Goal: Task Accomplishment & Management: Complete application form

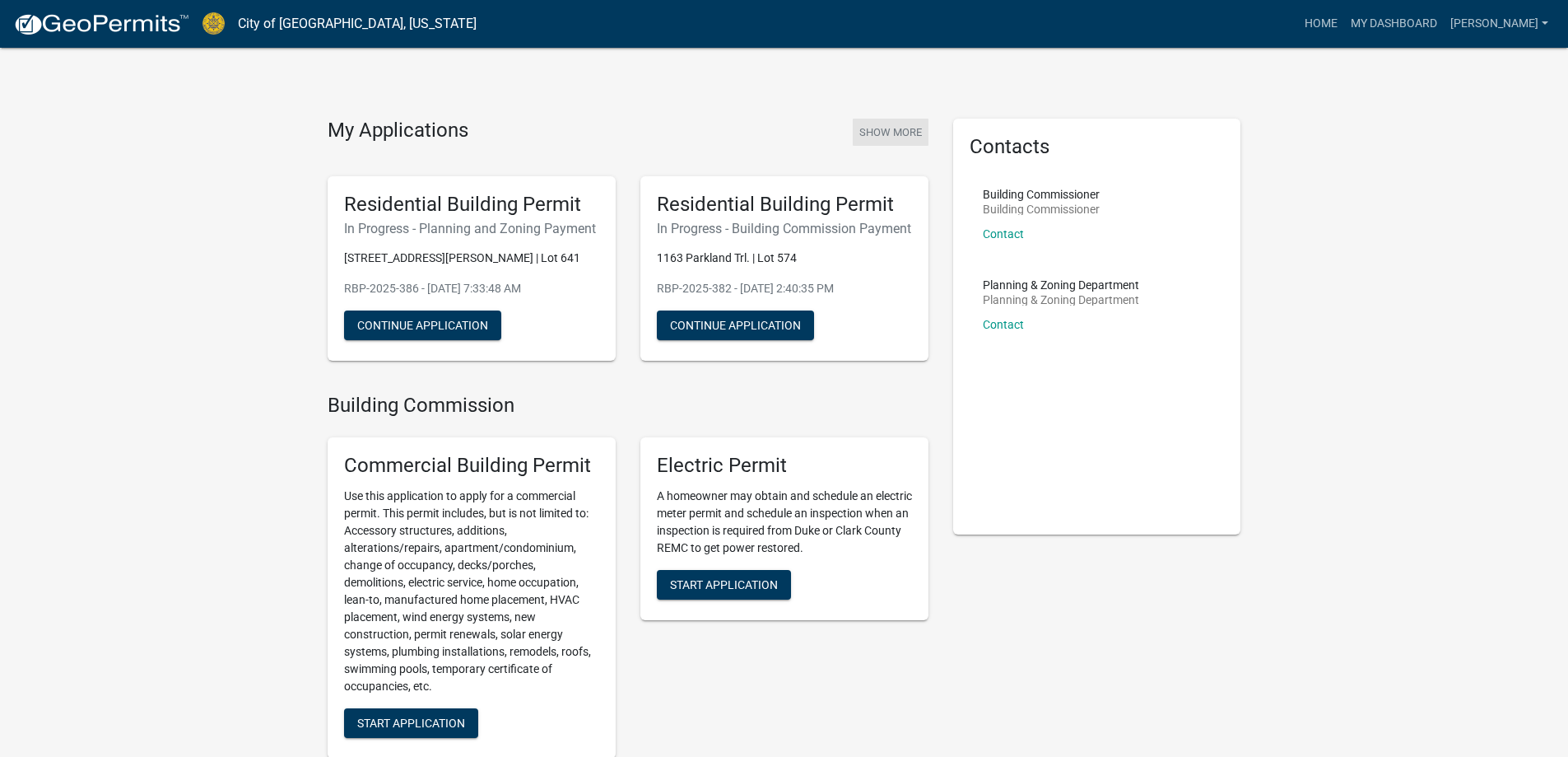
click at [902, 137] on button "Show More" at bounding box center [891, 132] width 76 height 27
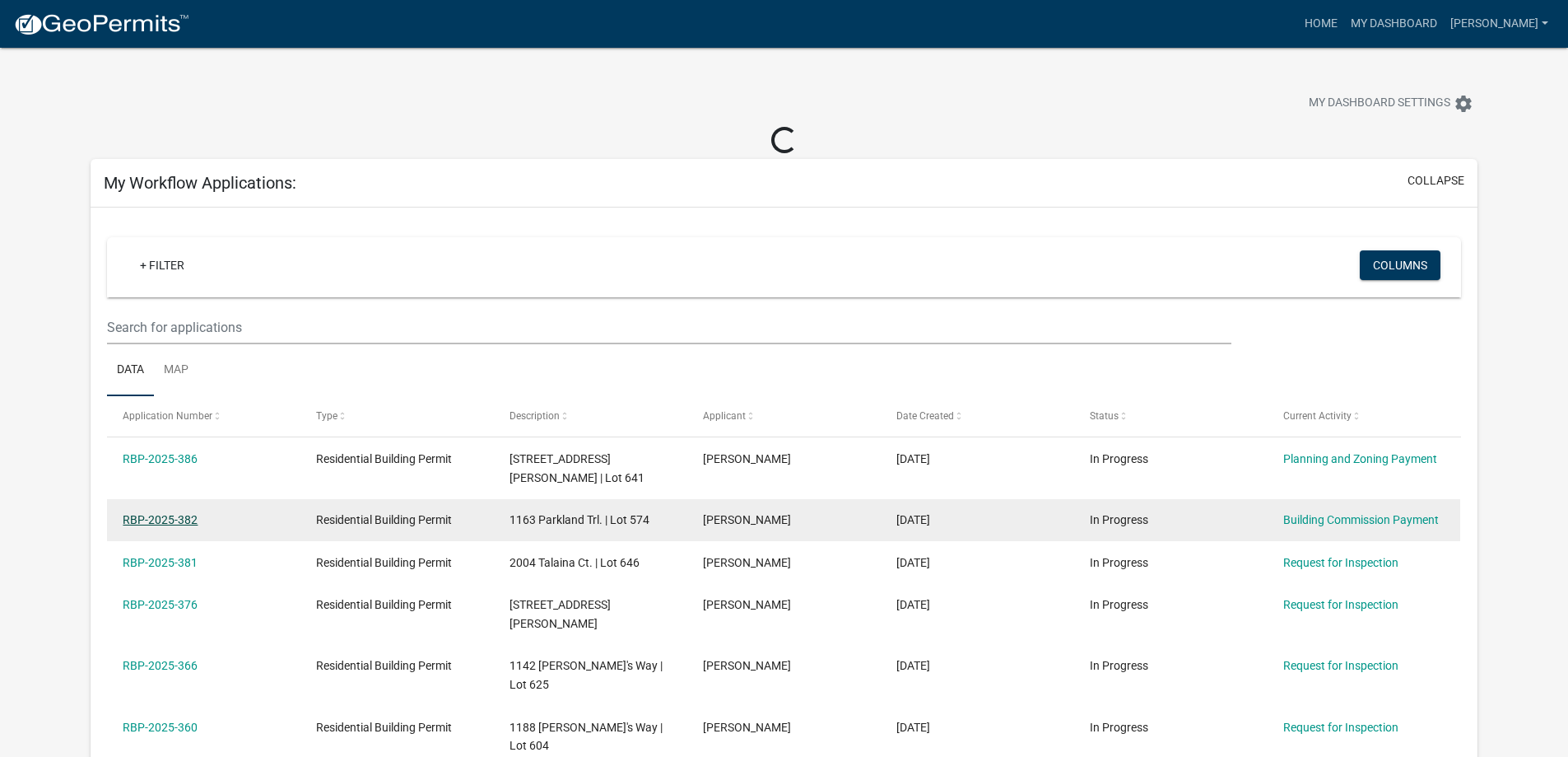
click at [171, 513] on link "RBP-2025-382" at bounding box center [160, 520] width 75 height 13
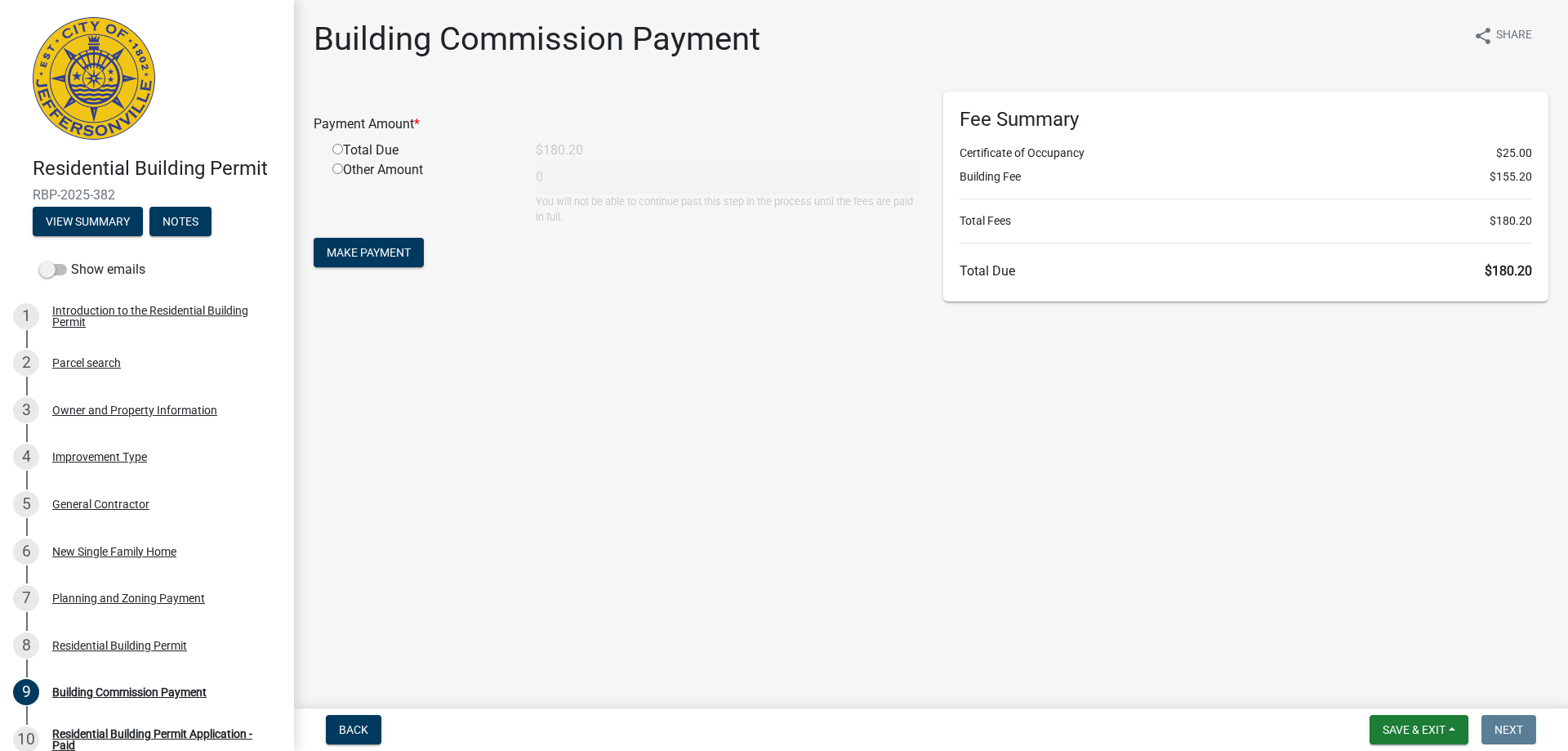
click at [337, 151] on input "radio" at bounding box center [337, 149] width 11 height 11
radio input "true"
type input "180.2"
click at [345, 249] on span "Make Payment" at bounding box center [369, 253] width 84 height 13
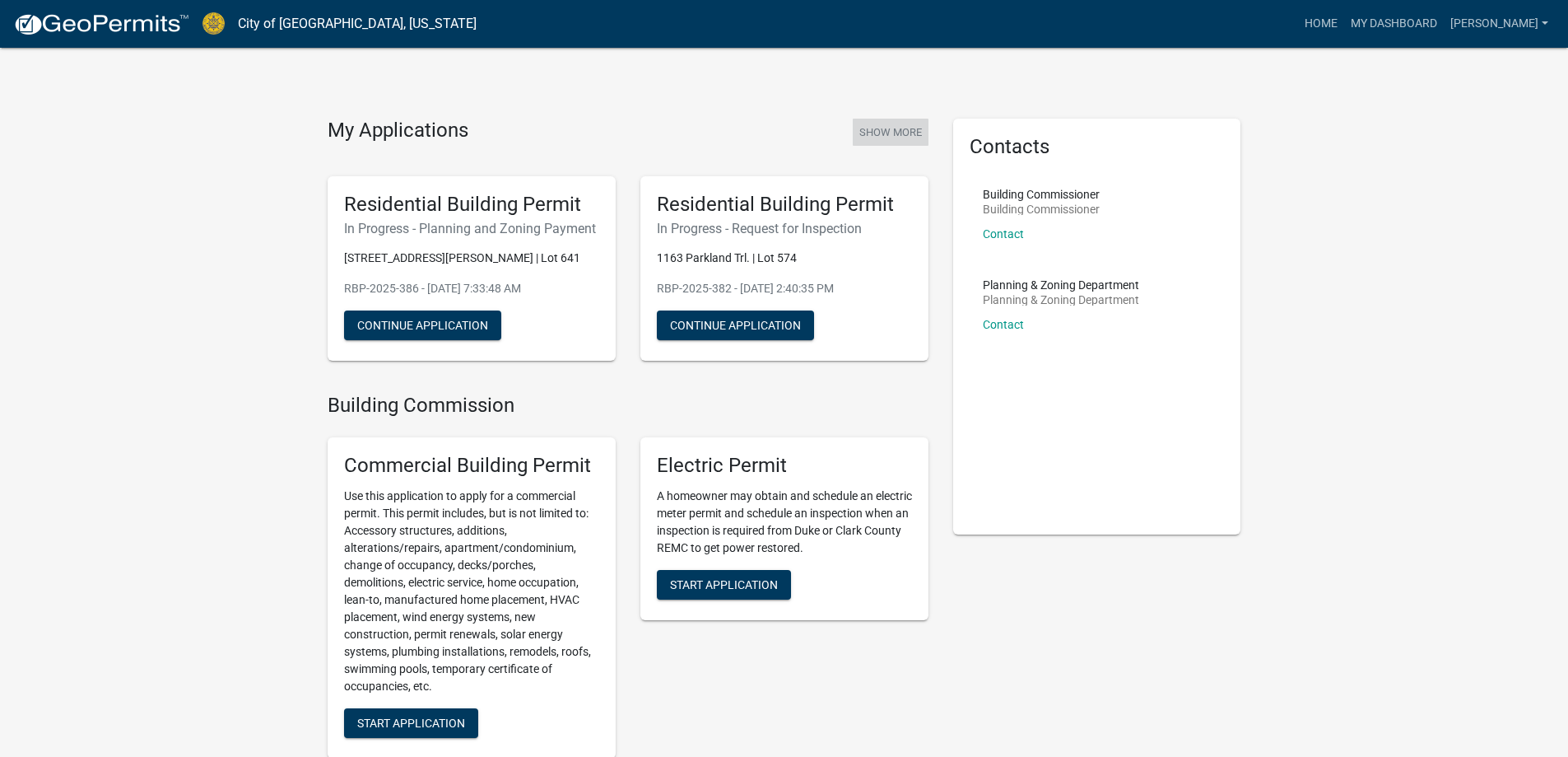
click at [909, 133] on button "Show More" at bounding box center [891, 132] width 76 height 27
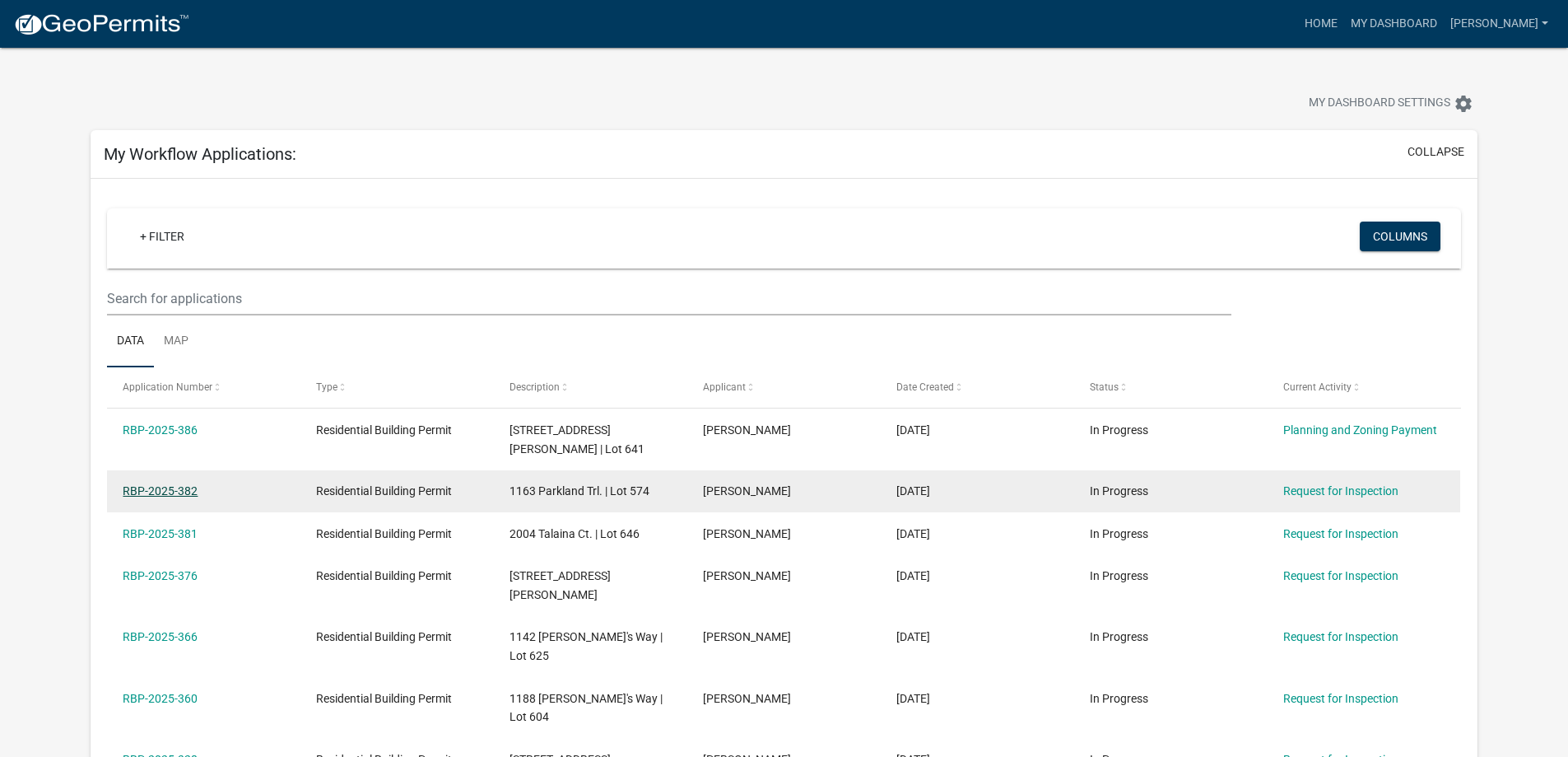
click at [107, 505] on datatable-scroller "RBP-2025-386 Residential Building Permit 1137 Dustin's Way | Lot 641 Stacy 10/1…" at bounding box center [107, 677] width 0 height 537
click at [167, 484] on link "RBP-2025-382" at bounding box center [160, 491] width 75 height 13
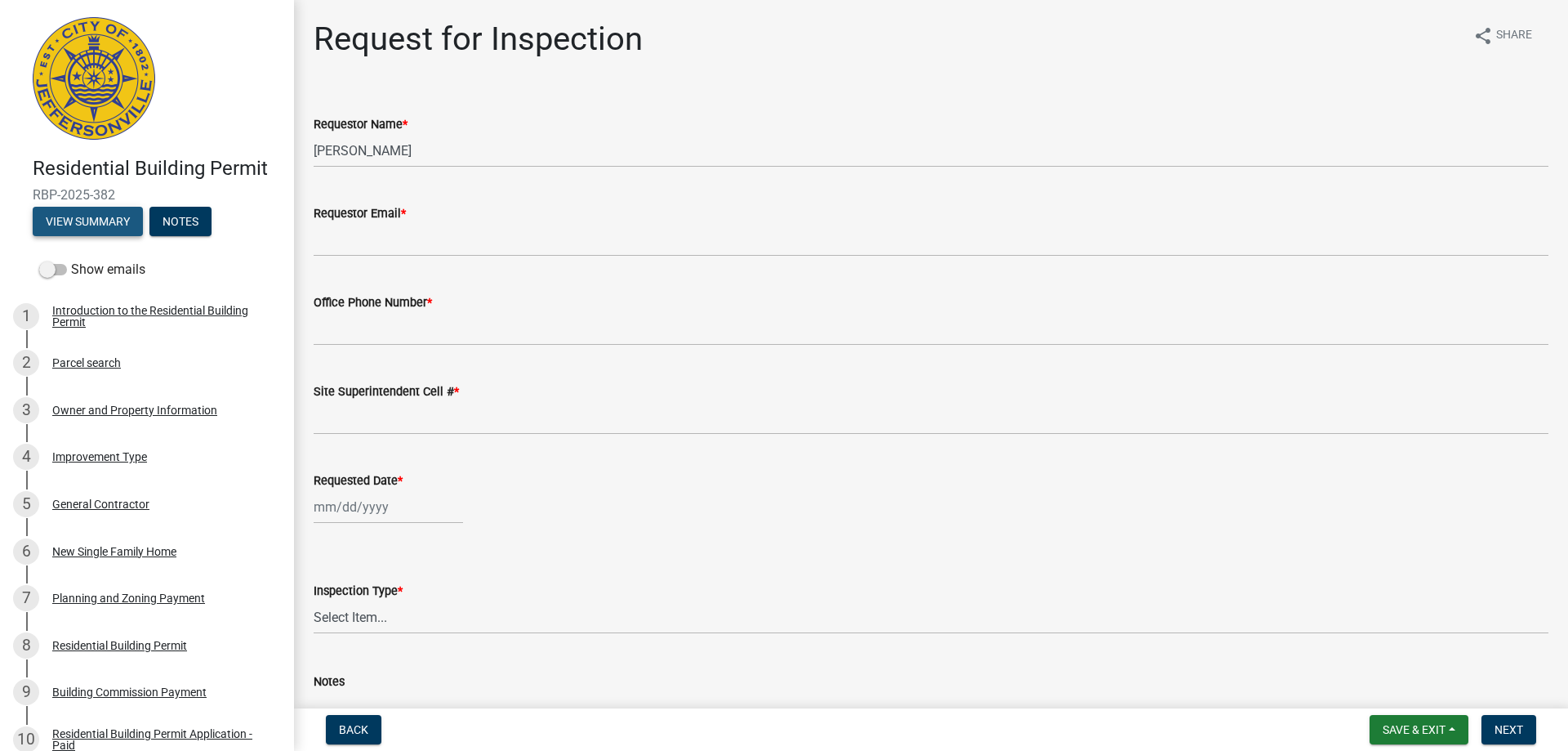
click at [104, 212] on button "View Summary" at bounding box center [87, 221] width 110 height 29
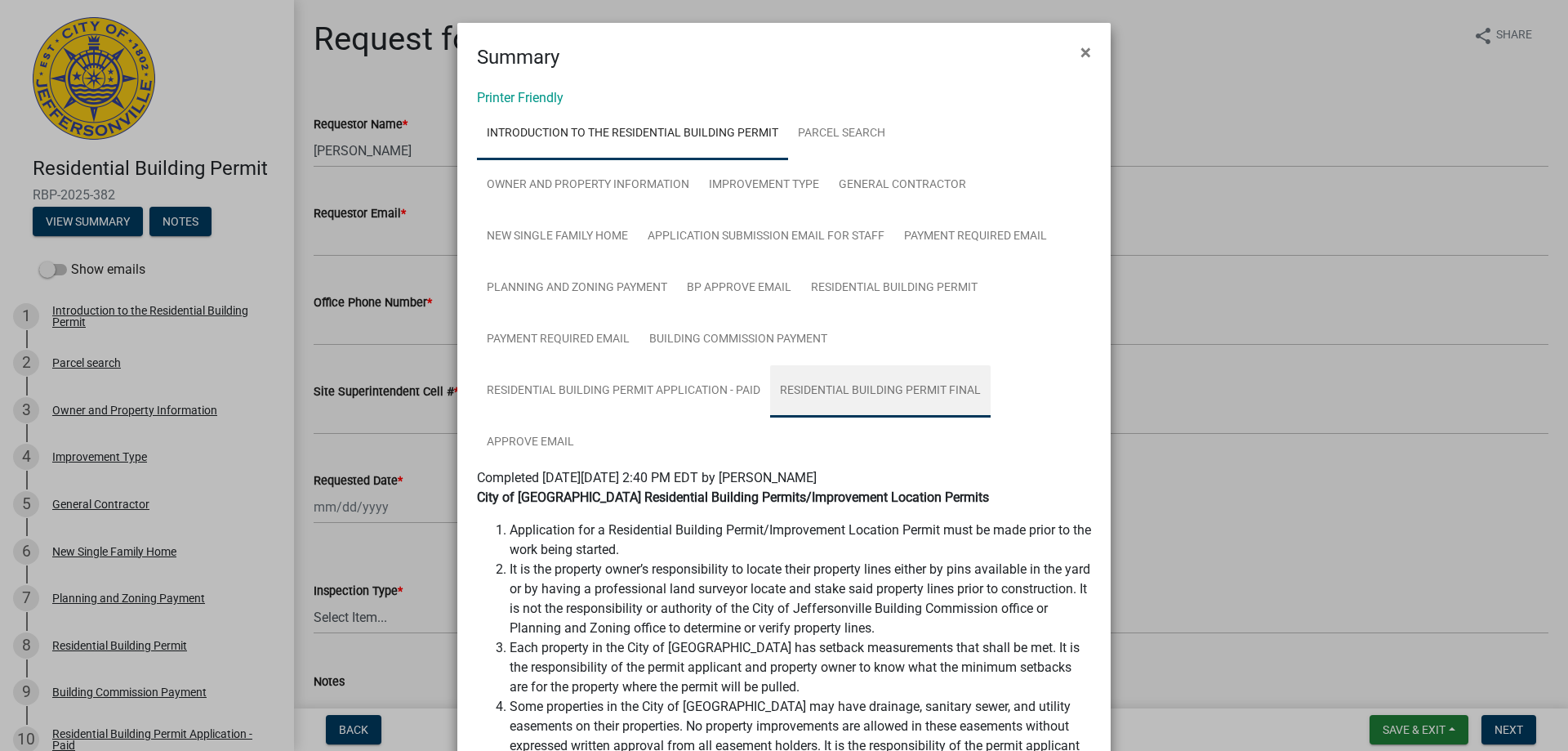
click at [843, 387] on link "Residential Building Permit Final" at bounding box center [881, 391] width 221 height 52
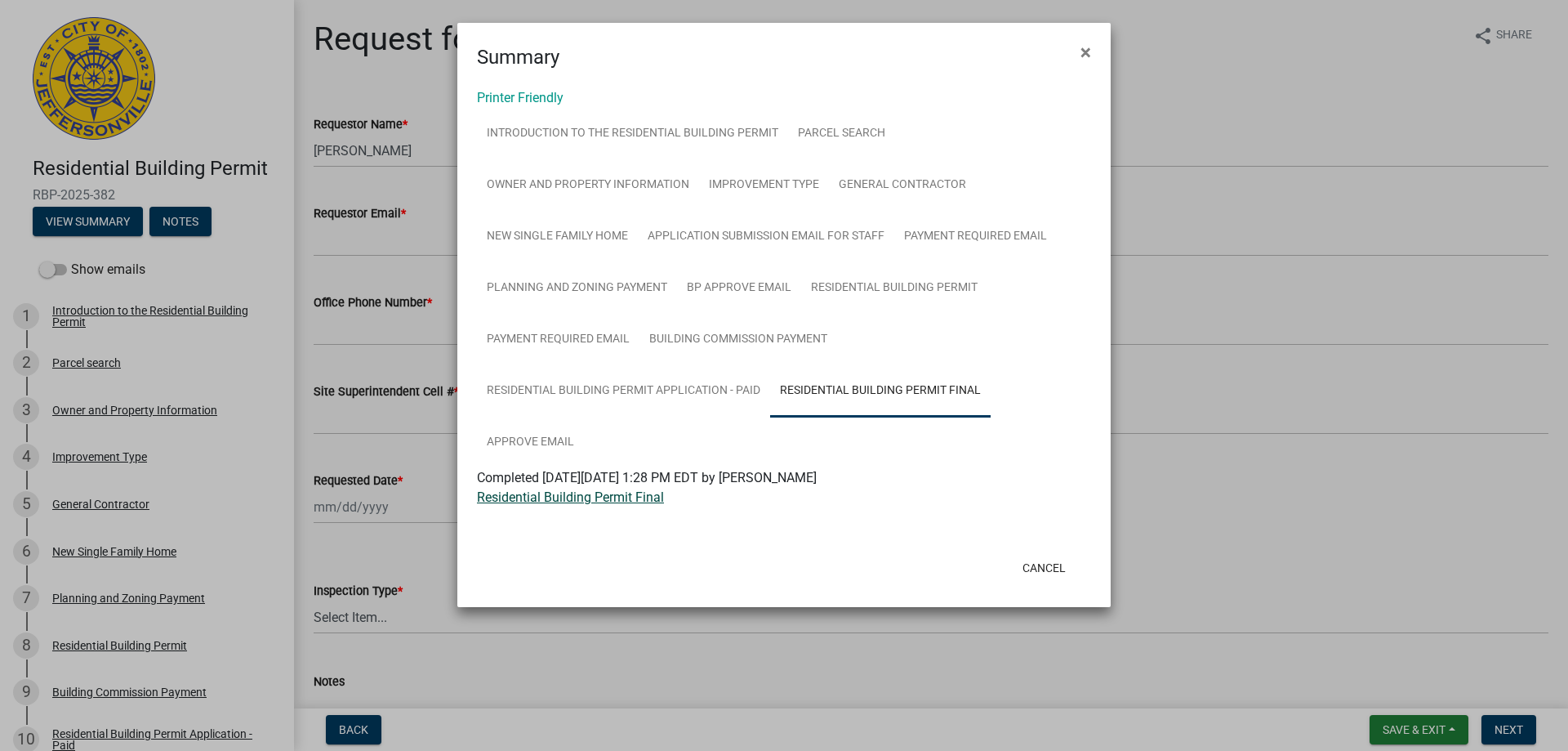
click at [614, 499] on link "Residential Building Permit Final" at bounding box center [570, 497] width 187 height 16
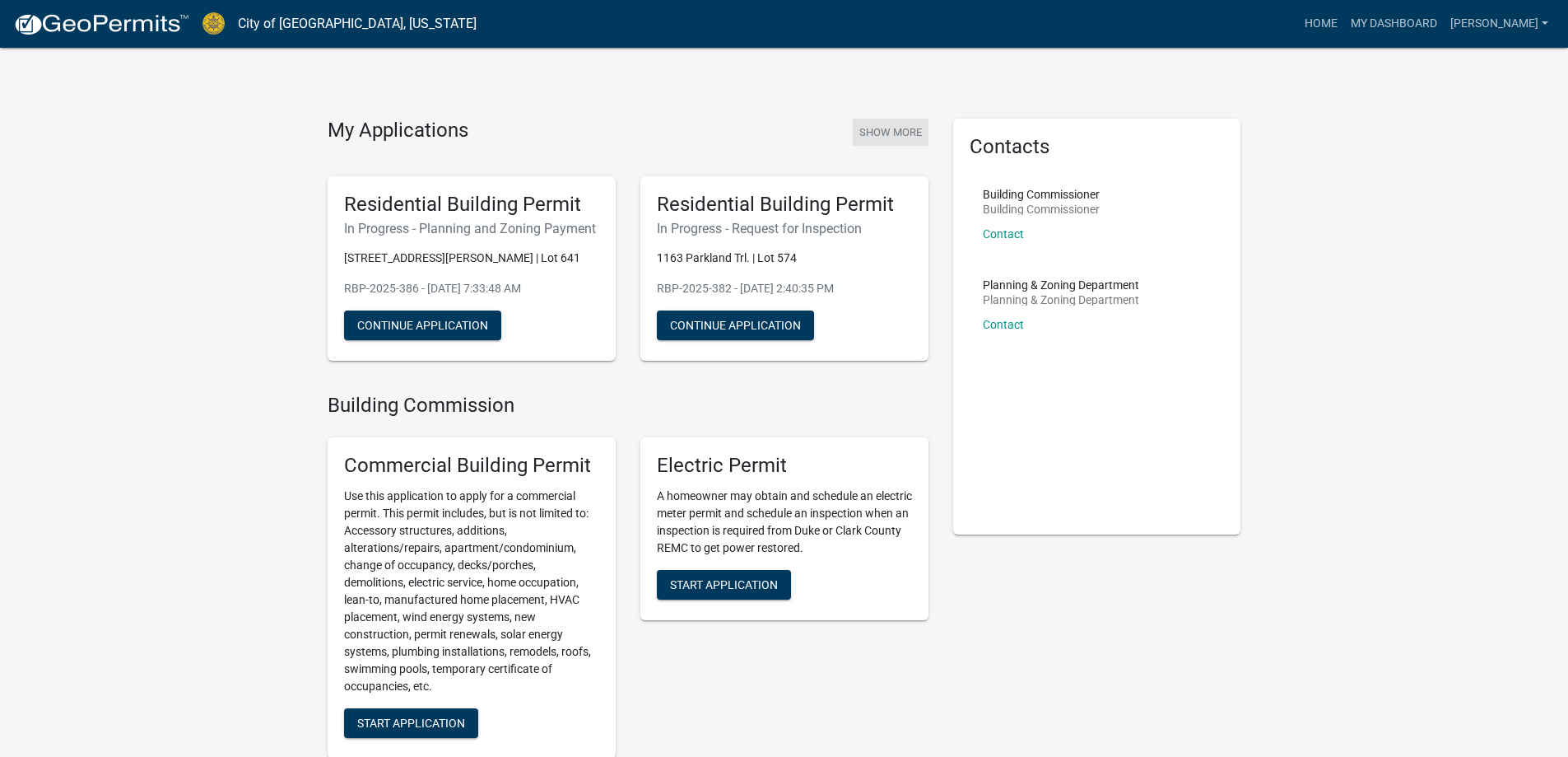
click at [889, 127] on button "Show More" at bounding box center [891, 132] width 76 height 27
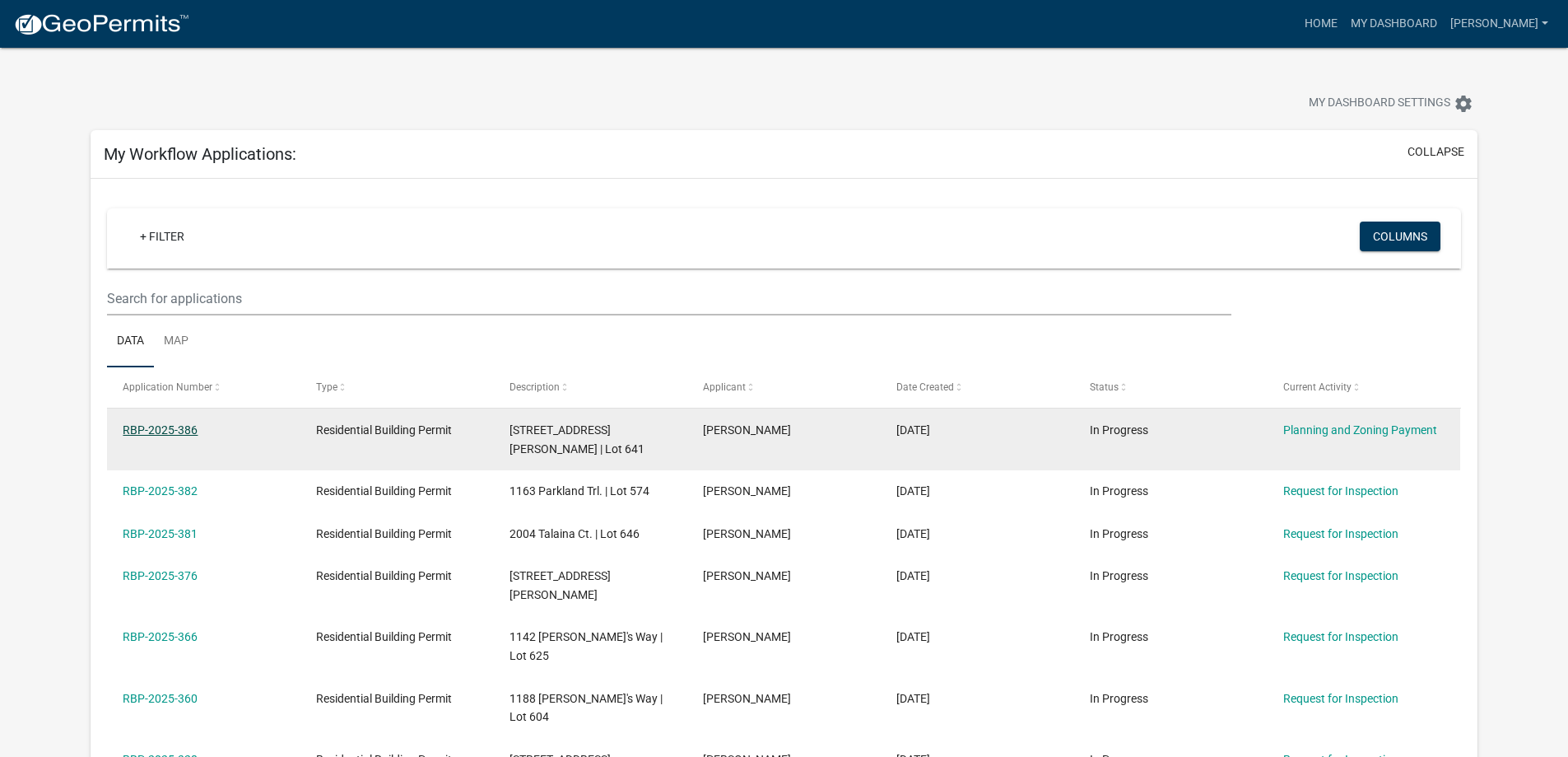
click at [189, 426] on link "RBP-2025-386" at bounding box center [160, 430] width 75 height 13
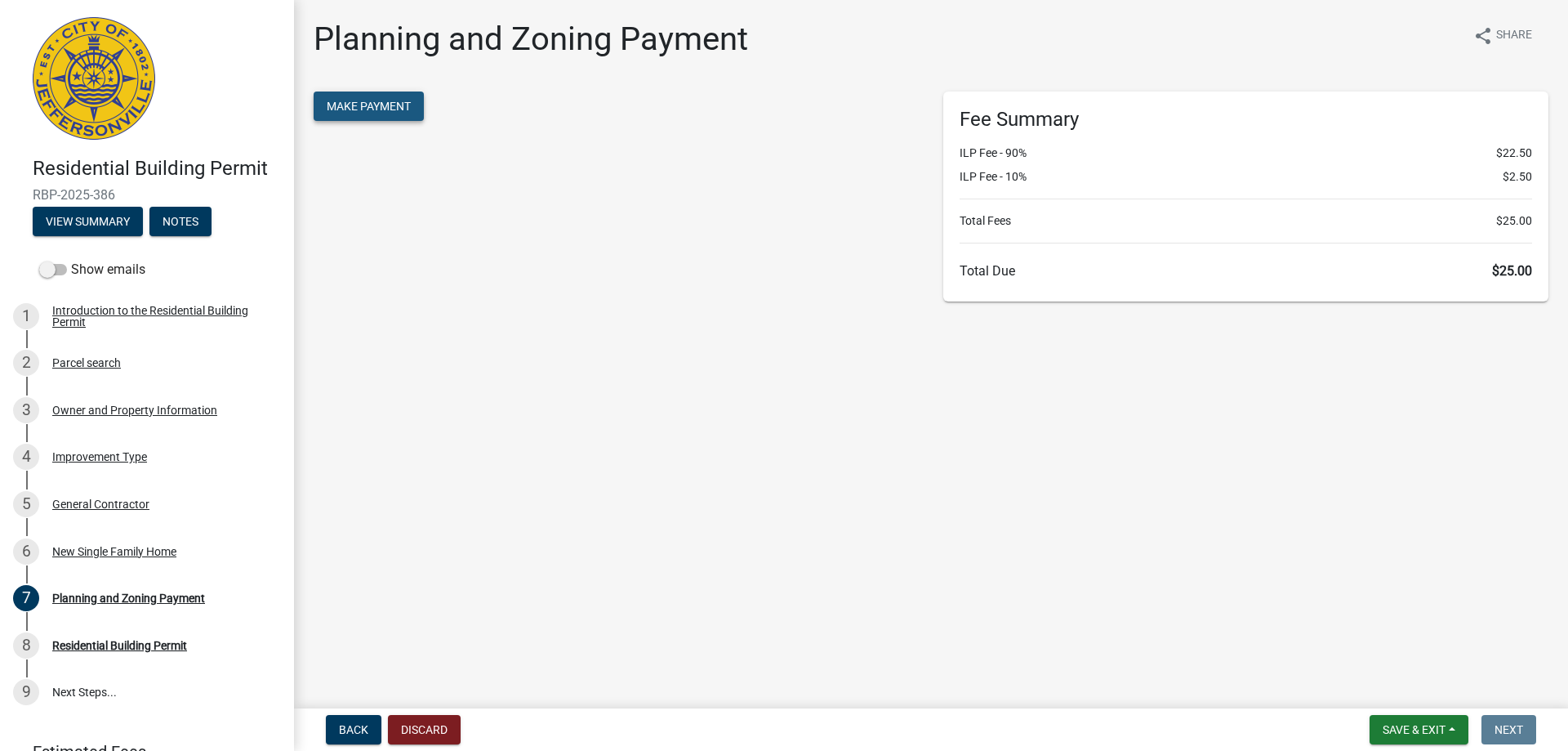
click at [400, 100] on span "Make Payment" at bounding box center [369, 106] width 84 height 13
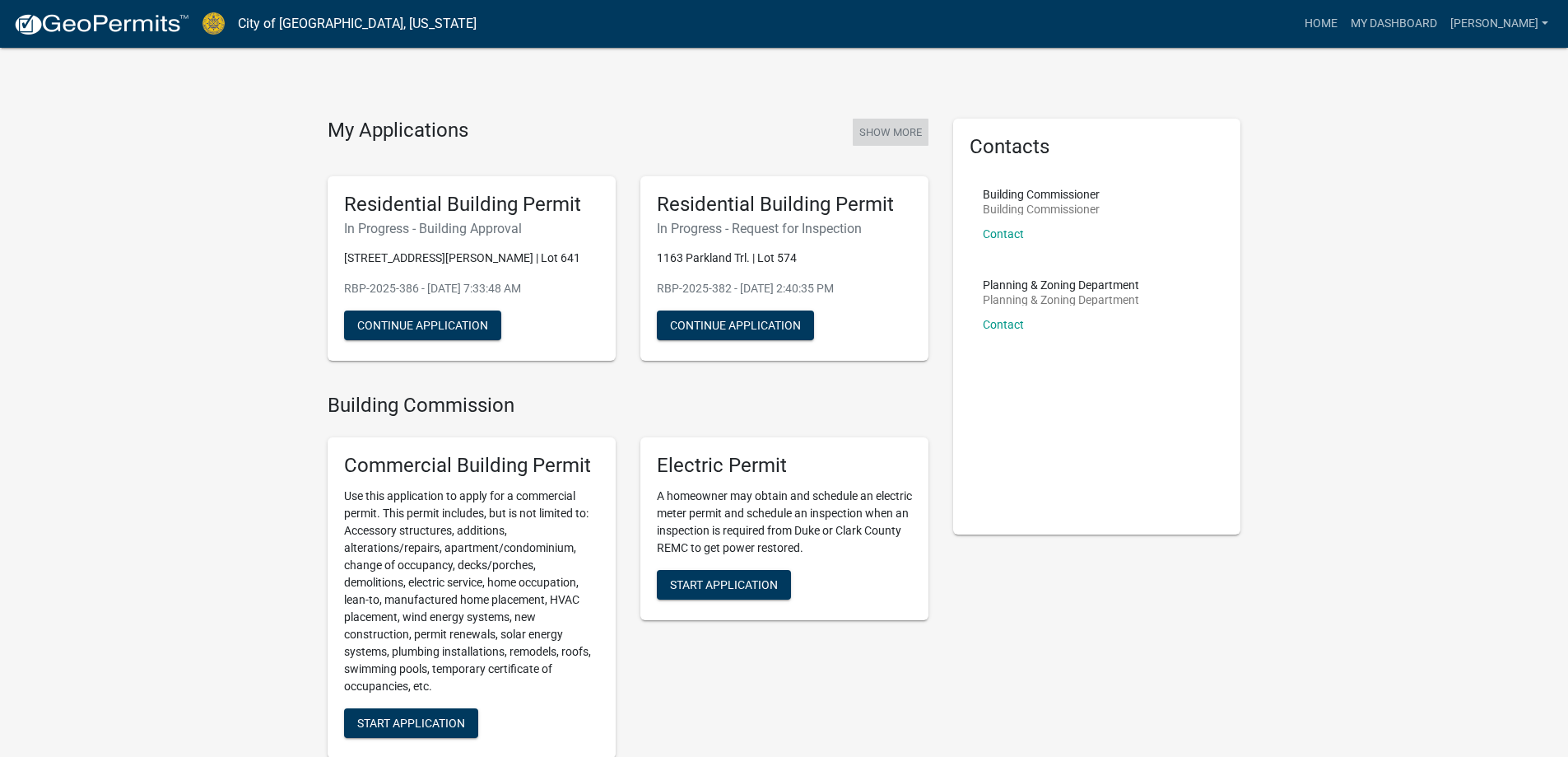
click at [908, 129] on button "Show More" at bounding box center [891, 132] width 76 height 27
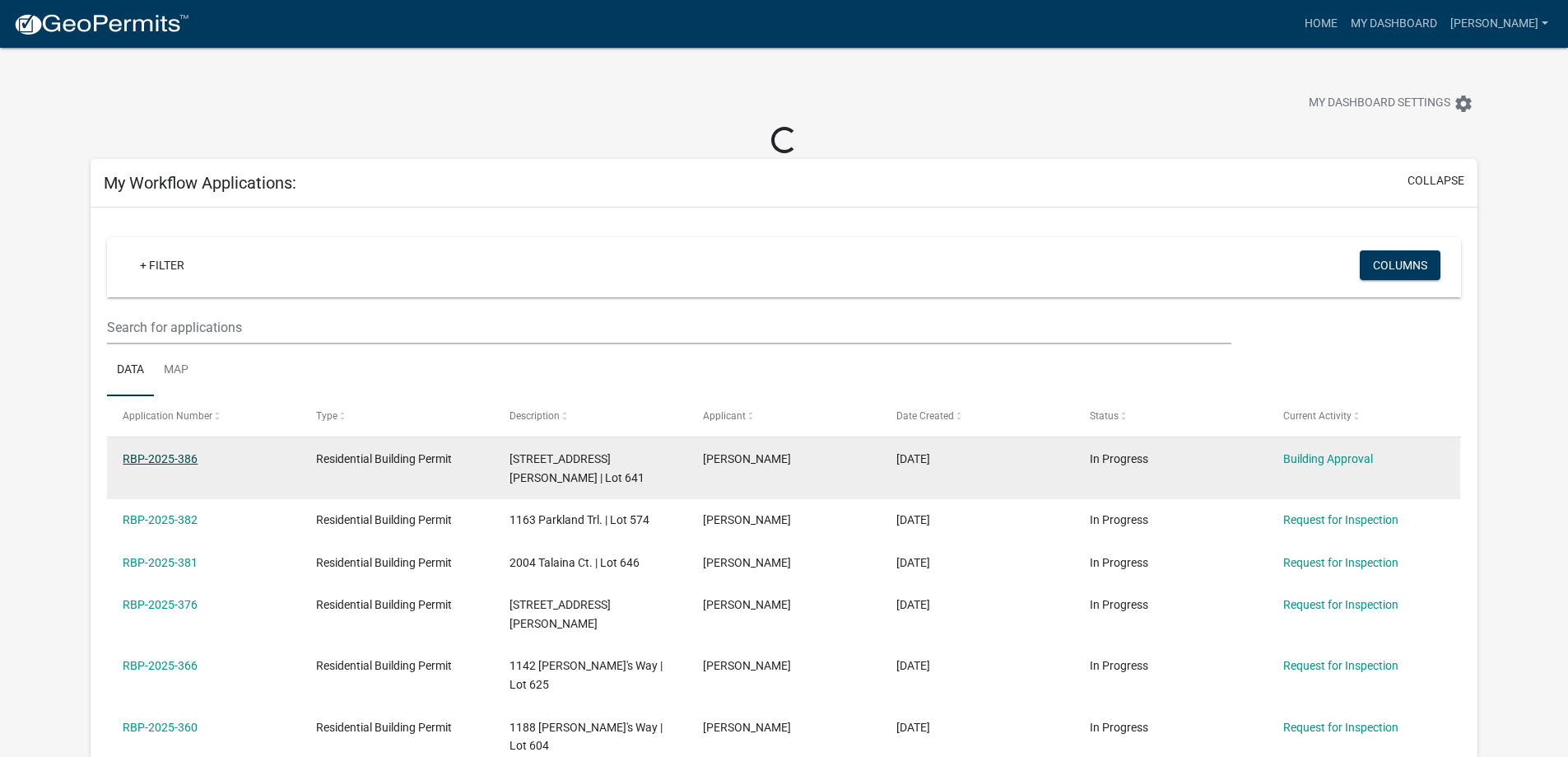
click at [152, 456] on link "RBP-2025-386" at bounding box center [160, 459] width 75 height 13
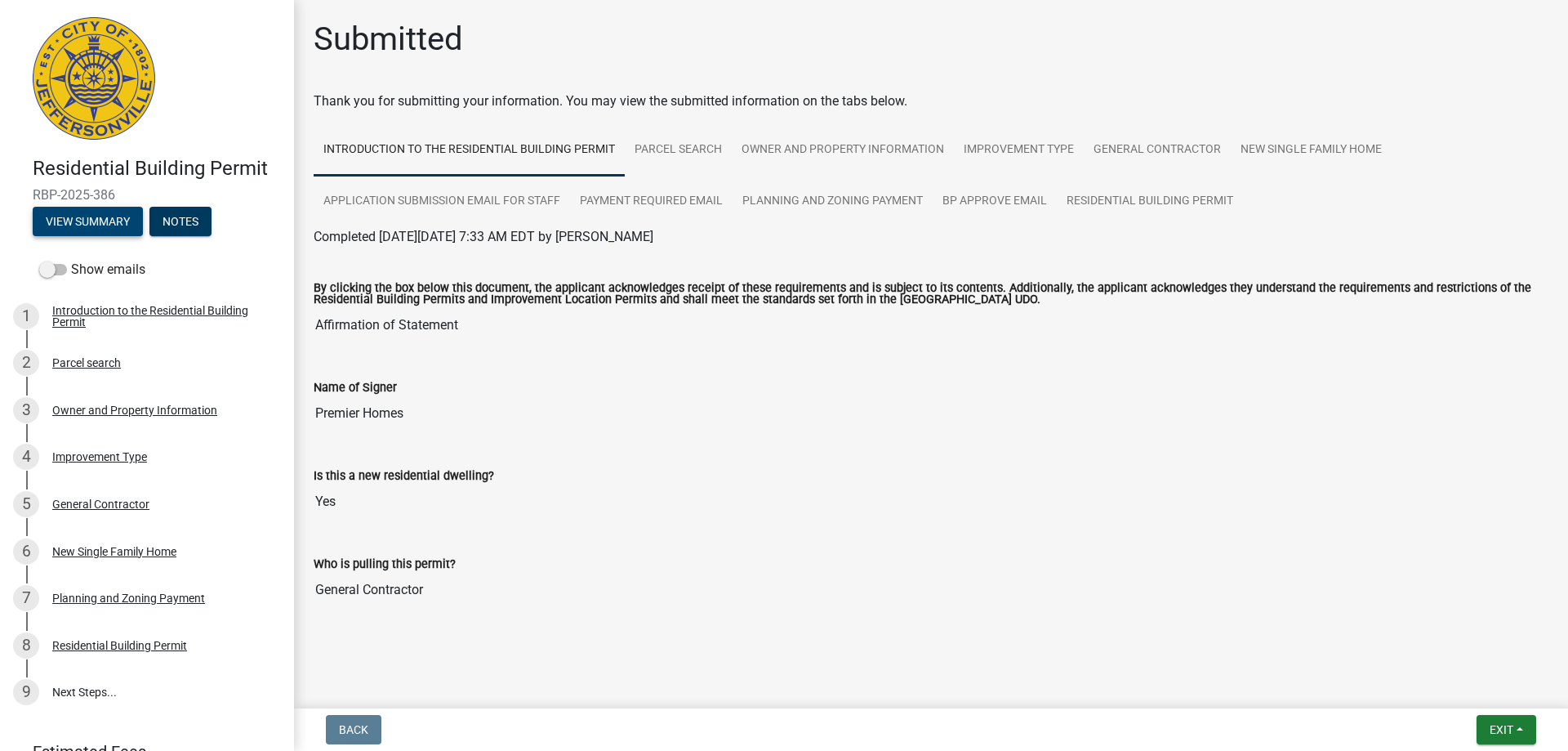
click at [99, 216] on button "View Summary" at bounding box center [87, 221] width 110 height 29
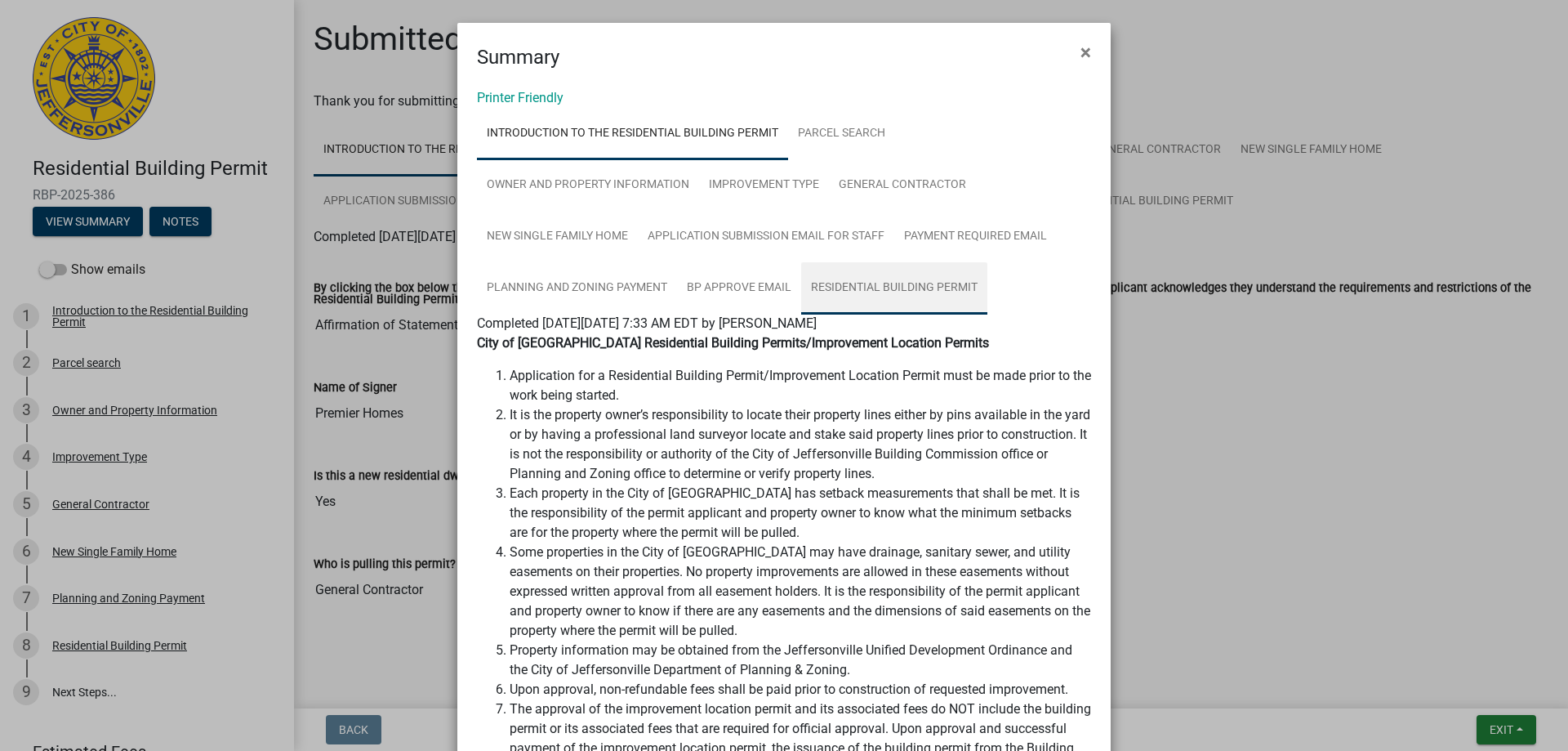
click at [860, 278] on link "Residential Building Permit" at bounding box center [895, 288] width 186 height 52
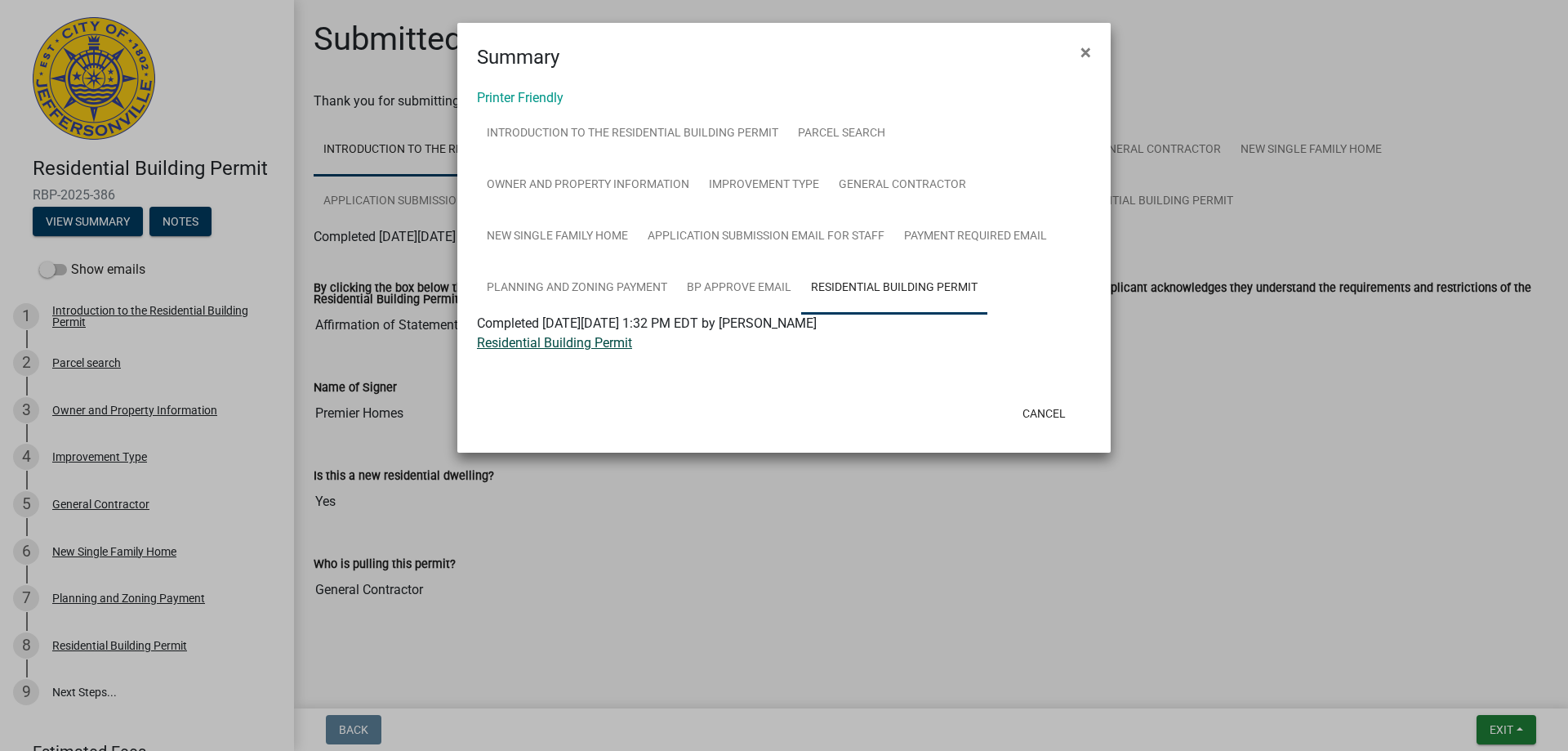
click at [596, 346] on link "Residential Building Permit" at bounding box center [555, 342] width 155 height 16
click at [1092, 22] on ngb-modal-window "Summary × Printer Friendly Introduction to the Residential Building Permit Parc…" at bounding box center [784, 375] width 1568 height 751
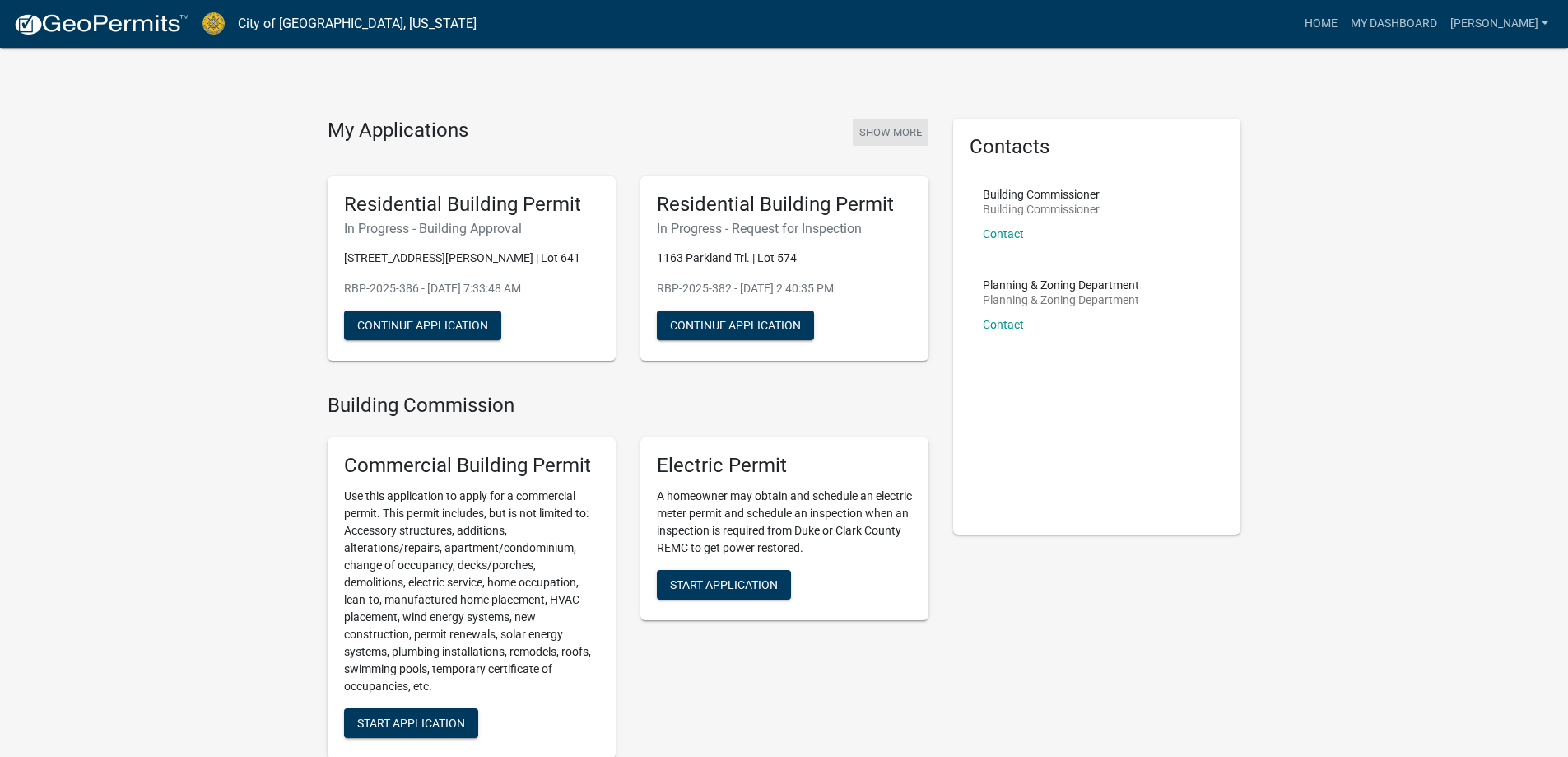
click at [889, 130] on button "Show More" at bounding box center [891, 132] width 76 height 27
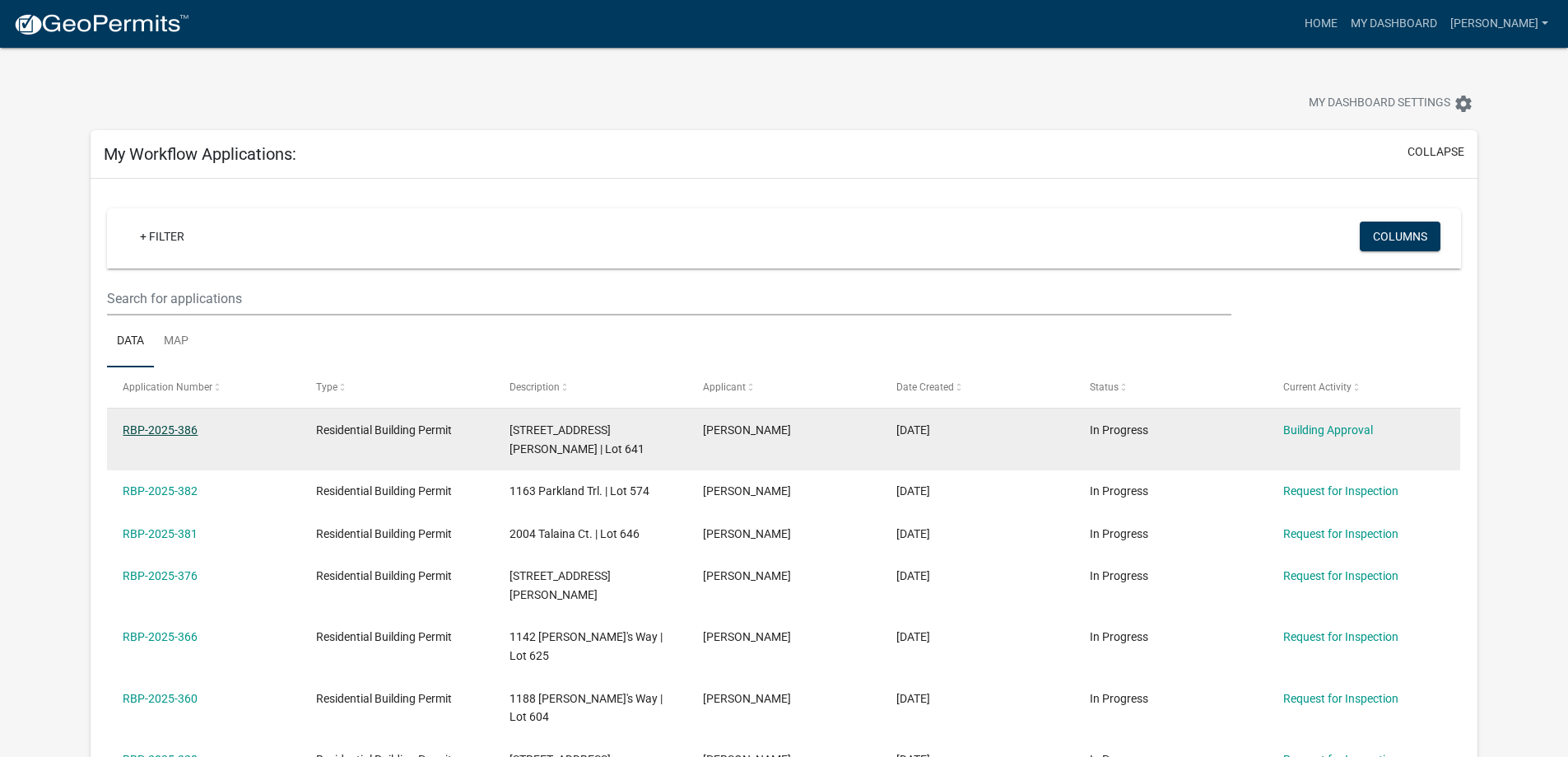
click at [167, 427] on link "RBP-2025-386" at bounding box center [160, 430] width 75 height 13
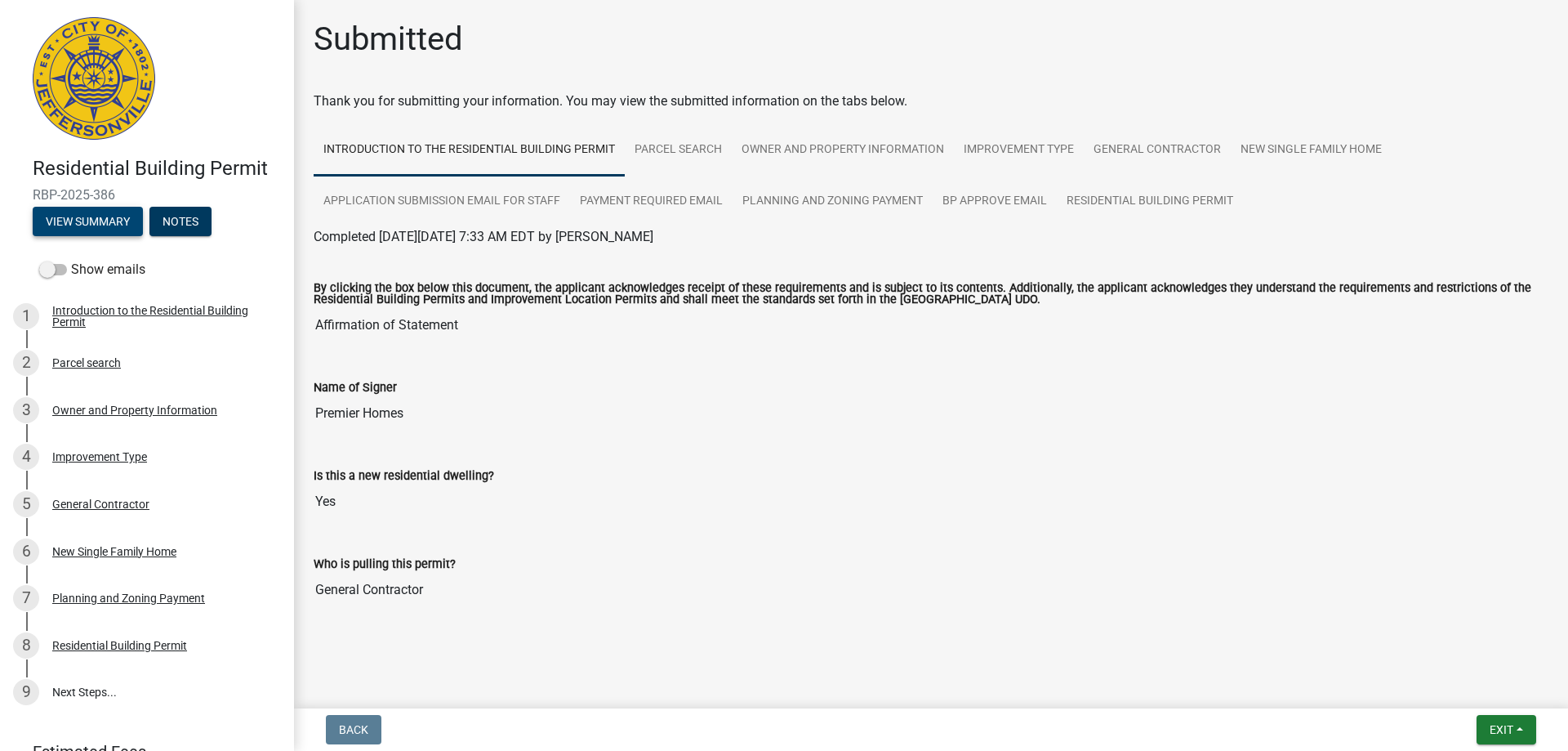
click at [110, 225] on button "View Summary" at bounding box center [87, 221] width 110 height 29
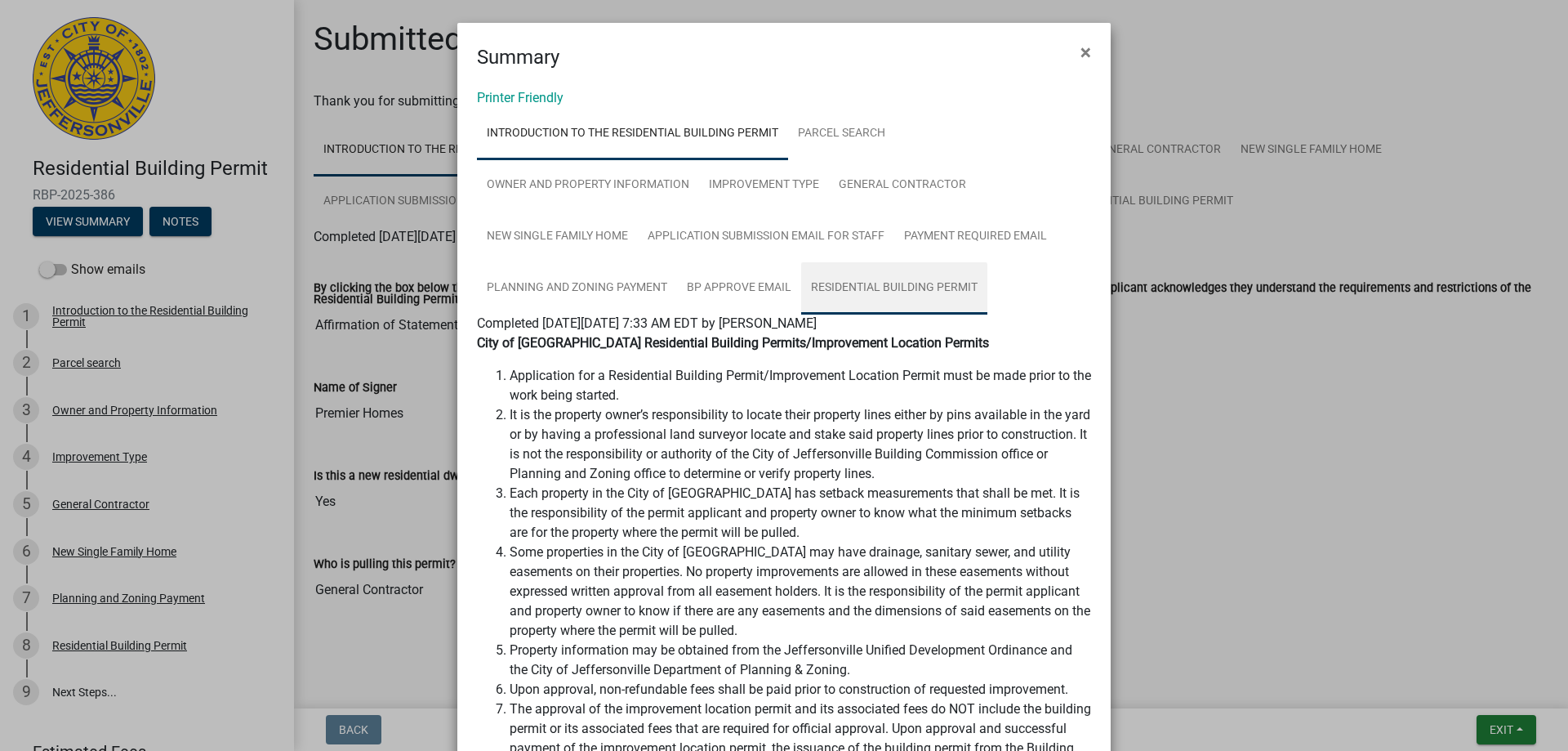
click at [869, 288] on link "Residential Building Permit" at bounding box center [895, 288] width 186 height 52
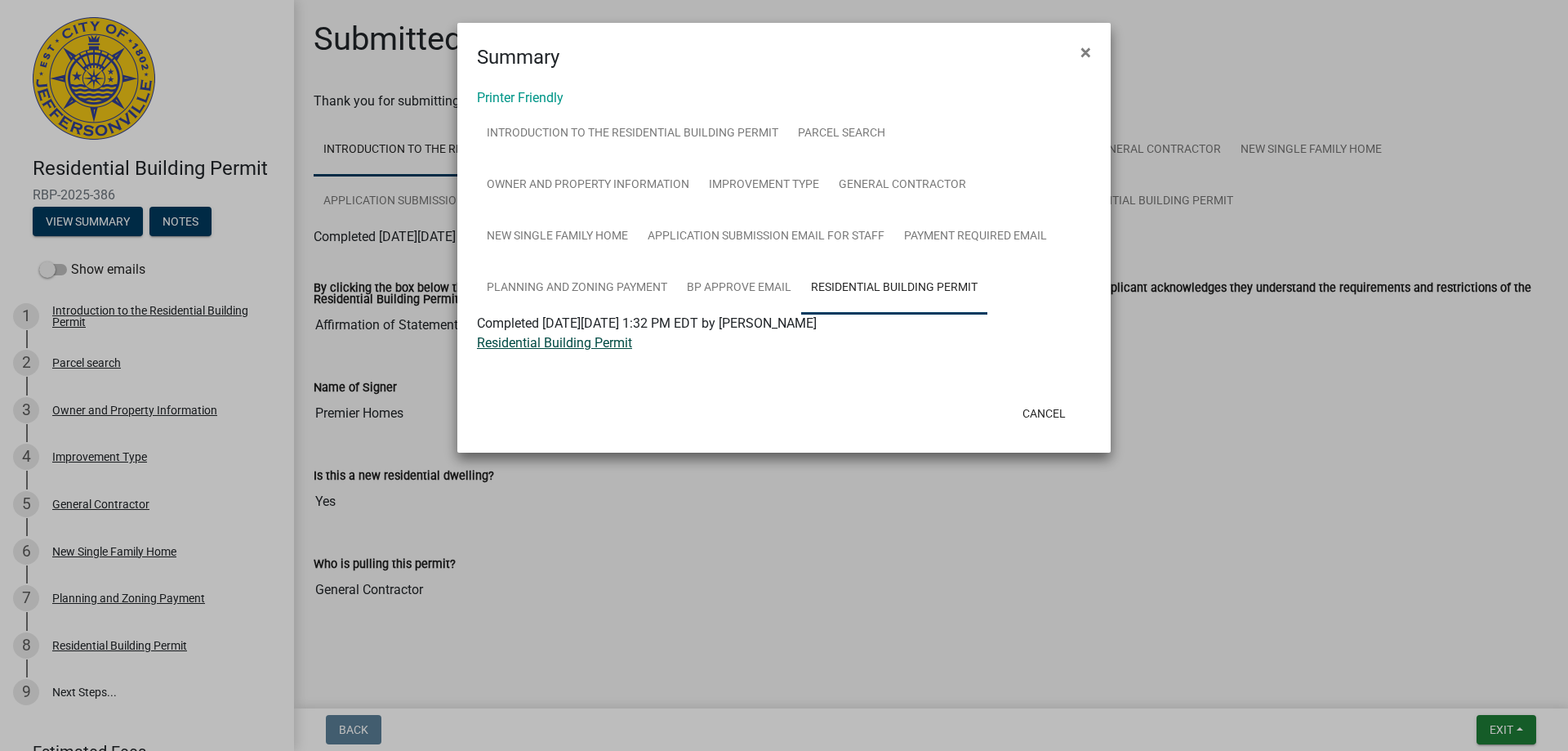
click at [530, 342] on link "Residential Building Permit" at bounding box center [555, 342] width 155 height 16
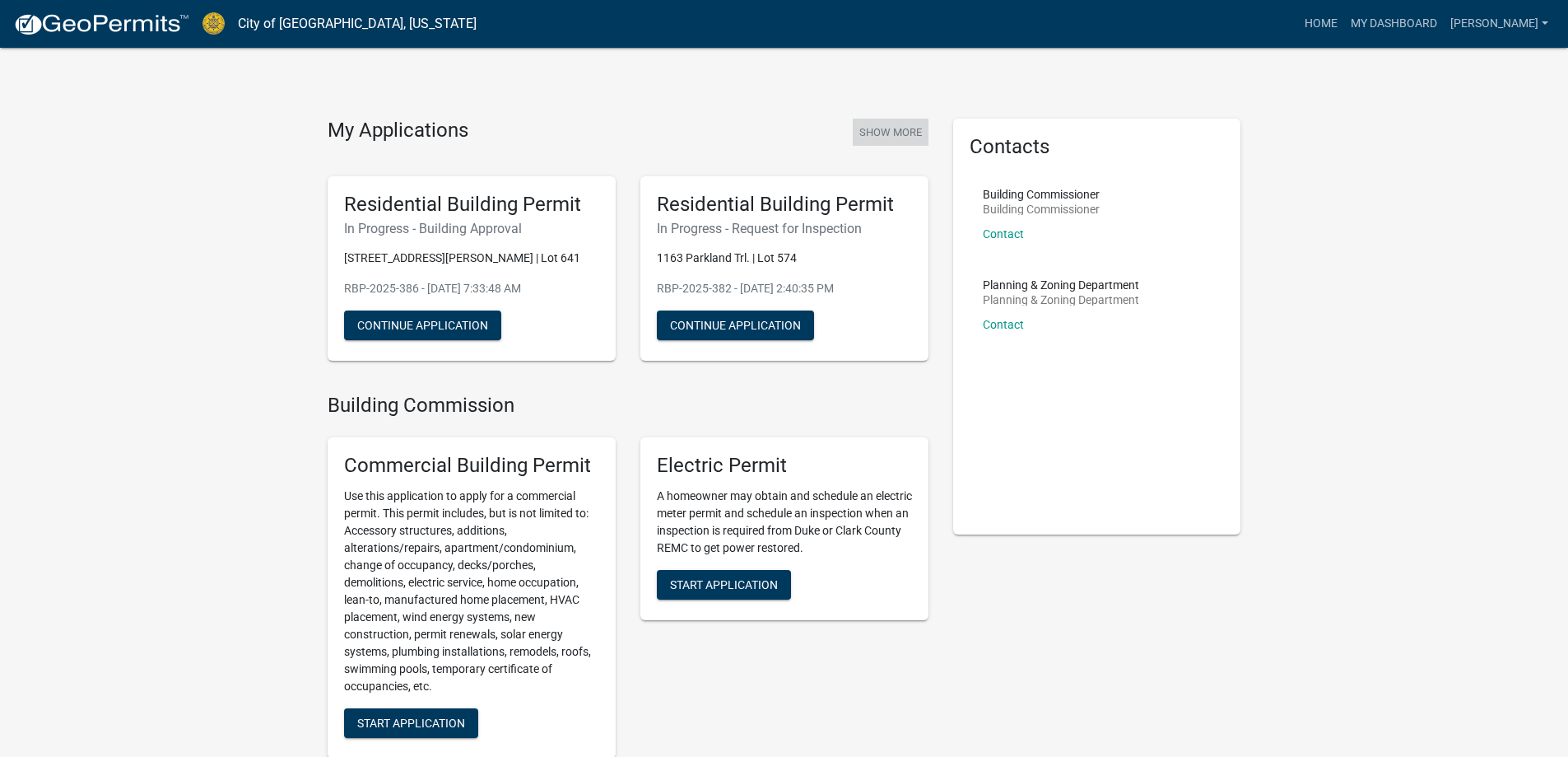
click at [889, 130] on button "Show More" at bounding box center [891, 132] width 76 height 27
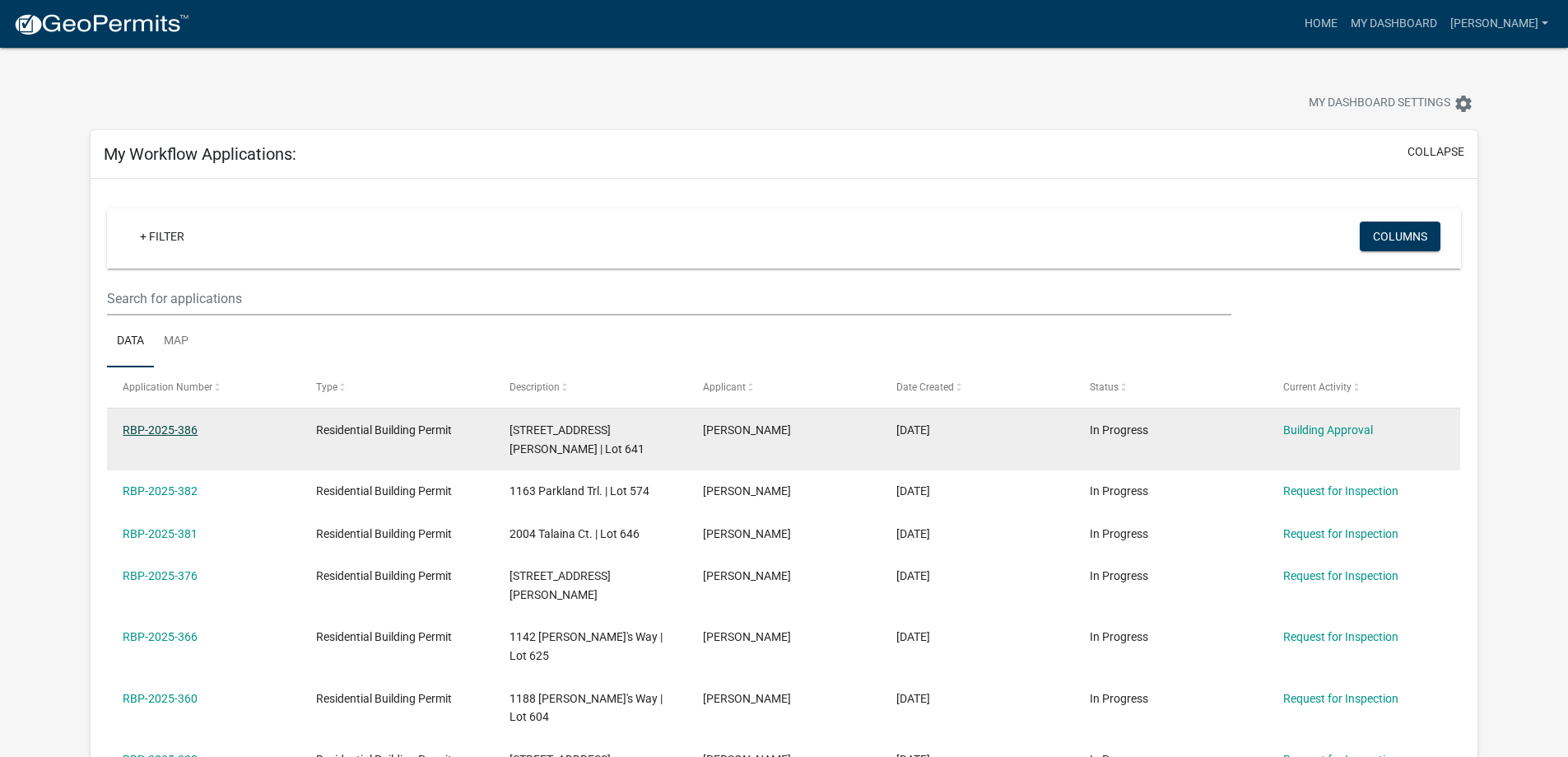
click at [181, 430] on link "RBP-2025-386" at bounding box center [160, 430] width 75 height 13
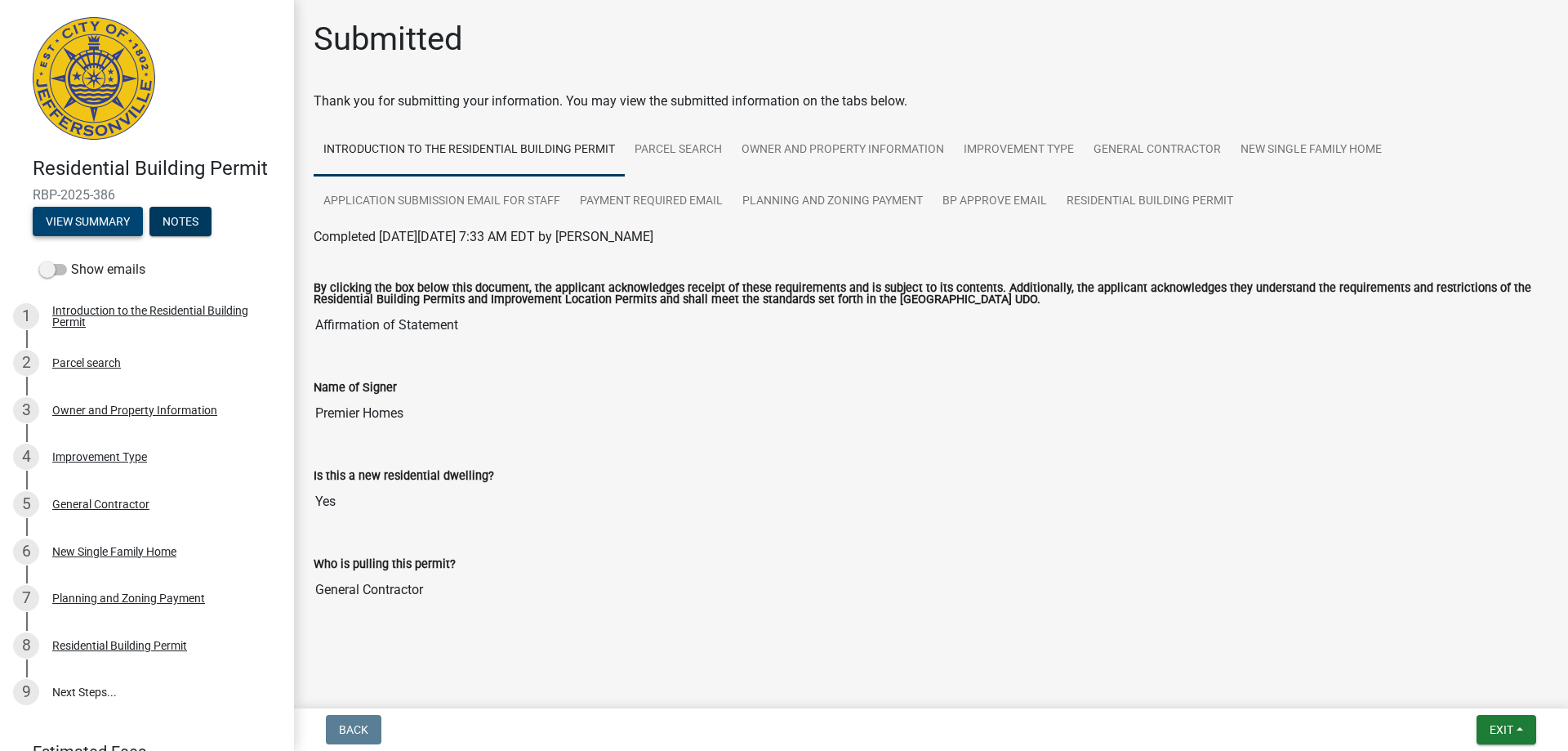
click at [105, 221] on button "View Summary" at bounding box center [87, 221] width 110 height 29
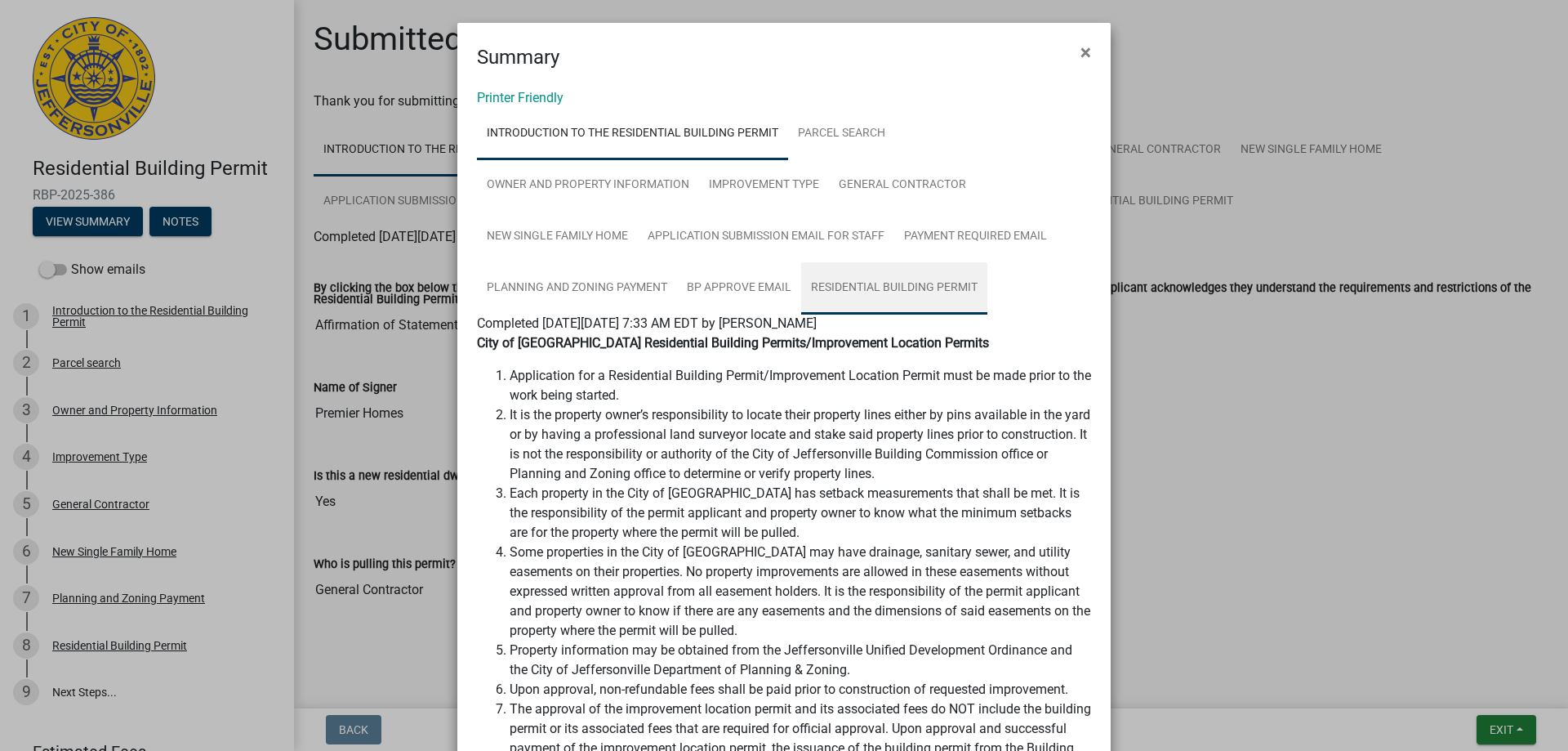
click at [901, 288] on link "Residential Building Permit" at bounding box center [895, 288] width 186 height 52
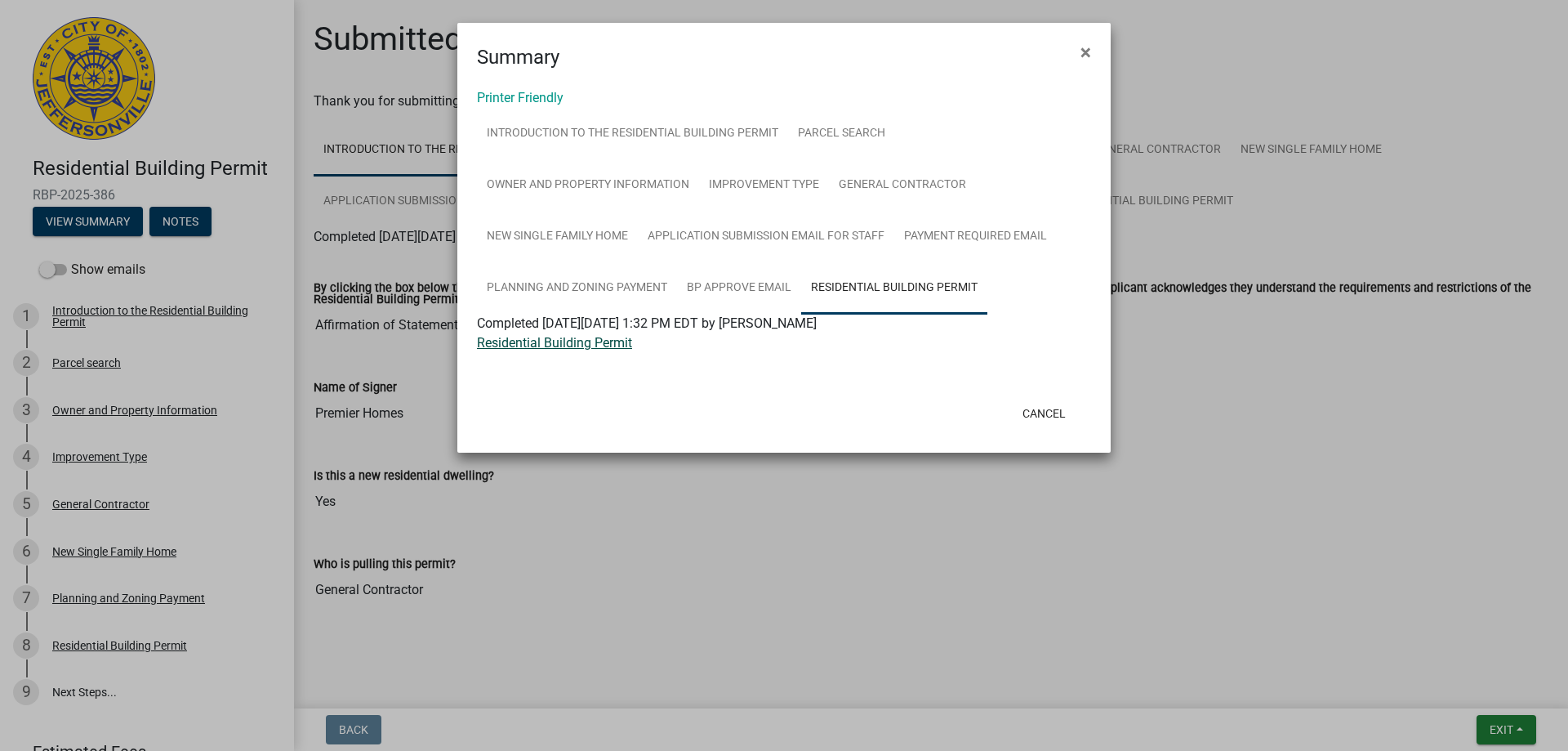
click at [503, 342] on link "Residential Building Permit" at bounding box center [555, 342] width 155 height 16
drag, startPoint x: 1088, startPoint y: 45, endPoint x: 1021, endPoint y: 92, distance: 81.8
click at [1088, 45] on span "×" at bounding box center [1085, 52] width 11 height 23
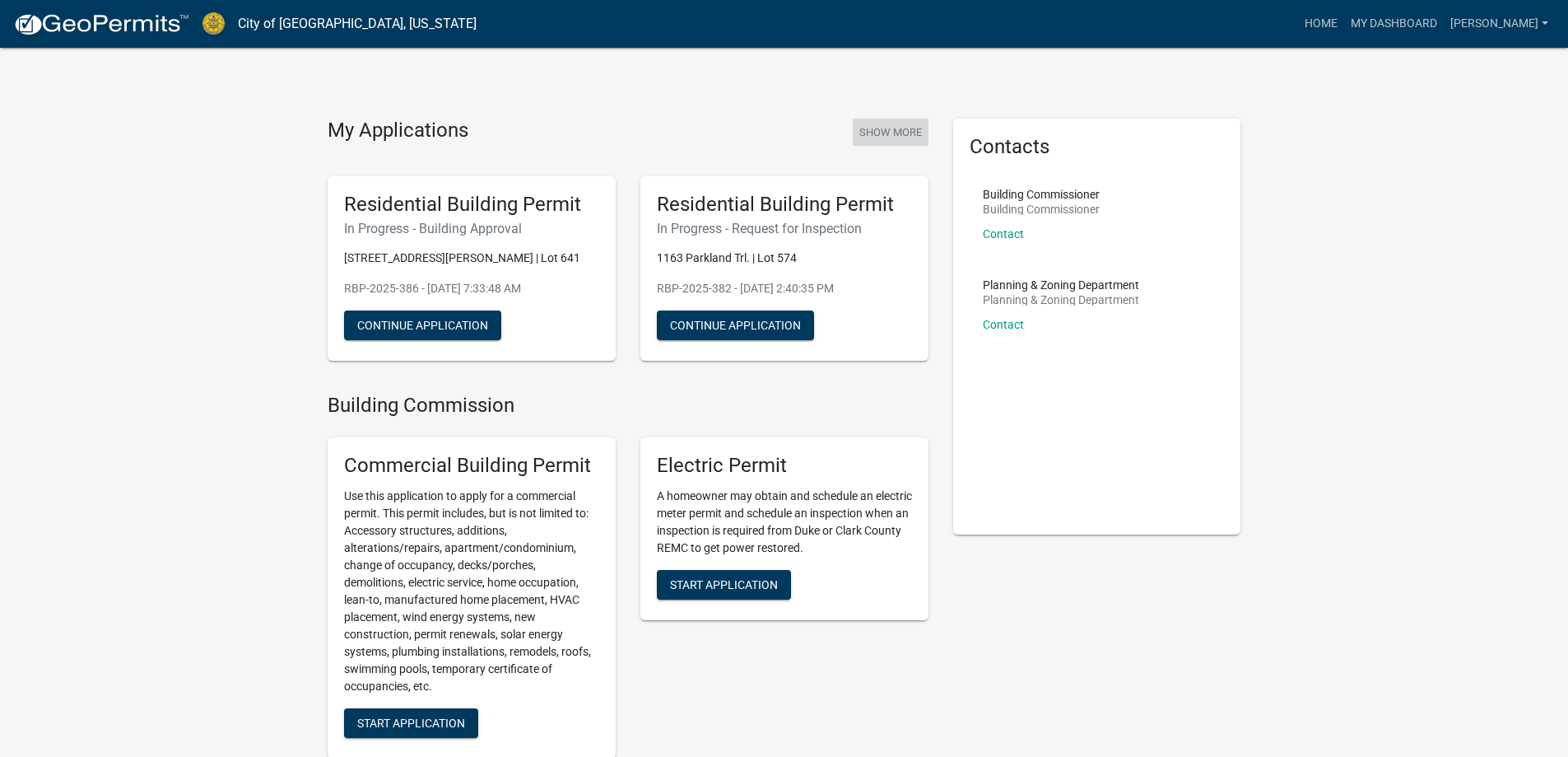
click at [890, 129] on button "Show More" at bounding box center [891, 132] width 76 height 27
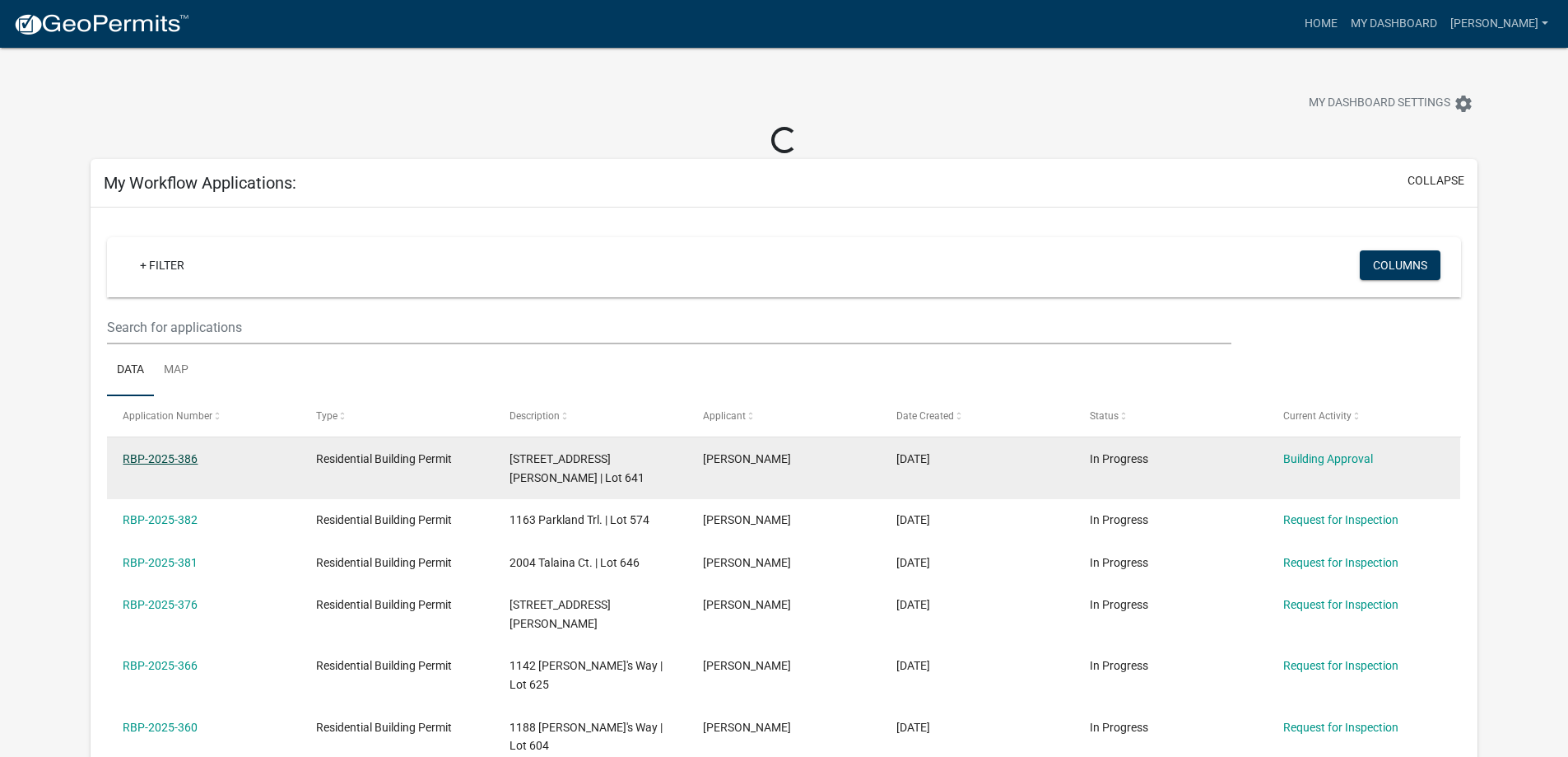
click at [169, 455] on link "RBP-2025-386" at bounding box center [160, 459] width 75 height 13
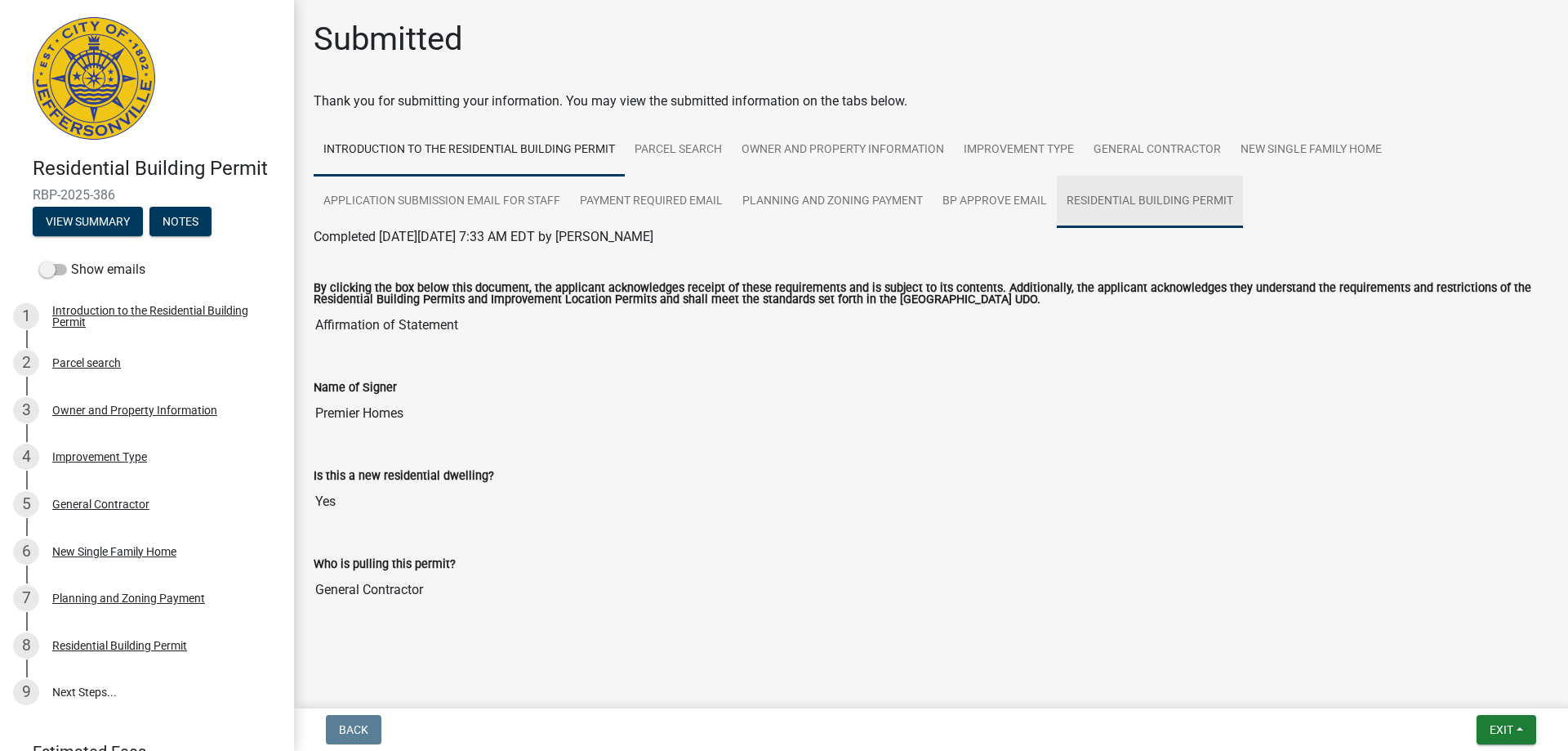
click at [1092, 199] on link "Residential Building Permit" at bounding box center [1150, 202] width 186 height 52
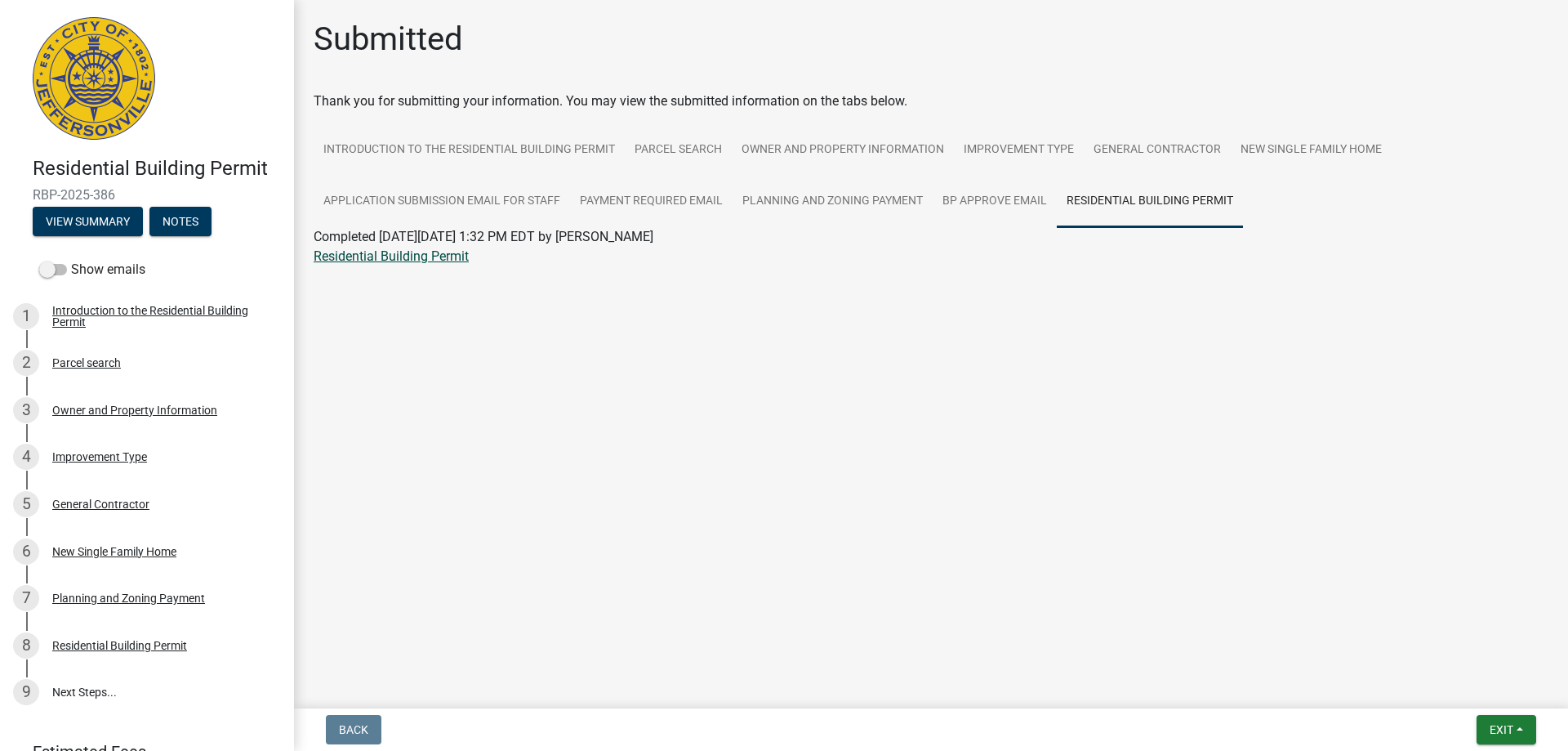
click at [381, 262] on link "Residential Building Permit" at bounding box center [391, 256] width 155 height 16
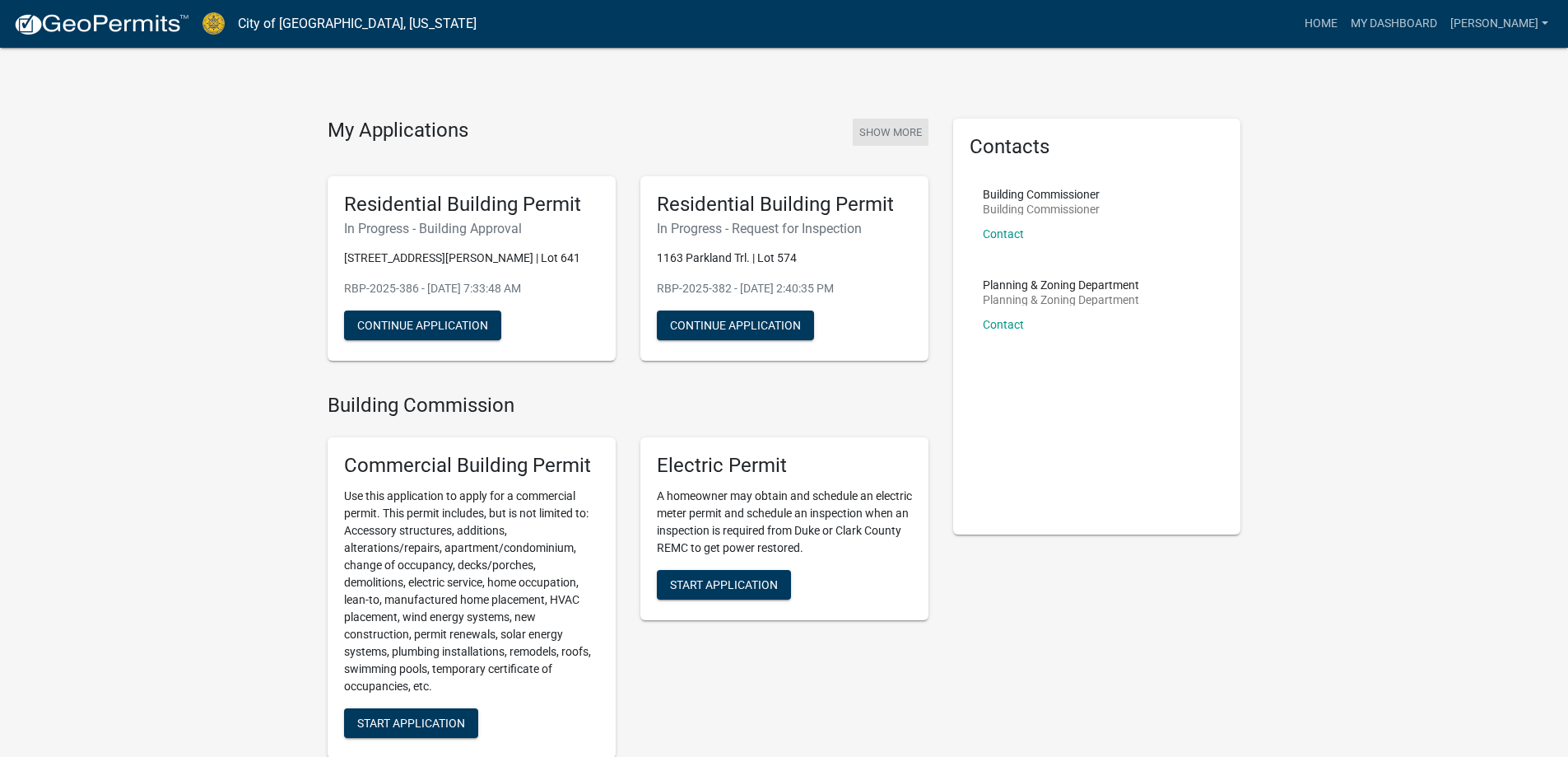
click at [875, 135] on button "Show More" at bounding box center [891, 132] width 76 height 27
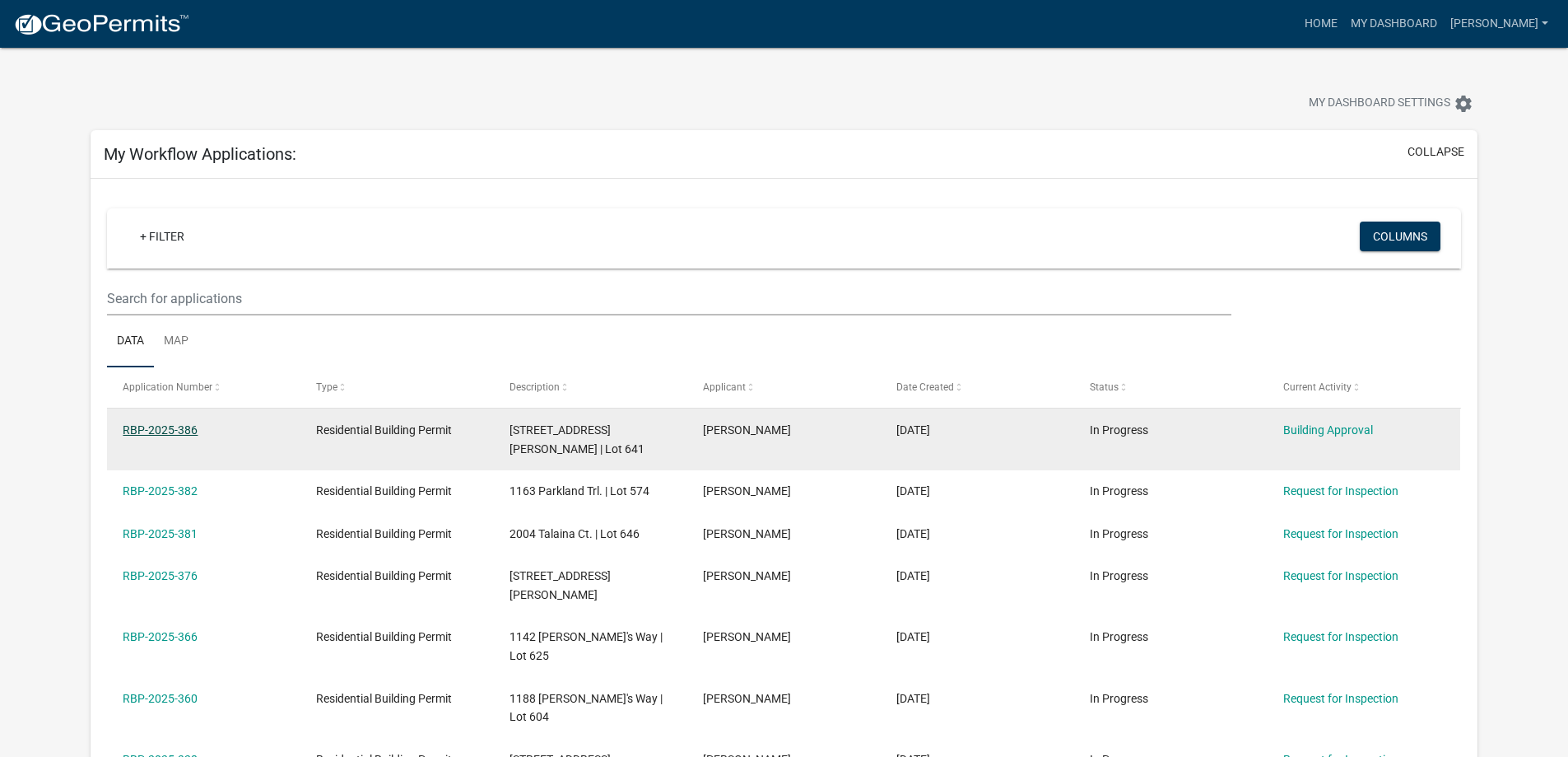
click at [166, 428] on link "RBP-2025-386" at bounding box center [160, 430] width 75 height 13
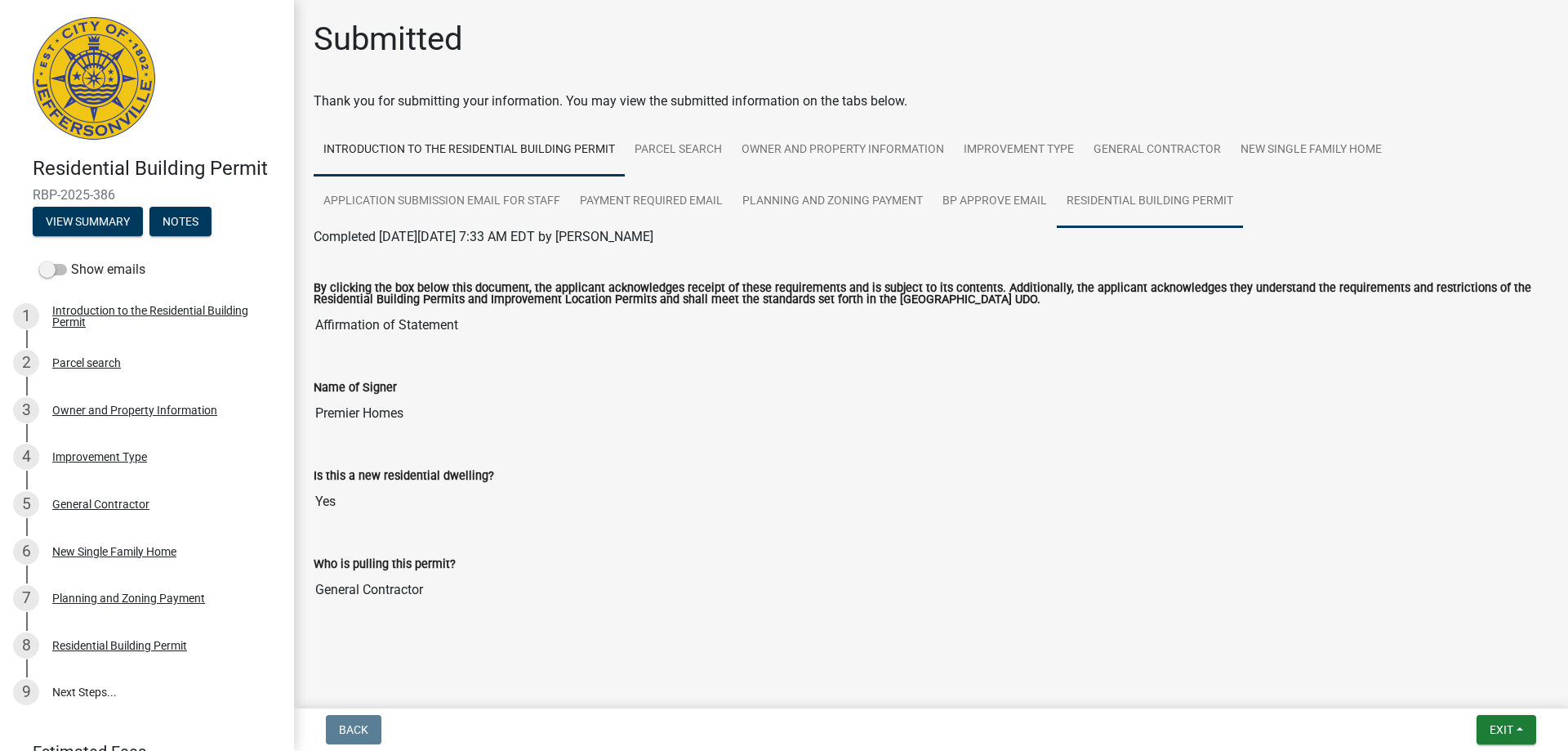
click at [1120, 201] on link "Residential Building Permit" at bounding box center [1150, 202] width 186 height 52
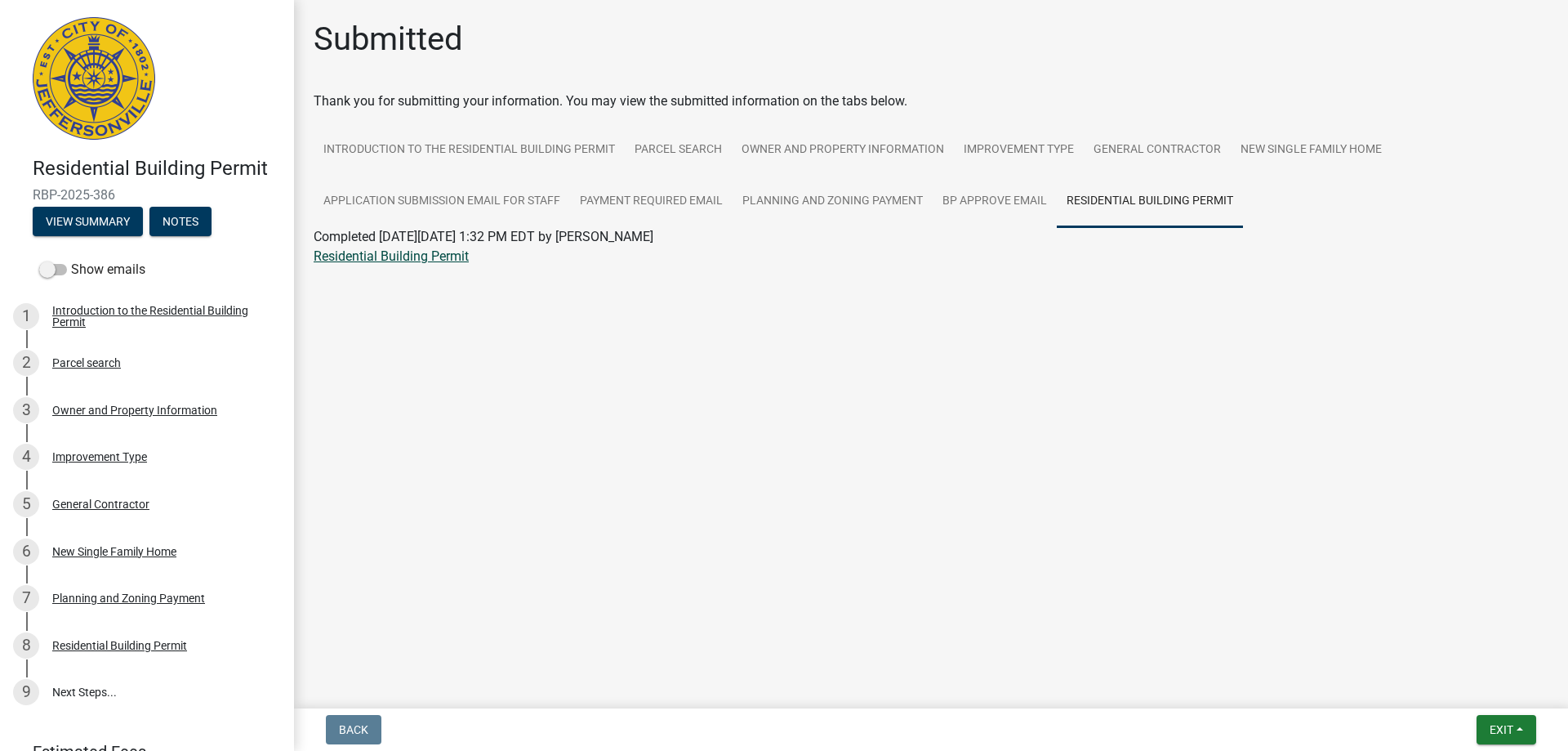
click at [351, 262] on link "Residential Building Permit" at bounding box center [391, 256] width 155 height 16
drag, startPoint x: 927, startPoint y: 431, endPoint x: 903, endPoint y: 422, distance: 25.6
click at [925, 427] on main "Submitted Thank you for submitting your information. You may view the submitted…" at bounding box center [931, 351] width 1274 height 702
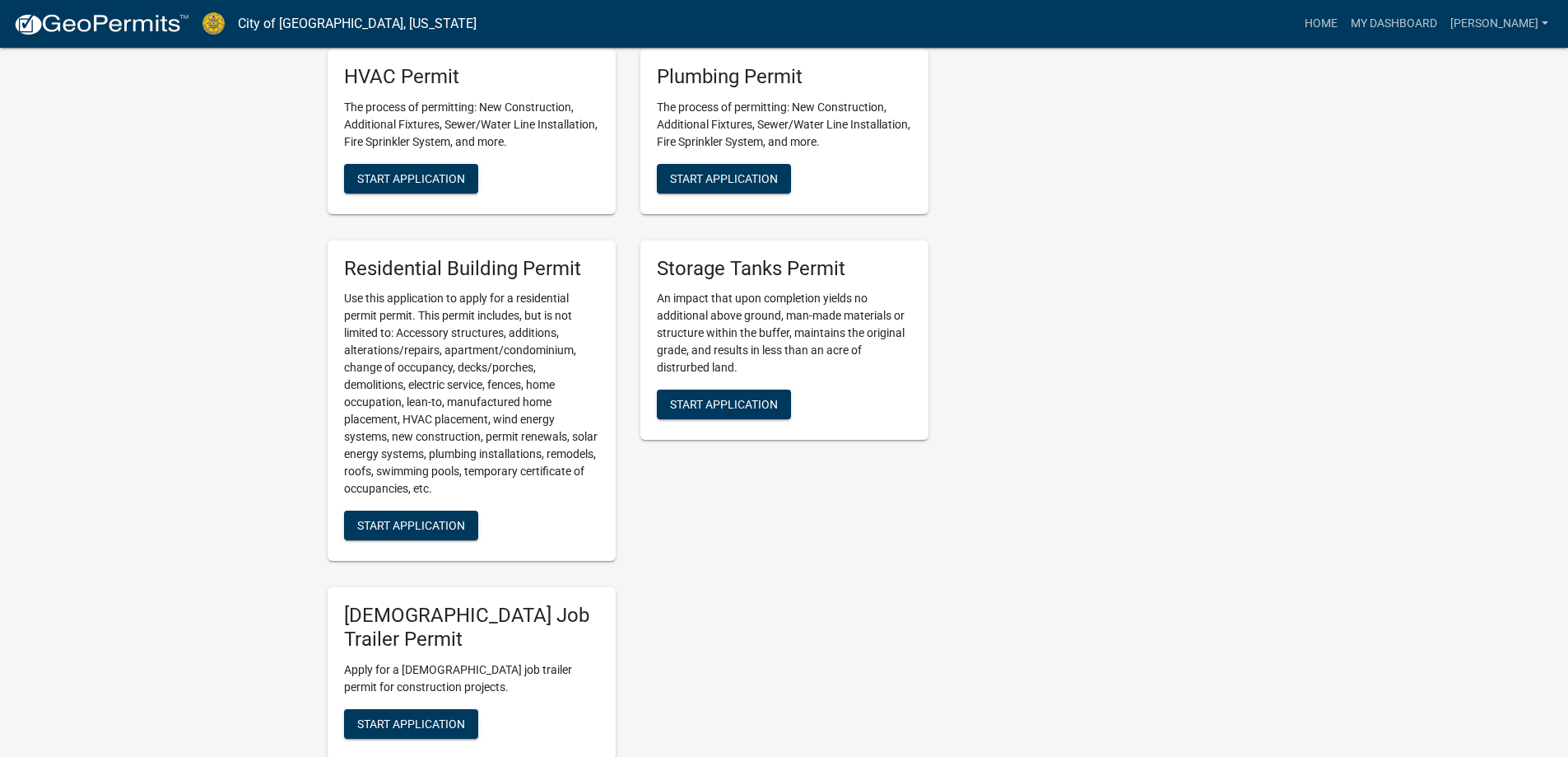
scroll to position [988, 0]
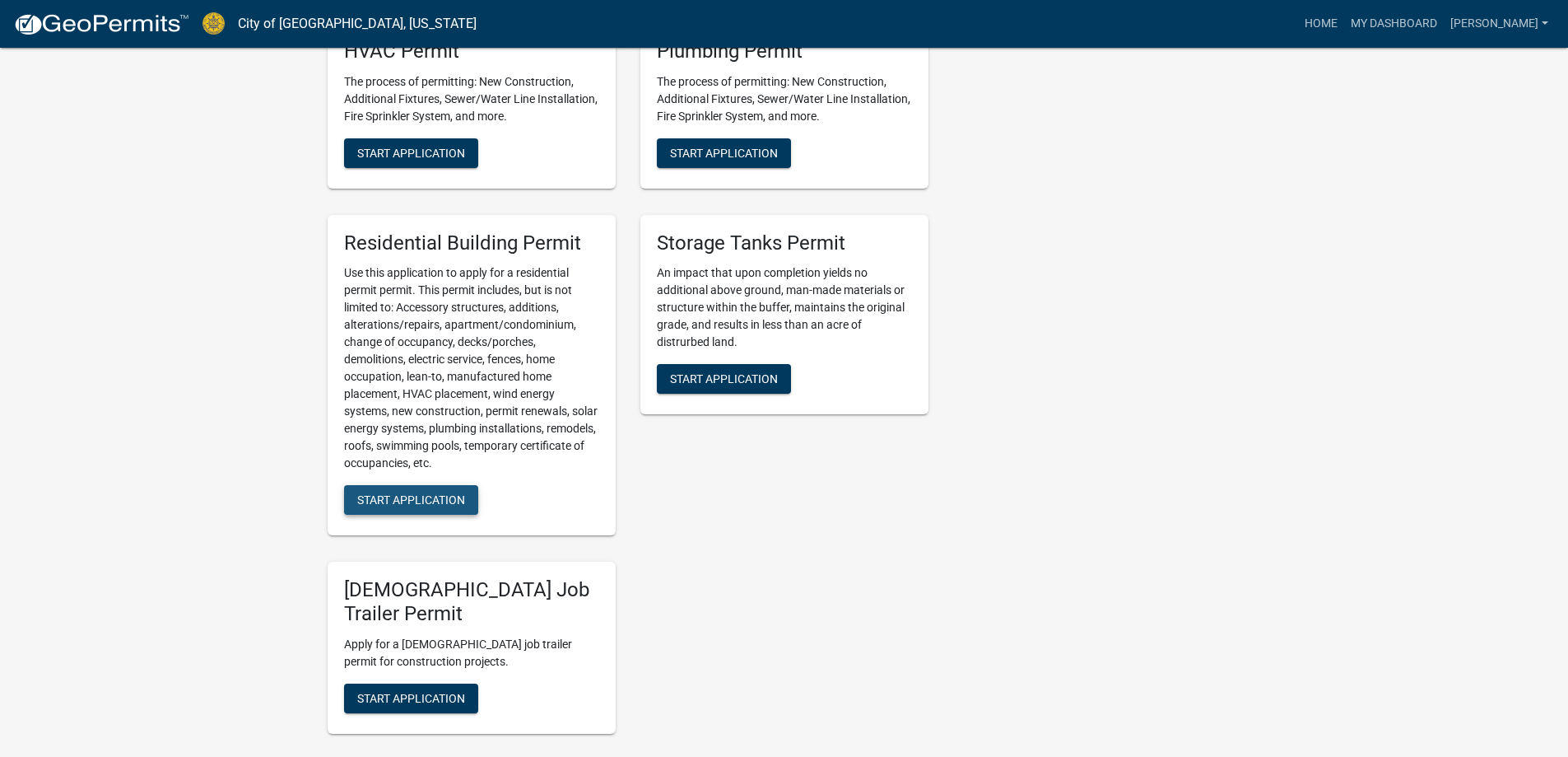
drag, startPoint x: 394, startPoint y: 499, endPoint x: 567, endPoint y: 497, distance: 173.0
click at [396, 499] on span "Start Application" at bounding box center [411, 500] width 108 height 13
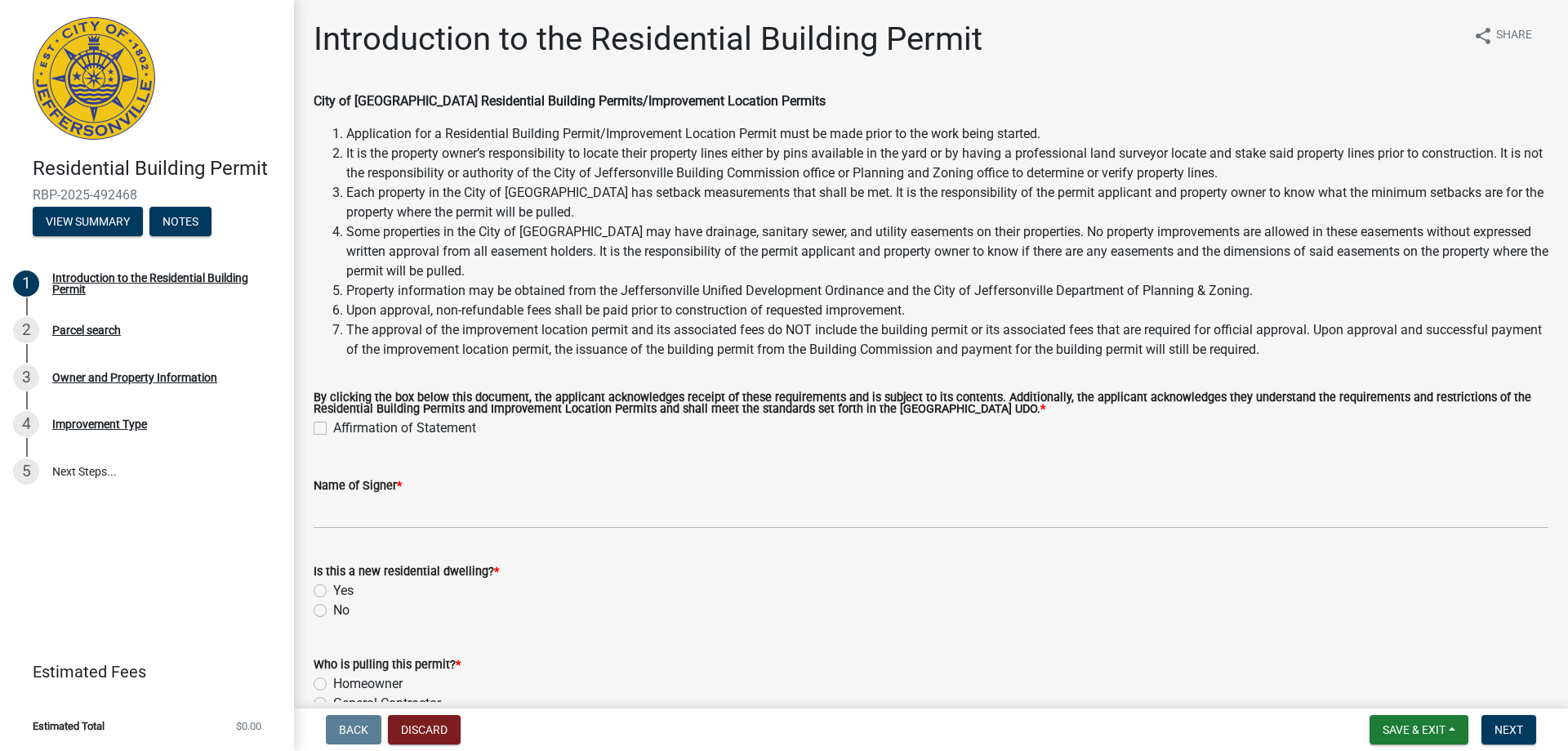
drag, startPoint x: 323, startPoint y: 427, endPoint x: 361, endPoint y: 503, distance: 85.0
click at [333, 427] on label "Affirmation of Statement" at bounding box center [404, 428] width 143 height 20
click at [333, 427] on input "Affirmation of Statement" at bounding box center [338, 423] width 11 height 11
checkbox input "true"
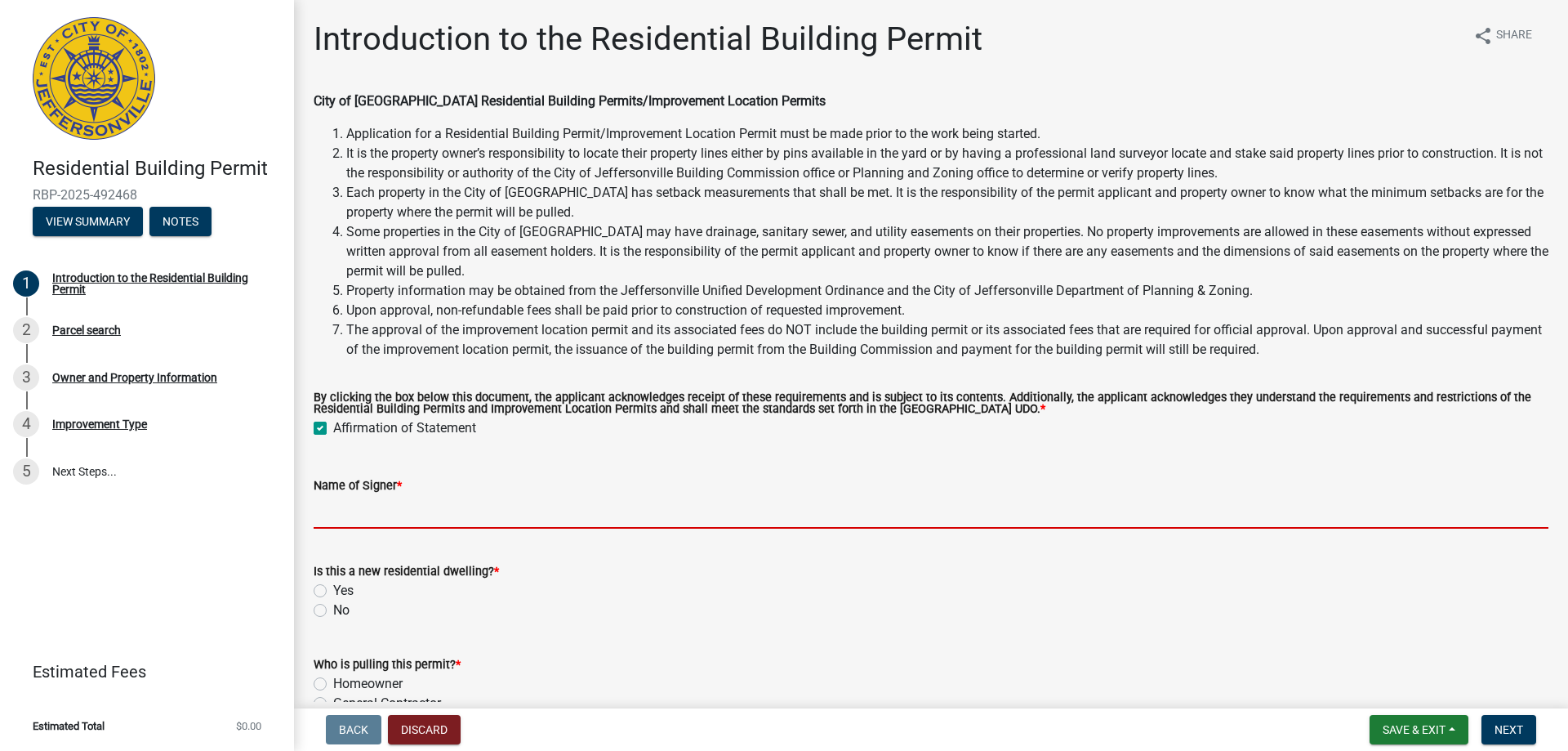
drag, startPoint x: 361, startPoint y: 507, endPoint x: 398, endPoint y: 515, distance: 37.9
click at [362, 507] on input "Name of Signer *" at bounding box center [931, 512] width 1235 height 34
type input "Premier Homes"
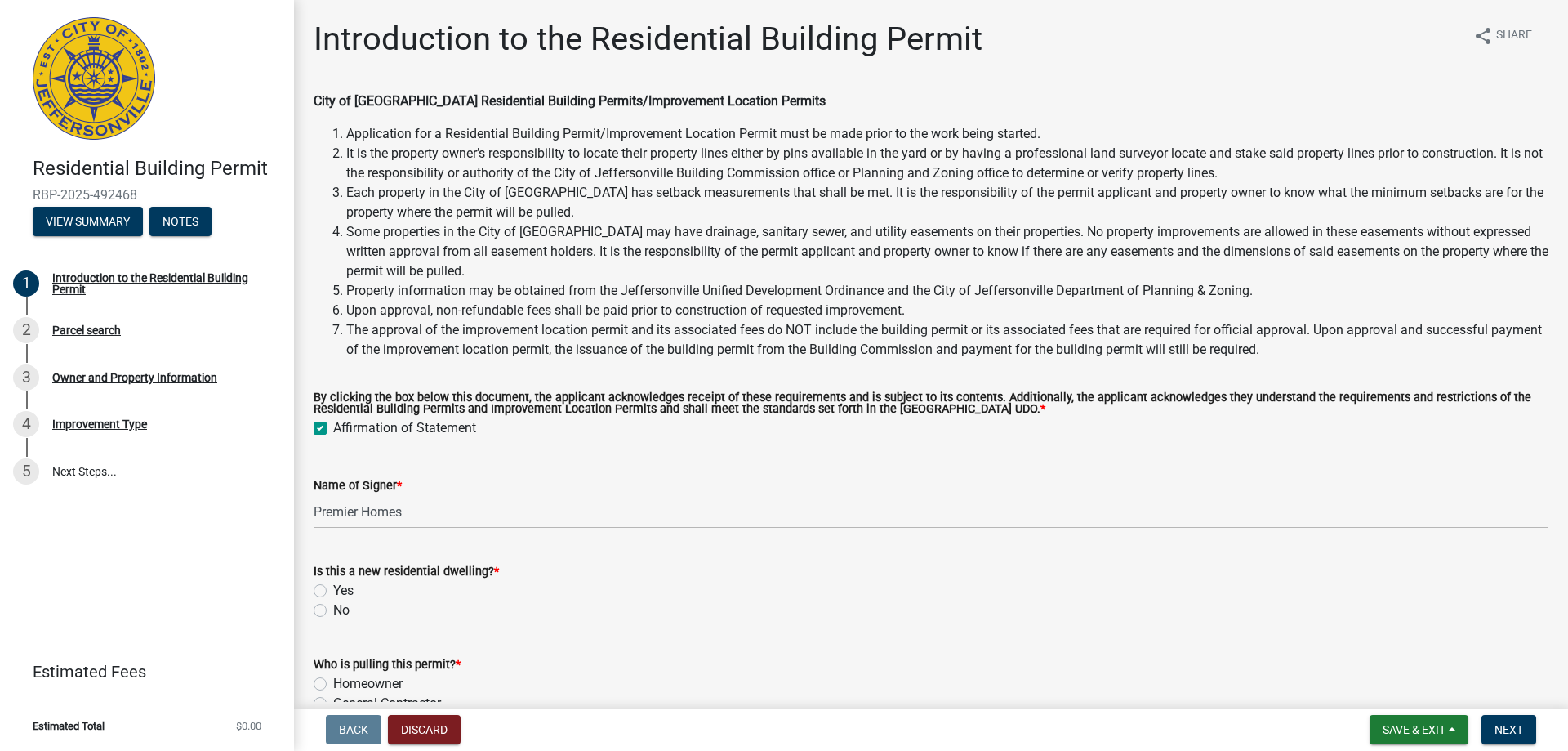
drag, startPoint x: 324, startPoint y: 587, endPoint x: 387, endPoint y: 580, distance: 63.4
click at [333, 587] on label "Yes" at bounding box center [343, 591] width 20 height 20
click at [333, 587] on input "Yes" at bounding box center [338, 586] width 11 height 11
radio input "true"
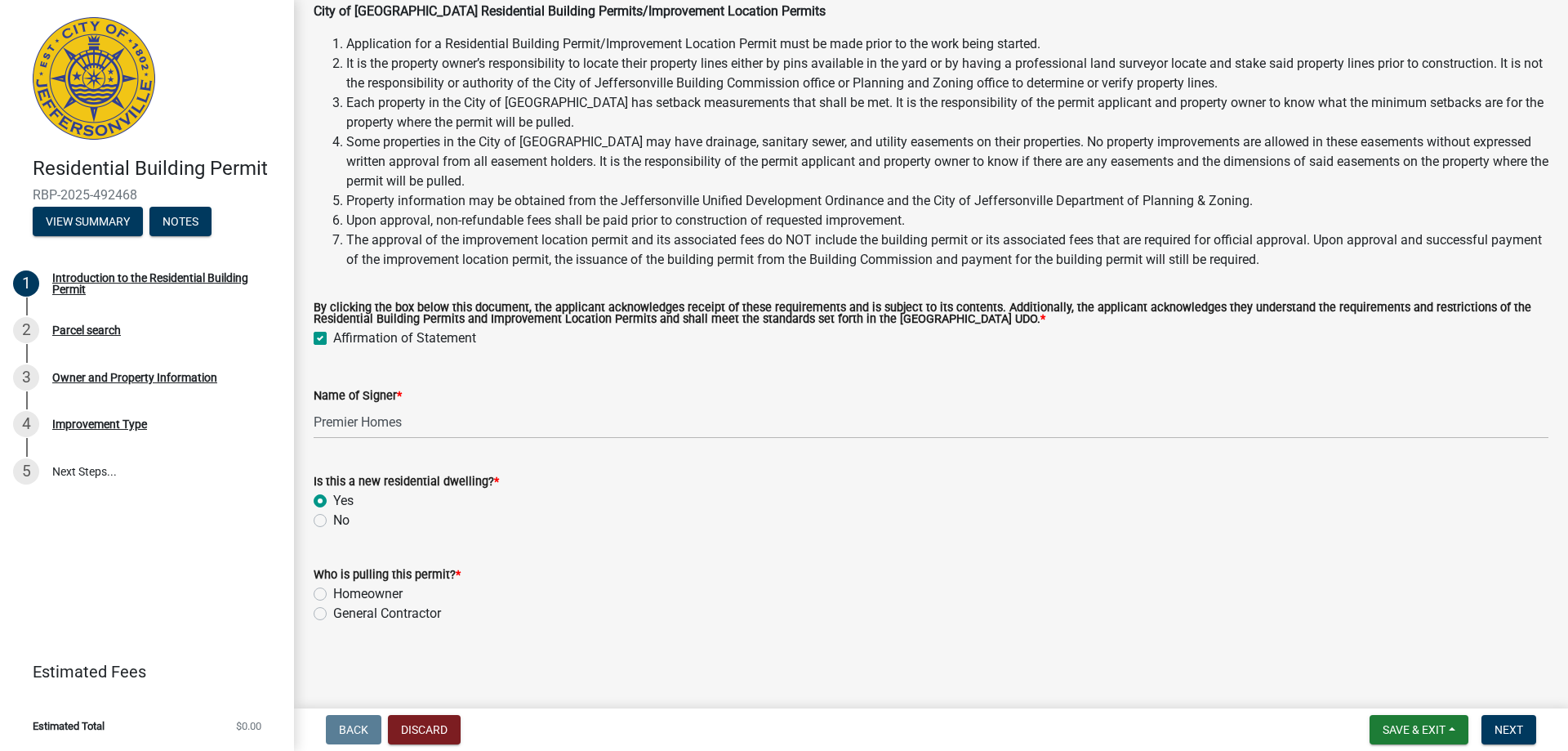
click at [327, 614] on div "General Contractor" at bounding box center [931, 614] width 1235 height 20
click at [327, 615] on div "General Contractor" at bounding box center [931, 614] width 1235 height 20
click at [333, 613] on label "General Contractor" at bounding box center [387, 614] width 108 height 20
click at [333, 613] on input "General Contractor" at bounding box center [338, 609] width 11 height 11
radio input "true"
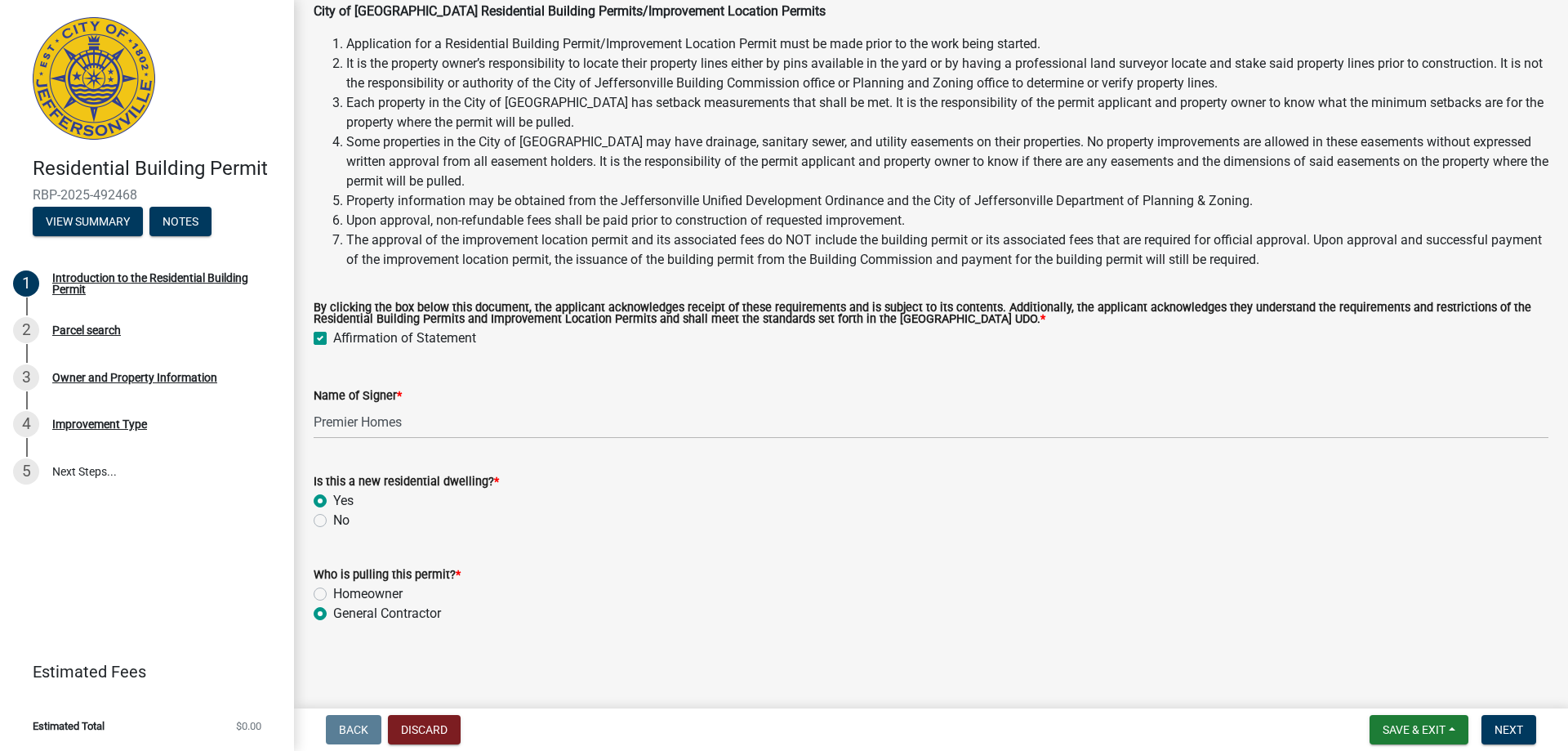
drag, startPoint x: 1513, startPoint y: 715, endPoint x: 1504, endPoint y: 713, distance: 9.2
click at [1512, 716] on nav "Back Discard Save & Exit Save Save & Exit Next" at bounding box center [931, 730] width 1274 height 42
click at [1504, 725] on span "Next" at bounding box center [1508, 730] width 29 height 13
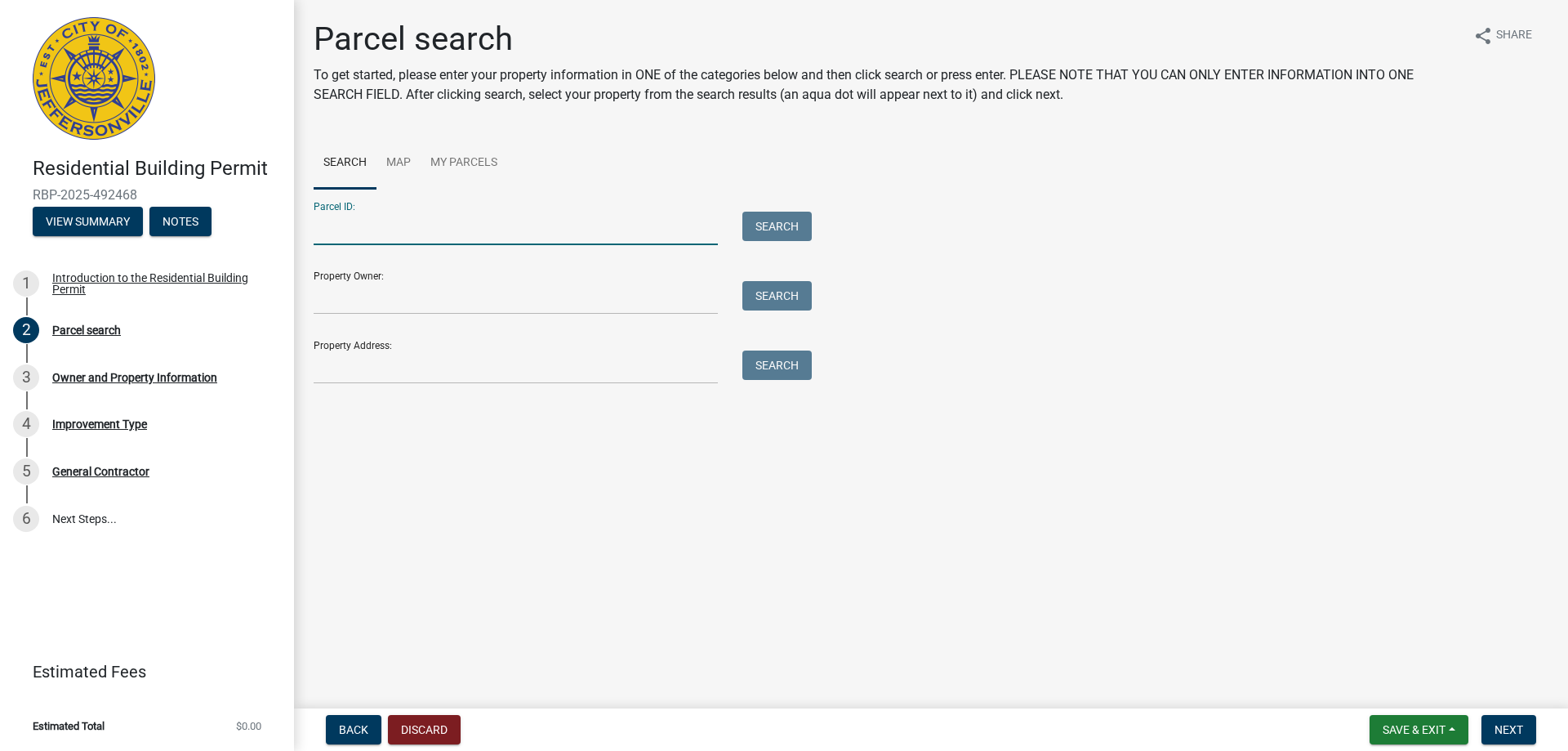
click at [449, 228] on input "Parcel ID:" at bounding box center [516, 228] width 404 height 34
type input "10-42-01-400-531.000-039"
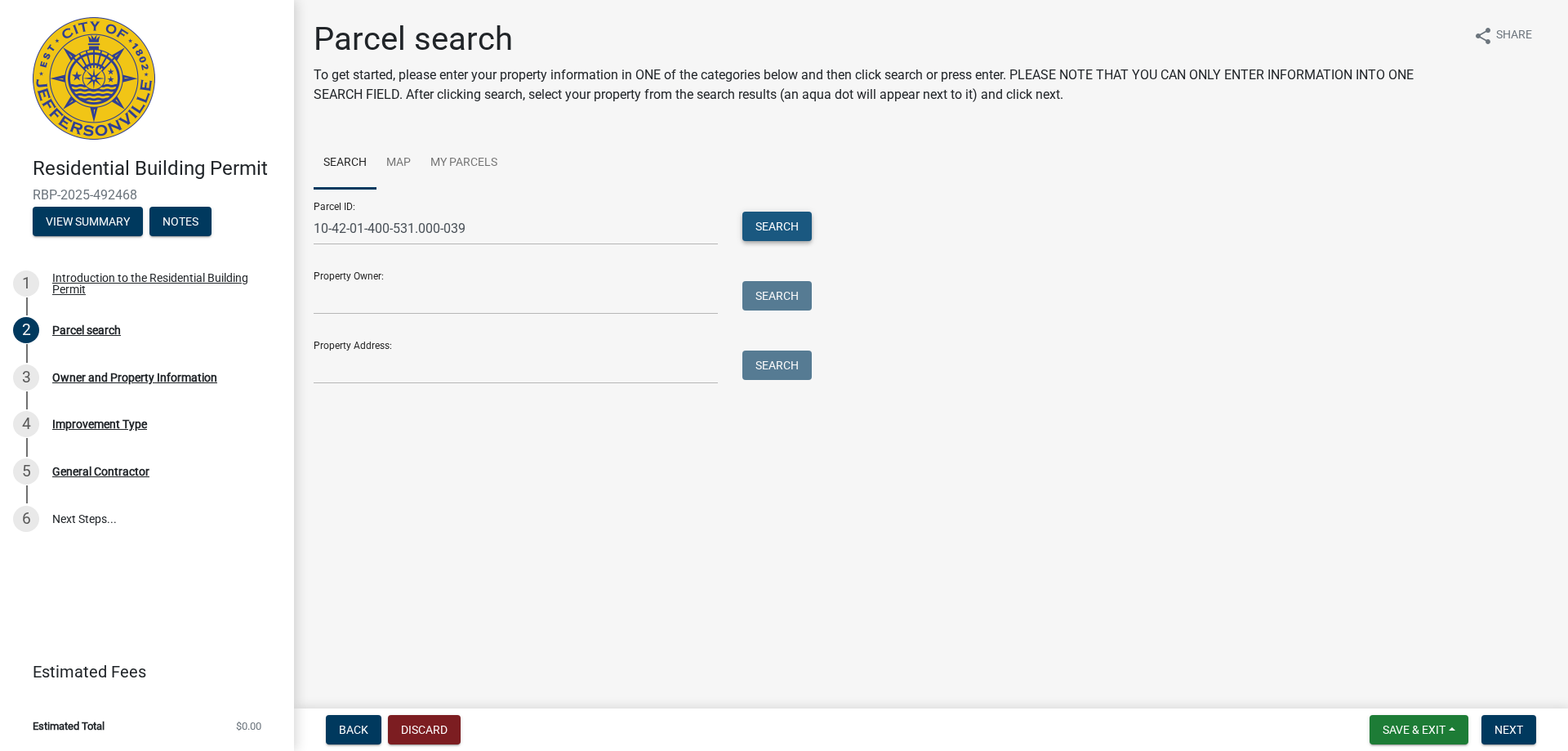
drag, startPoint x: 797, startPoint y: 226, endPoint x: 766, endPoint y: 253, distance: 41.1
click at [798, 225] on button "Search" at bounding box center [777, 226] width 69 height 29
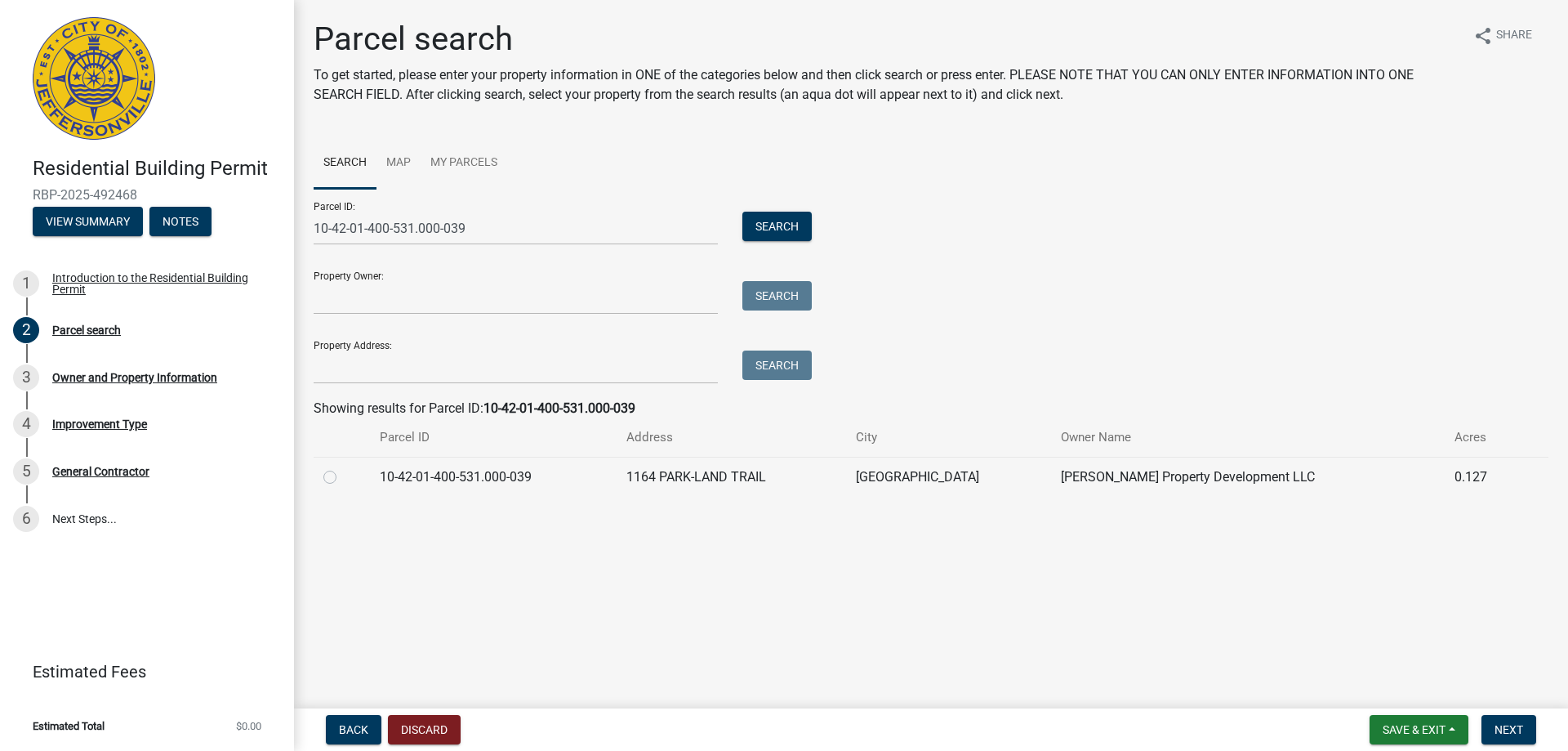
drag, startPoint x: 336, startPoint y: 483, endPoint x: 419, endPoint y: 454, distance: 87.9
click at [337, 481] on div at bounding box center [342, 477] width 37 height 20
click at [343, 467] on label at bounding box center [343, 467] width 0 height 0
click at [343, 478] on input "radio" at bounding box center [348, 472] width 11 height 11
radio input "true"
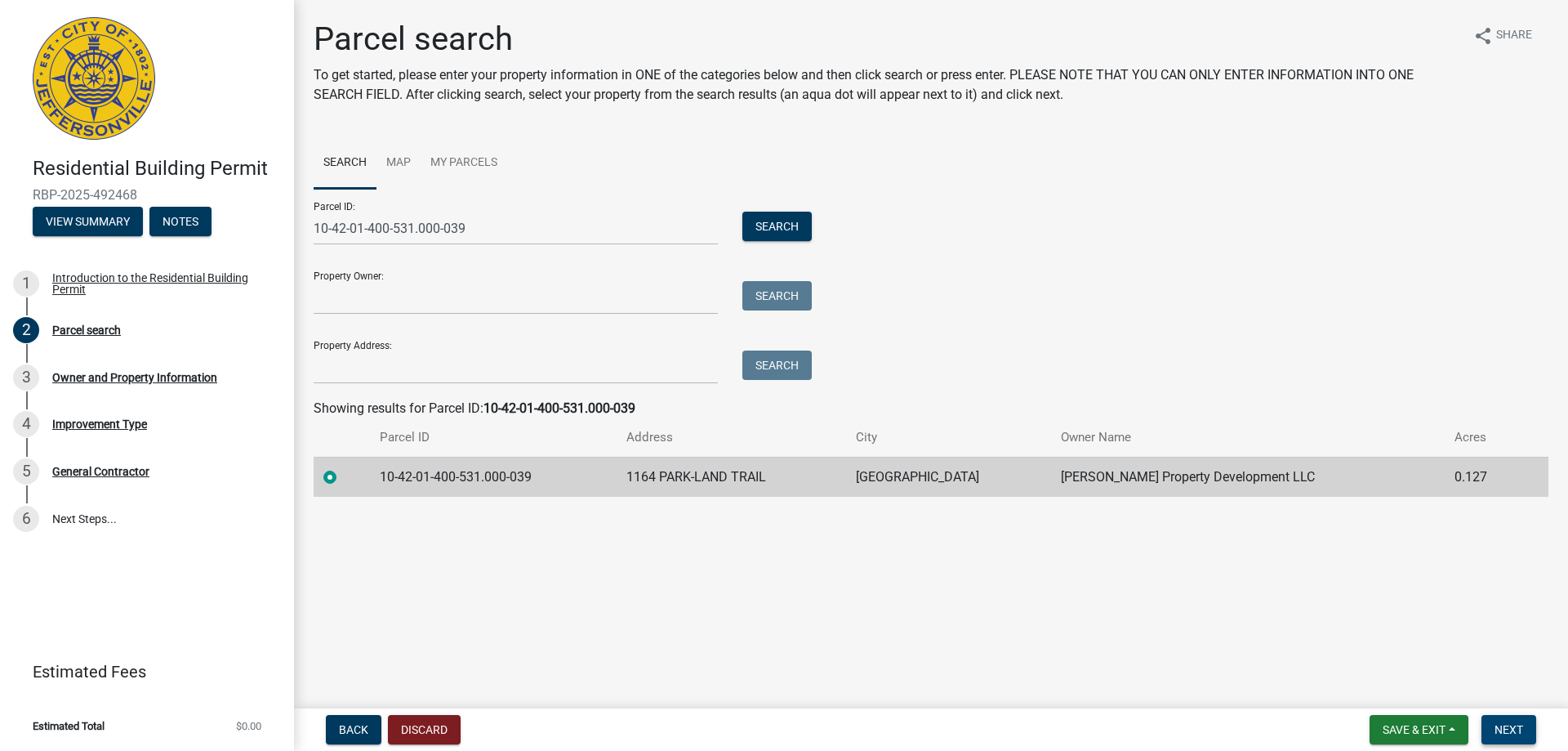
click at [1494, 730] on button "Next" at bounding box center [1508, 730] width 55 height 29
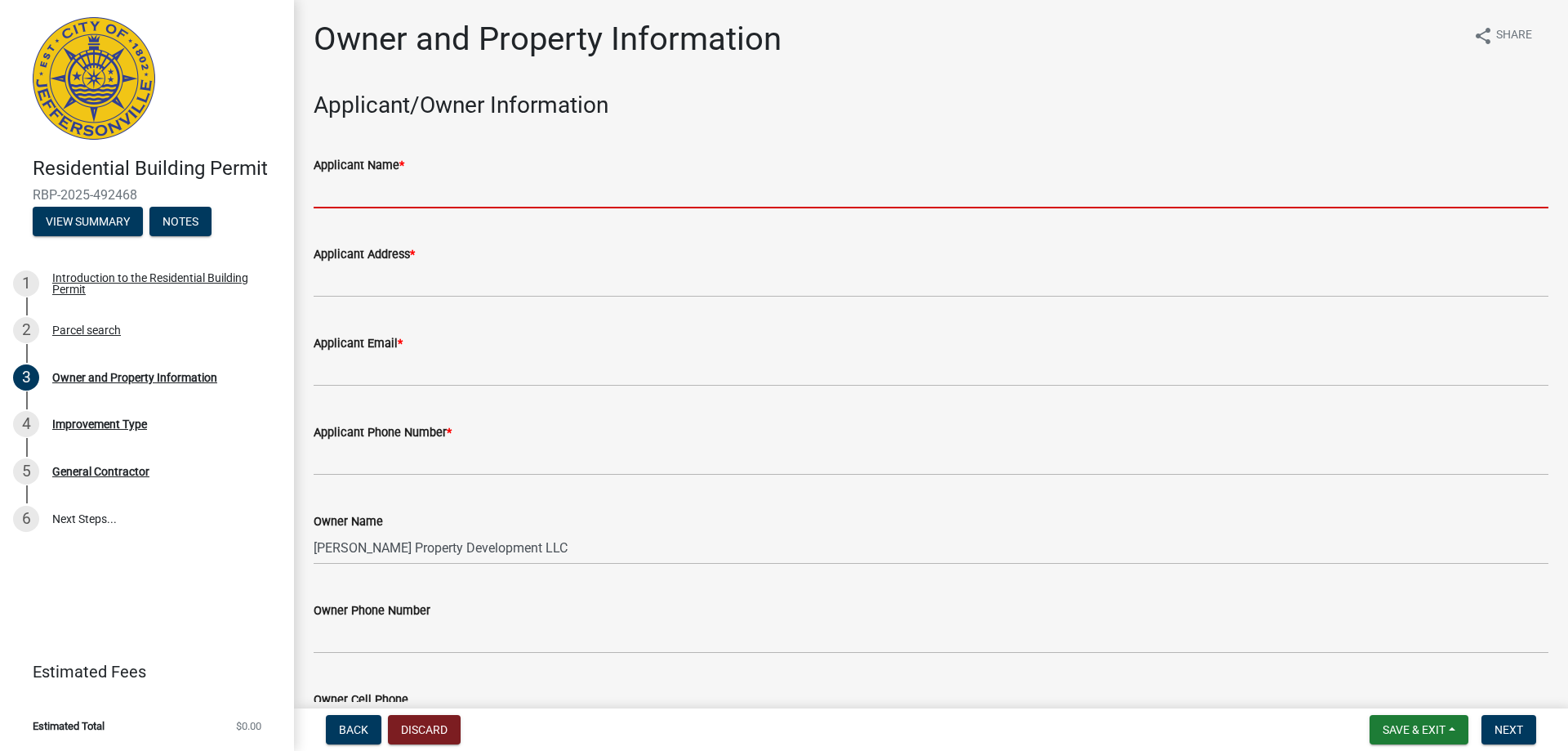
click at [360, 190] on input "Applicant Name *" at bounding box center [931, 191] width 1235 height 34
type input "Stacy Graham"
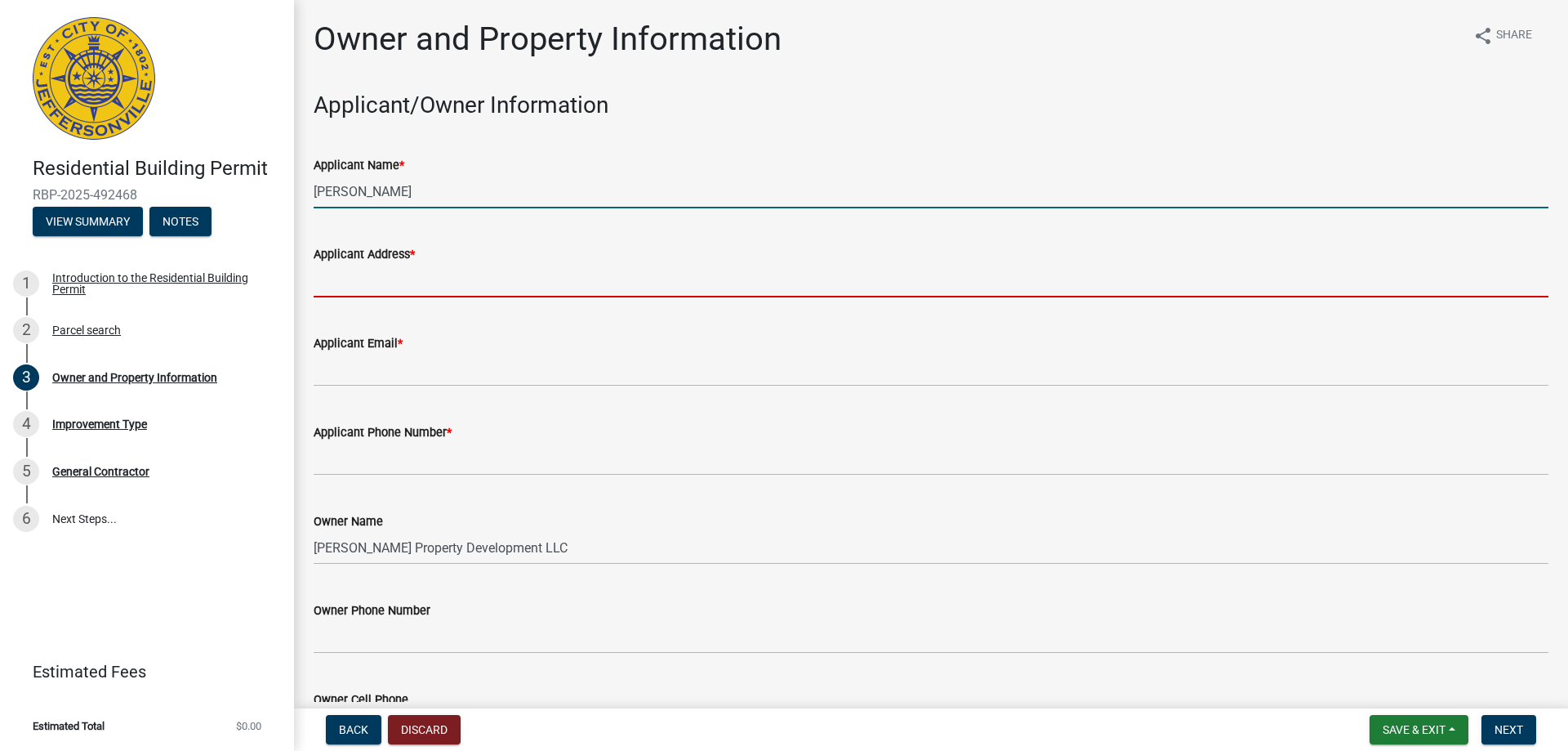
type input "2709 Blackiston Mill Rd."
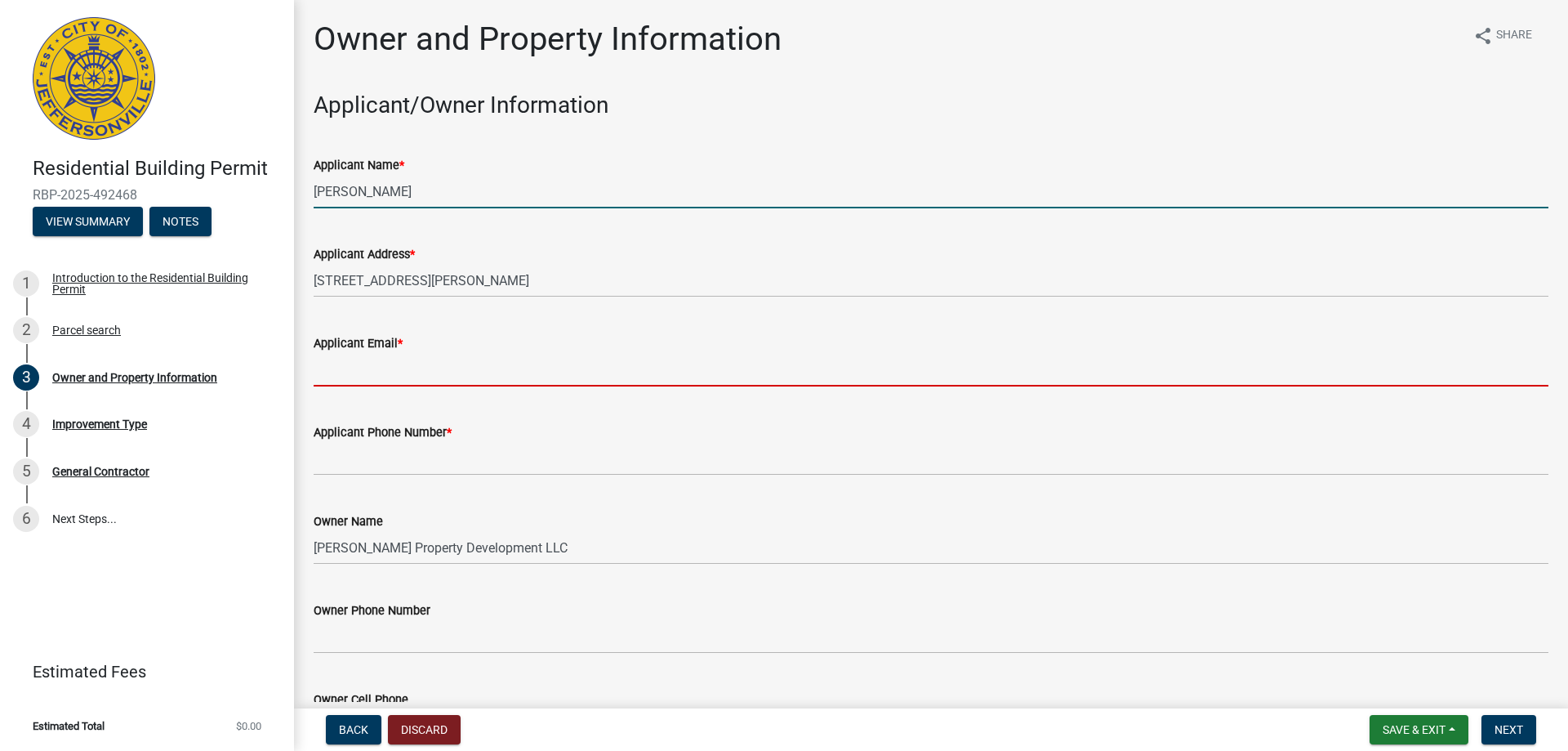
click at [381, 369] on input "Applicant Email *" at bounding box center [931, 369] width 1235 height 34
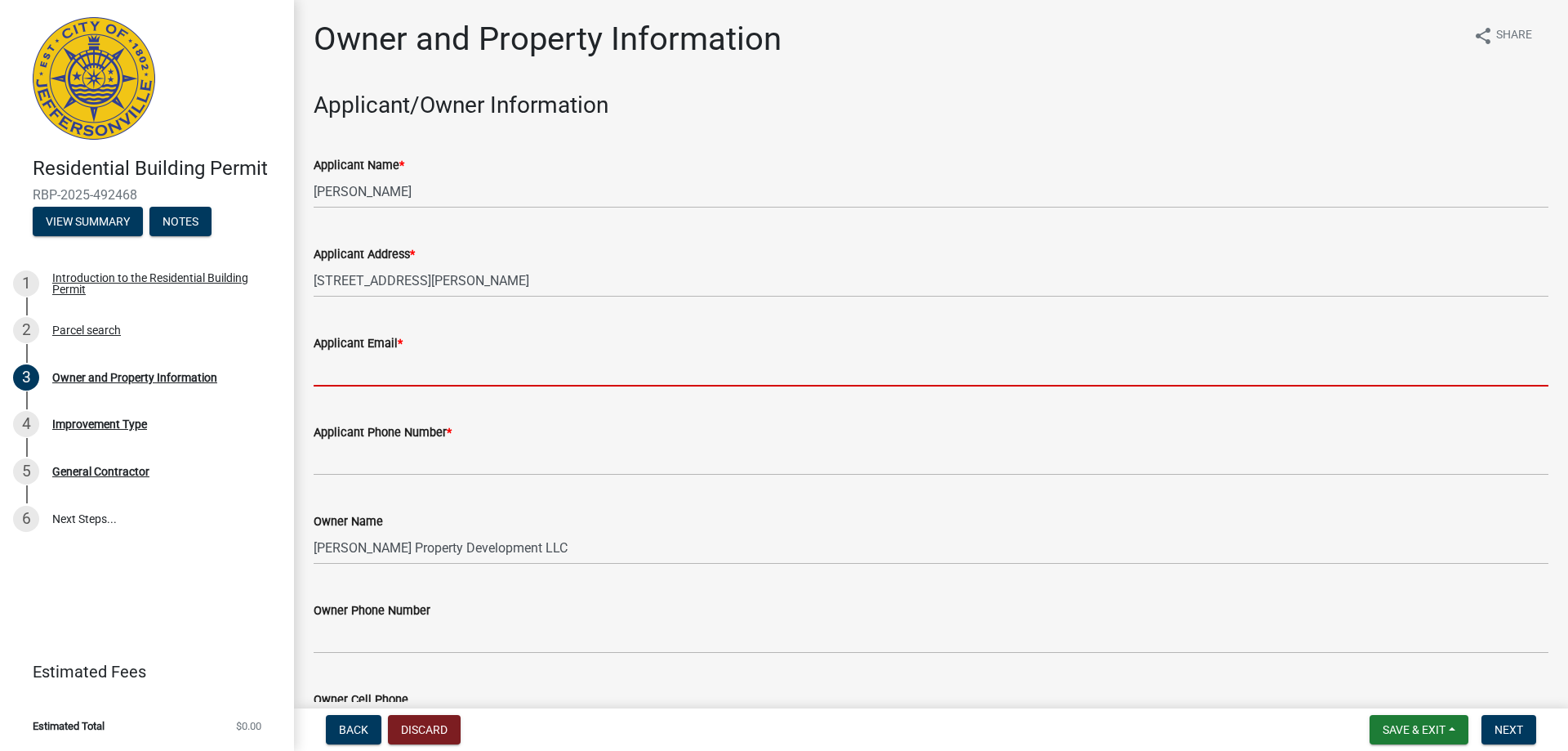
type input "sgraham@premierhomesonline.com"
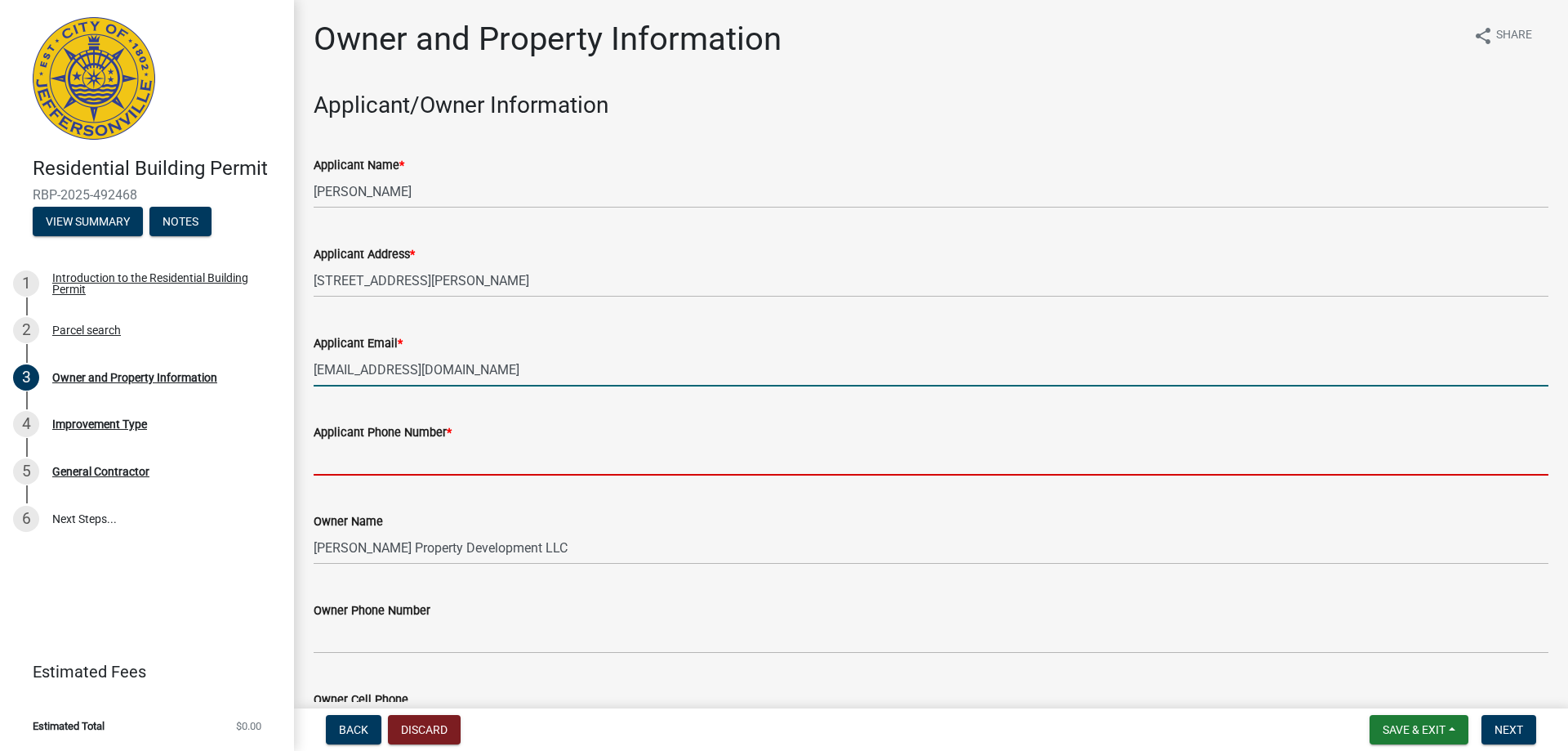
type input "8129445961"
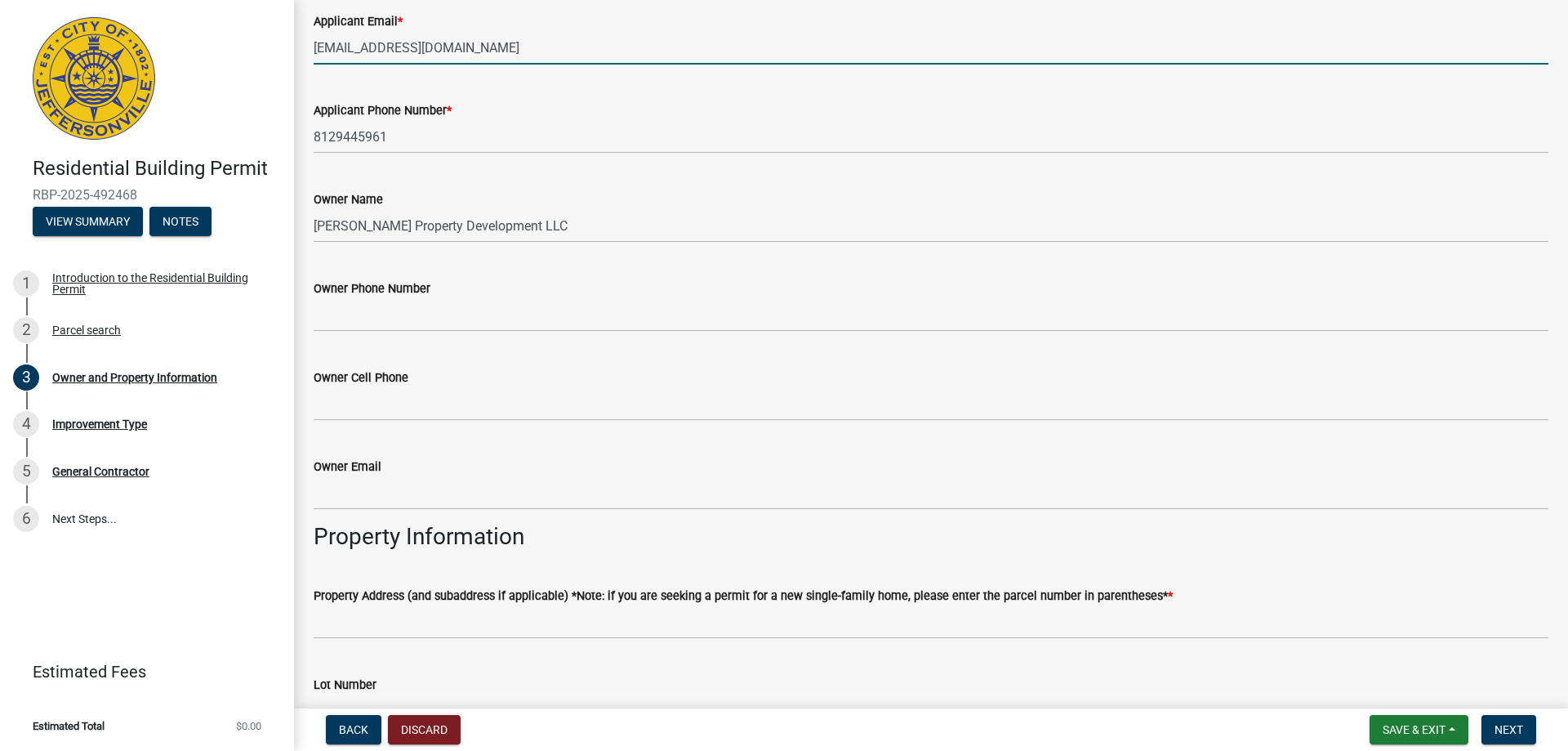
scroll to position [409, 0]
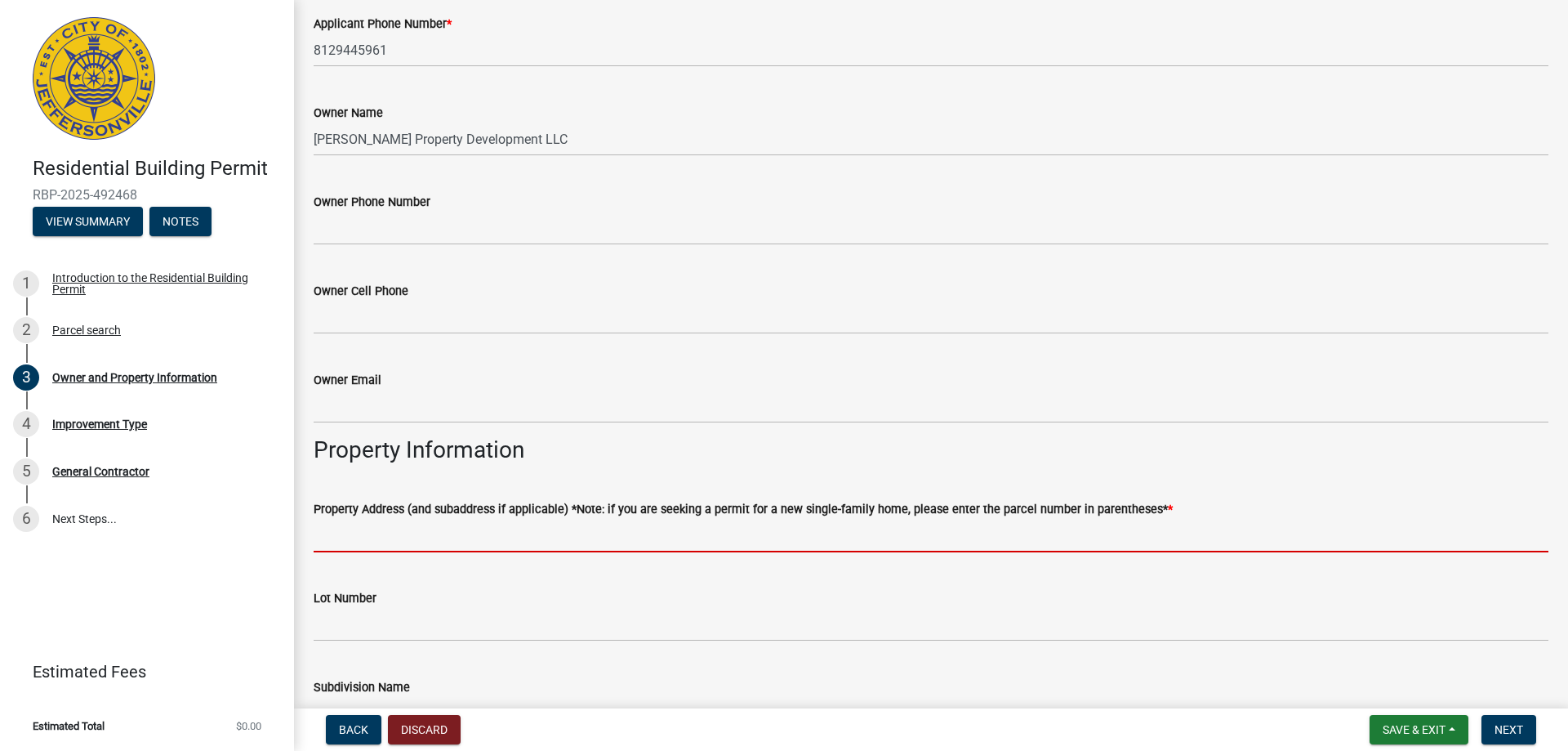
click at [462, 541] on input "Property Address (and subaddress if applicable) *Note: if you are seeking a per…" at bounding box center [931, 535] width 1235 height 34
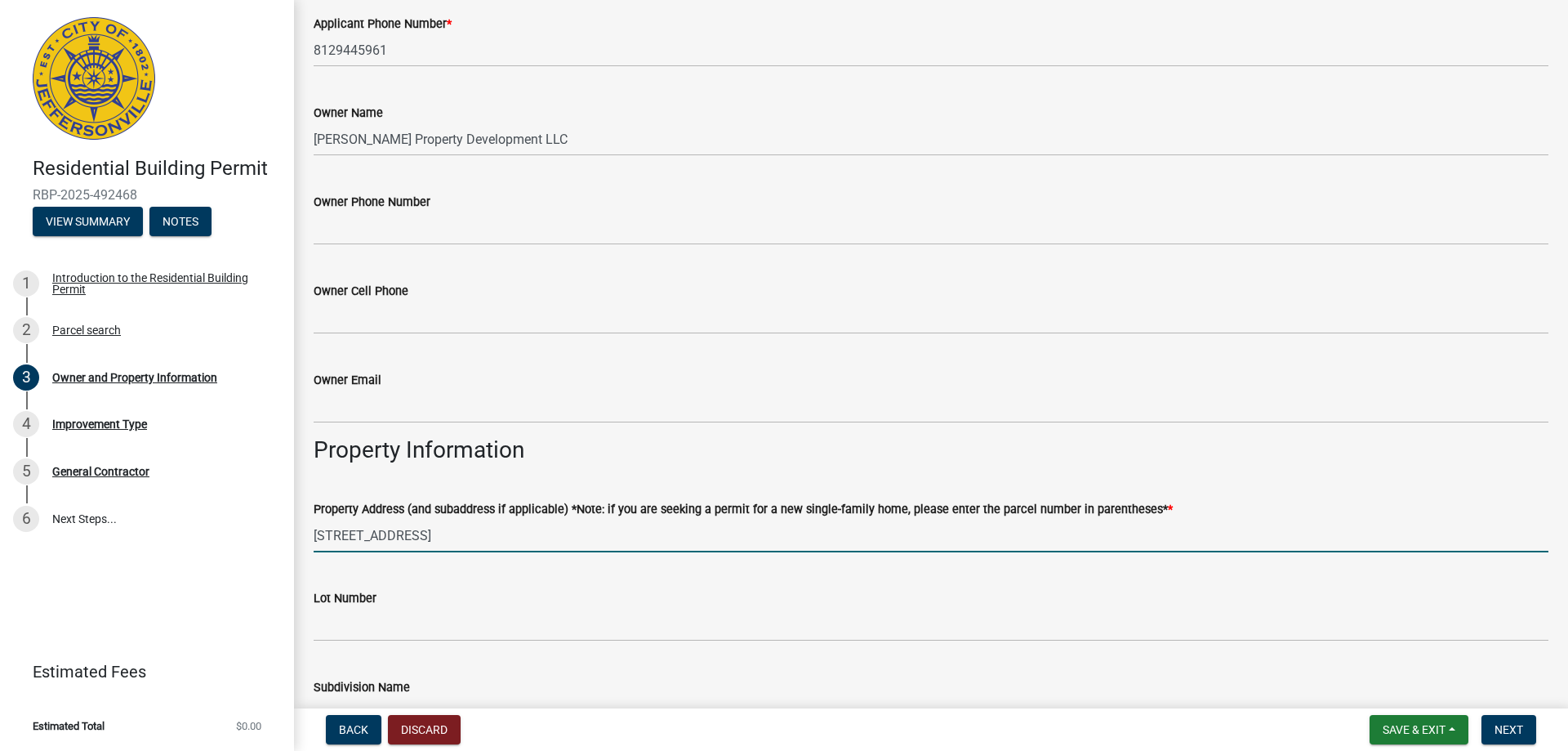
type input "1164 Parkland Trail"
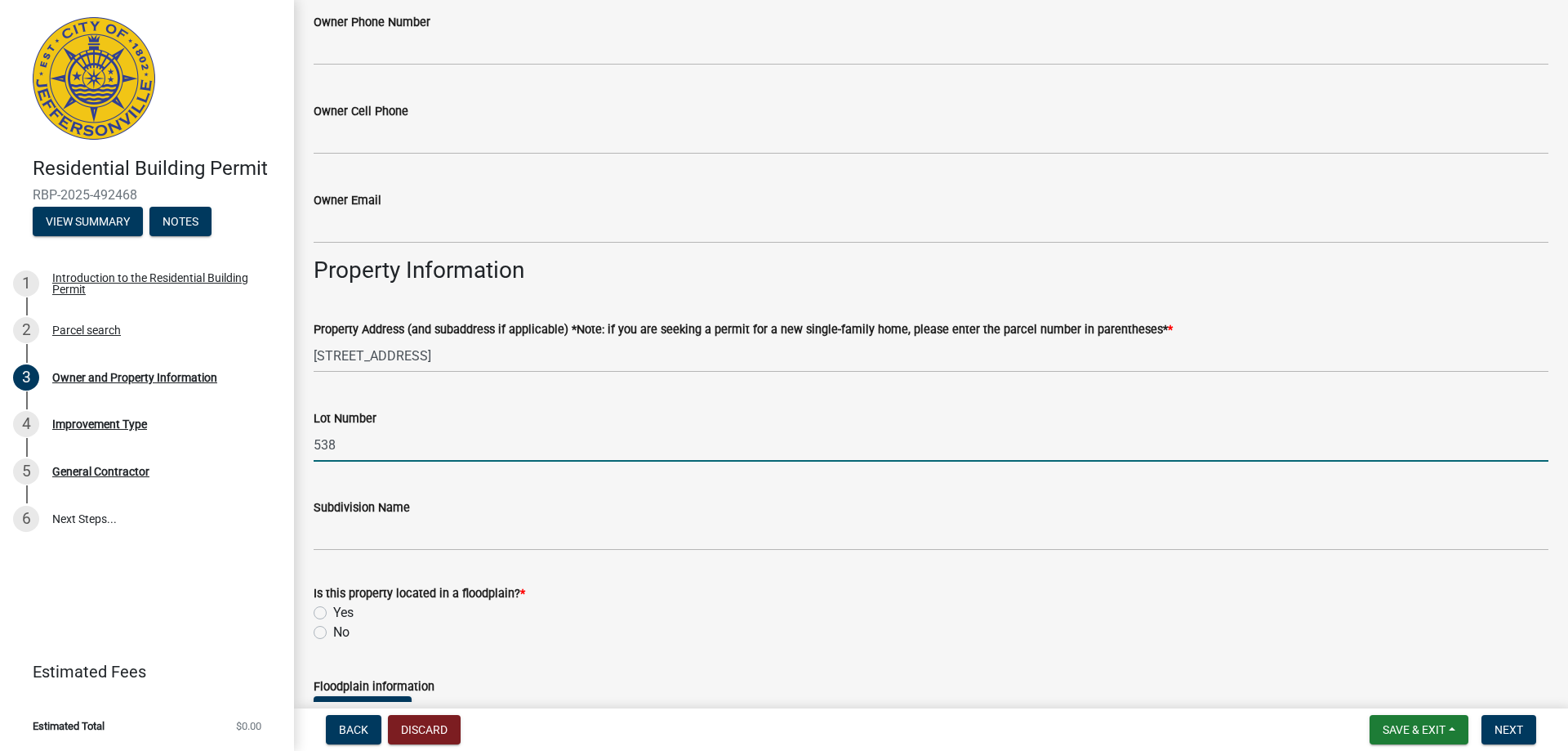
scroll to position [654, 0]
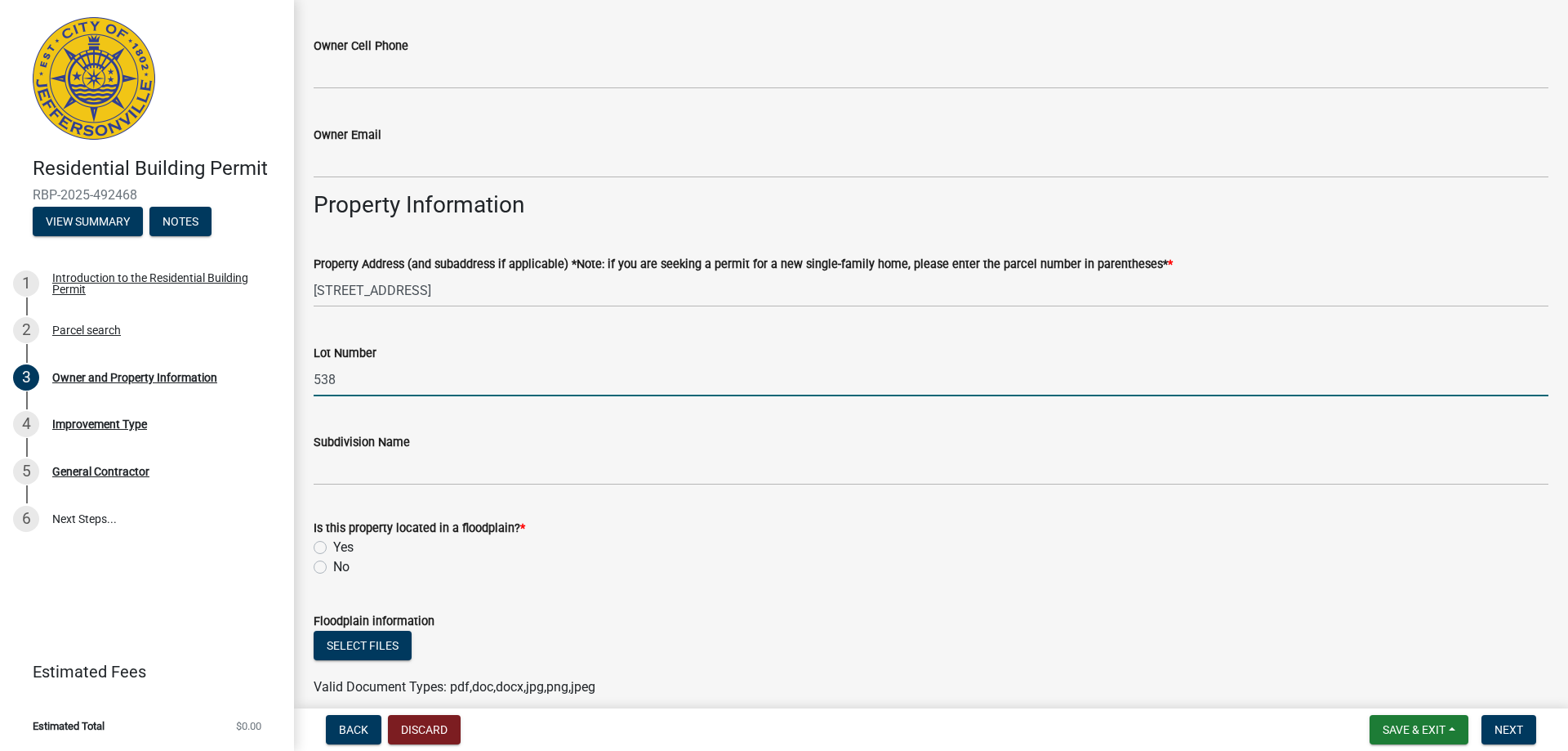
type input "538"
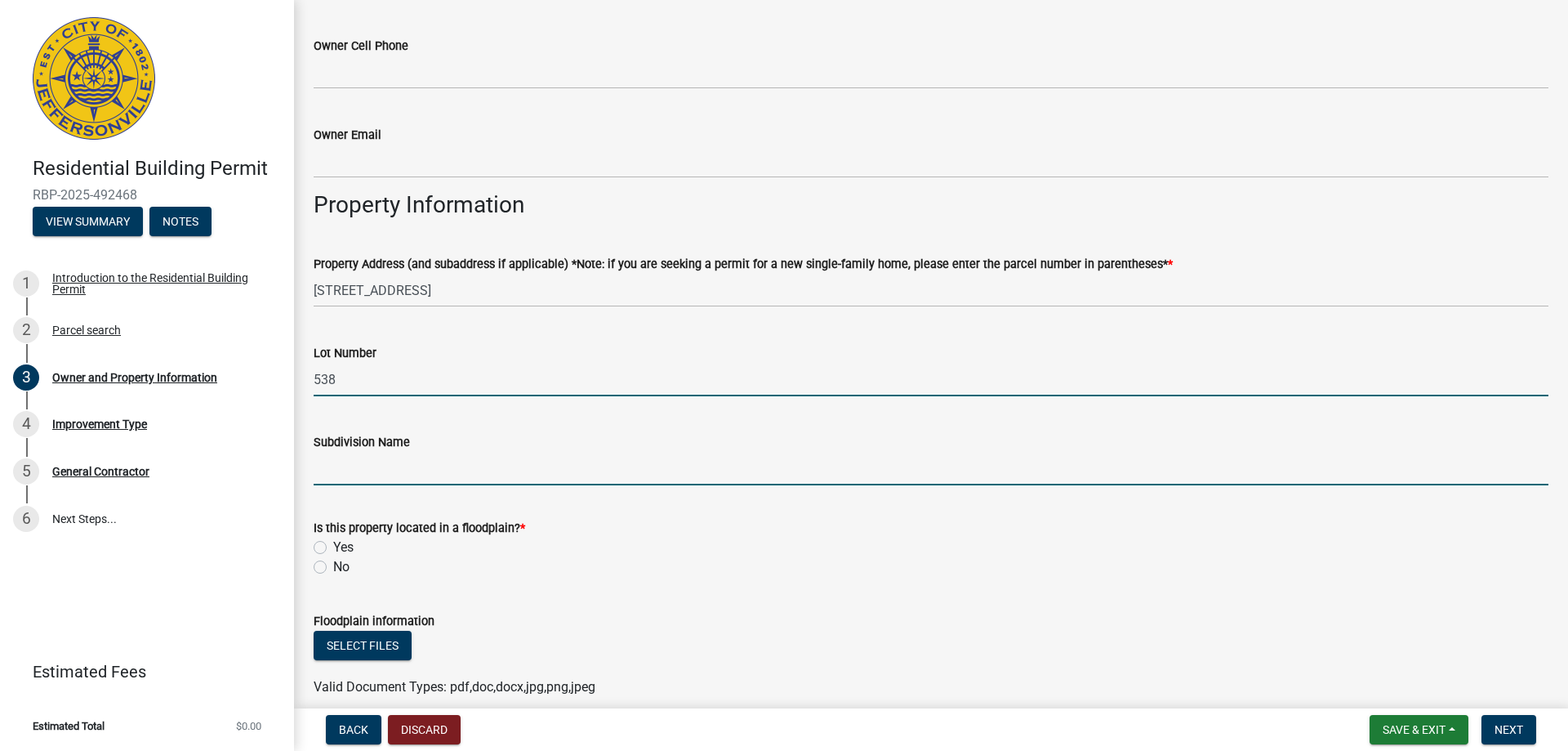
click at [365, 468] on input "Subdivision Name" at bounding box center [931, 468] width 1235 height 34
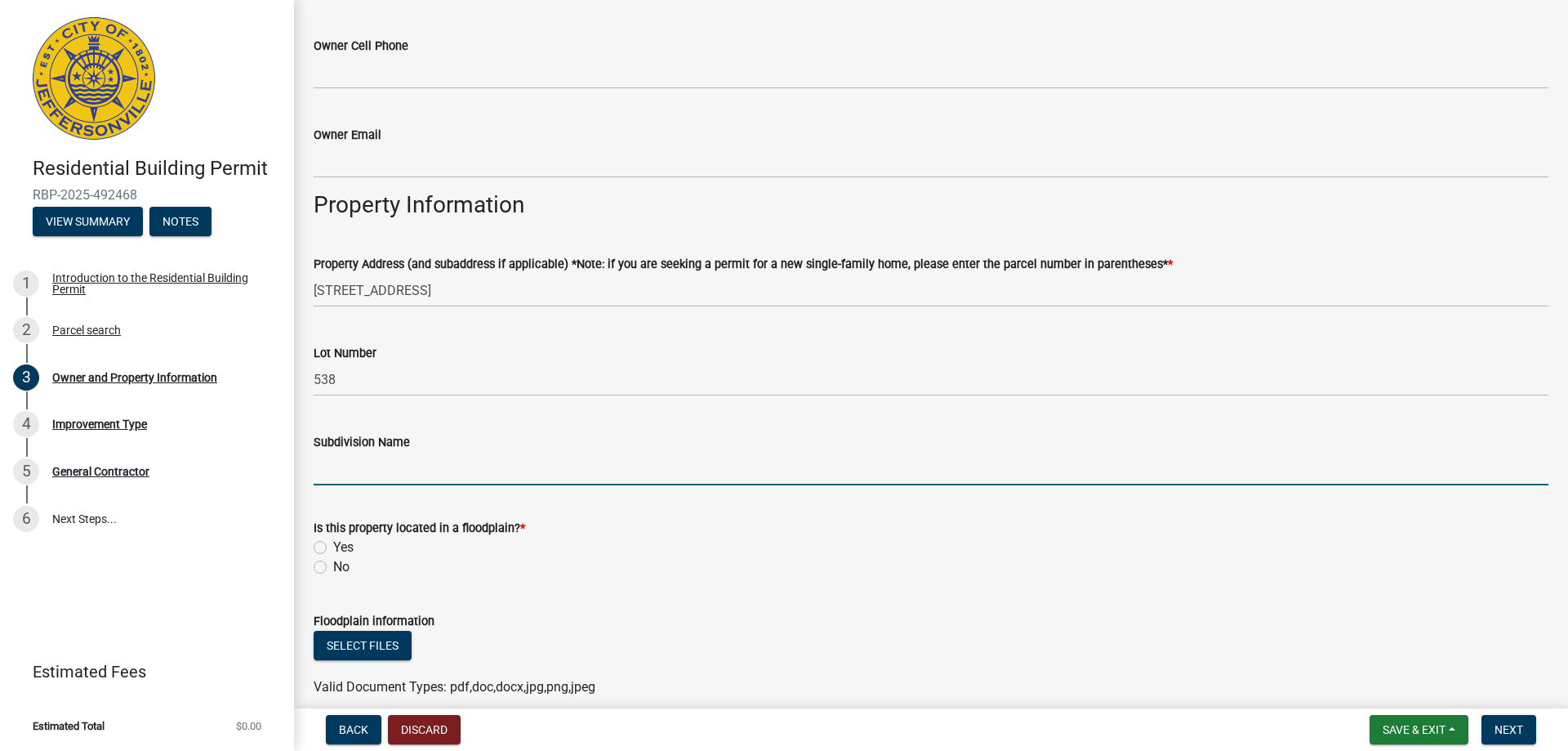
type input "Ellingsworth Commons"
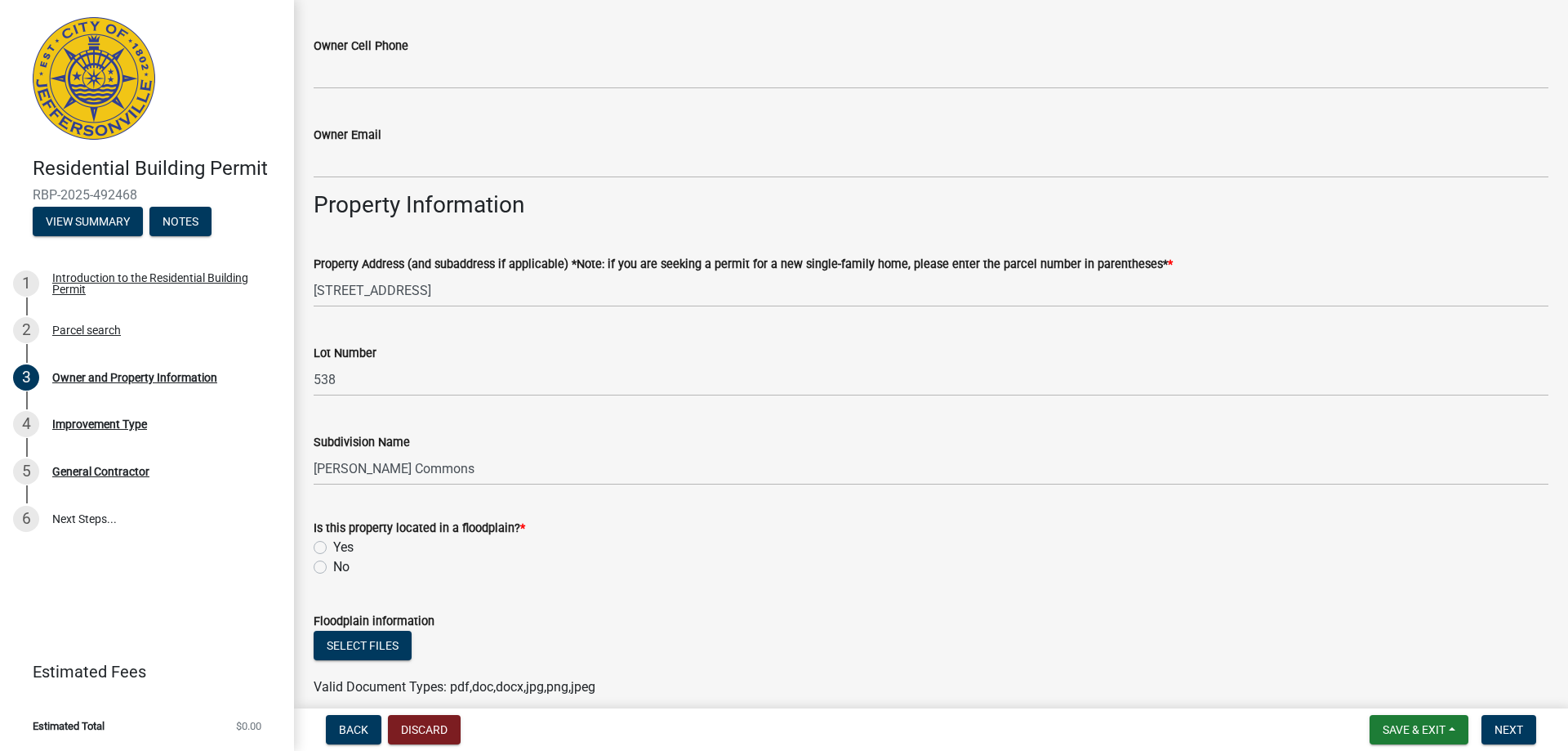
click at [333, 571] on label "No" at bounding box center [342, 567] width 16 height 20
click at [333, 568] on input "No" at bounding box center [338, 562] width 11 height 11
radio input "true"
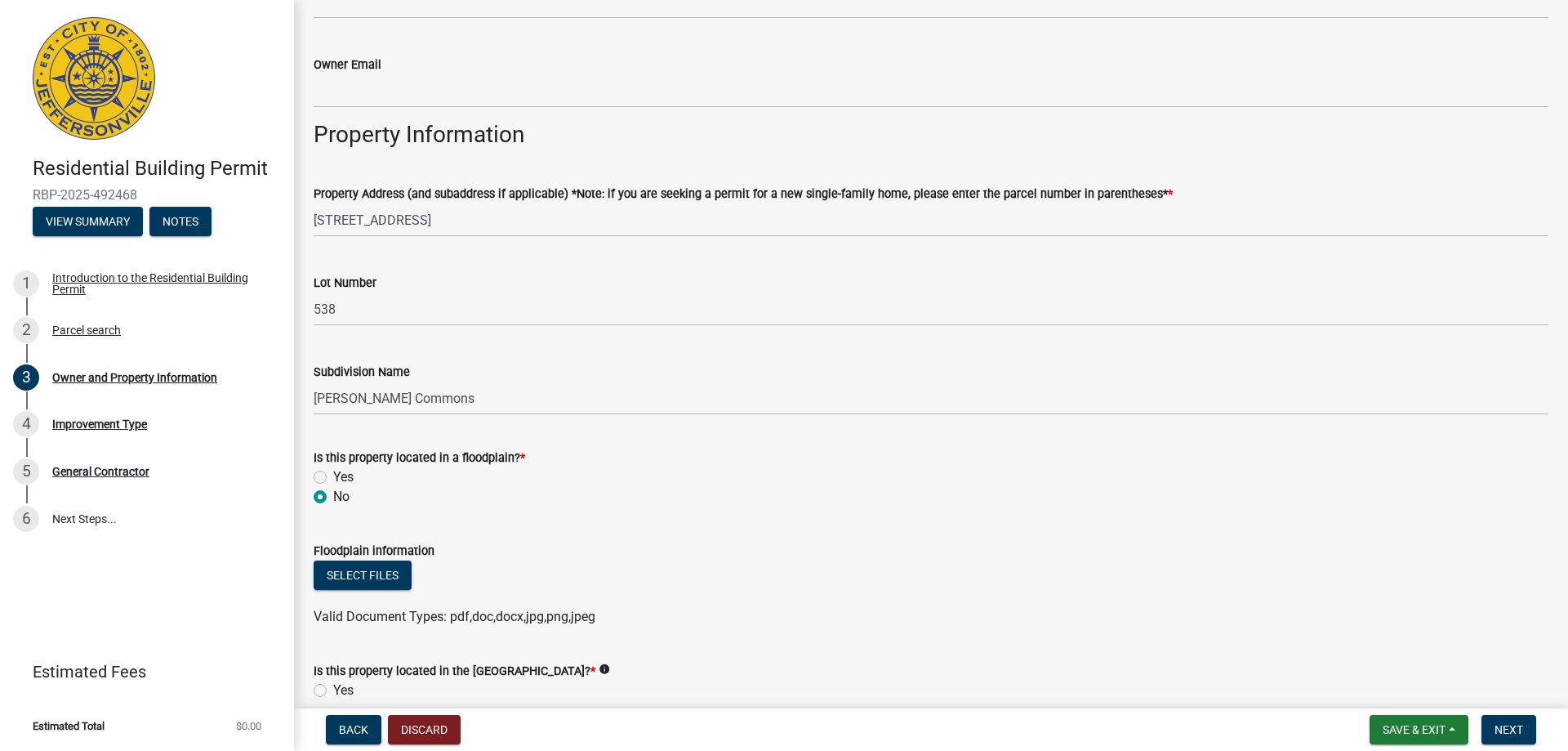
scroll to position [980, 0]
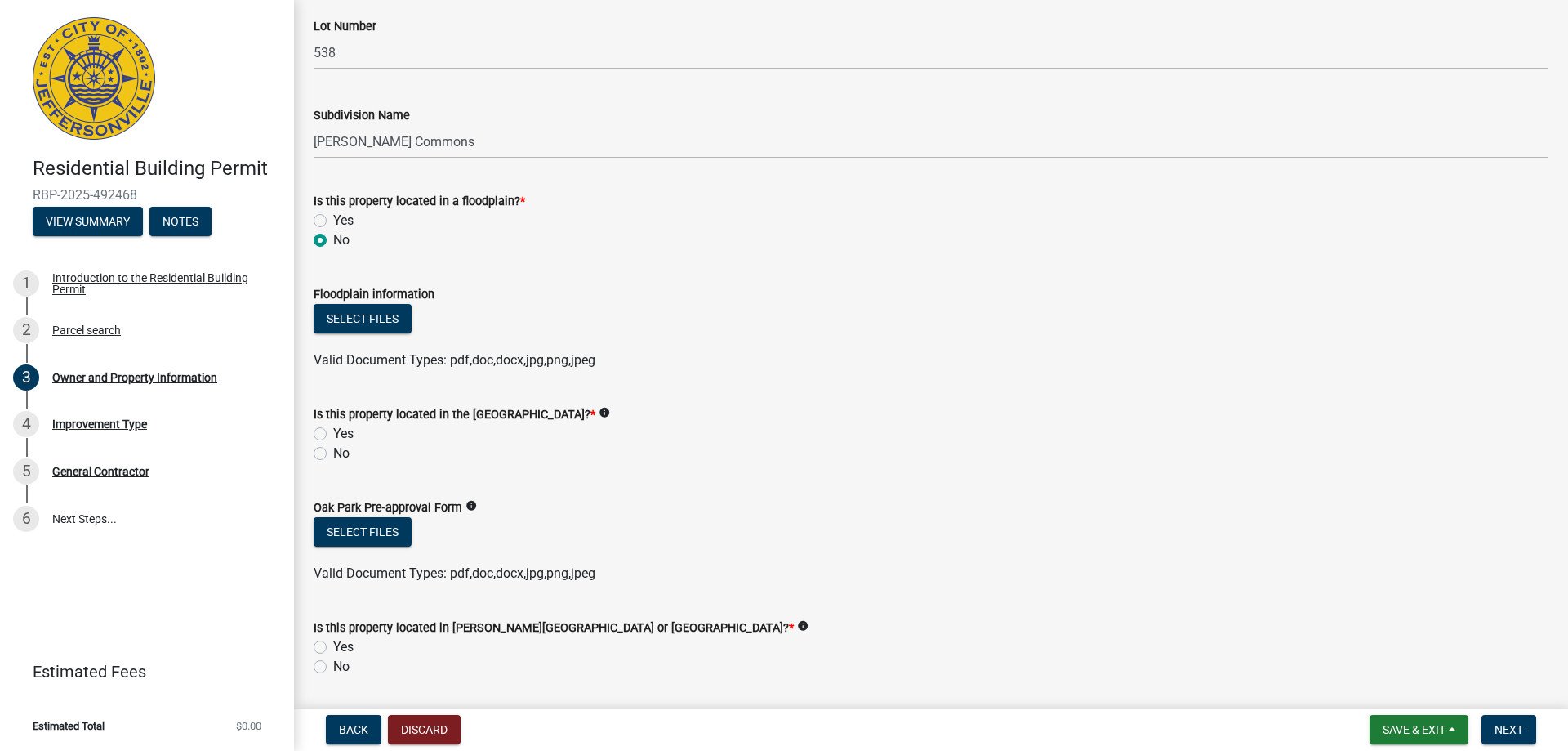
click at [333, 456] on label "No" at bounding box center [342, 454] width 16 height 20
click at [333, 454] on input "No" at bounding box center [338, 449] width 11 height 11
radio input "true"
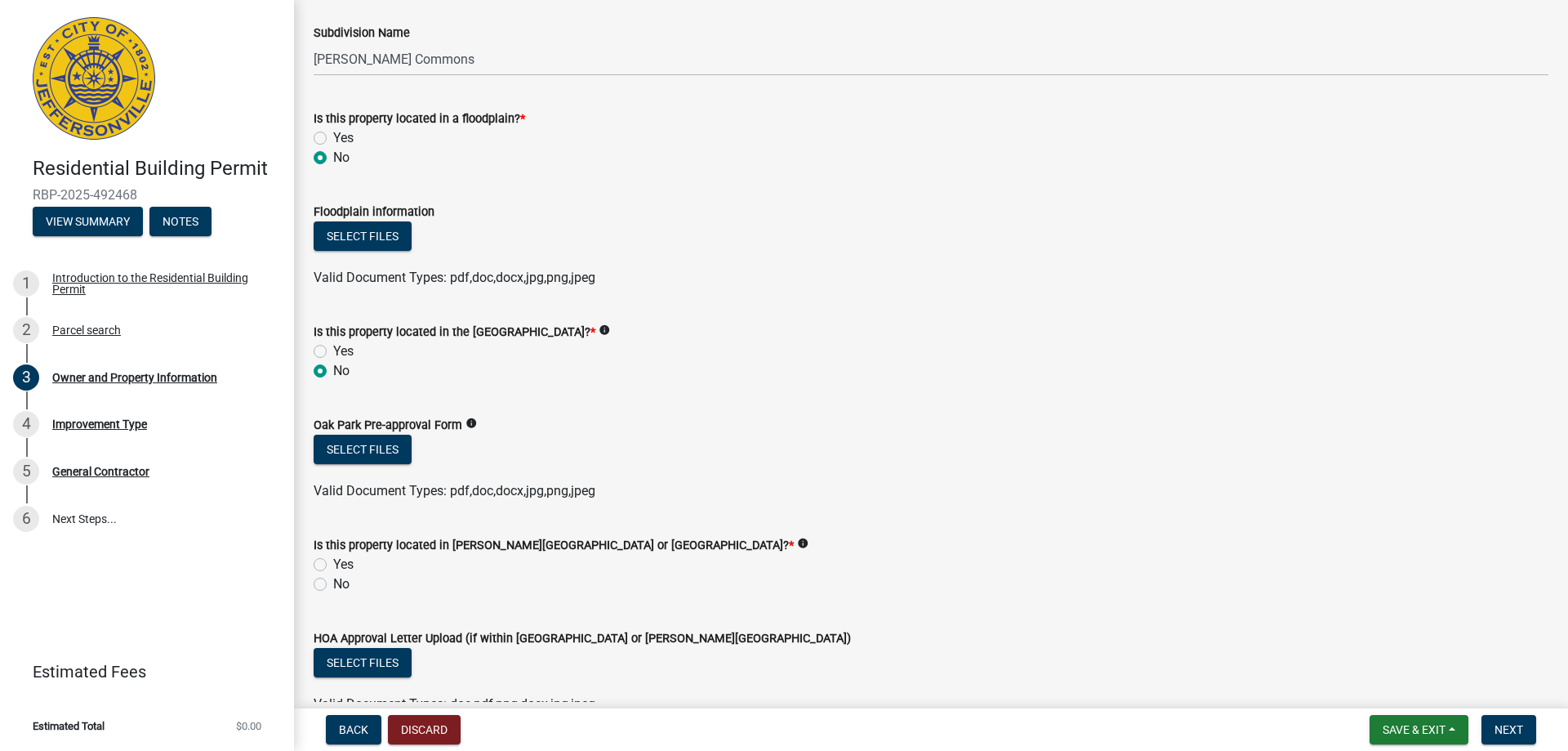
scroll to position [1225, 0]
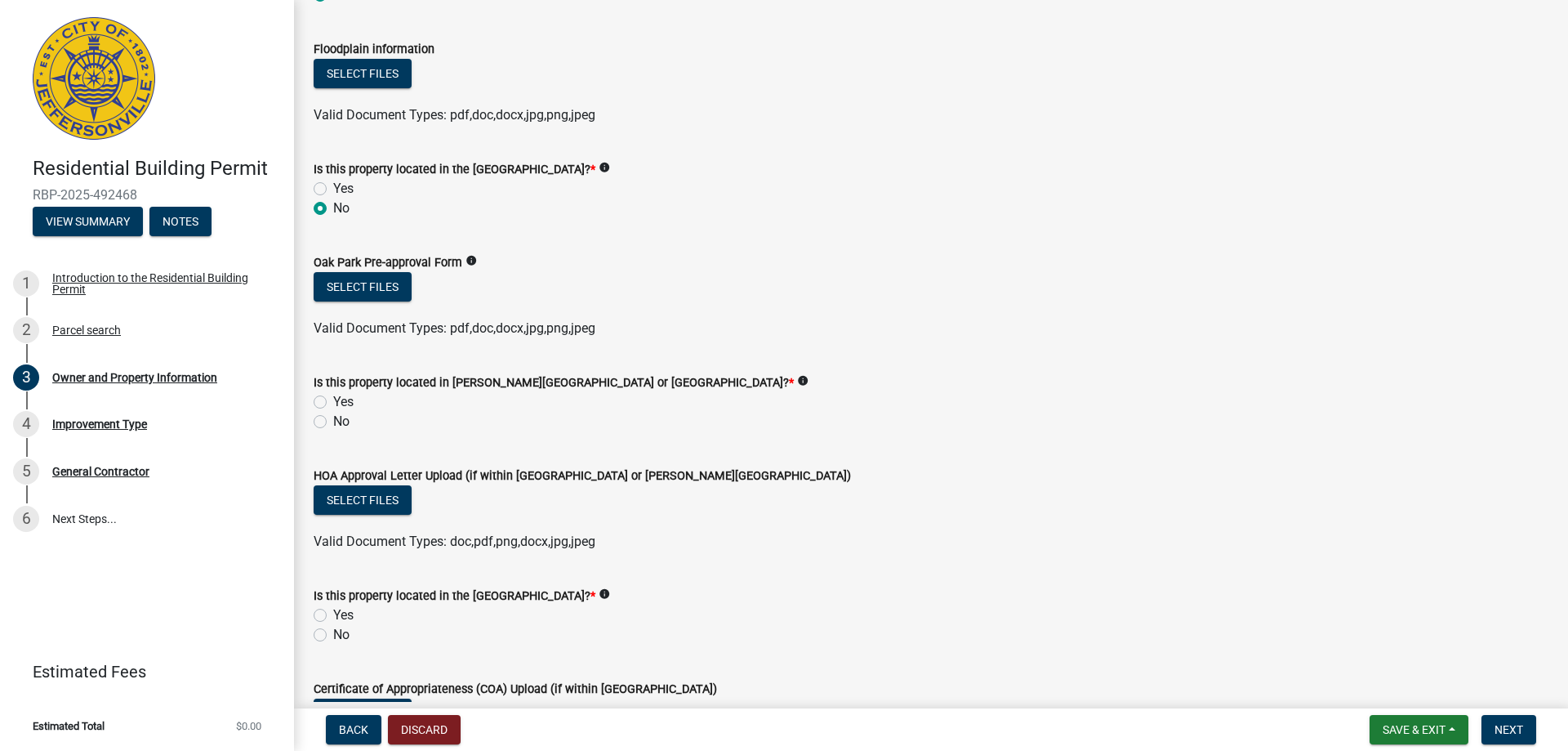
click at [333, 400] on label "Yes" at bounding box center [343, 402] width 20 height 20
click at [333, 400] on input "Yes" at bounding box center [338, 397] width 11 height 11
radio input "true"
click at [333, 633] on label "No" at bounding box center [342, 635] width 16 height 20
click at [333, 633] on input "No" at bounding box center [338, 630] width 11 height 11
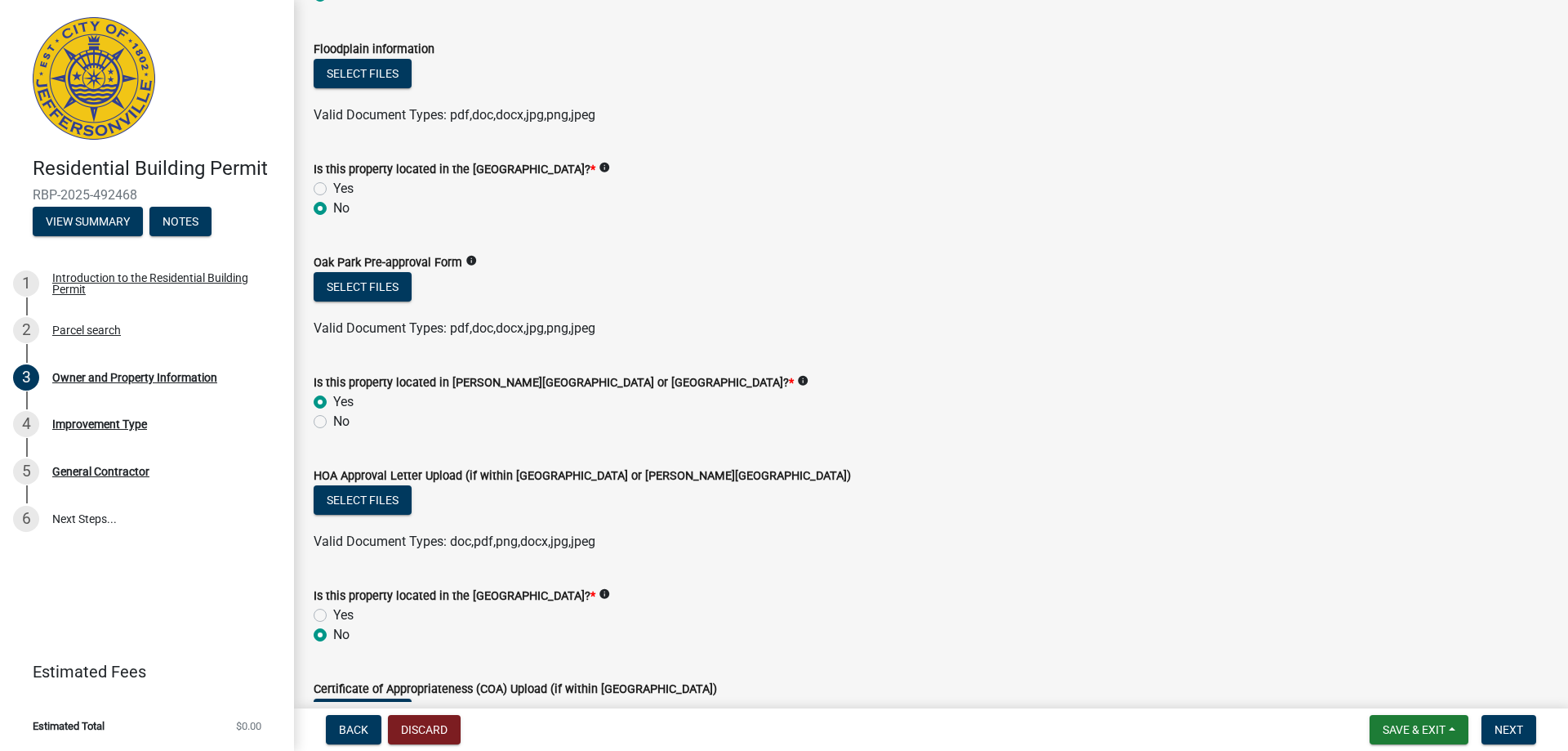
radio input "true"
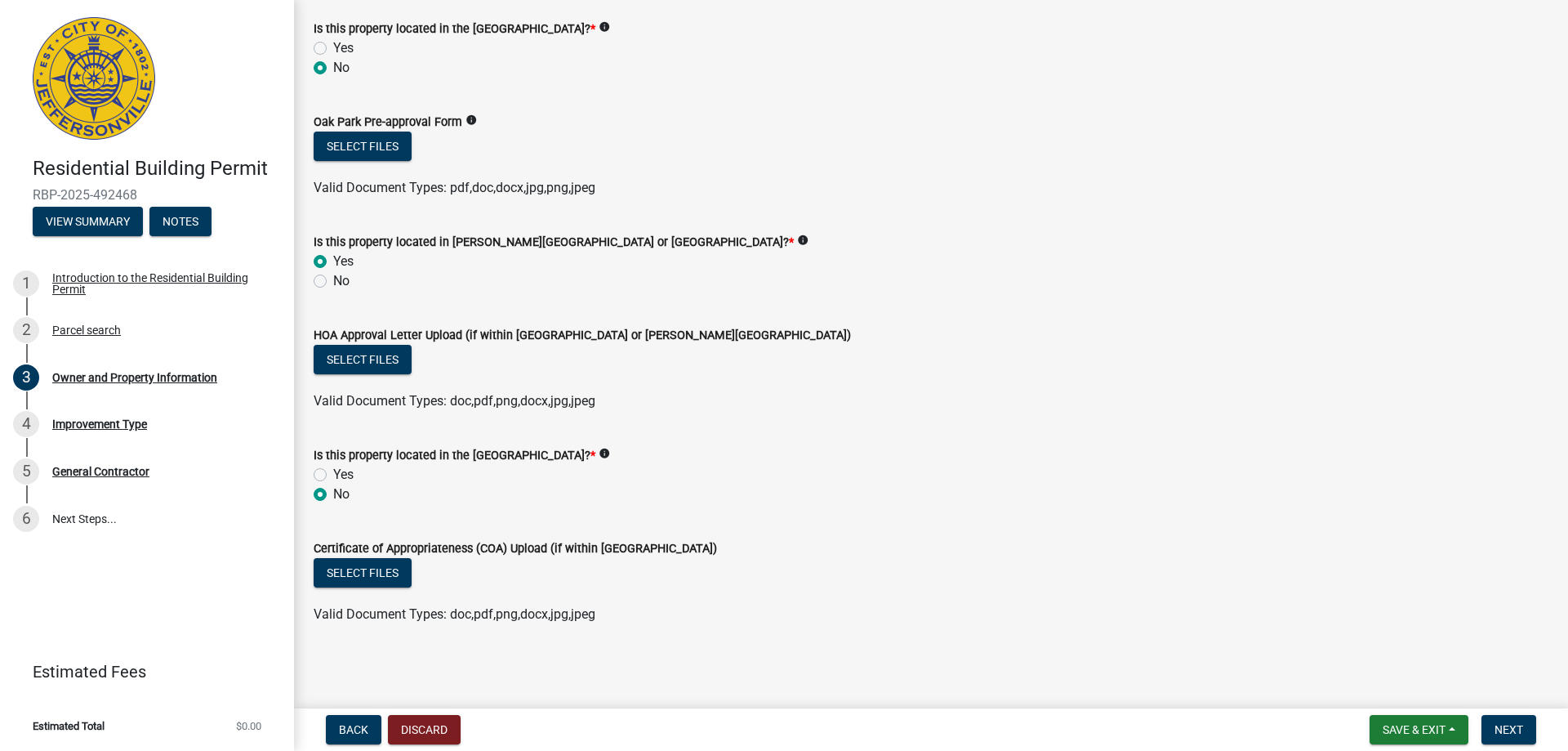
scroll to position [1366, 0]
drag, startPoint x: 1500, startPoint y: 725, endPoint x: 1350, endPoint y: 731, distance: 150.1
click at [1497, 724] on span "Next" at bounding box center [1508, 730] width 29 height 13
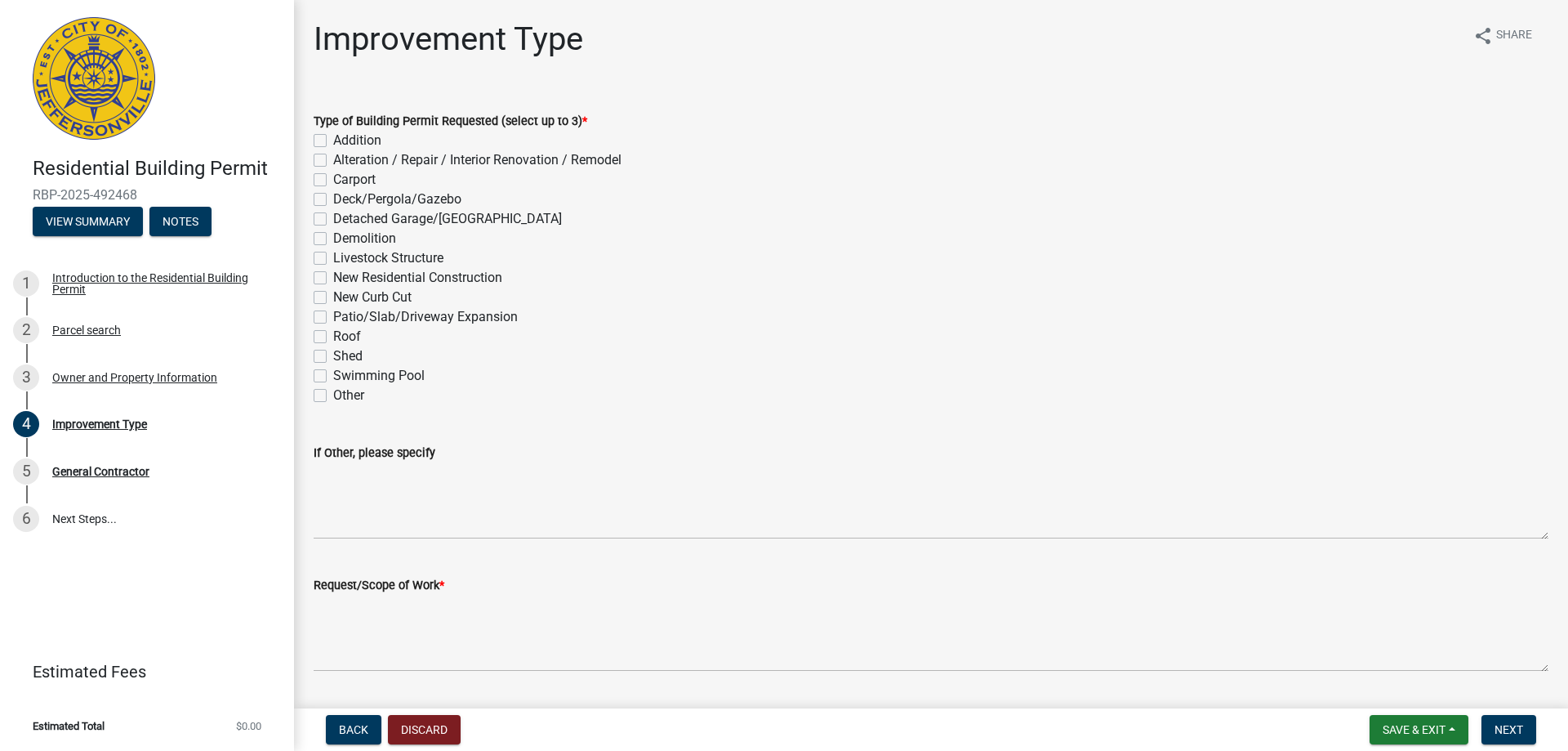
drag, startPoint x: 323, startPoint y: 276, endPoint x: 338, endPoint y: 315, distance: 41.8
click at [333, 279] on label "New Residential Construction" at bounding box center [418, 278] width 169 height 20
click at [333, 279] on input "New Residential Construction" at bounding box center [338, 273] width 11 height 11
checkbox input "true"
checkbox input "false"
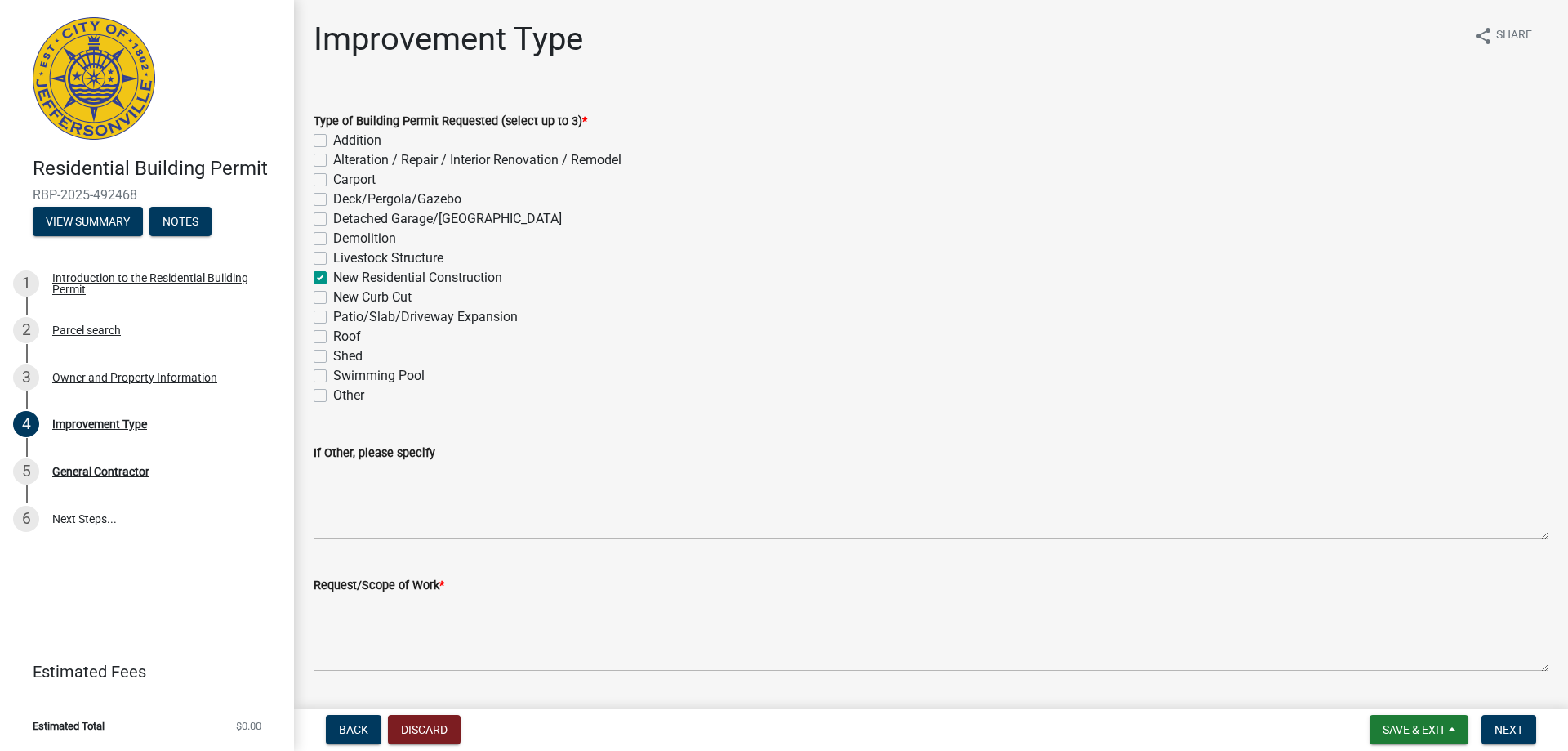
checkbox input "false"
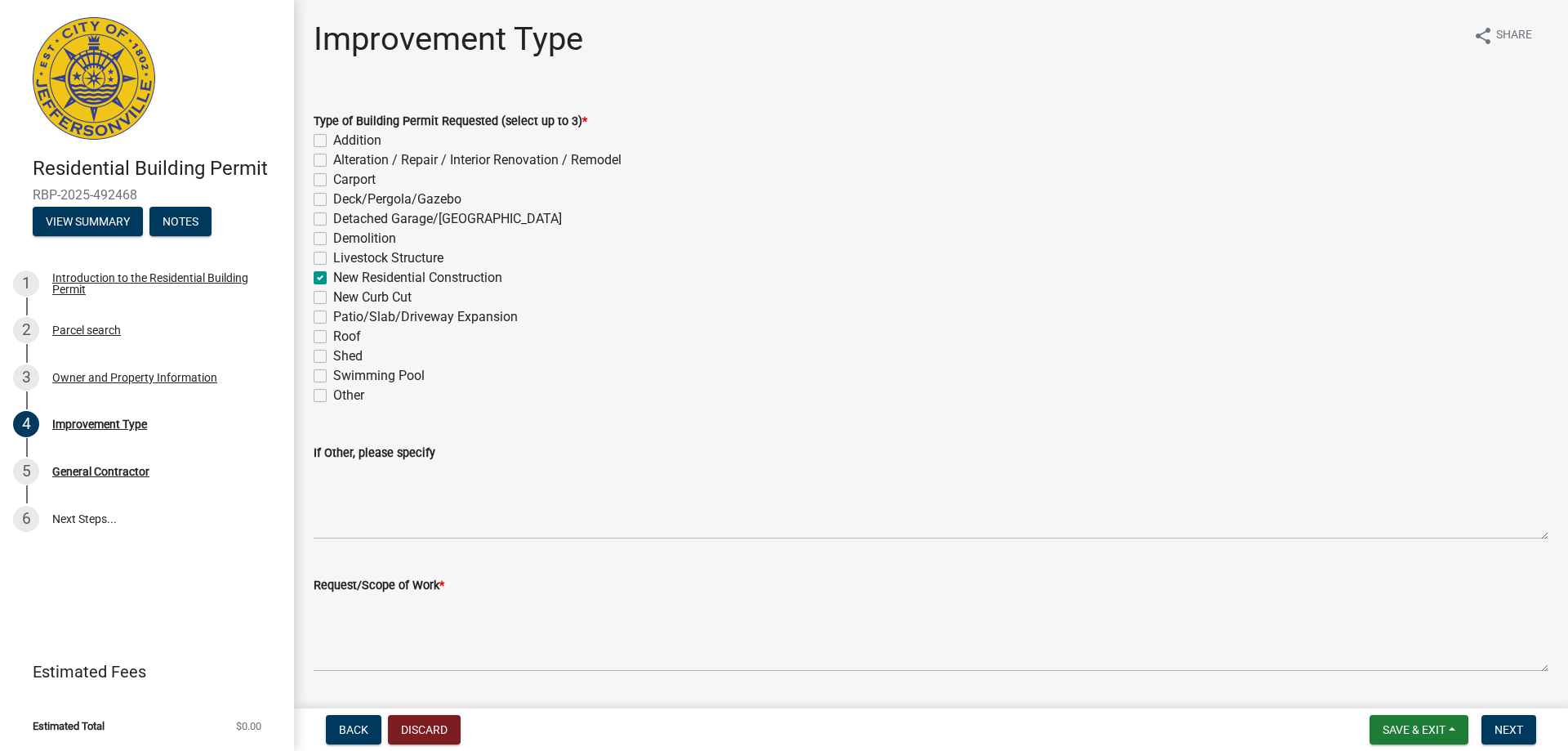
checkbox input "false"
checkbox input "true"
checkbox input "false"
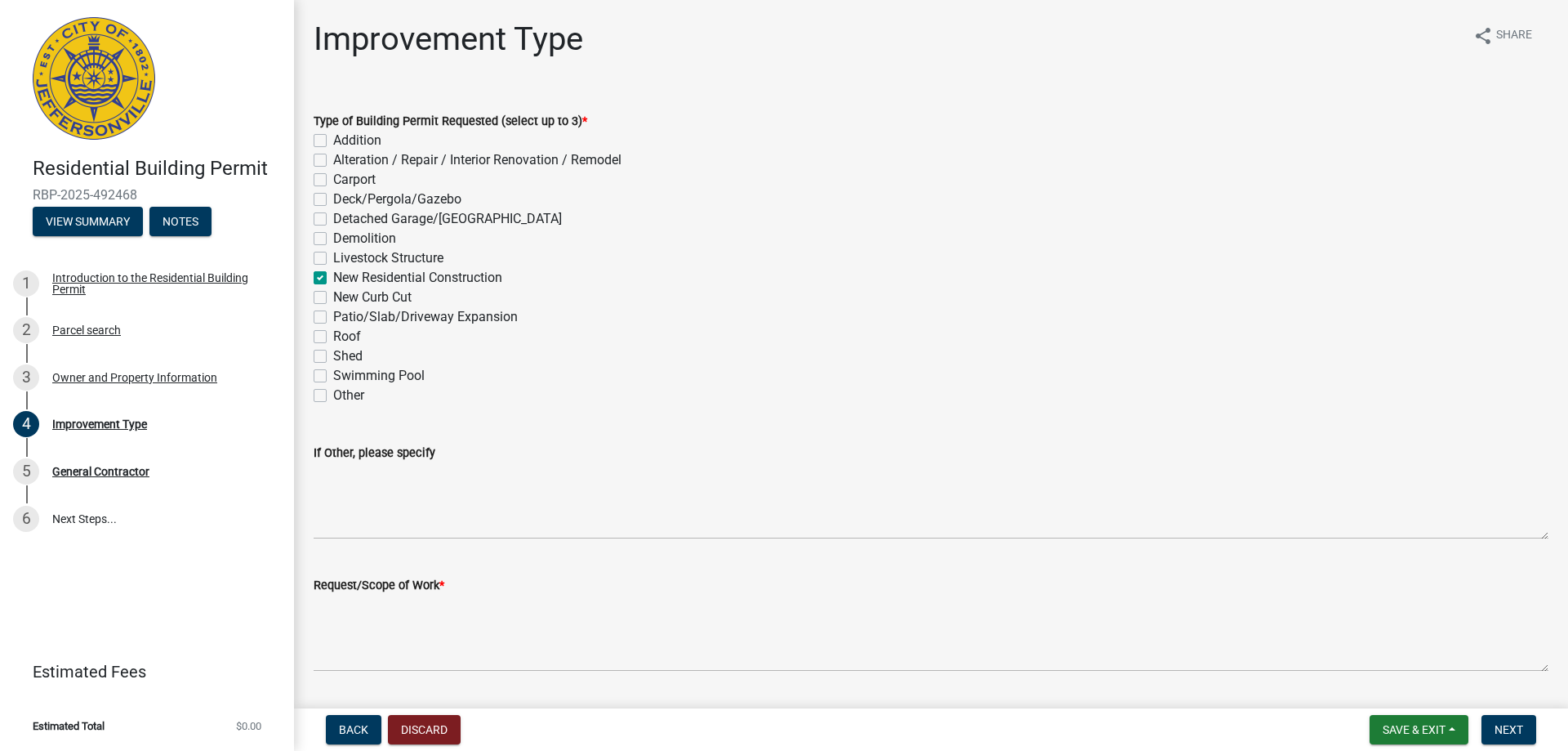
checkbox input "false"
drag, startPoint x: 443, startPoint y: 587, endPoint x: 474, endPoint y: 585, distance: 31.1
click at [444, 587] on span "*" at bounding box center [442, 585] width 5 height 14
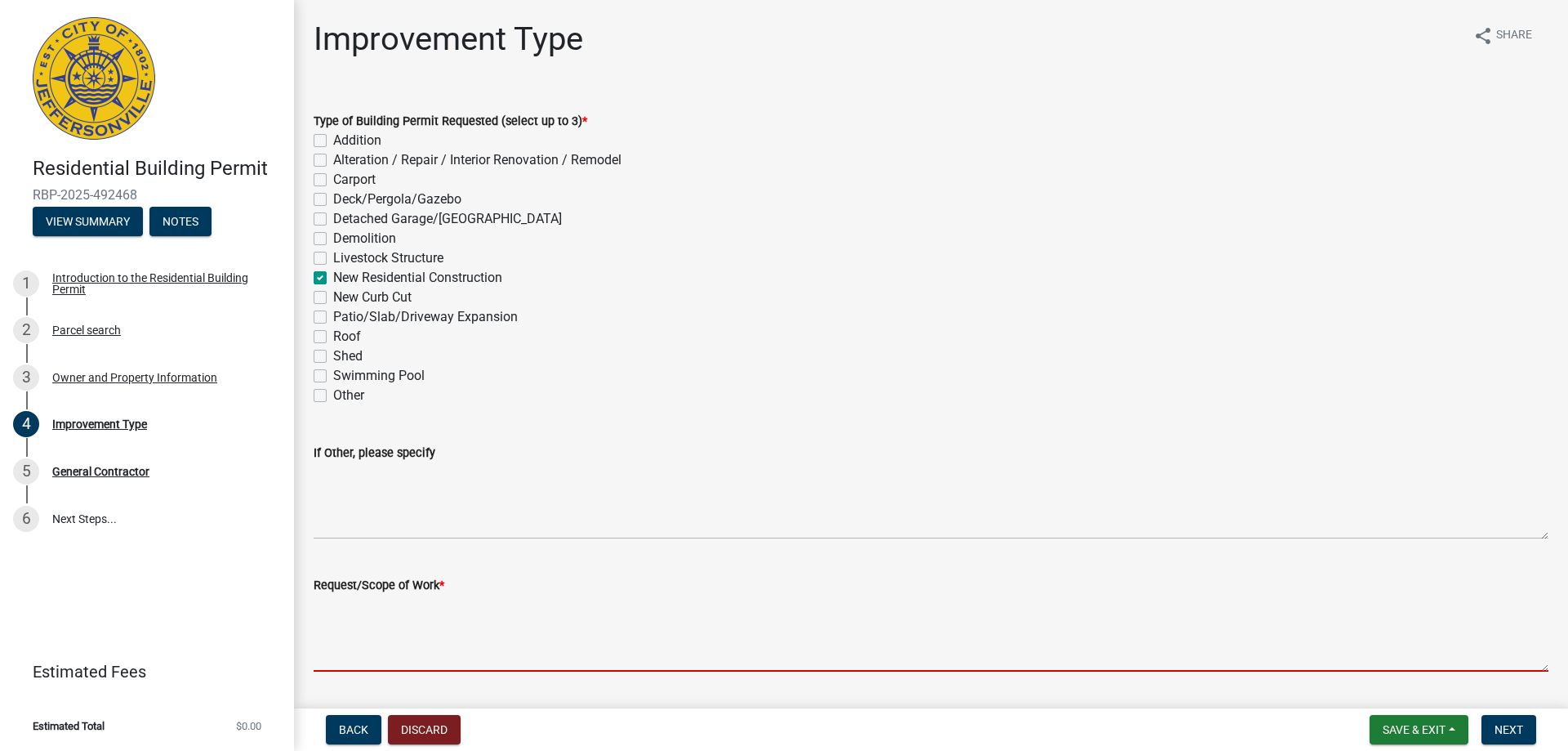
click at [519, 600] on textarea "Request/Scope of Work *" at bounding box center [931, 633] width 1235 height 77
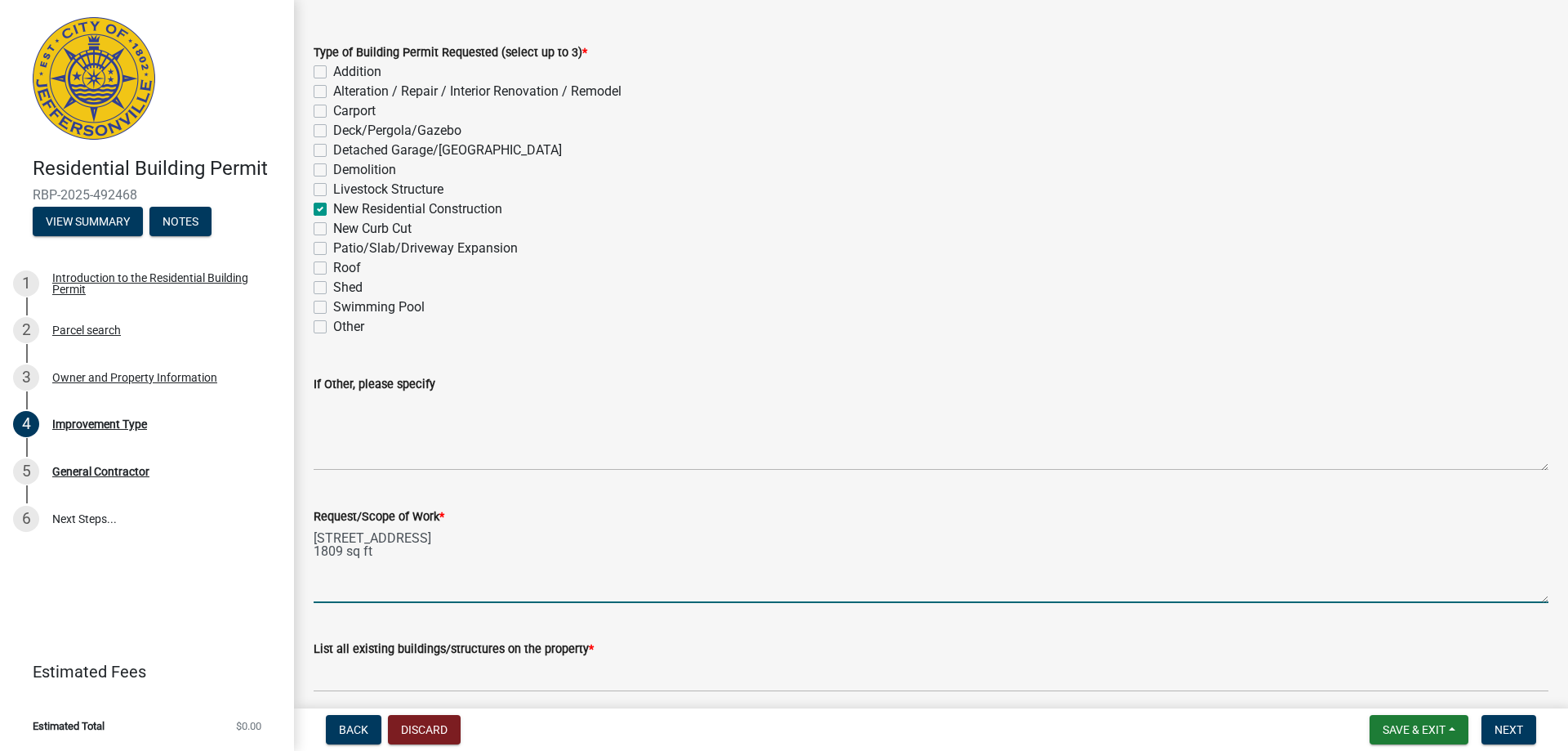
scroll to position [136, 0]
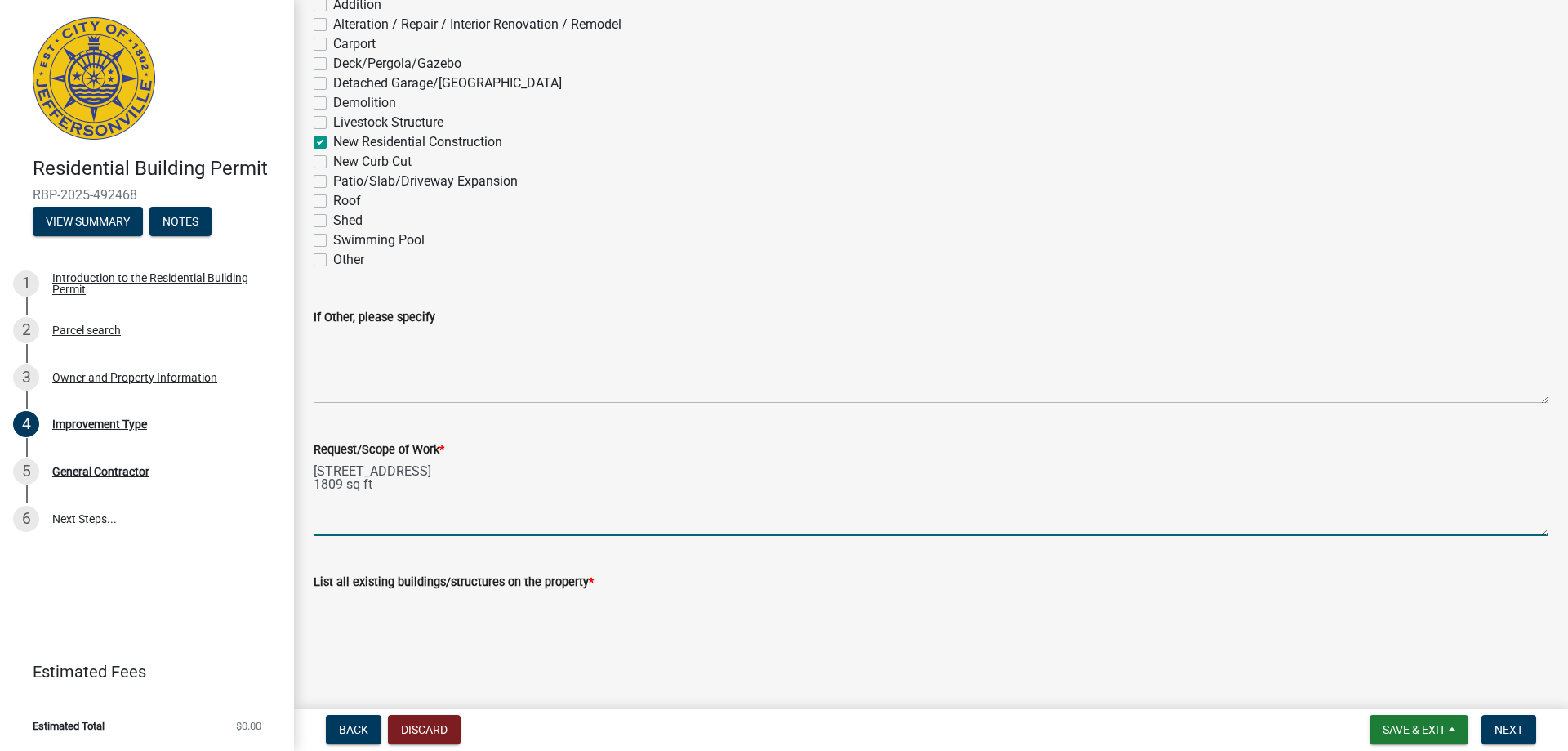
type textarea "1164 Parkland Trl., Lot # 538 1809 sq ft"
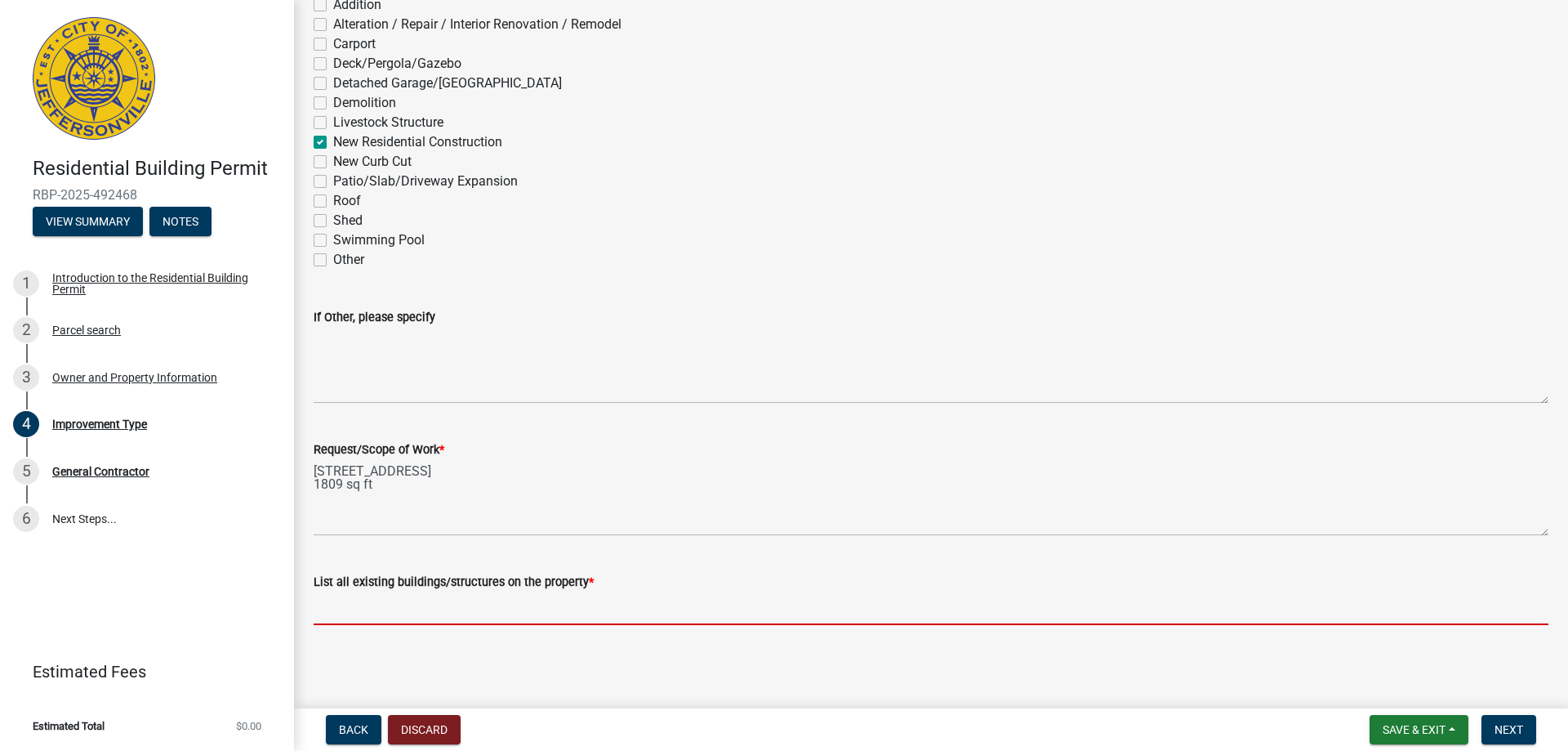
click at [369, 611] on input "List all existing buildings/structures on the property *" at bounding box center [931, 608] width 1235 height 34
type input "garage, porch, patio"
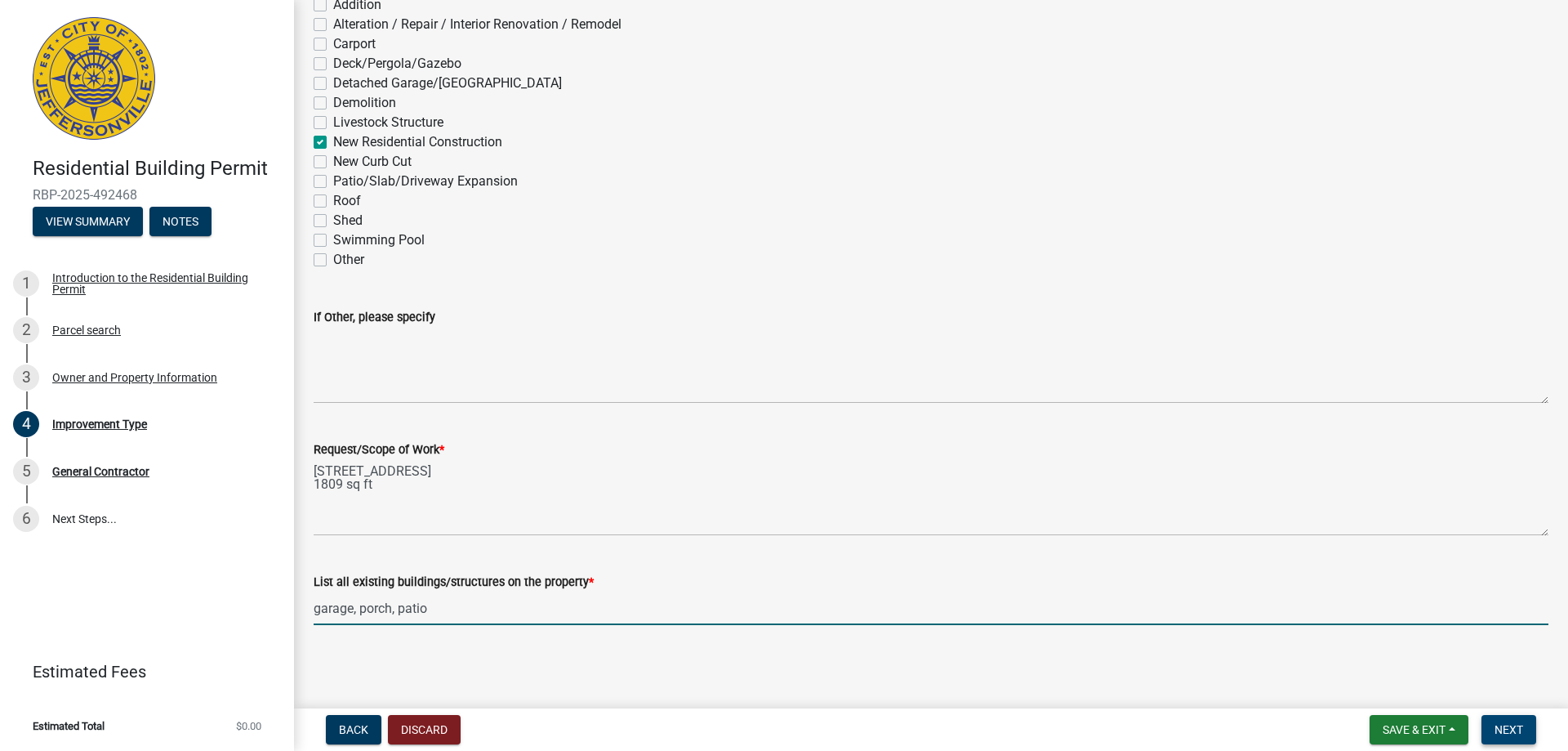
drag, startPoint x: 1512, startPoint y: 732, endPoint x: 1485, endPoint y: 726, distance: 27.7
click at [1510, 731] on span "Next" at bounding box center [1508, 730] width 29 height 13
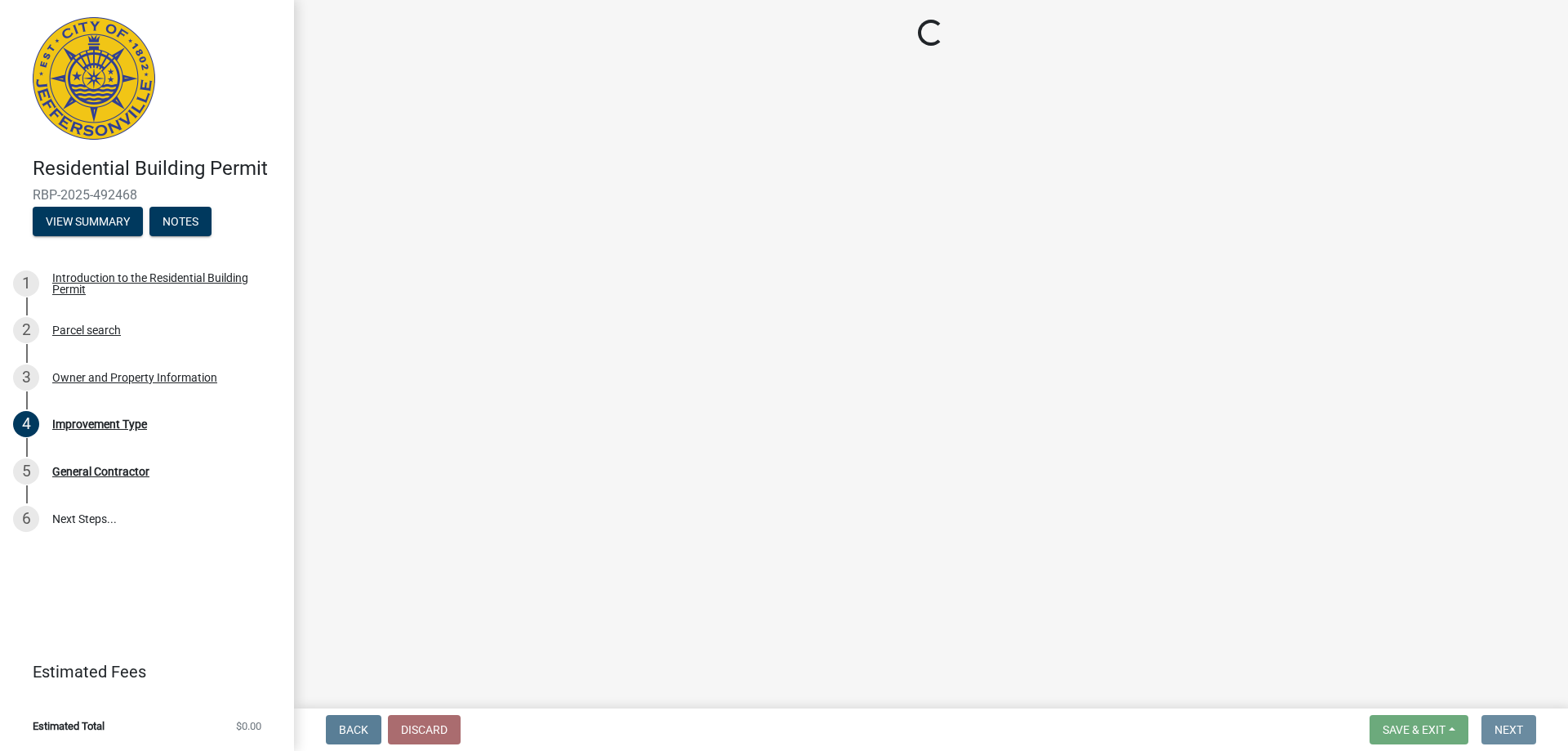
scroll to position [0, 0]
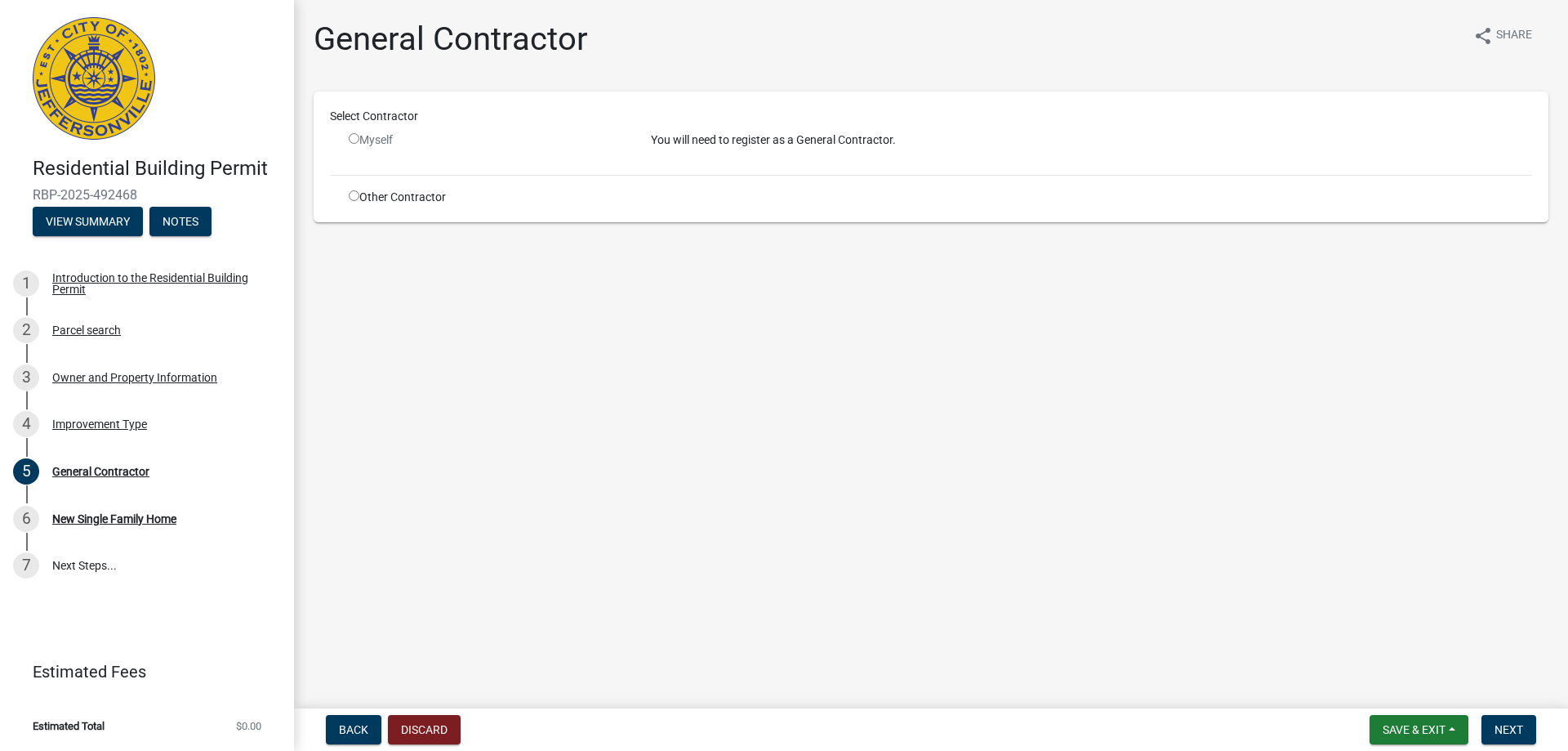
drag, startPoint x: 349, startPoint y: 195, endPoint x: 378, endPoint y: 225, distance: 41.7
click at [352, 196] on input "radio" at bounding box center [354, 195] width 11 height 11
radio input "true"
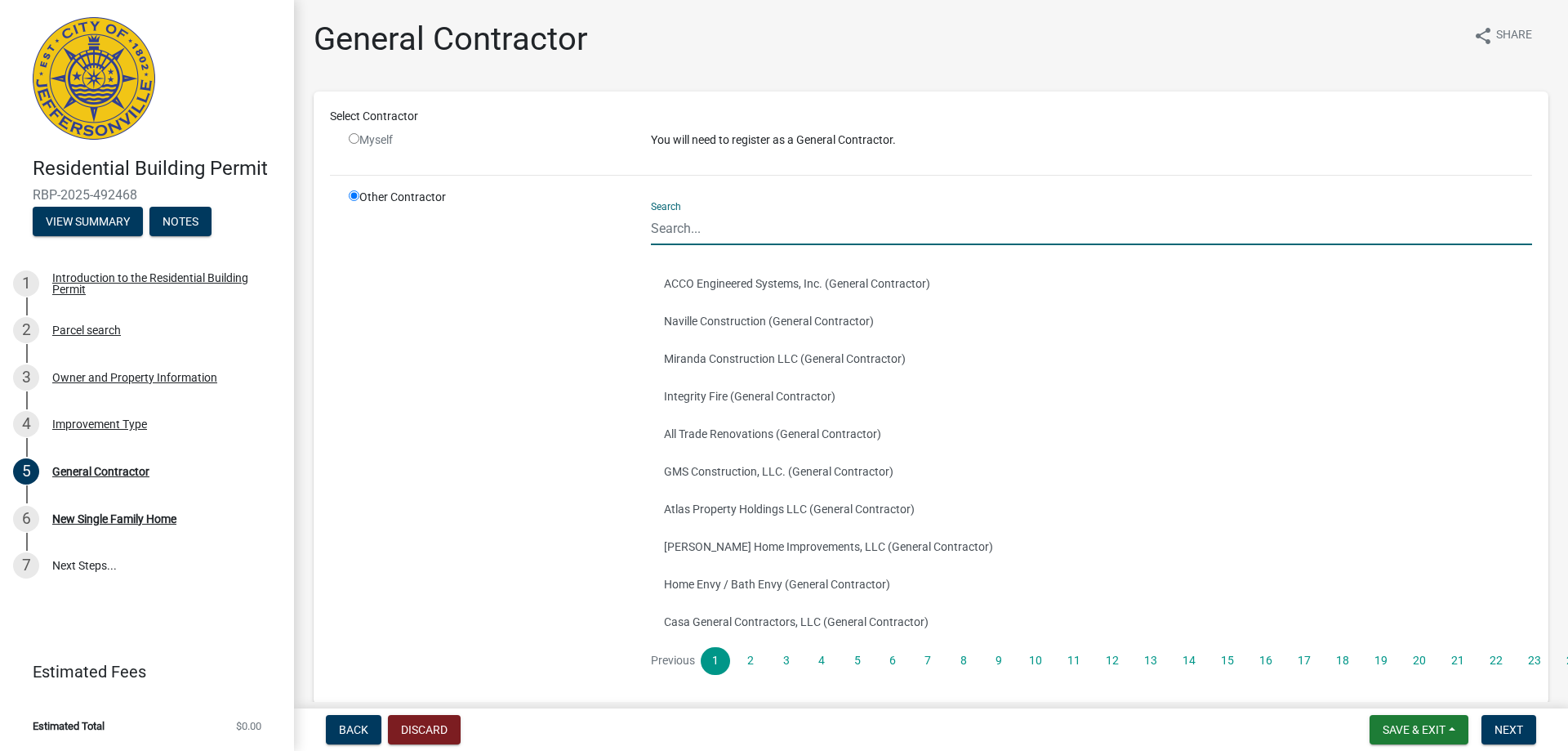
click at [703, 229] on input "Search" at bounding box center [1092, 228] width 882 height 34
type input "premier homes"
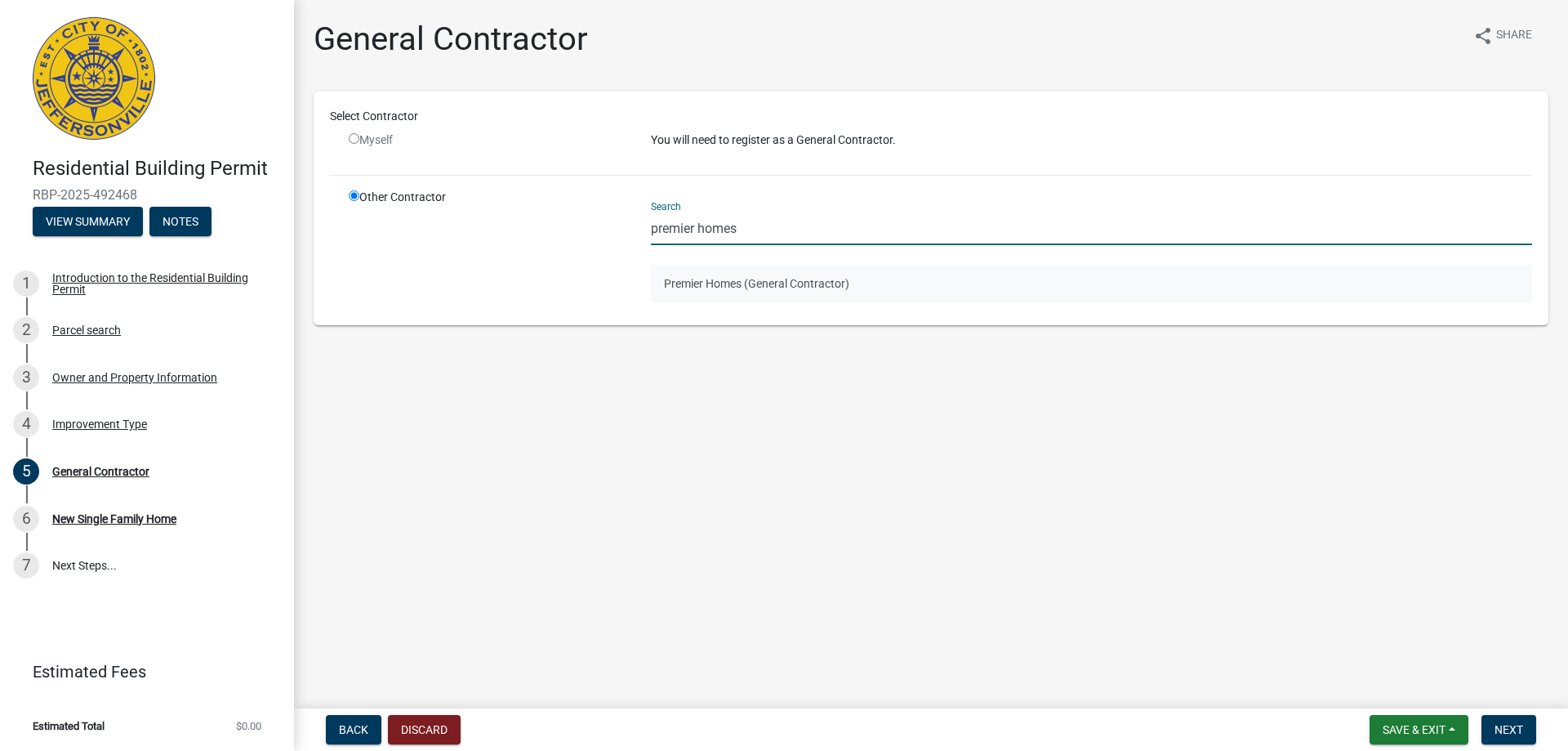
drag, startPoint x: 725, startPoint y: 284, endPoint x: 914, endPoint y: 371, distance: 208.1
click at [726, 284] on button "Premier Homes (General Contractor)" at bounding box center [1092, 284] width 882 height 38
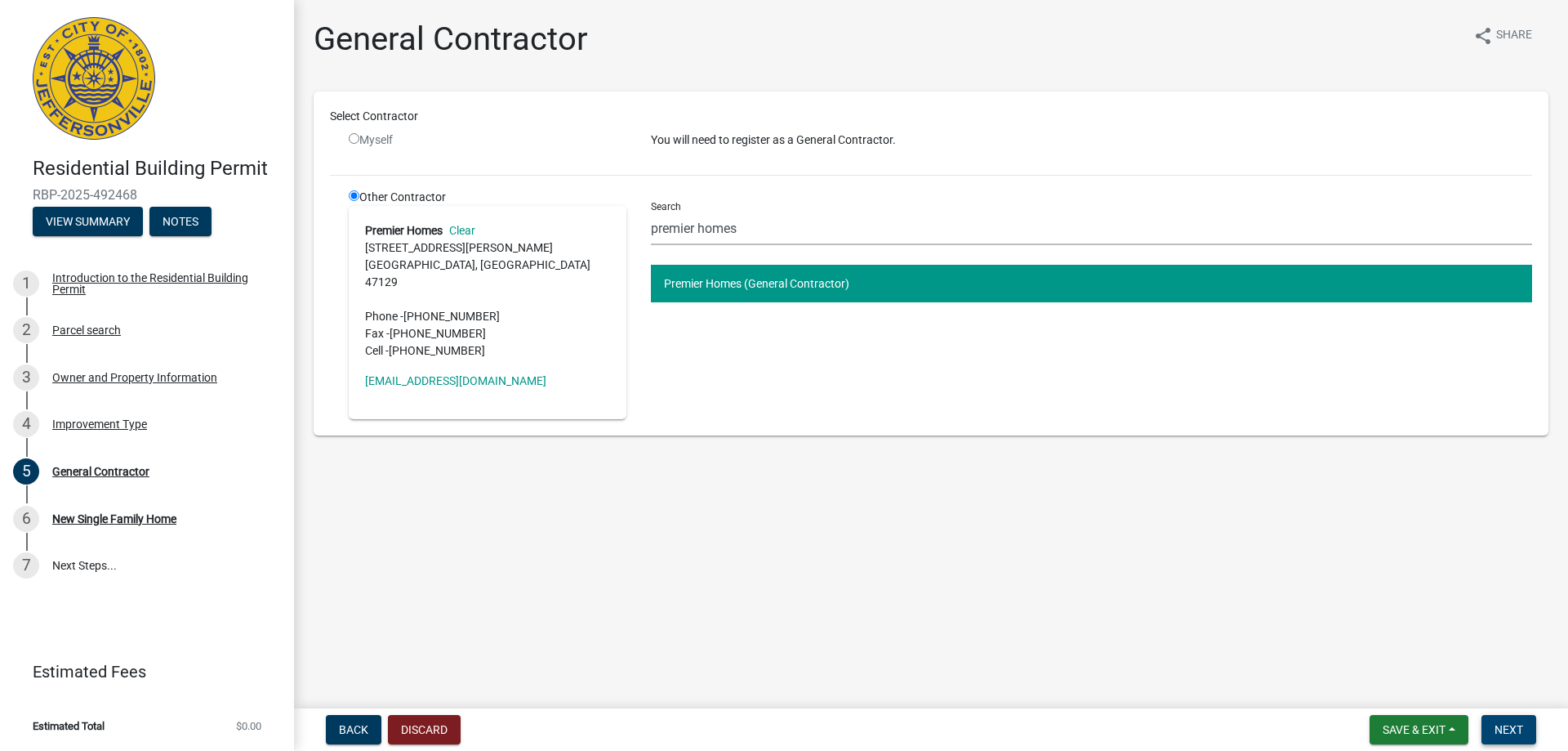
drag, startPoint x: 1510, startPoint y: 719, endPoint x: 1477, endPoint y: 722, distance: 33.1
click at [1511, 719] on button "Next" at bounding box center [1508, 730] width 55 height 29
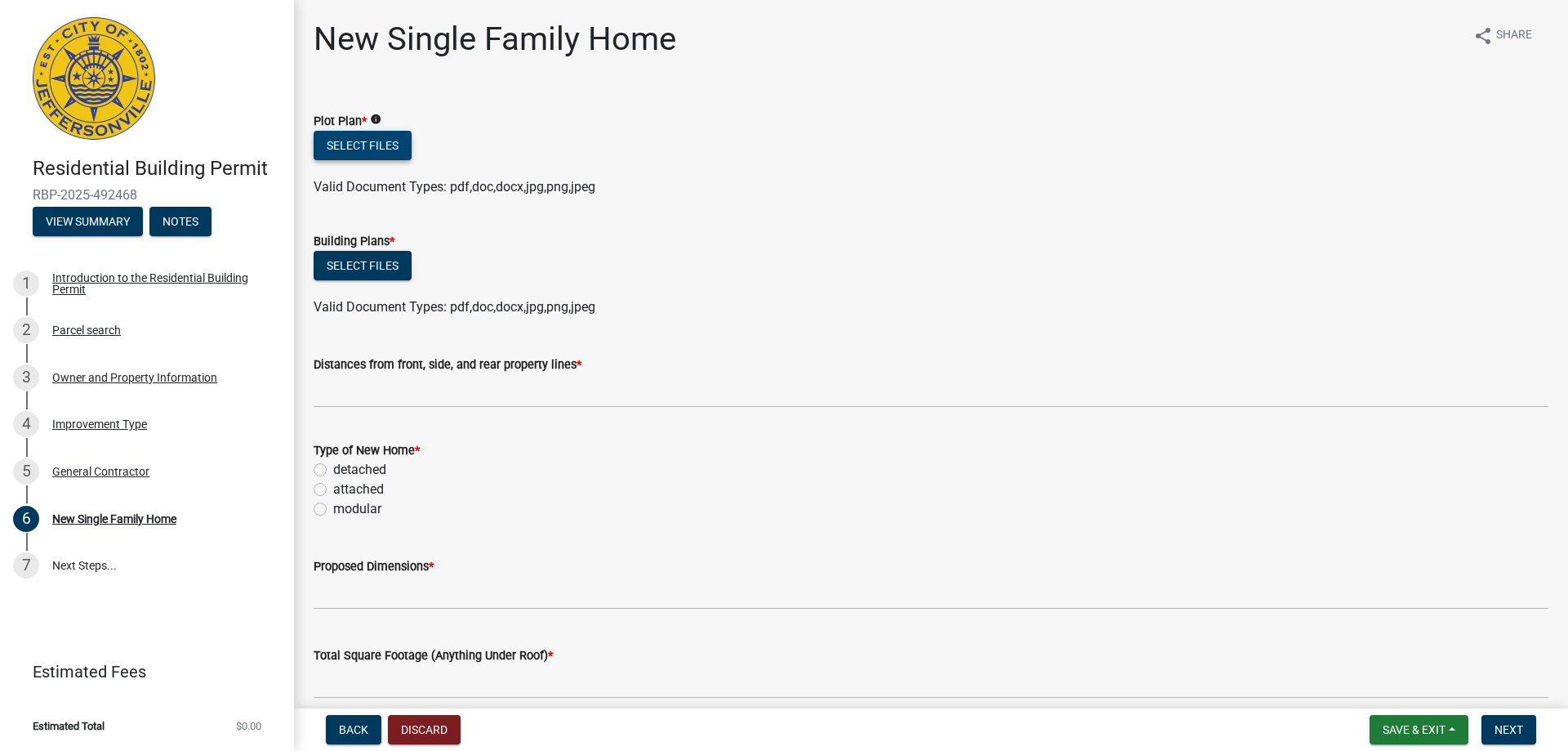
click at [364, 138] on button "Select files" at bounding box center [363, 145] width 98 height 29
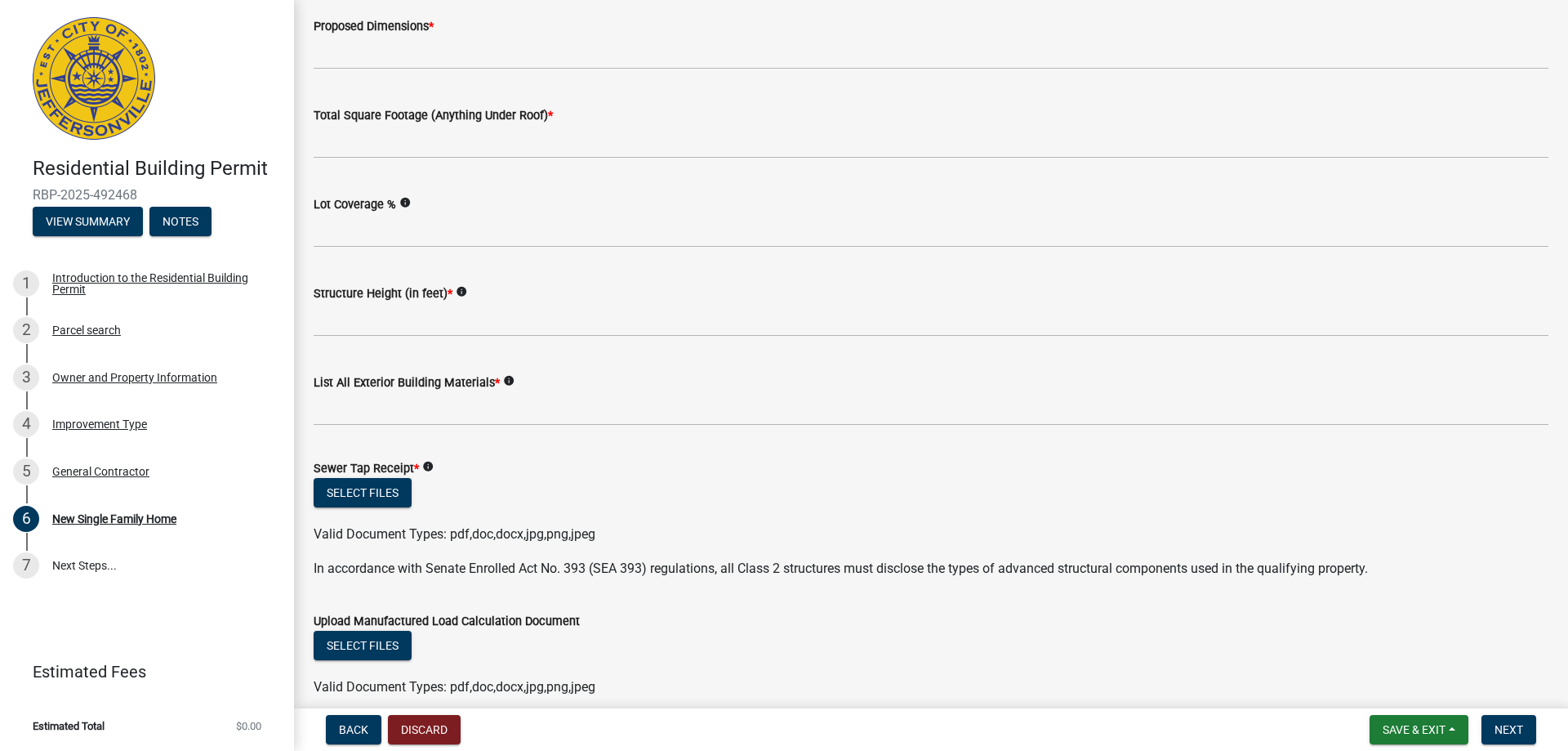
scroll to position [654, 0]
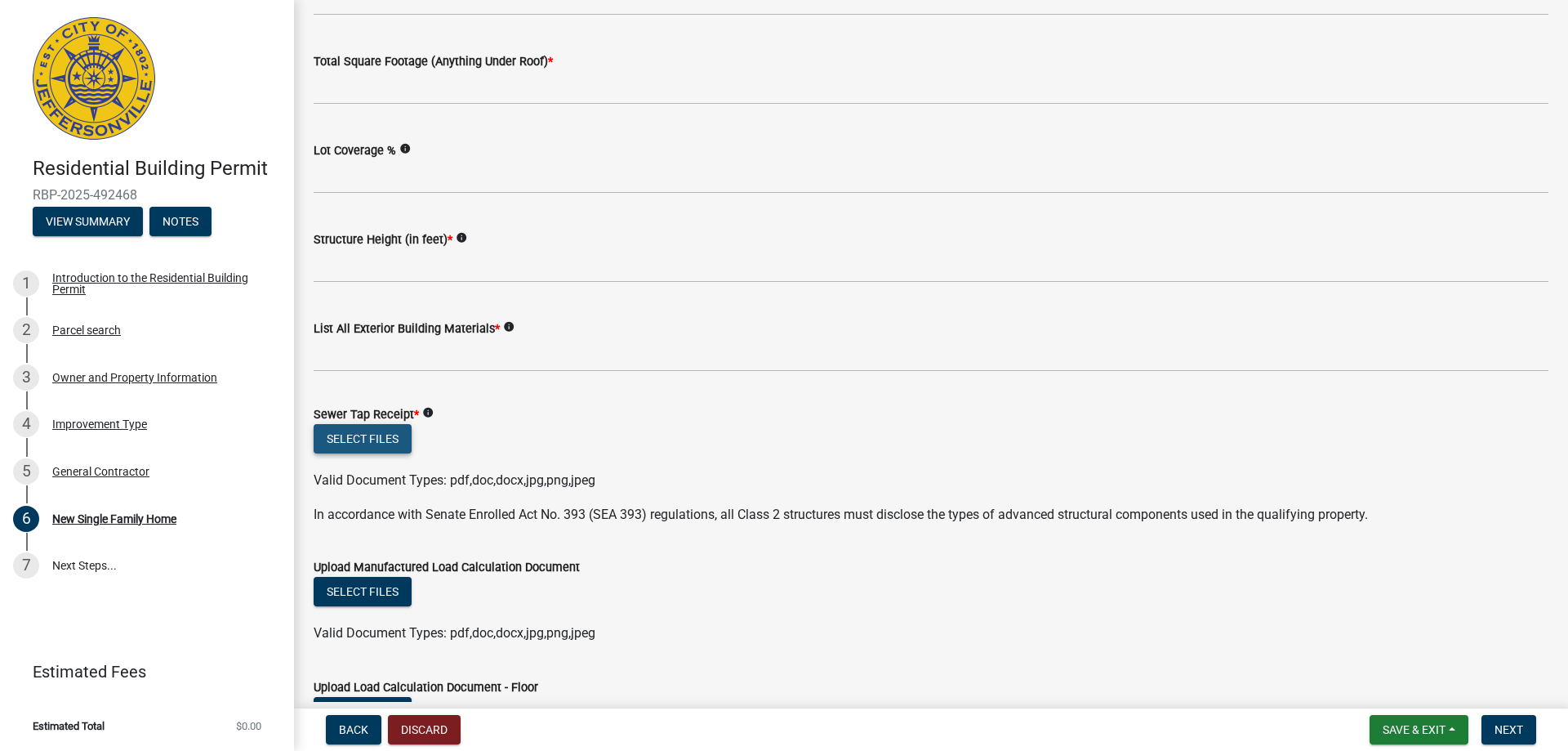
click at [382, 445] on button "Select files" at bounding box center [363, 439] width 98 height 29
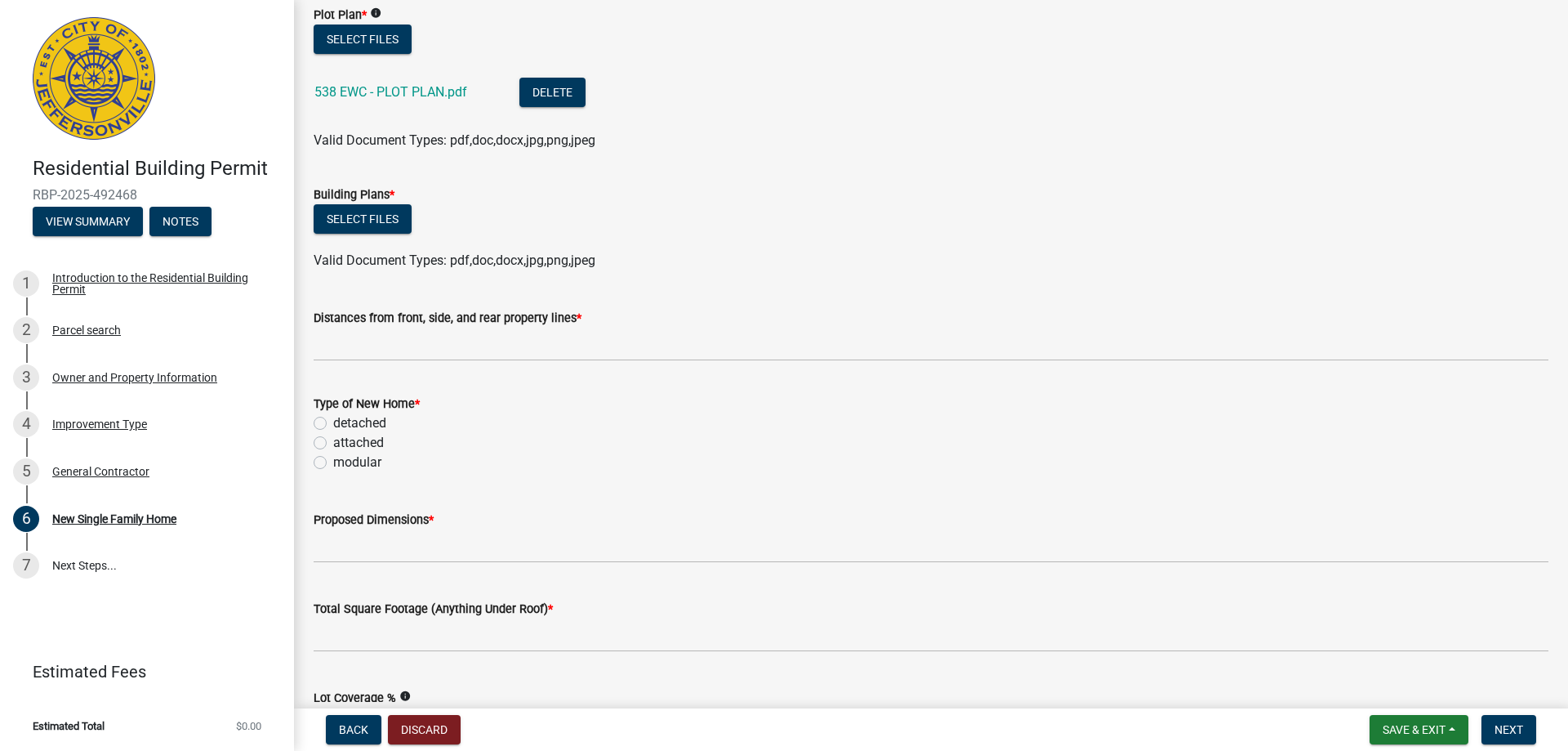
scroll to position [0, 0]
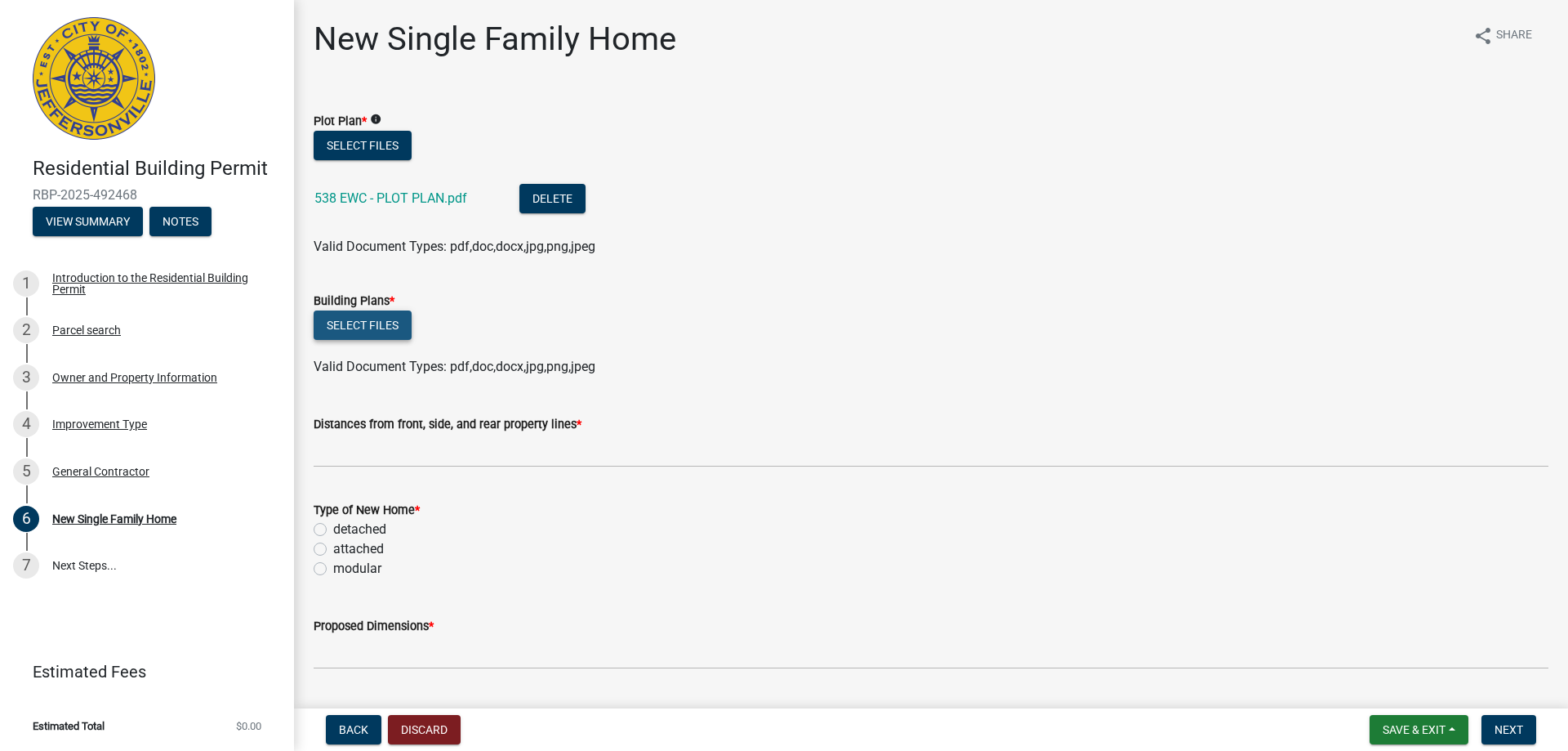
click at [373, 329] on button "Select files" at bounding box center [363, 325] width 98 height 29
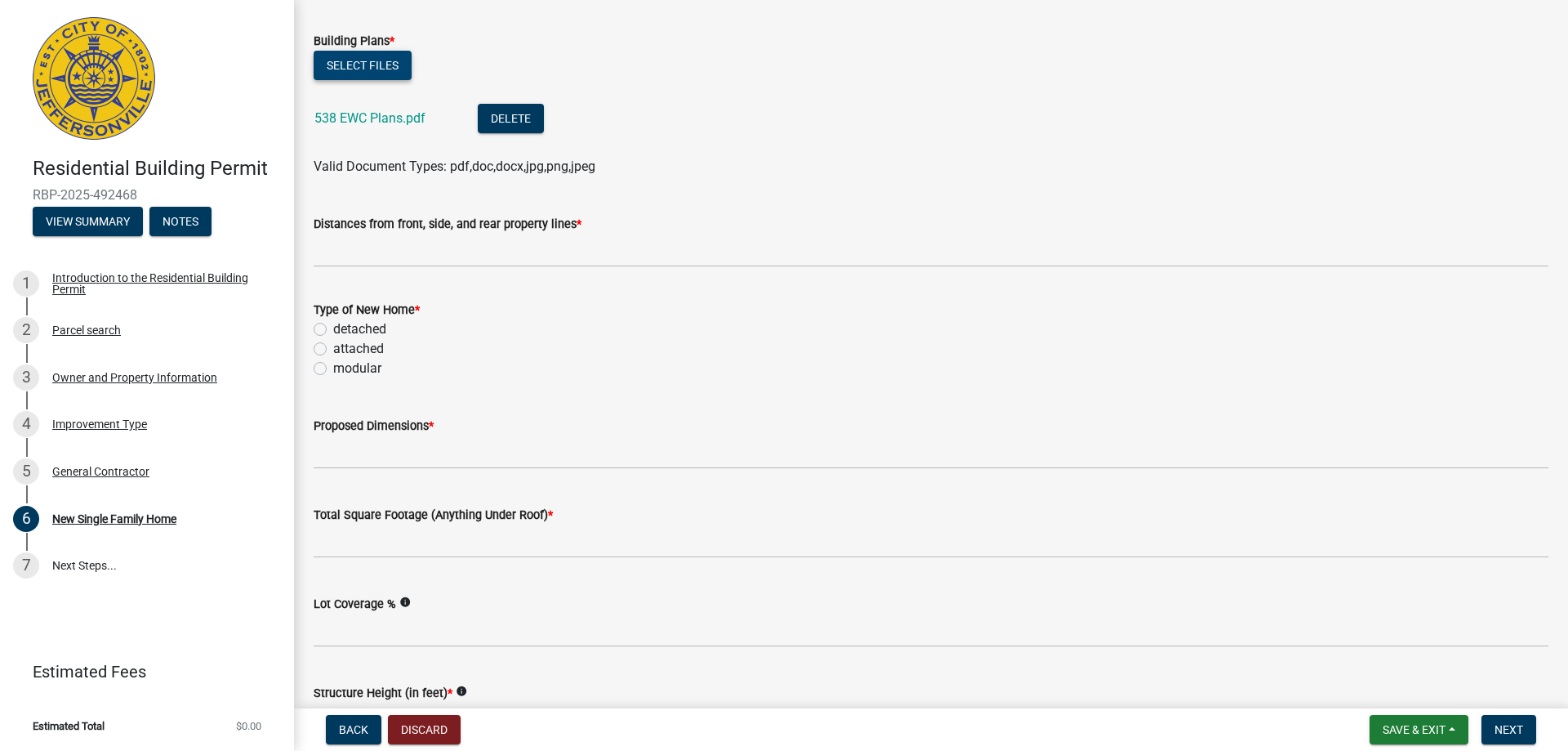
scroll to position [327, 0]
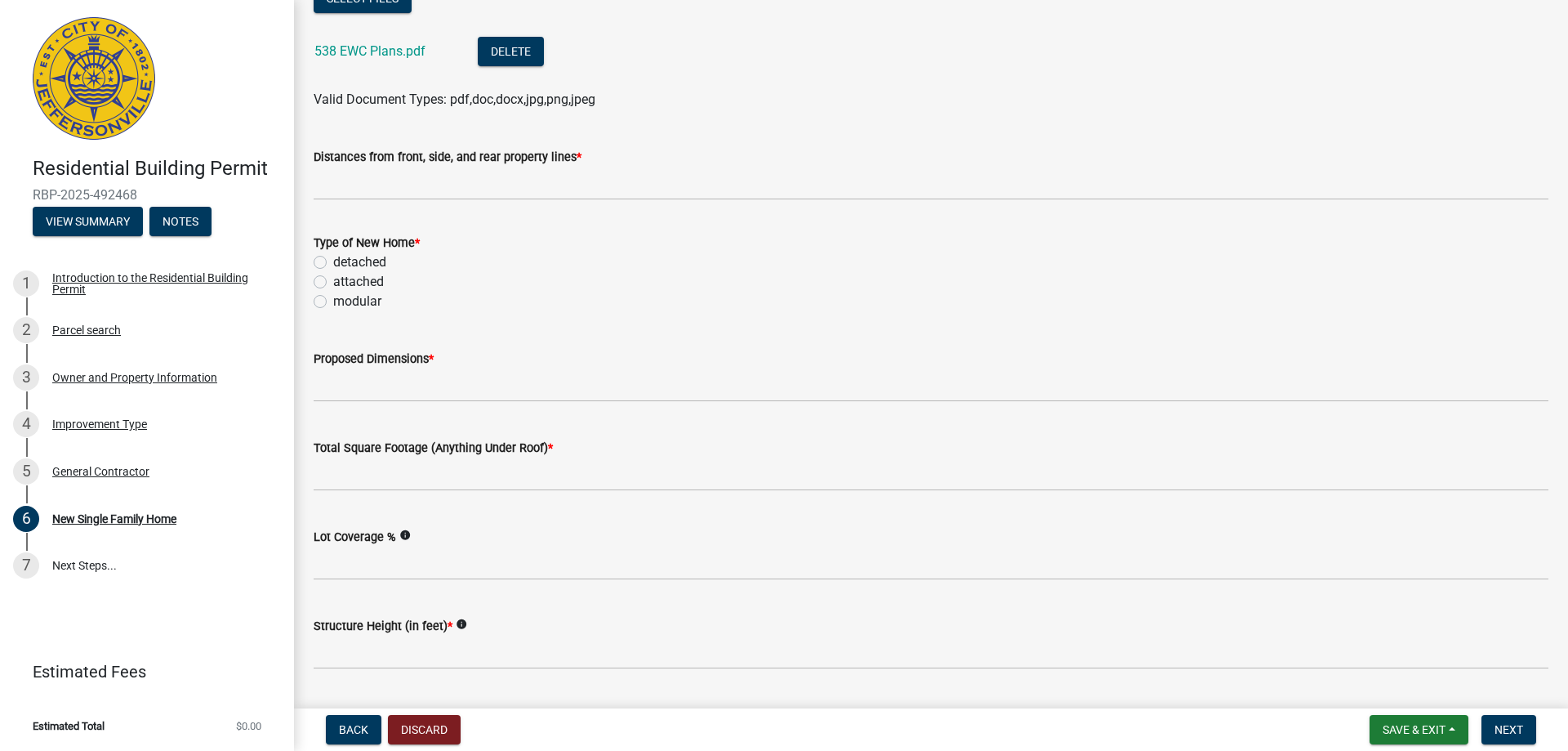
drag, startPoint x: 319, startPoint y: 261, endPoint x: 343, endPoint y: 349, distance: 91.2
click at [333, 261] on label "detached" at bounding box center [360, 262] width 53 height 20
click at [333, 261] on input "detached" at bounding box center [338, 257] width 11 height 11
radio input "true"
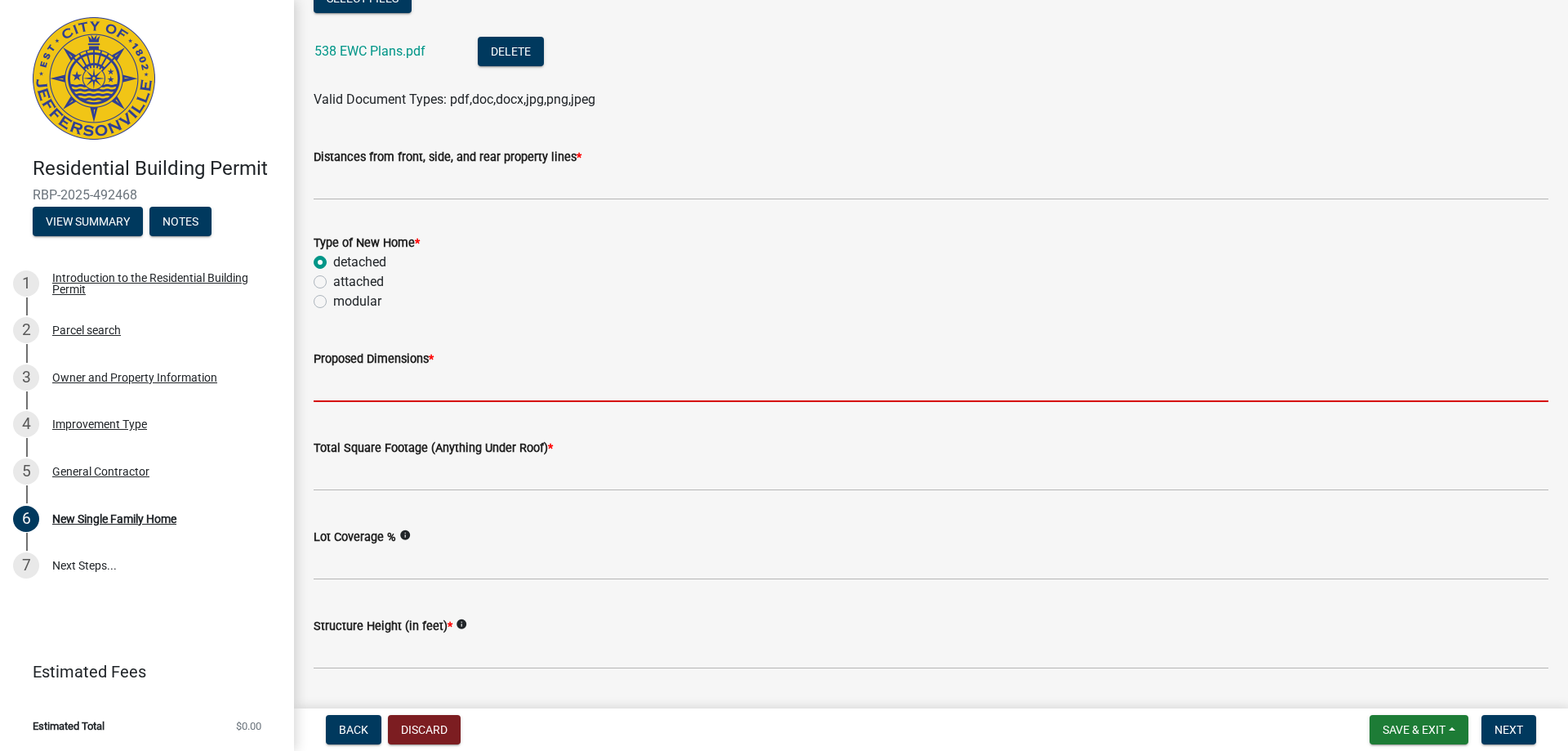
click at [434, 383] on input "Proposed Dimensions *" at bounding box center [931, 385] width 1235 height 34
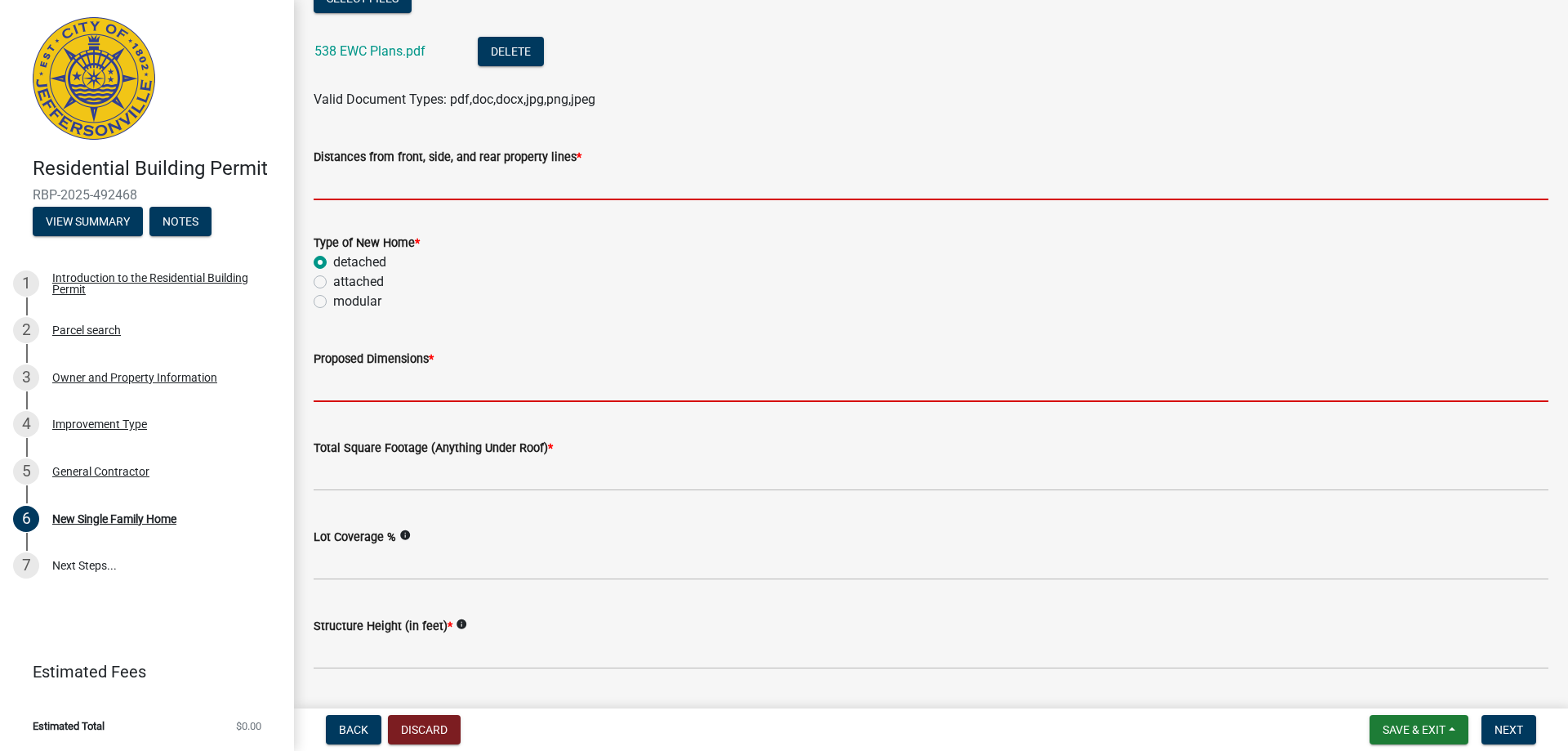
drag, startPoint x: 441, startPoint y: 168, endPoint x: 442, endPoint y: 181, distance: 13.0
click at [441, 171] on input "Distances from front, side, and rear property lines *" at bounding box center [931, 183] width 1235 height 34
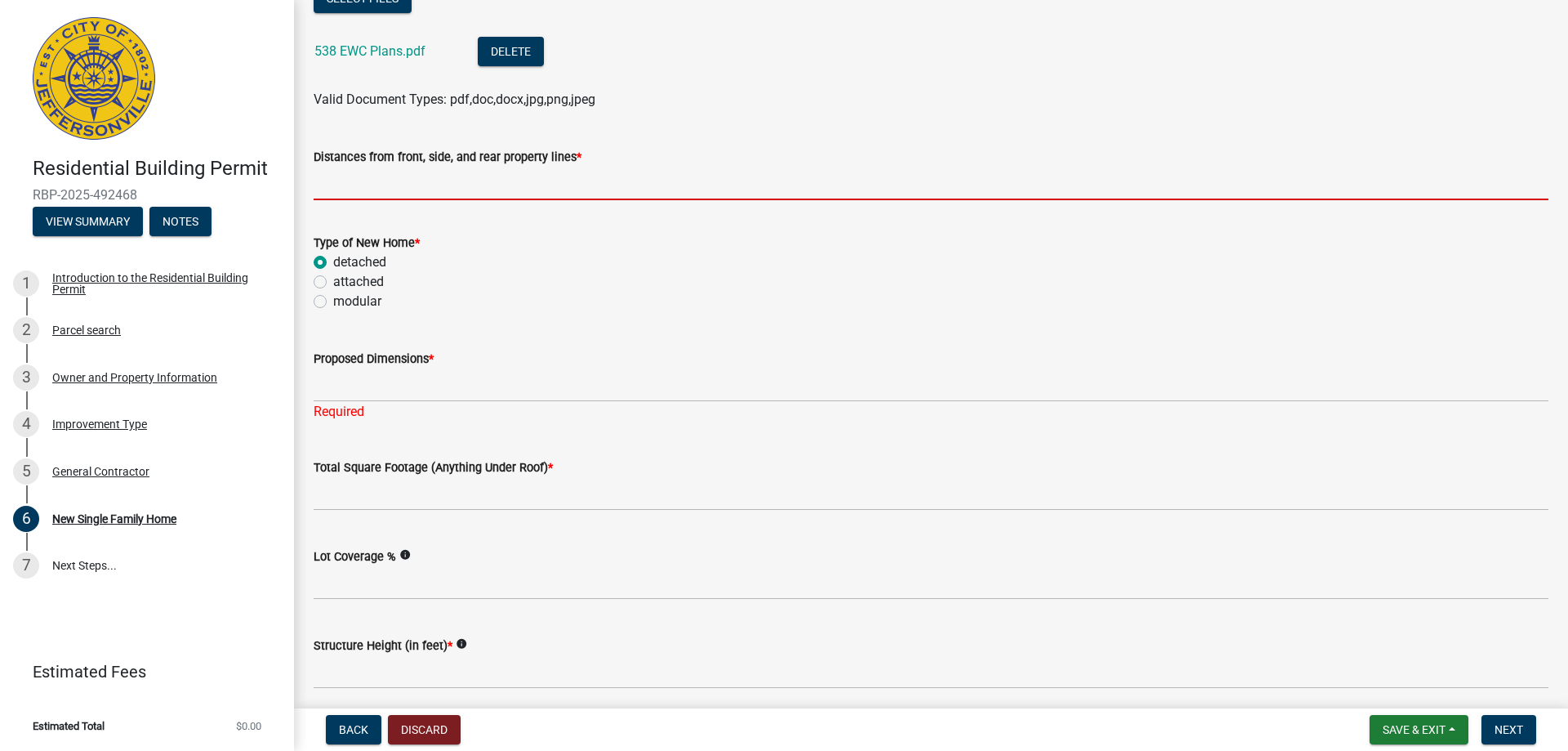
type input "na"
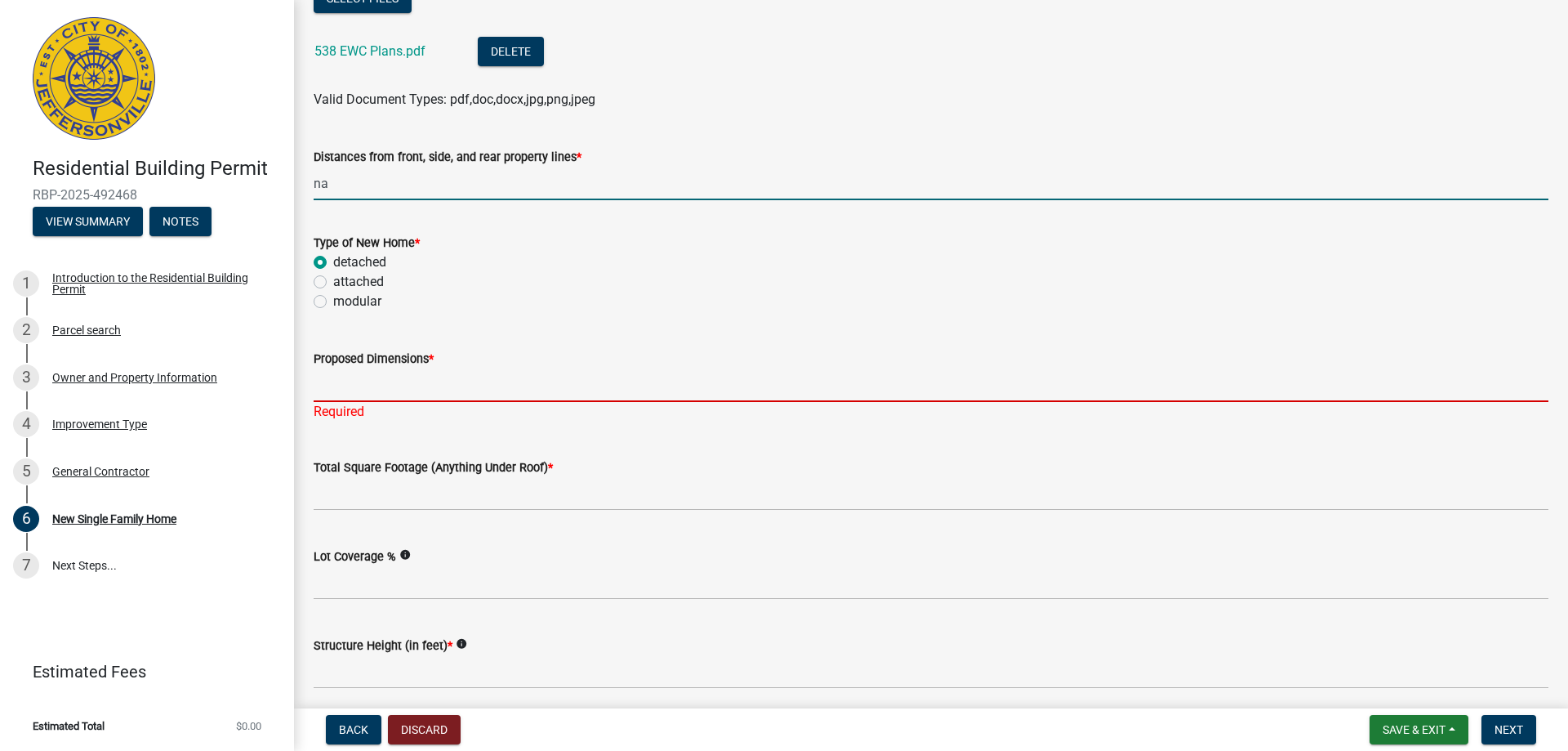
click at [409, 377] on input "Proposed Dimensions *" at bounding box center [931, 385] width 1235 height 34
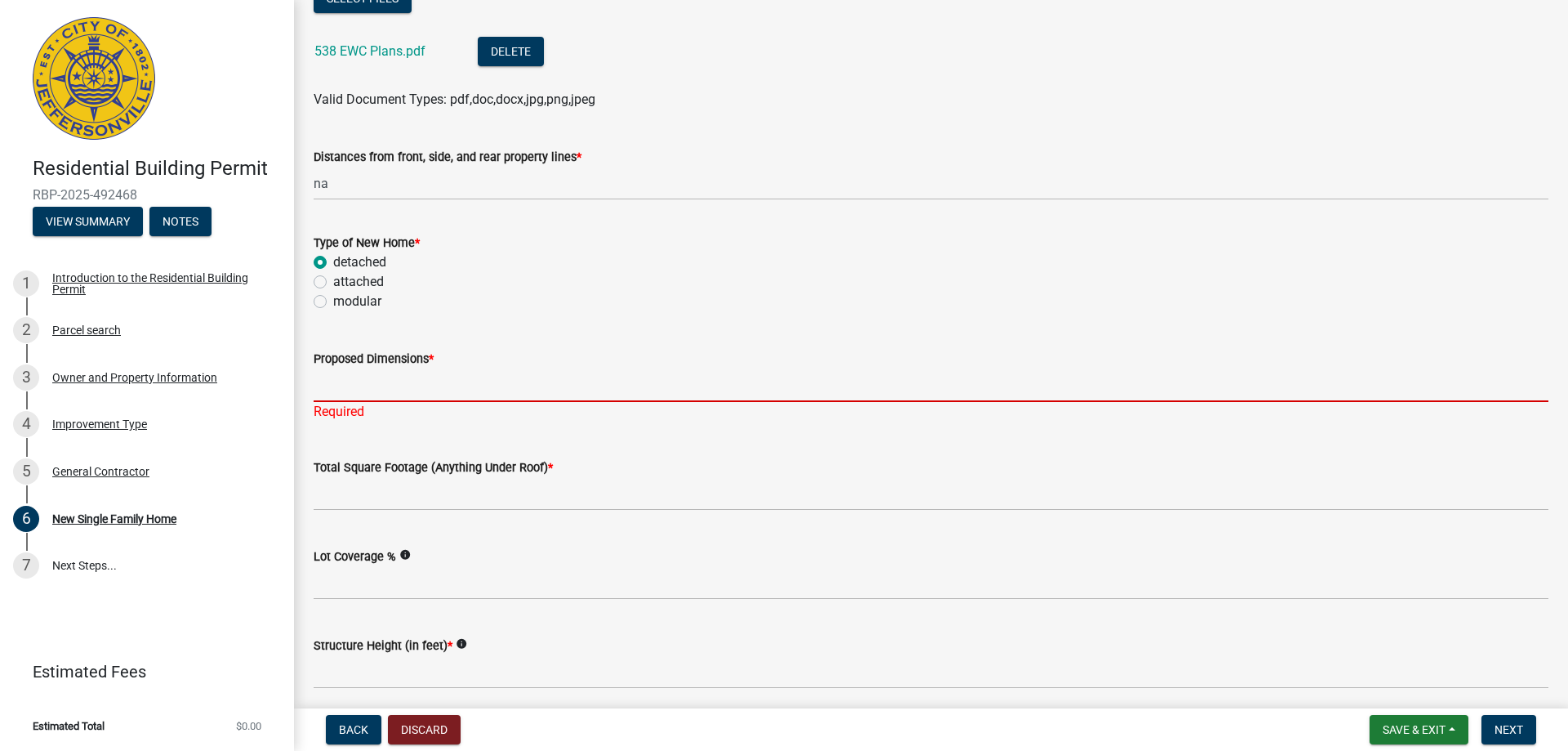
type input "na"
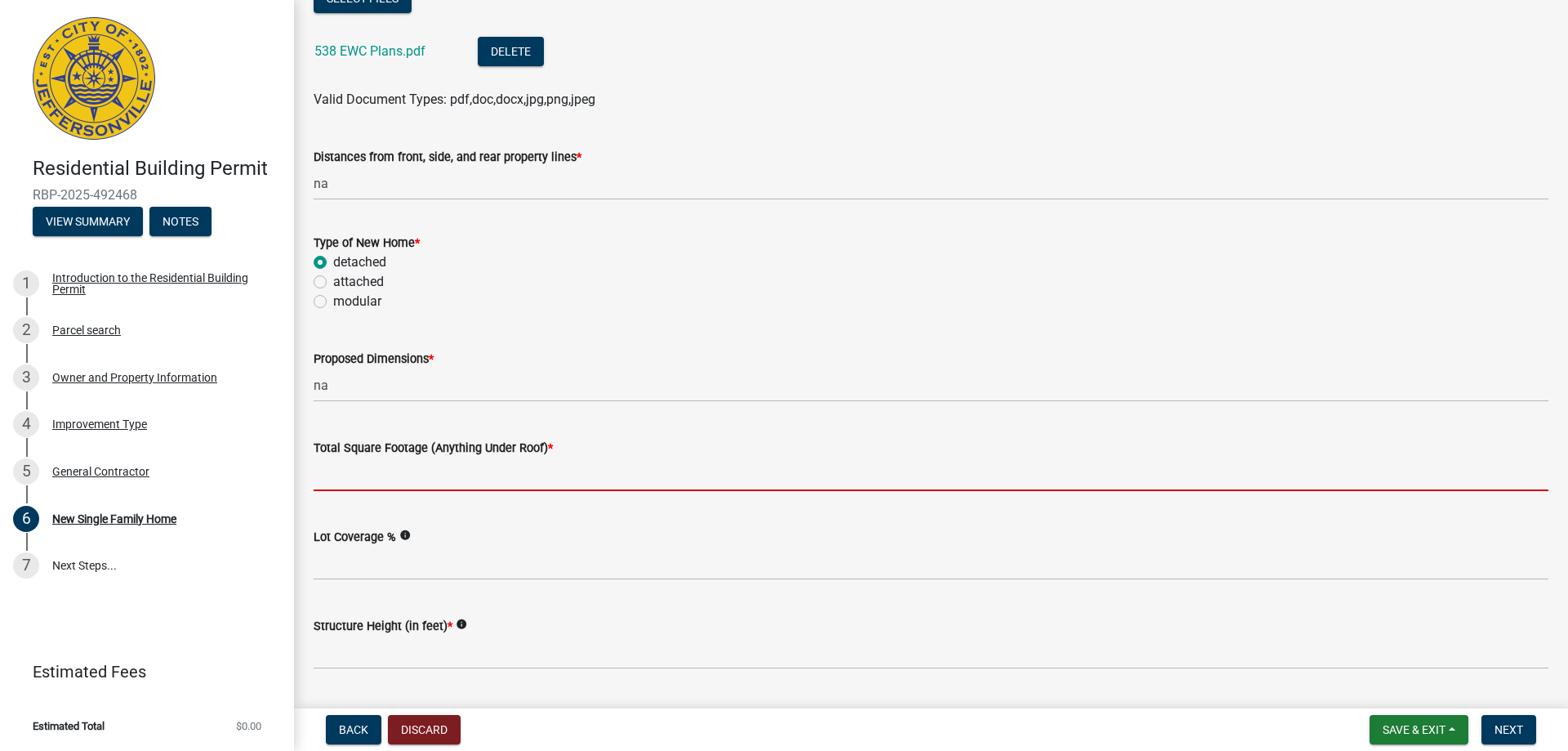
drag, startPoint x: 409, startPoint y: 492, endPoint x: 541, endPoint y: 449, distance: 138.8
click at [410, 492] on wm-data-entity-input "Total Square Footage (Anything Under Roof) *" at bounding box center [931, 459] width 1235 height 89
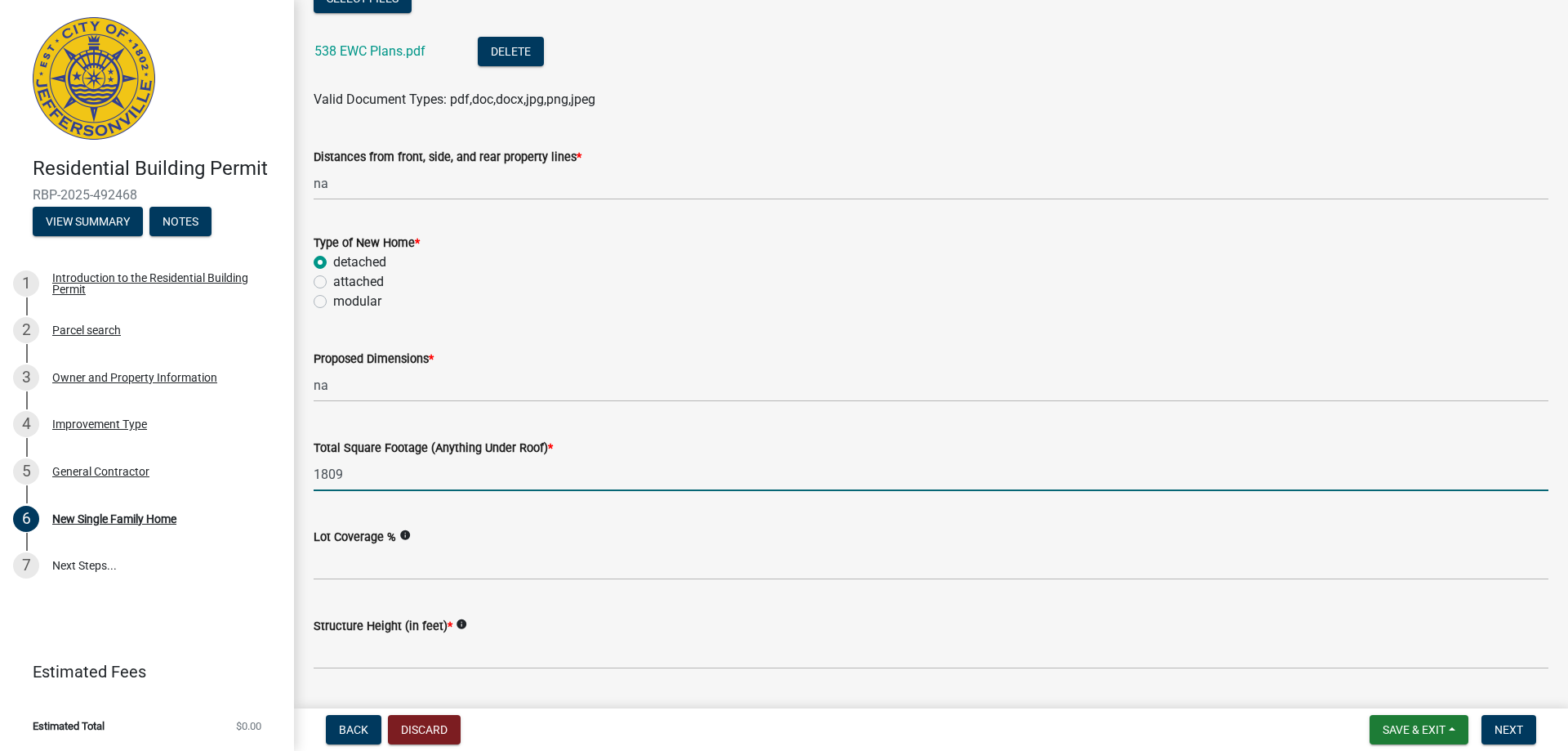
type input "1809"
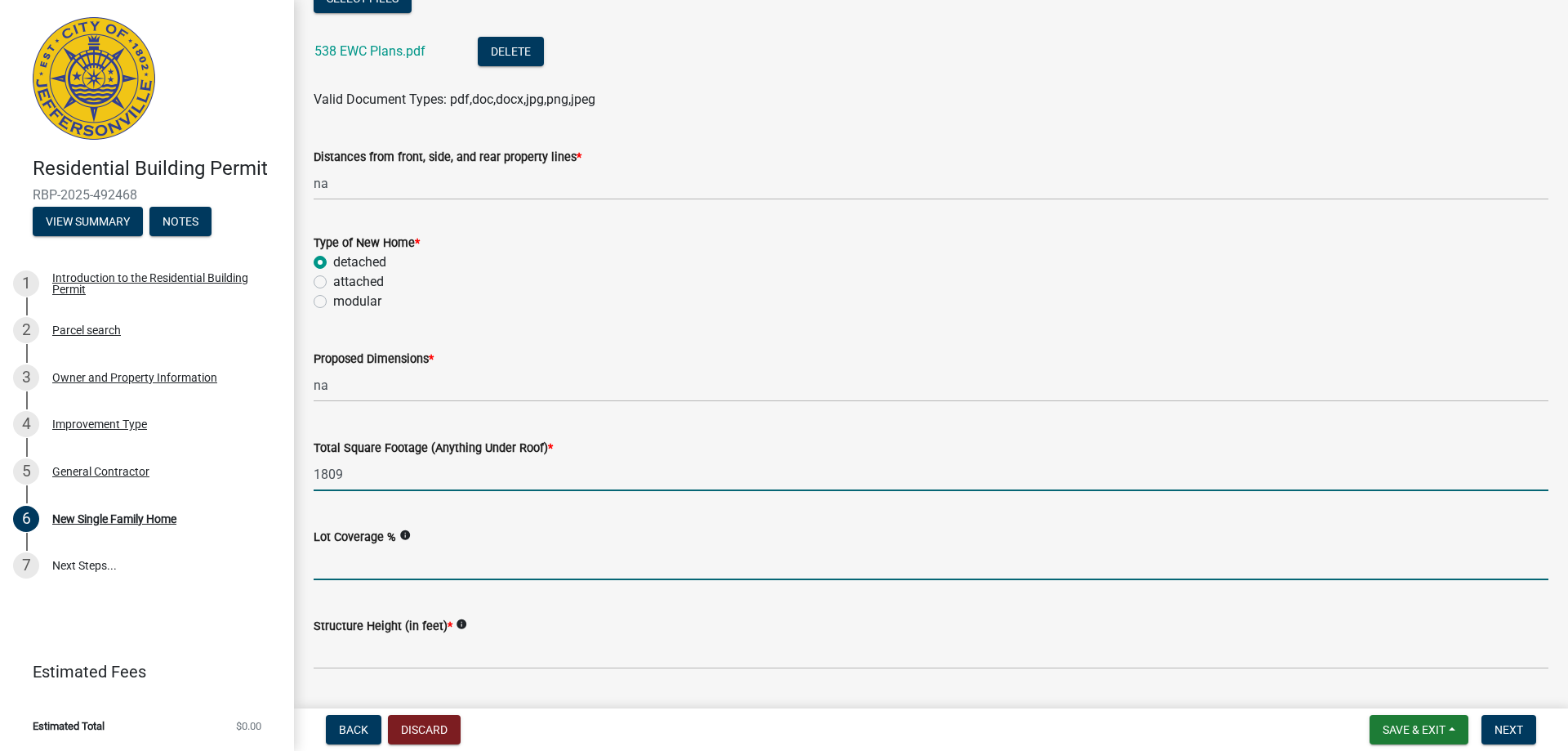
click at [442, 565] on input "Lot Coverage %" at bounding box center [931, 563] width 1235 height 34
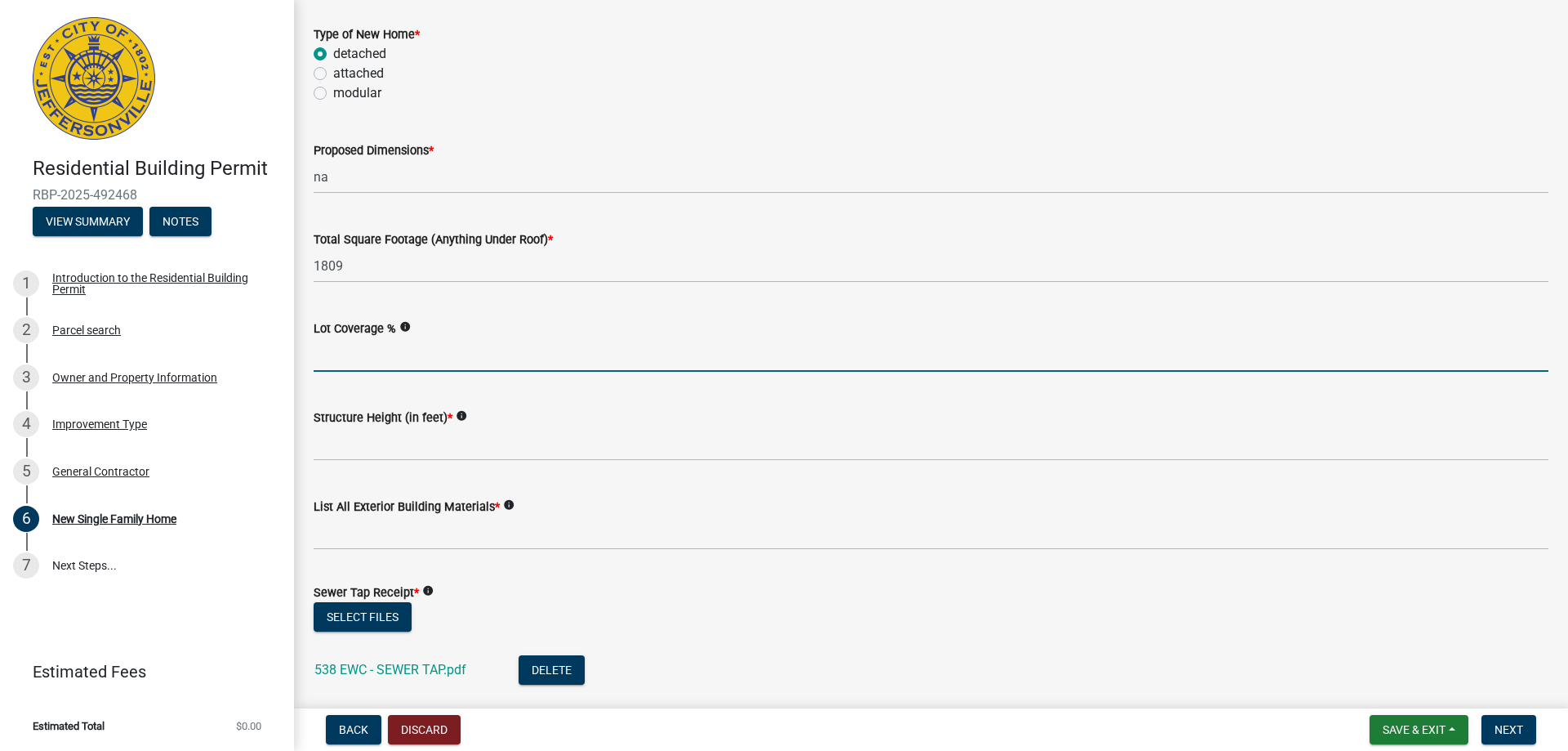
scroll to position [572, 0]
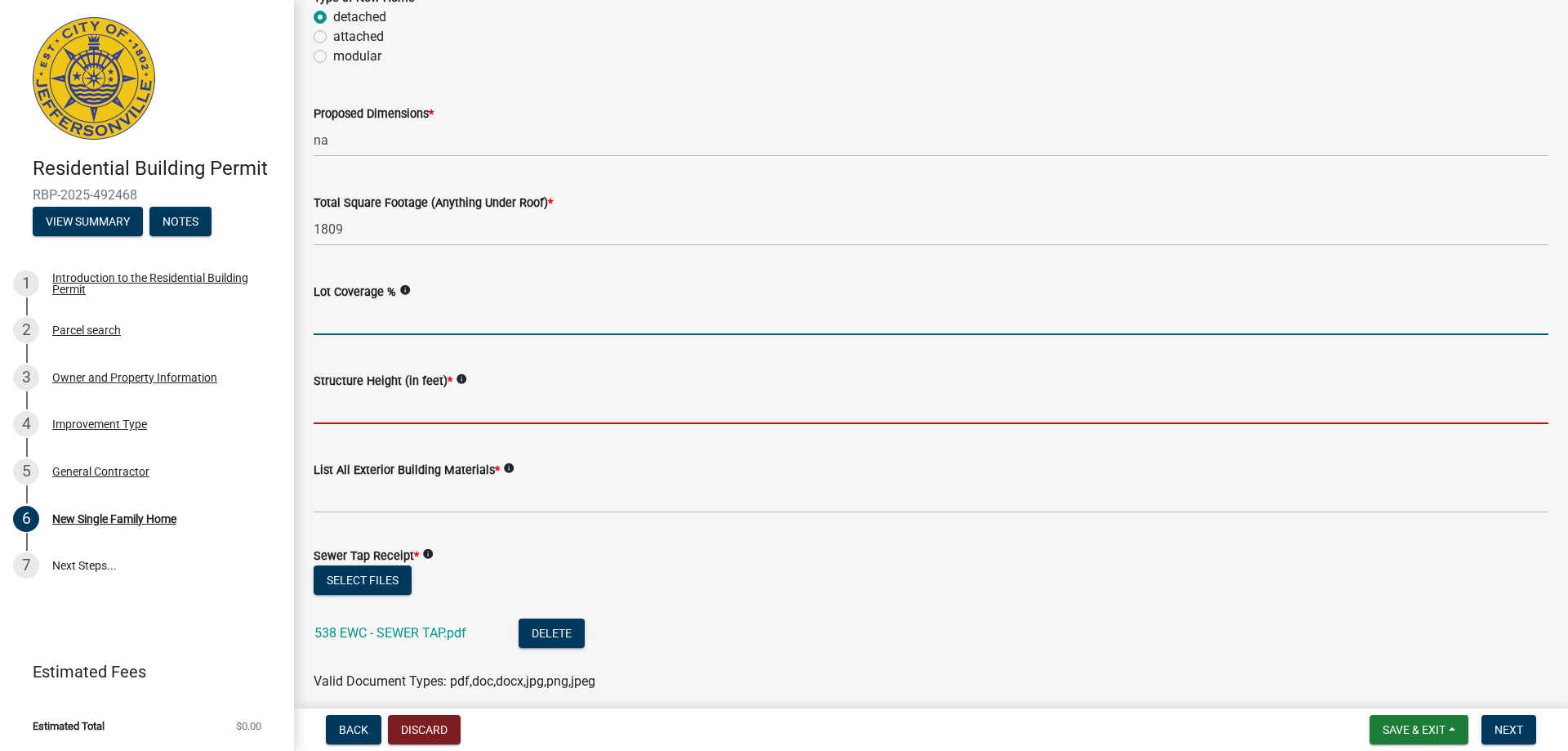
click at [456, 410] on input "Structure Height (in feet) *" at bounding box center [931, 407] width 1235 height 34
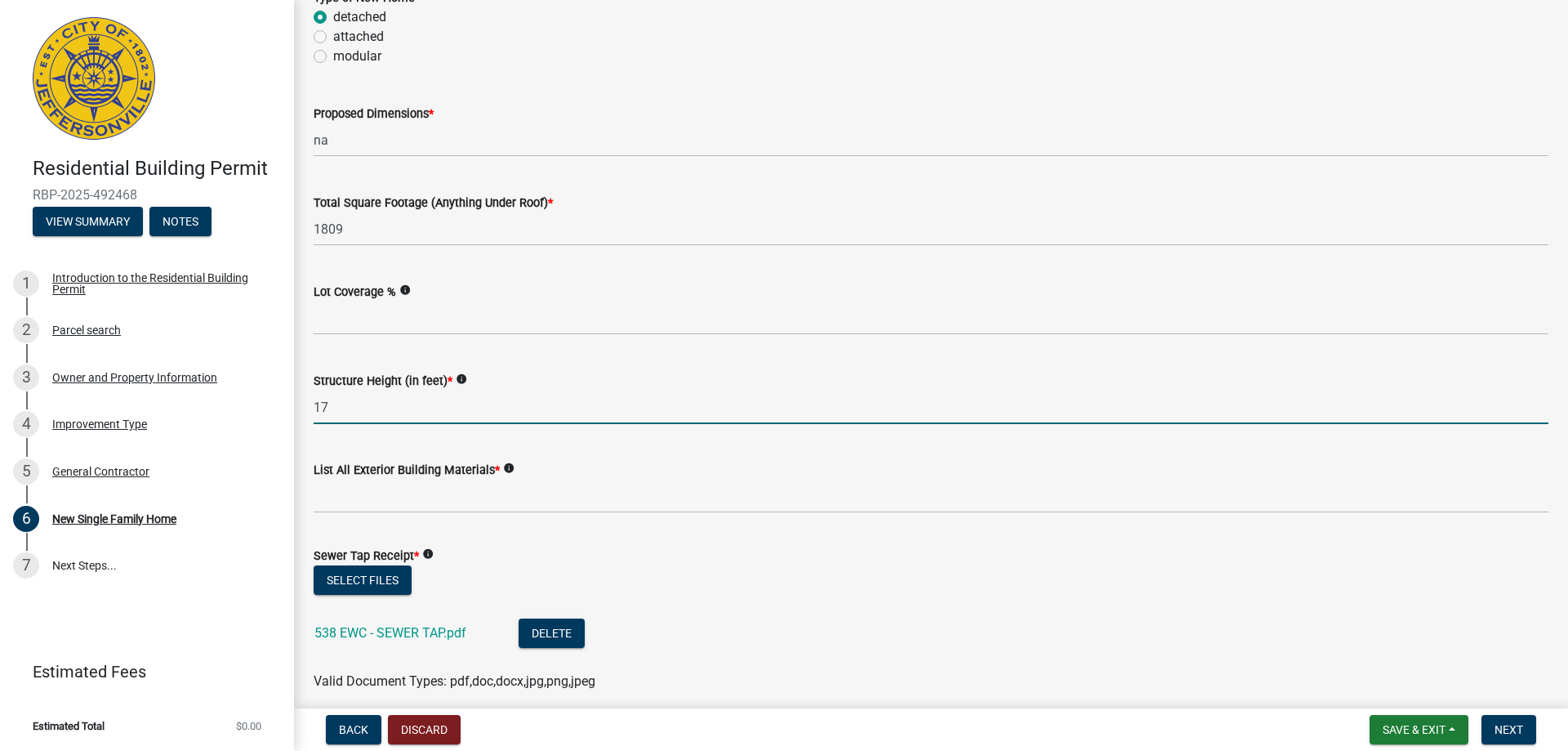
type input "17-10"
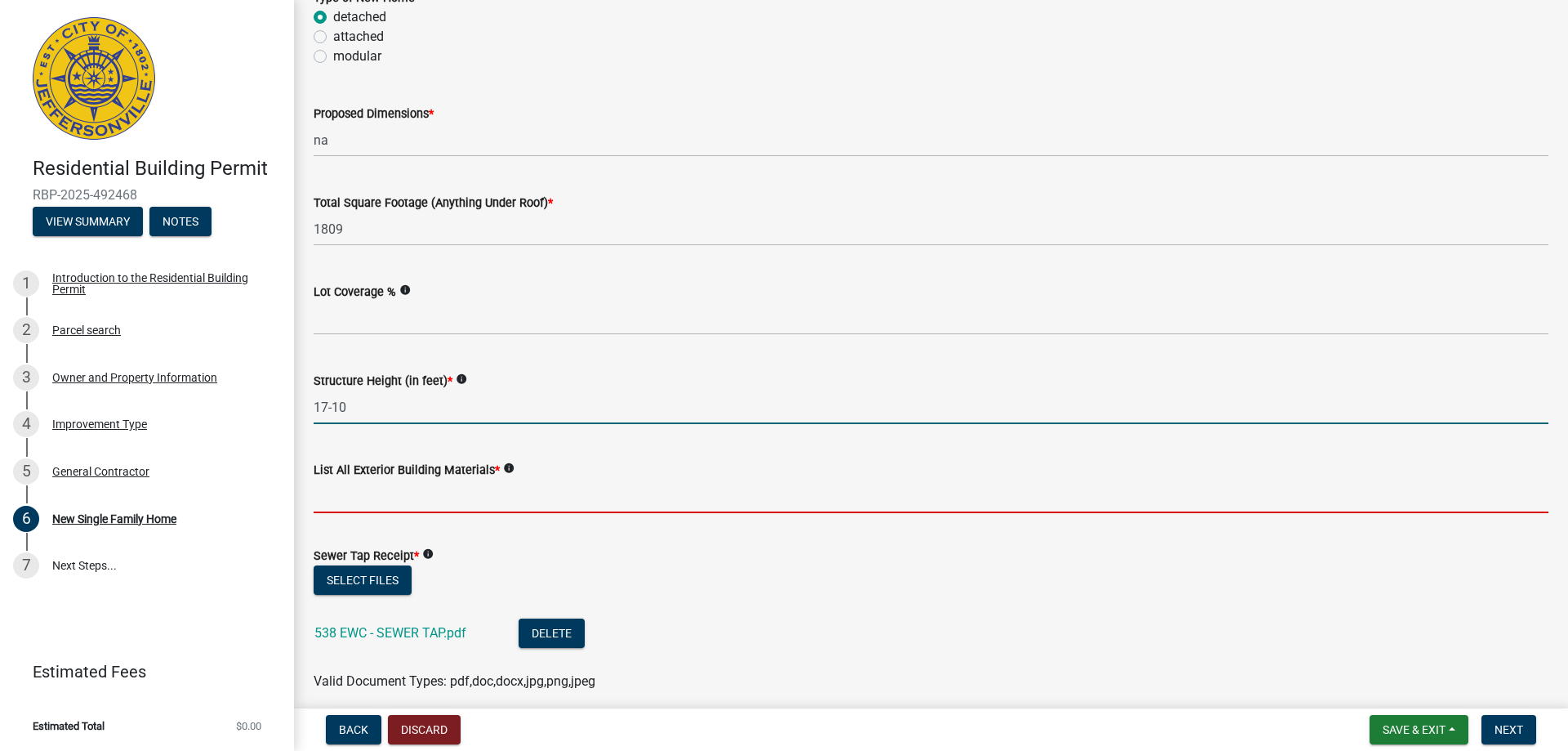
click at [369, 486] on input "List All Exterior Building Materials *" at bounding box center [931, 496] width 1235 height 34
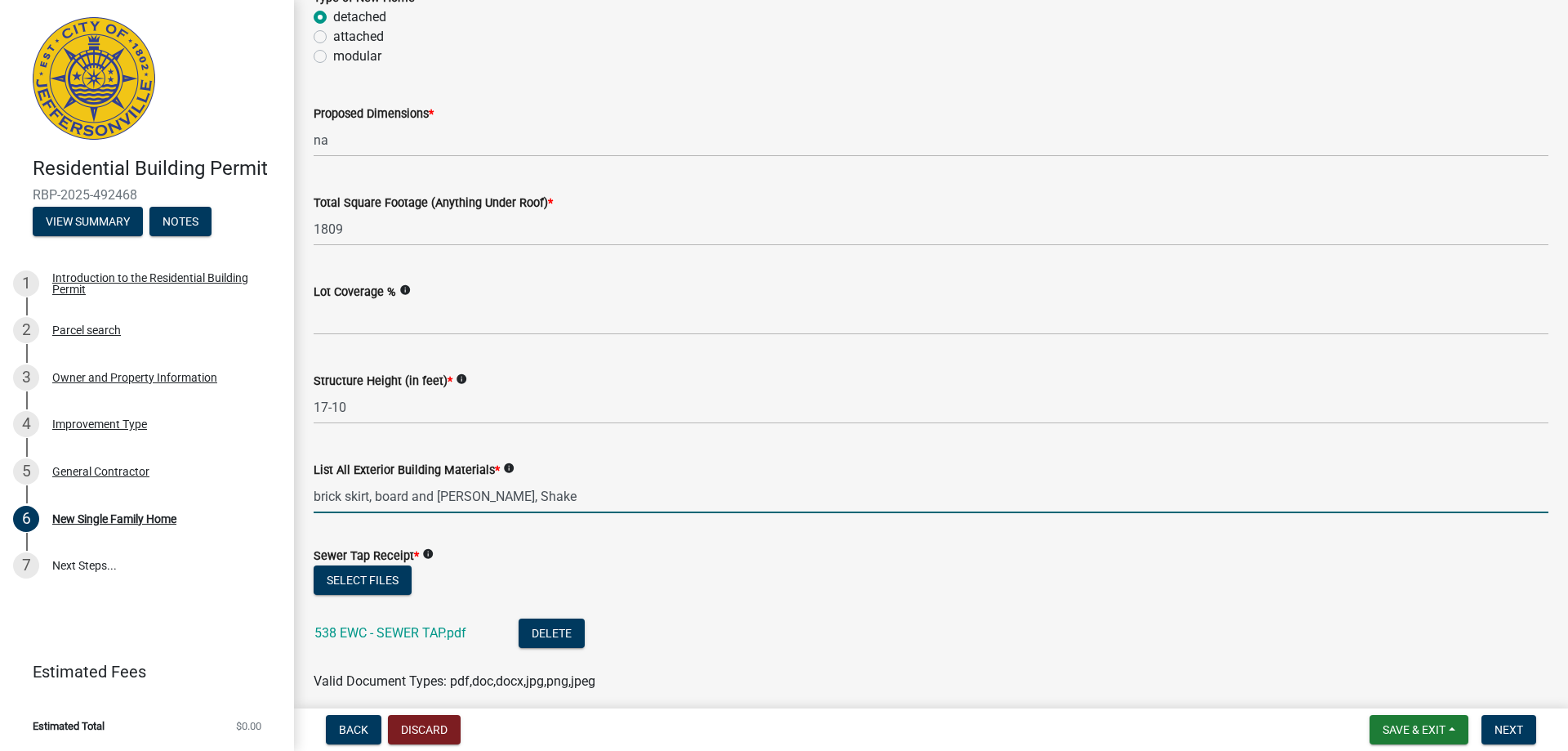
type input "brick skirt, board and Batten, Shake"
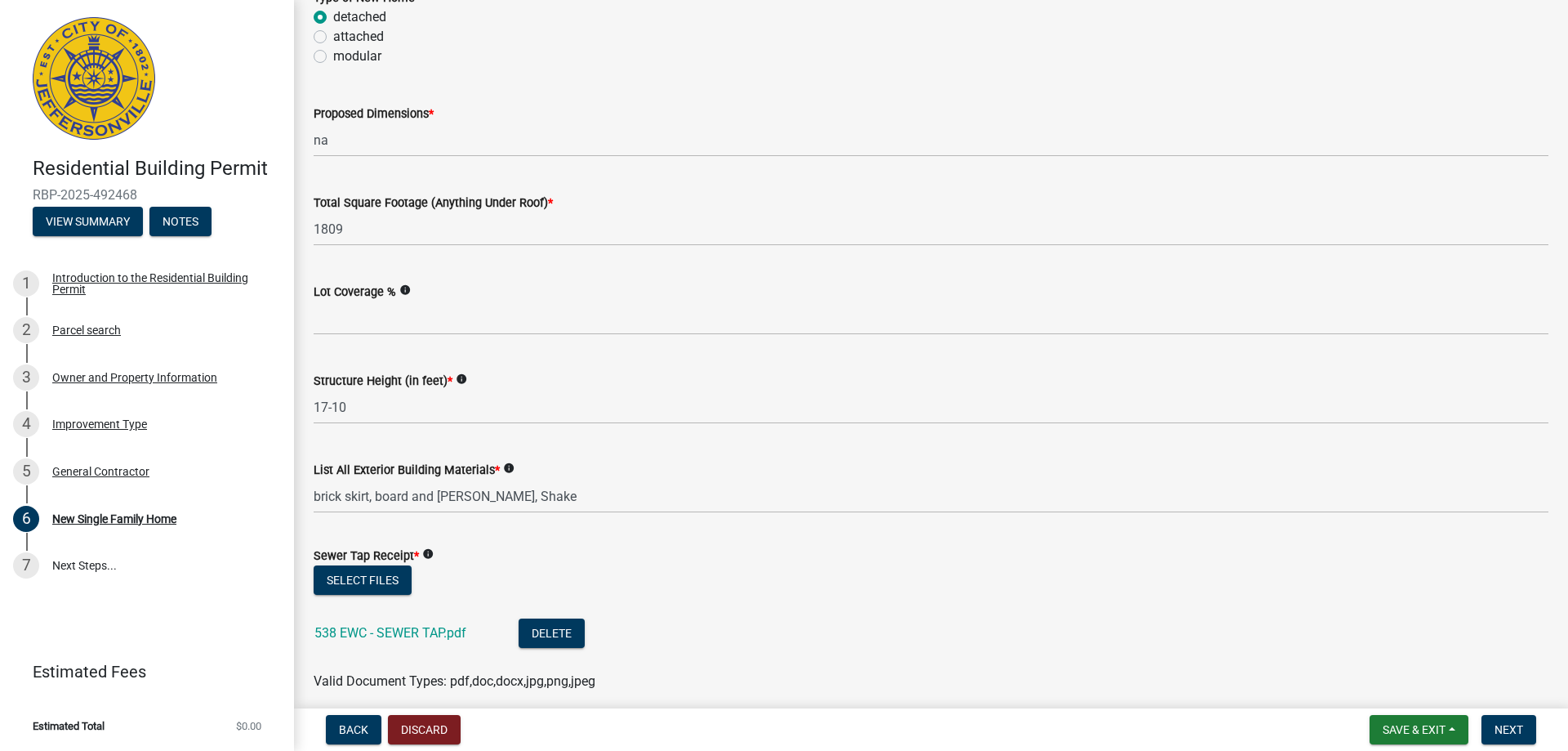
drag, startPoint x: 626, startPoint y: 525, endPoint x: 681, endPoint y: 516, distance: 55.7
click at [629, 525] on wm-data-entity-input "List All Exterior Building Materials * info brick skirt, board and Batten, Shake" at bounding box center [931, 481] width 1235 height 89
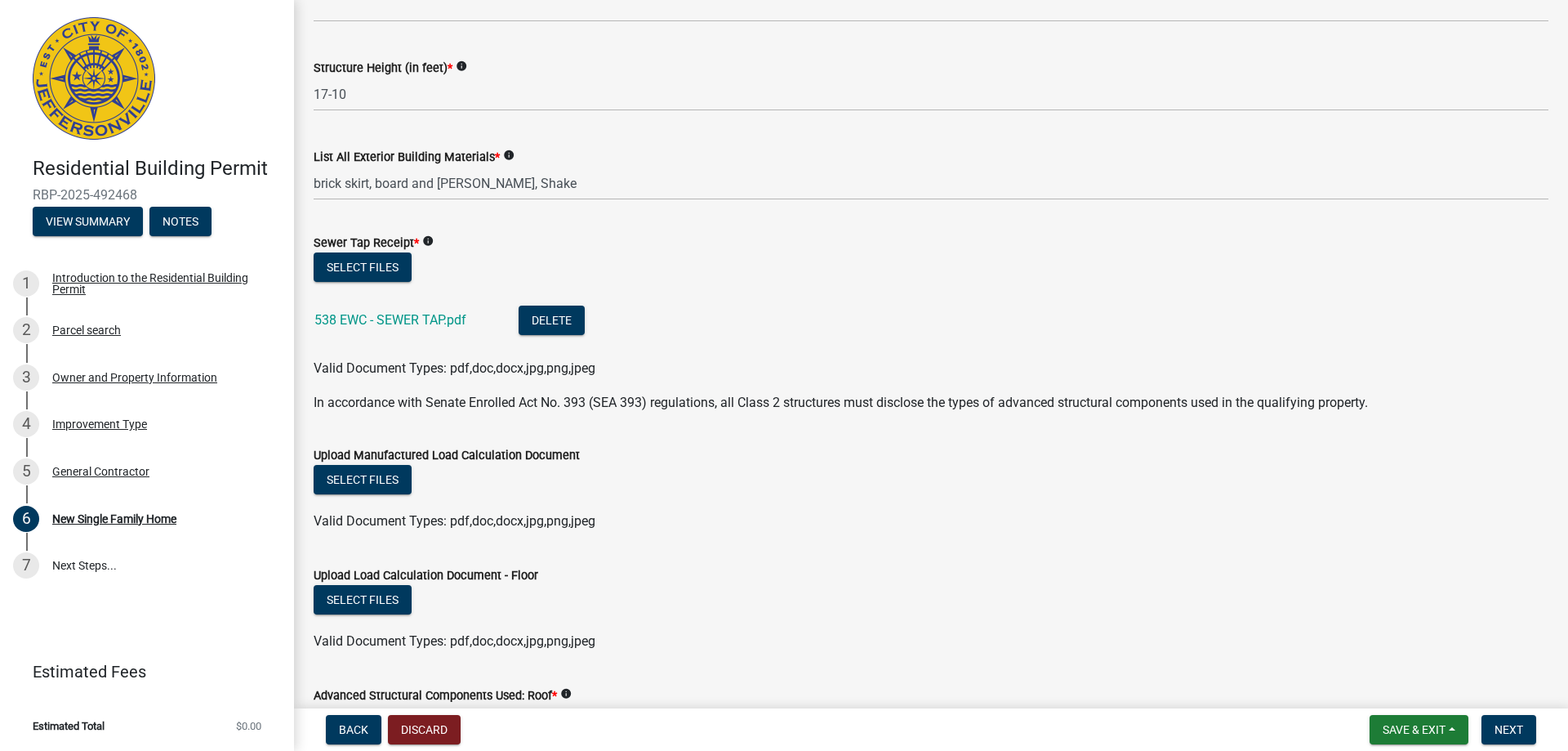
scroll to position [1143, 0]
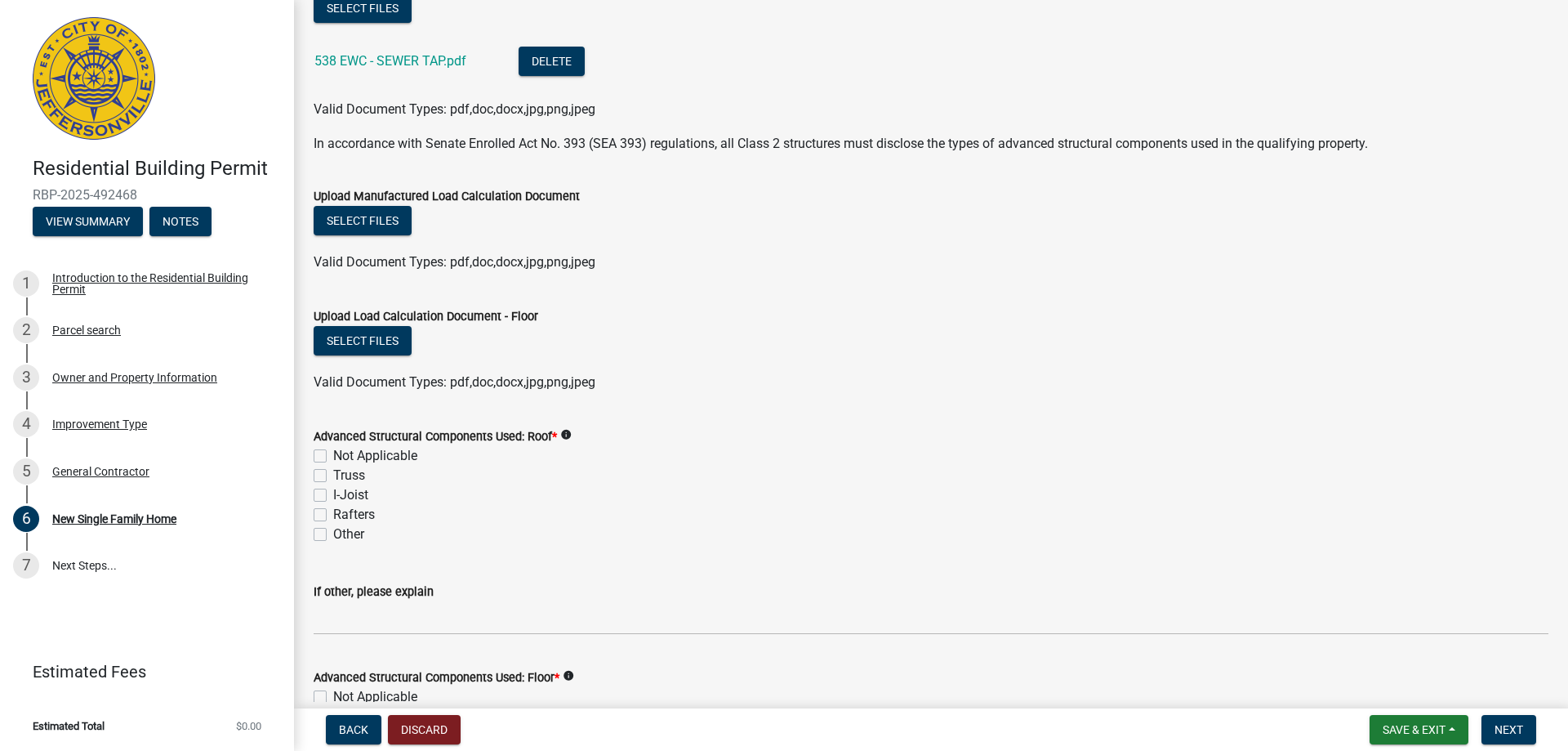
click at [333, 473] on label "Truss" at bounding box center [349, 476] width 32 height 20
click at [333, 473] on input "Truss" at bounding box center [338, 471] width 11 height 11
checkbox input "true"
checkbox input "false"
checkbox input "true"
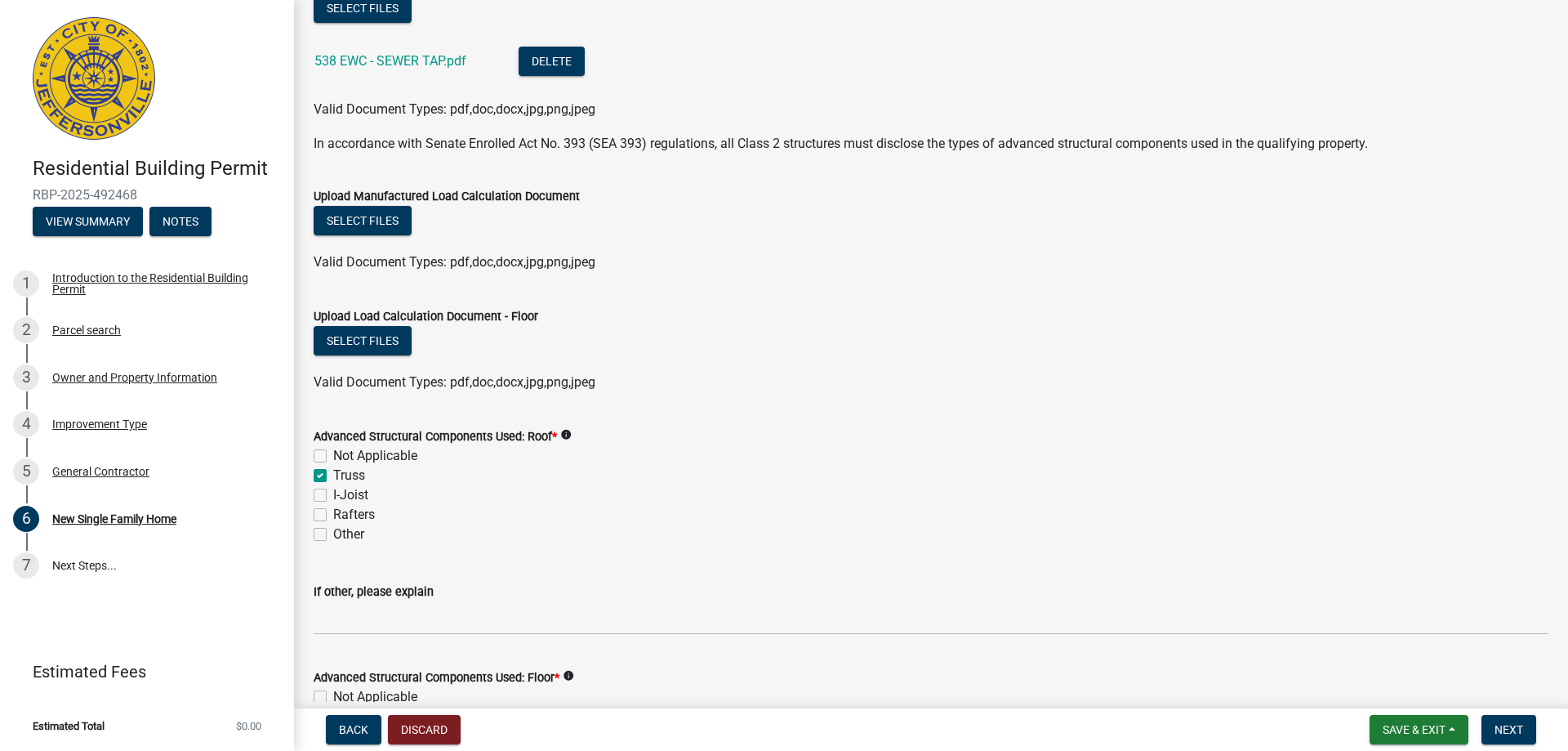
checkbox input "false"
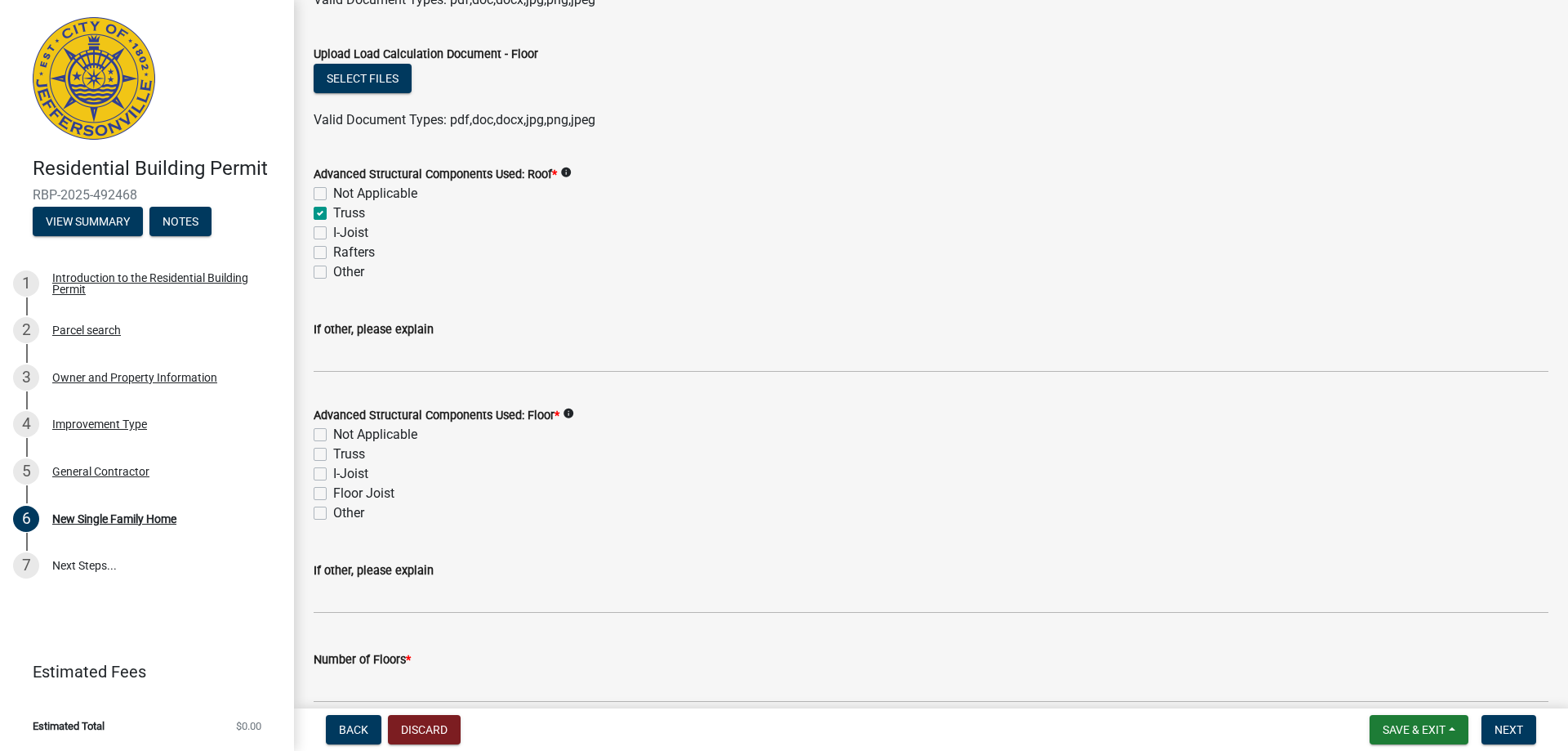
scroll to position [1470, 0]
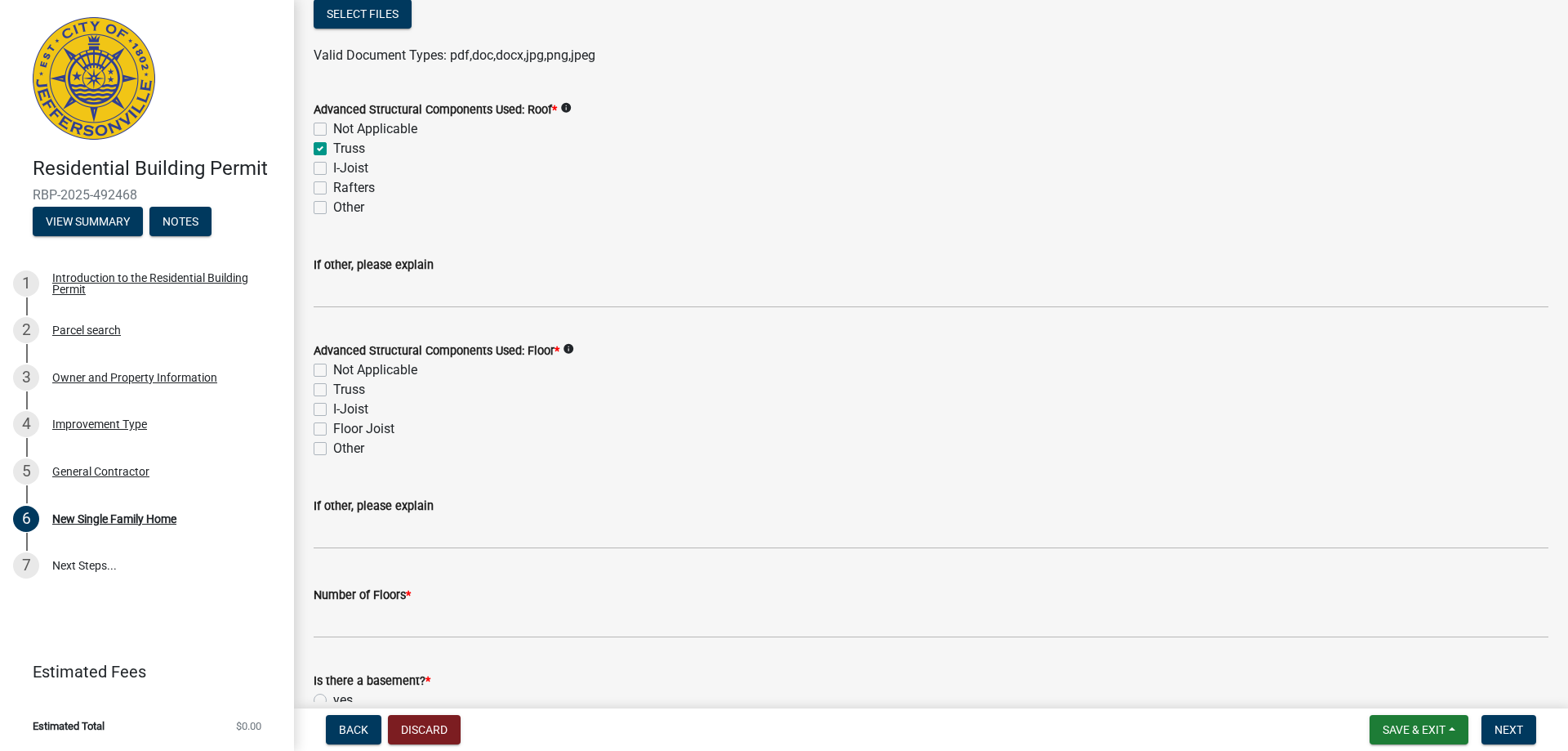
drag, startPoint x: 323, startPoint y: 431, endPoint x: 360, endPoint y: 472, distance: 55.2
click at [333, 430] on label "Floor Joist" at bounding box center [364, 429] width 61 height 20
click at [333, 430] on input "Floor Joist" at bounding box center [338, 424] width 11 height 11
checkbox input "true"
checkbox input "false"
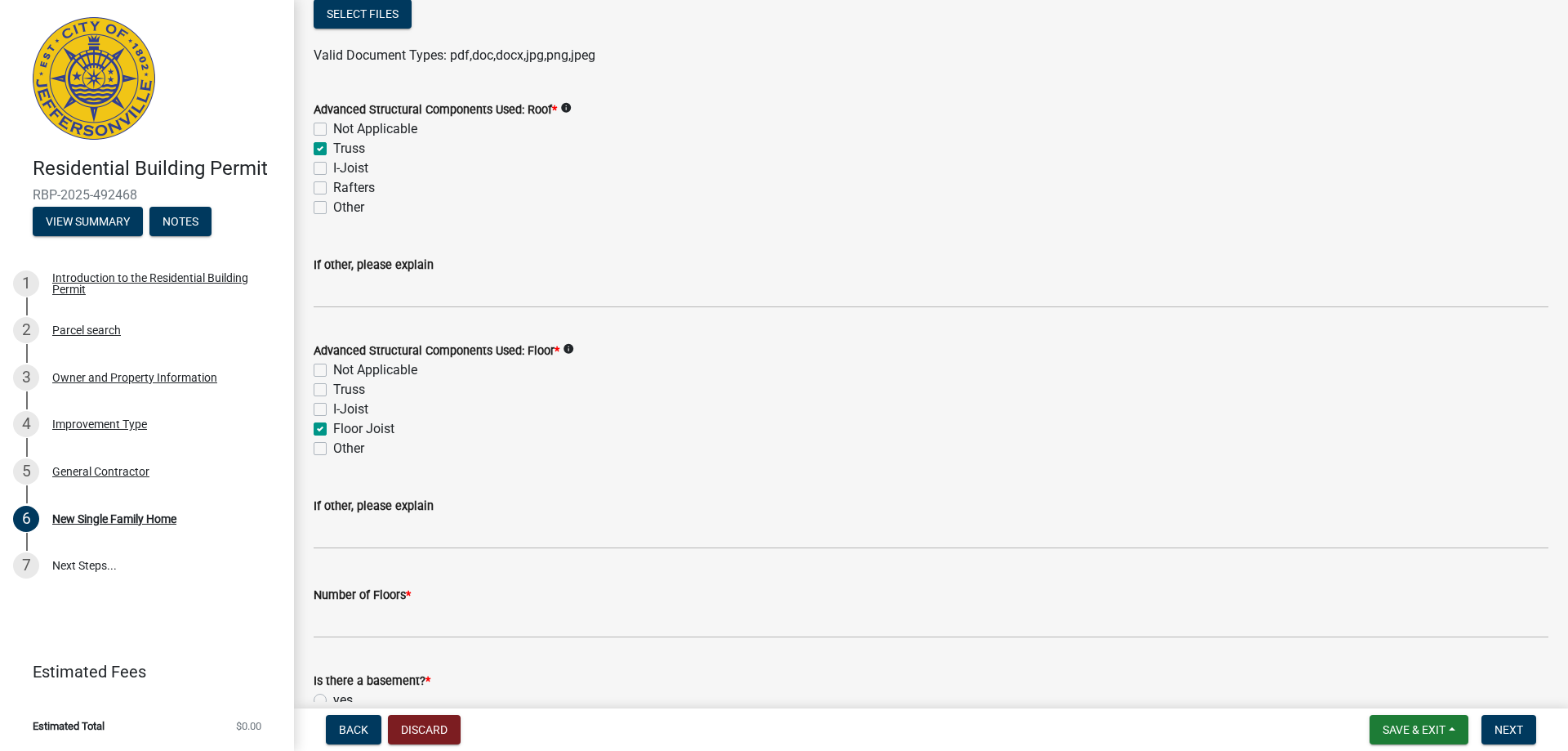
checkbox input "false"
checkbox input "true"
checkbox input "false"
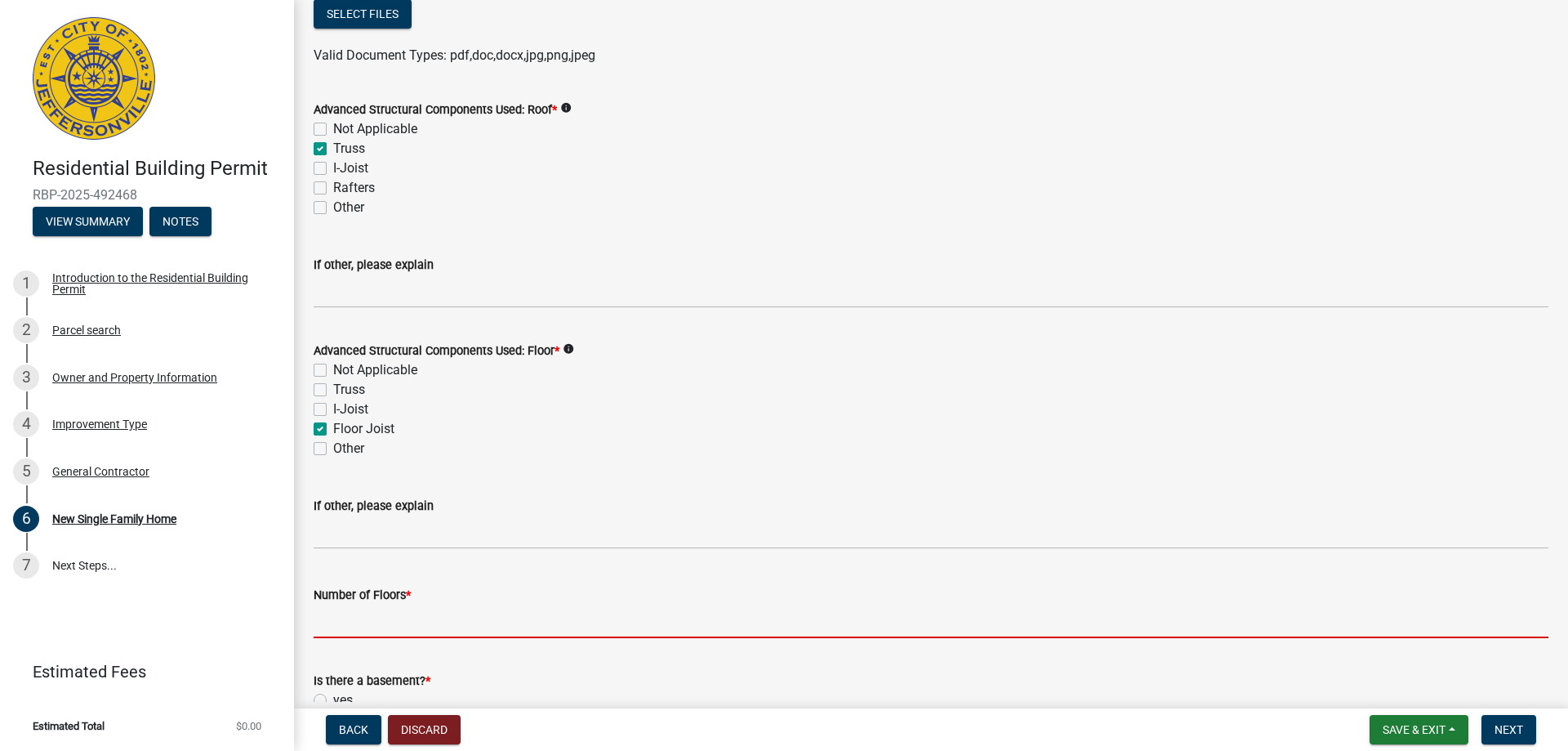
drag, startPoint x: 381, startPoint y: 629, endPoint x: 439, endPoint y: 617, distance: 59.2
click at [391, 624] on input "Number of Floors *" at bounding box center [931, 621] width 1235 height 34
type input "1"
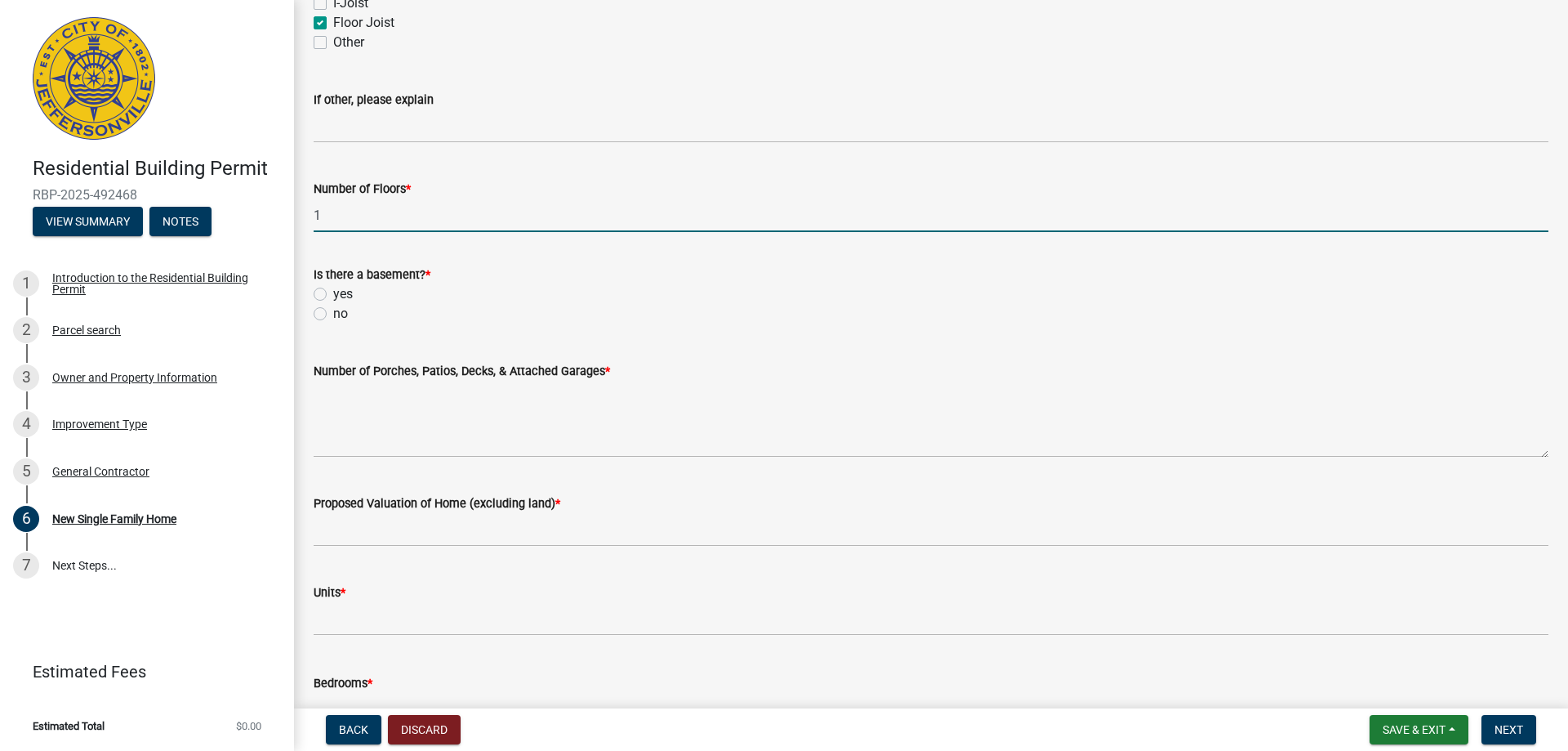
scroll to position [1879, 0]
drag, startPoint x: 324, startPoint y: 308, endPoint x: 337, endPoint y: 336, distance: 30.9
click at [333, 310] on label "no" at bounding box center [341, 311] width 15 height 20
click at [333, 310] on input "no" at bounding box center [338, 306] width 11 height 11
radio input "true"
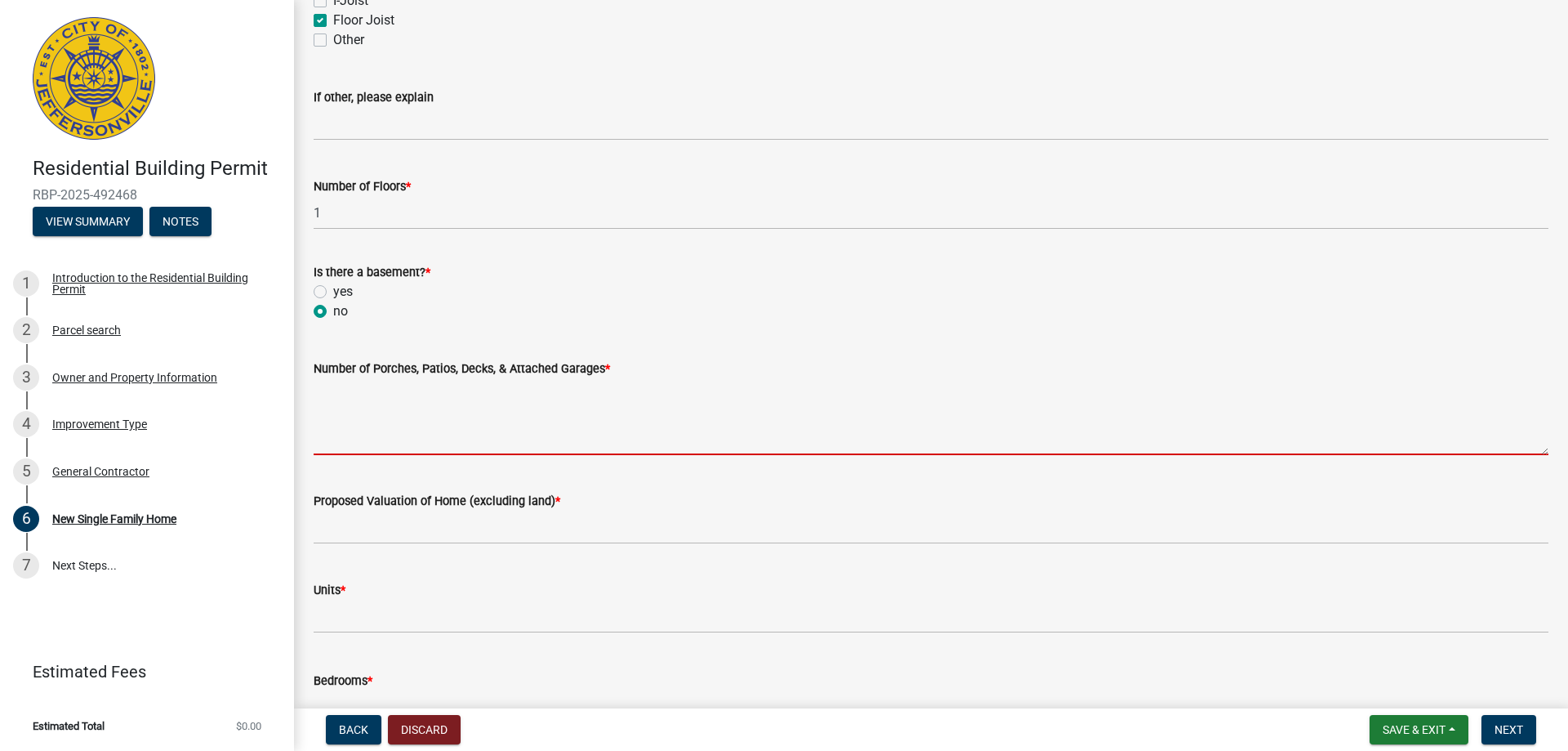
click at [348, 398] on textarea "Number of Porches, Patios, Decks, & Attached Garages *" at bounding box center [931, 417] width 1235 height 77
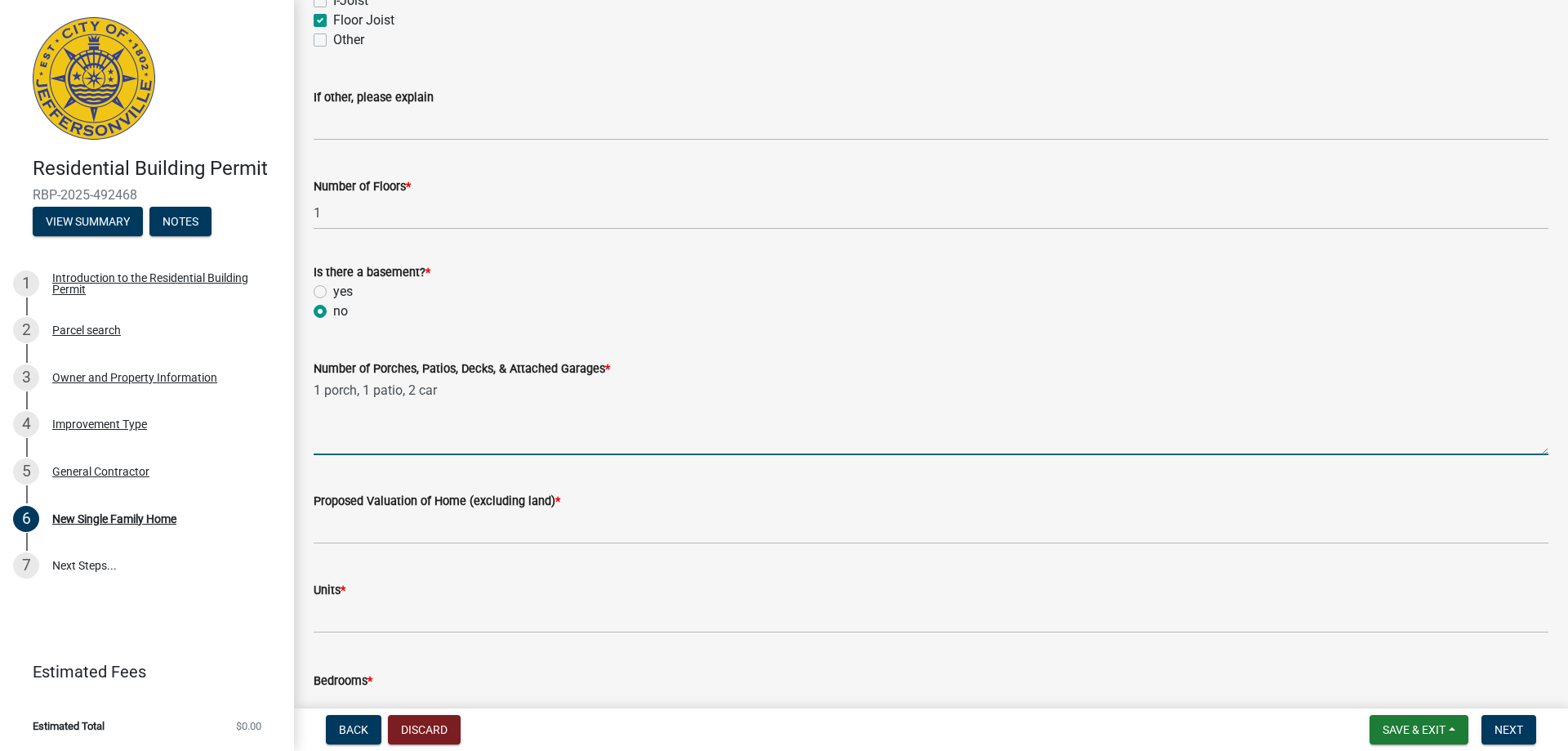
type textarea "1 porch, 1 patio, 2 car"
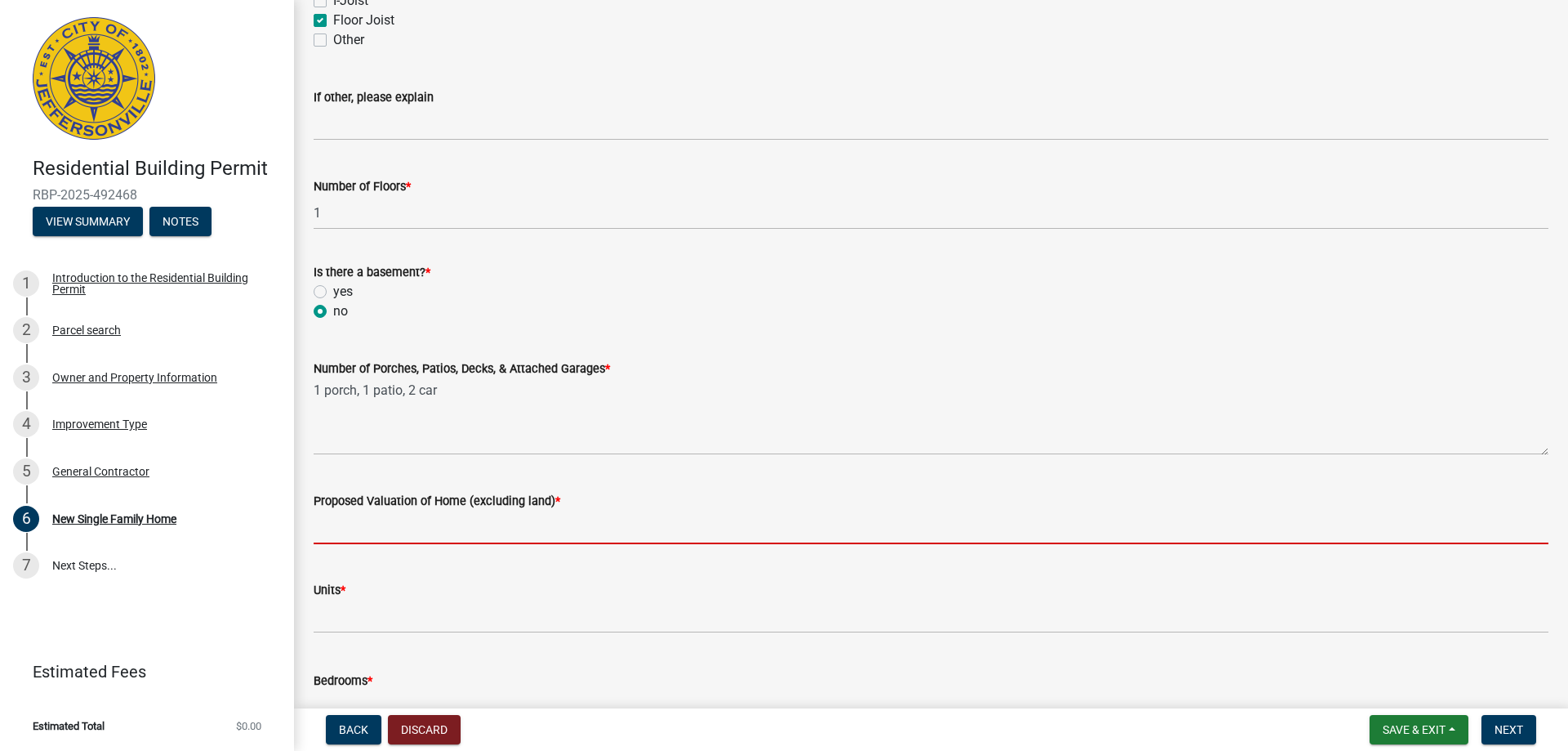
click at [327, 530] on input "Proposed Valuation of Home (excluding land) *" at bounding box center [931, 527] width 1235 height 34
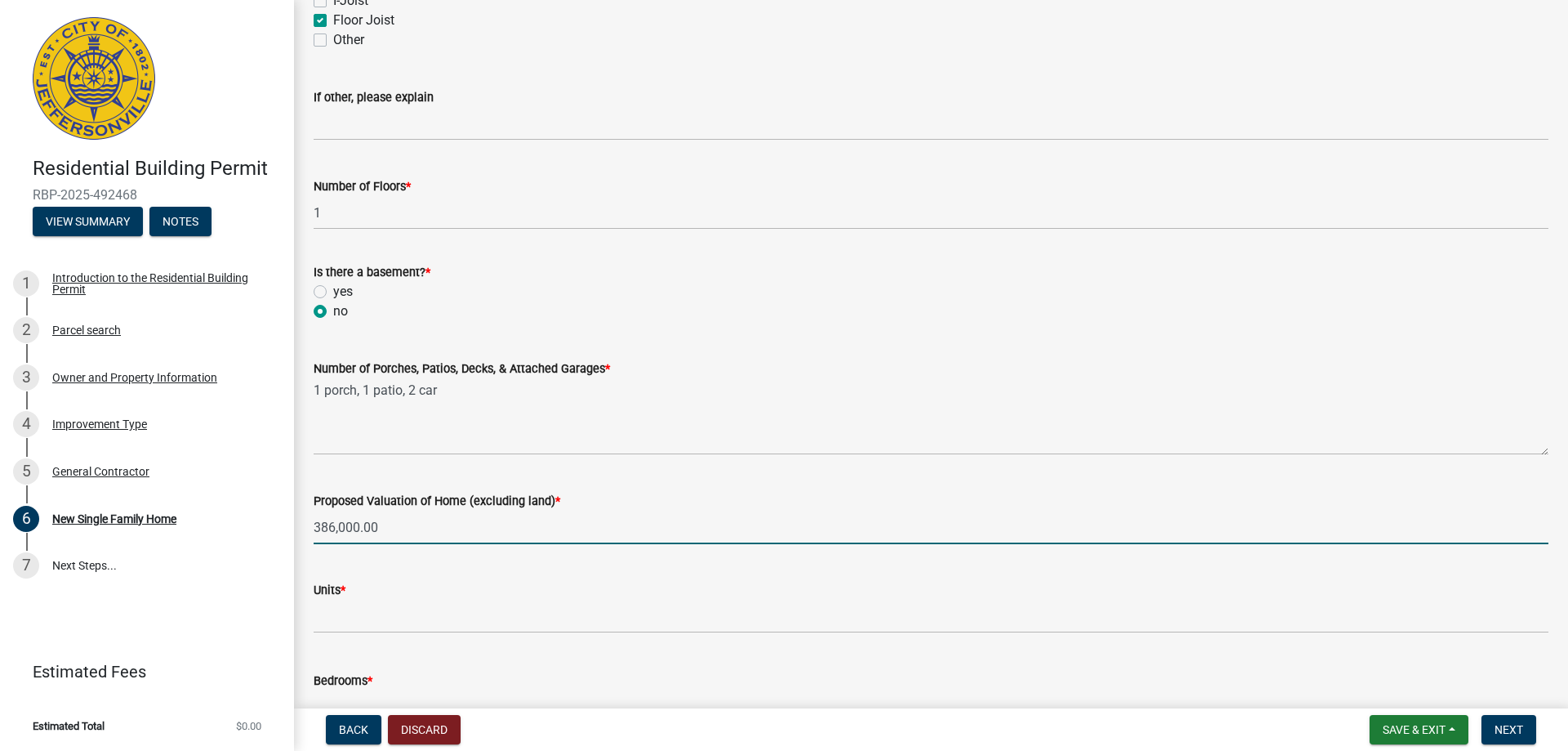
type input "386,000.00"
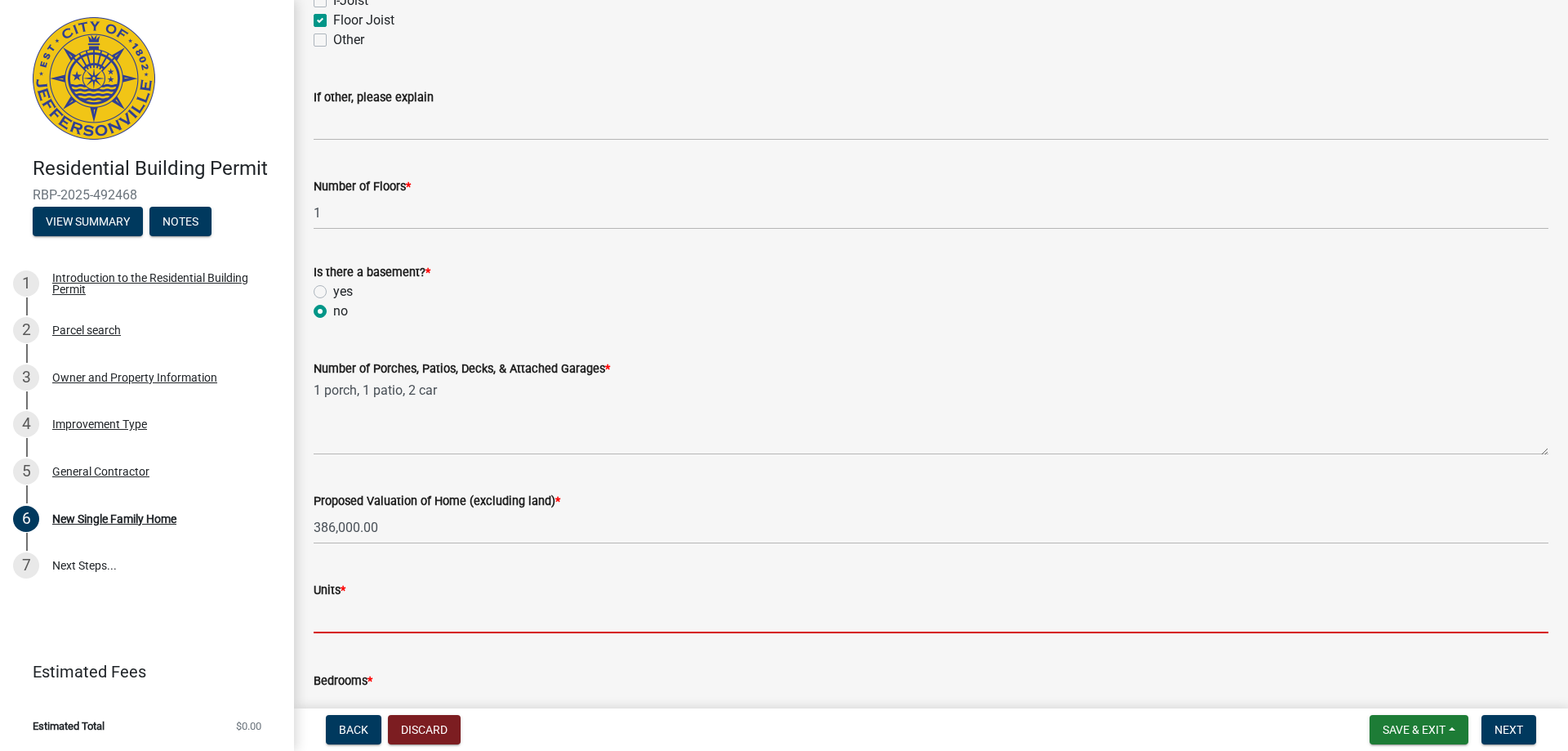
click at [340, 607] on input "text" at bounding box center [931, 616] width 1235 height 34
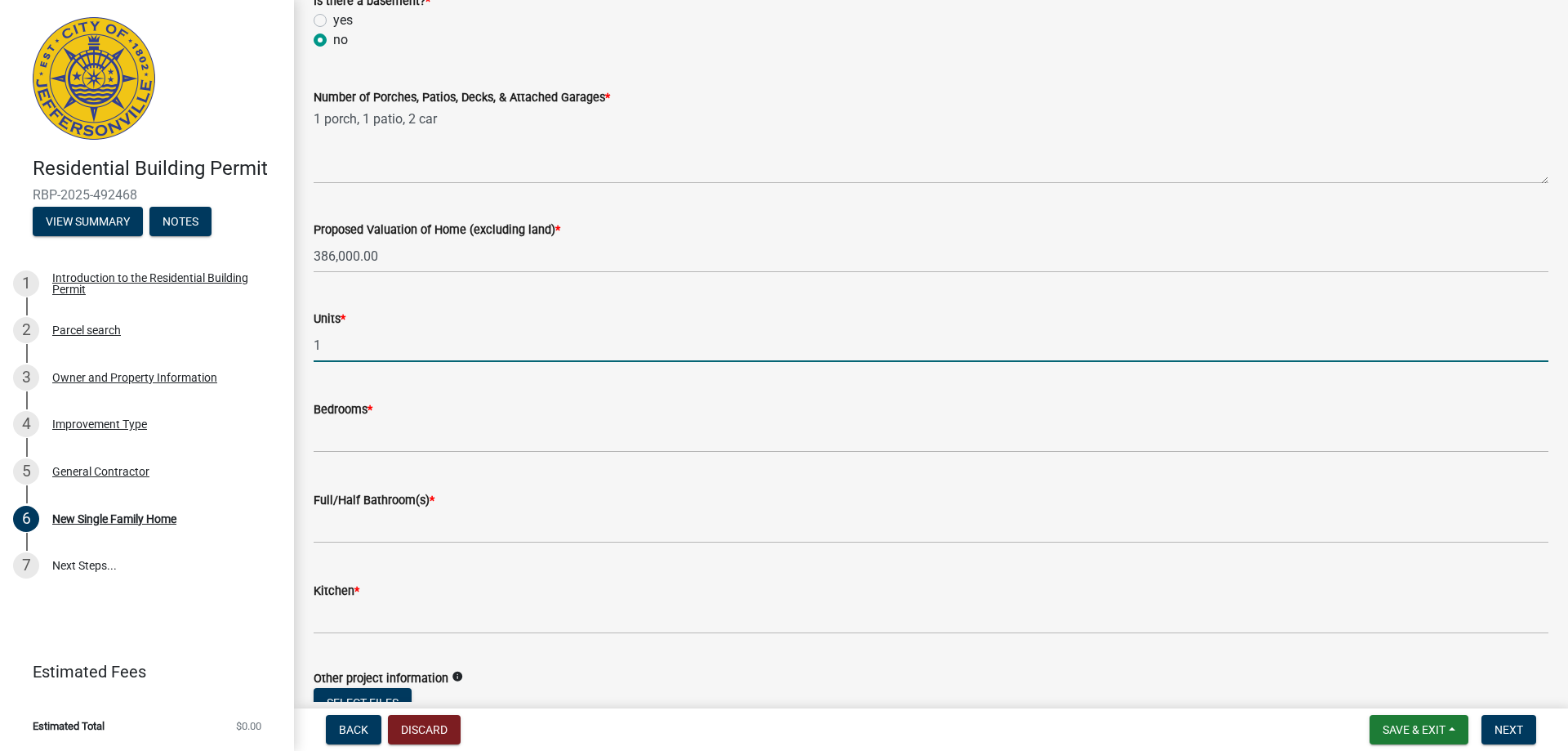
scroll to position [2206, 0]
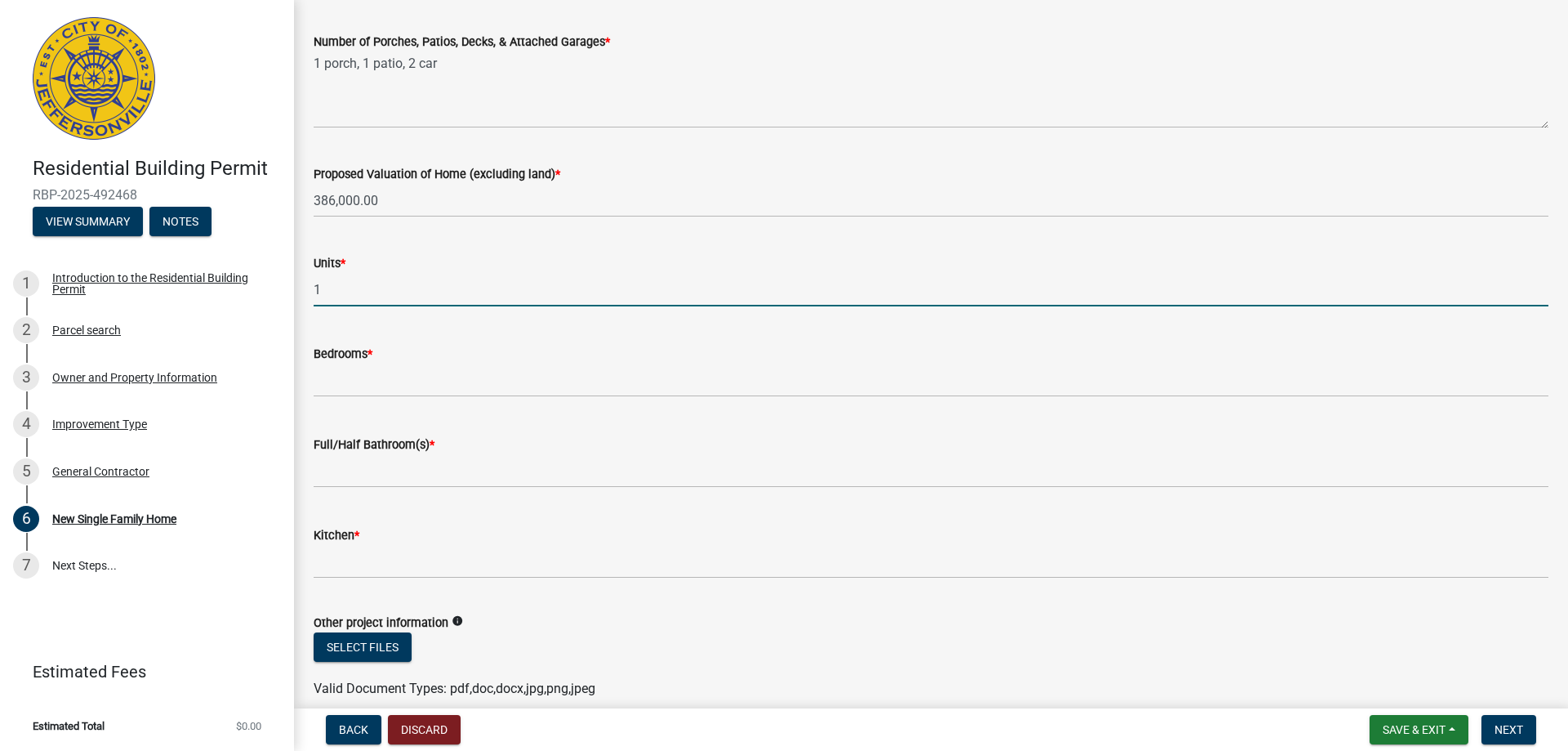
type input "1"
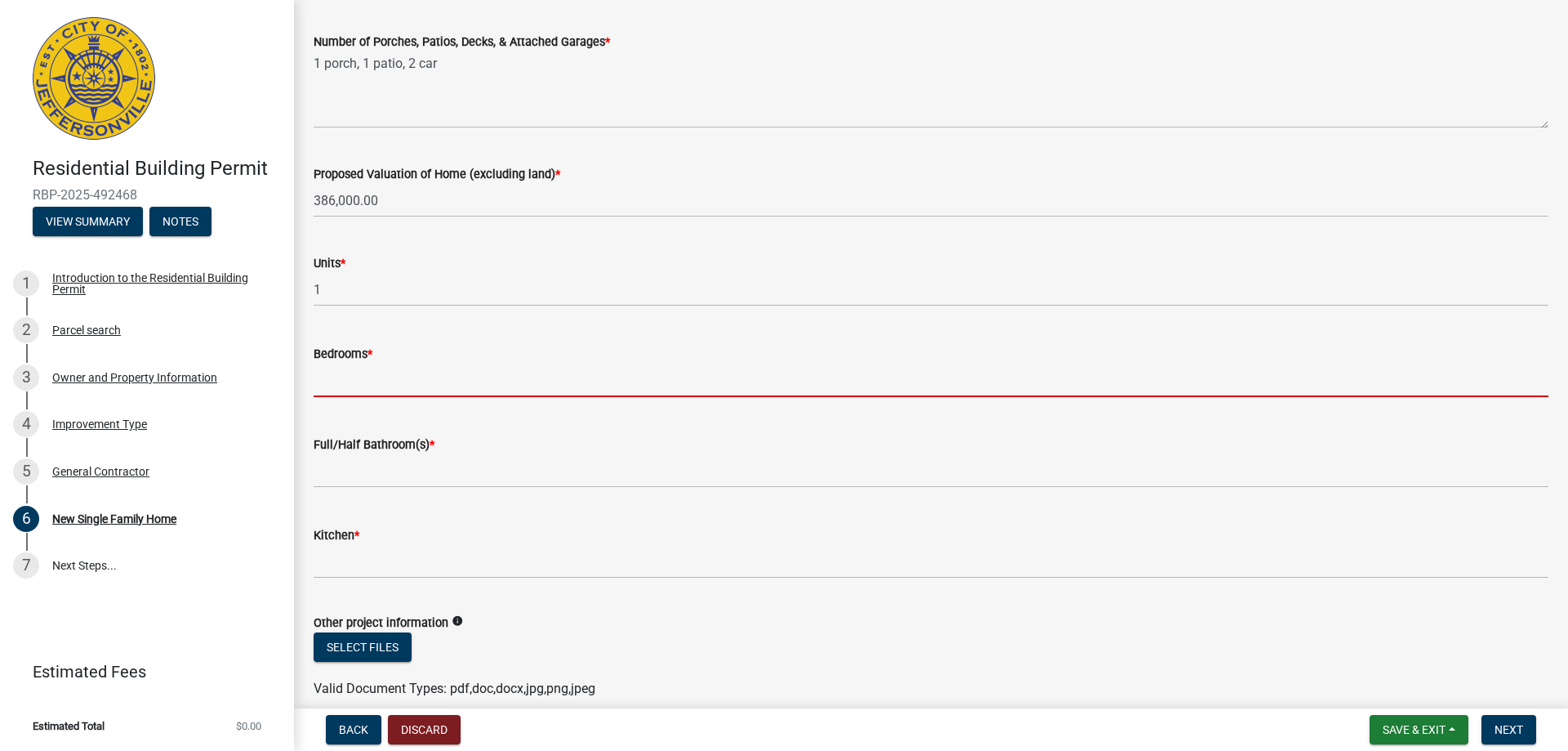
click at [345, 376] on input "text" at bounding box center [931, 380] width 1235 height 34
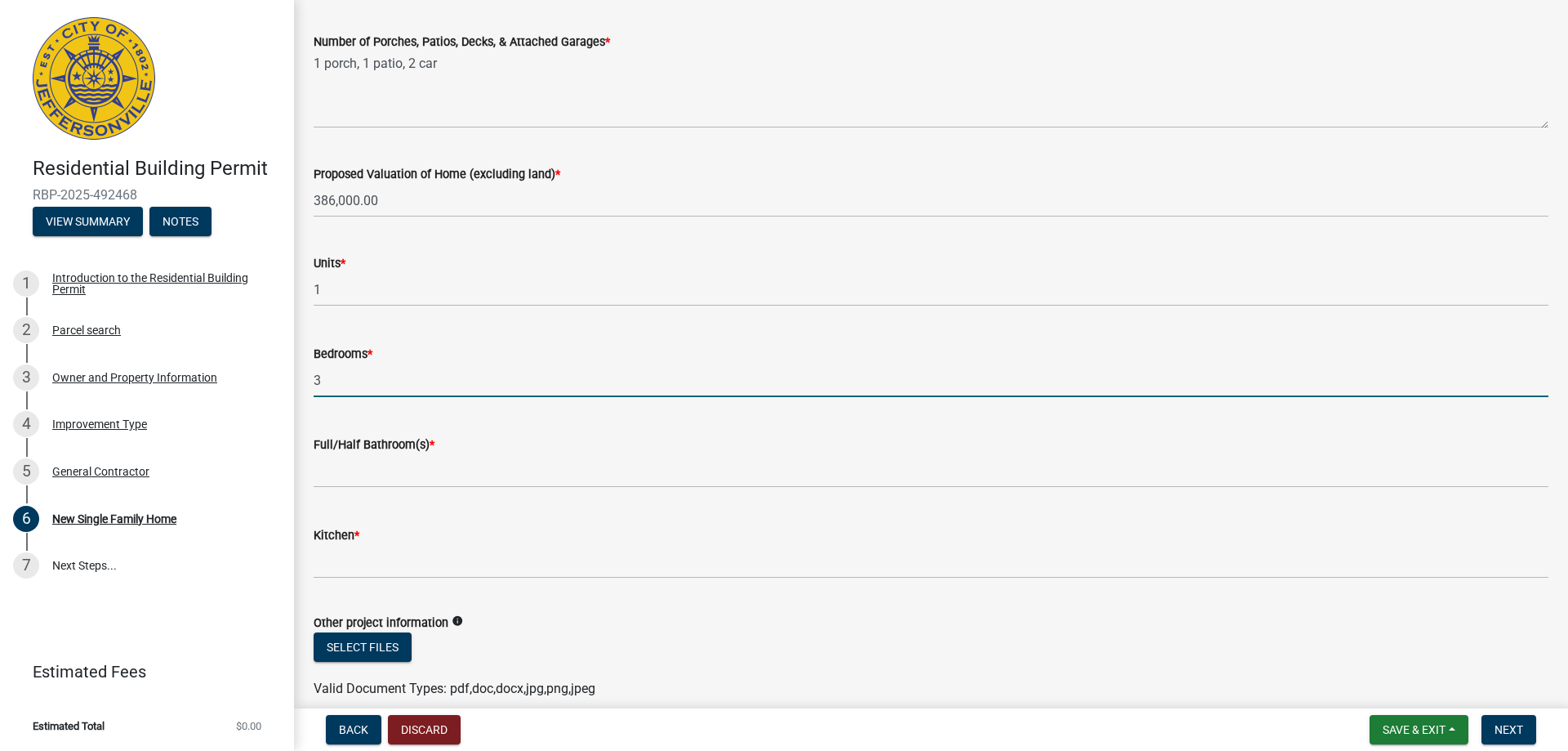
type input "3"
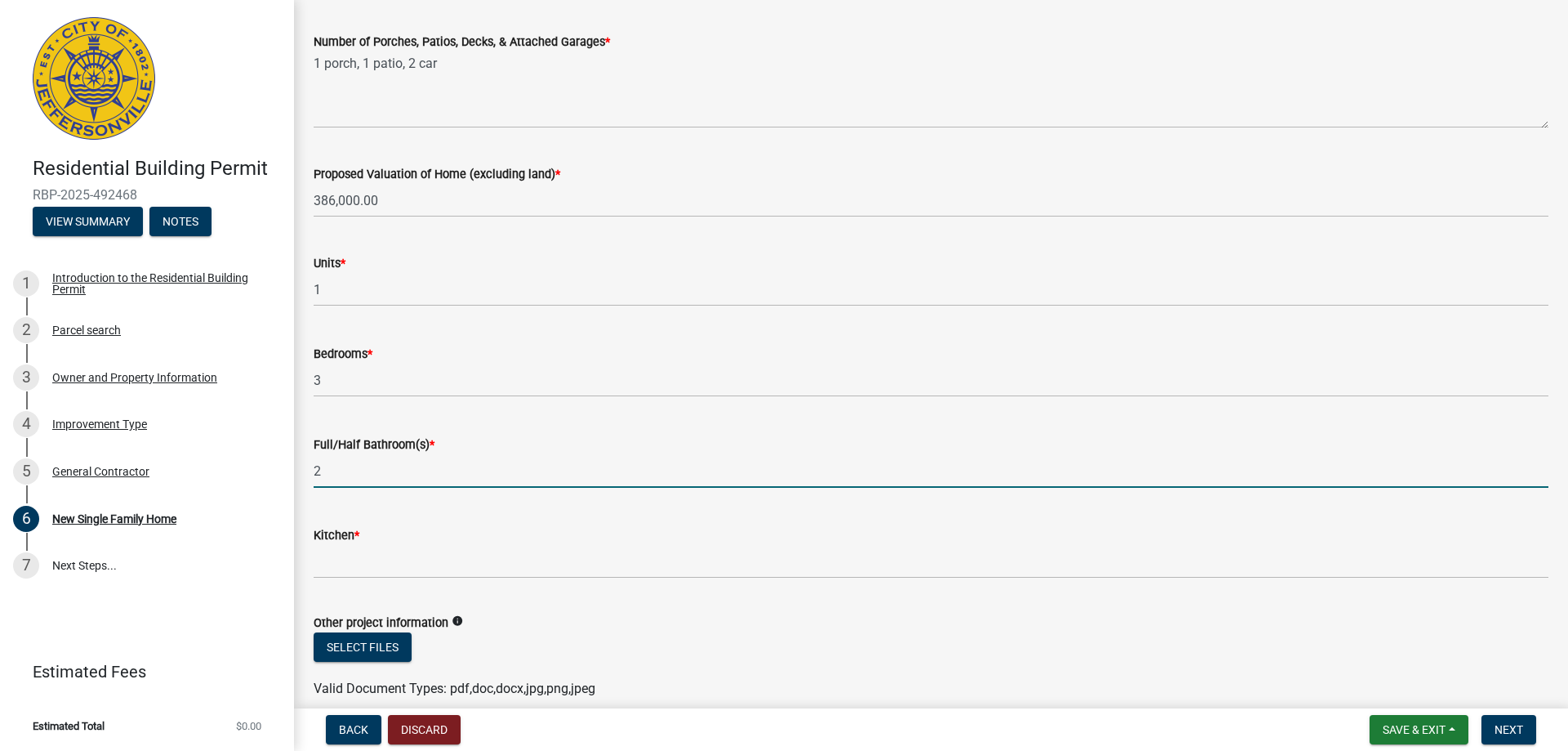
type input "2"
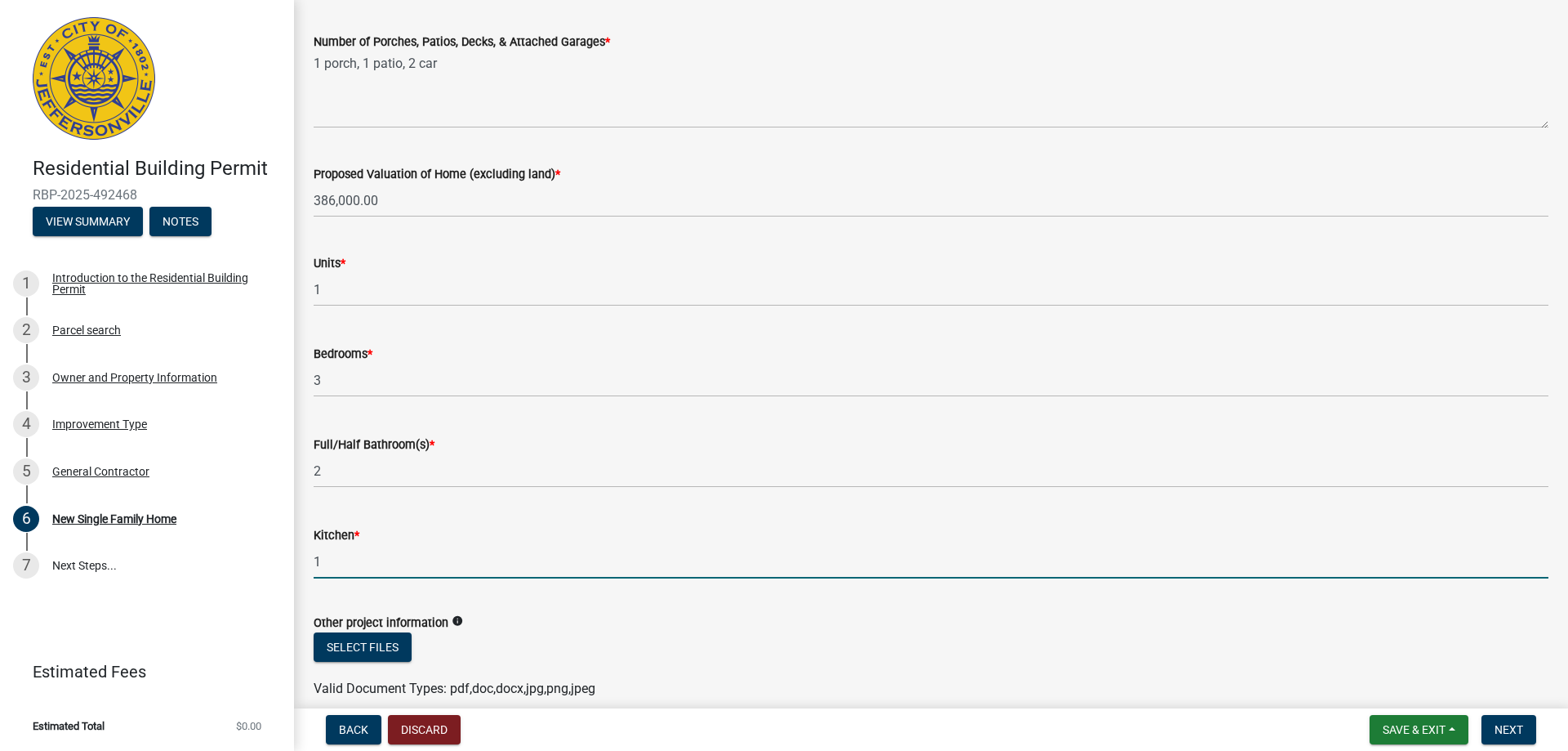
type input "1"
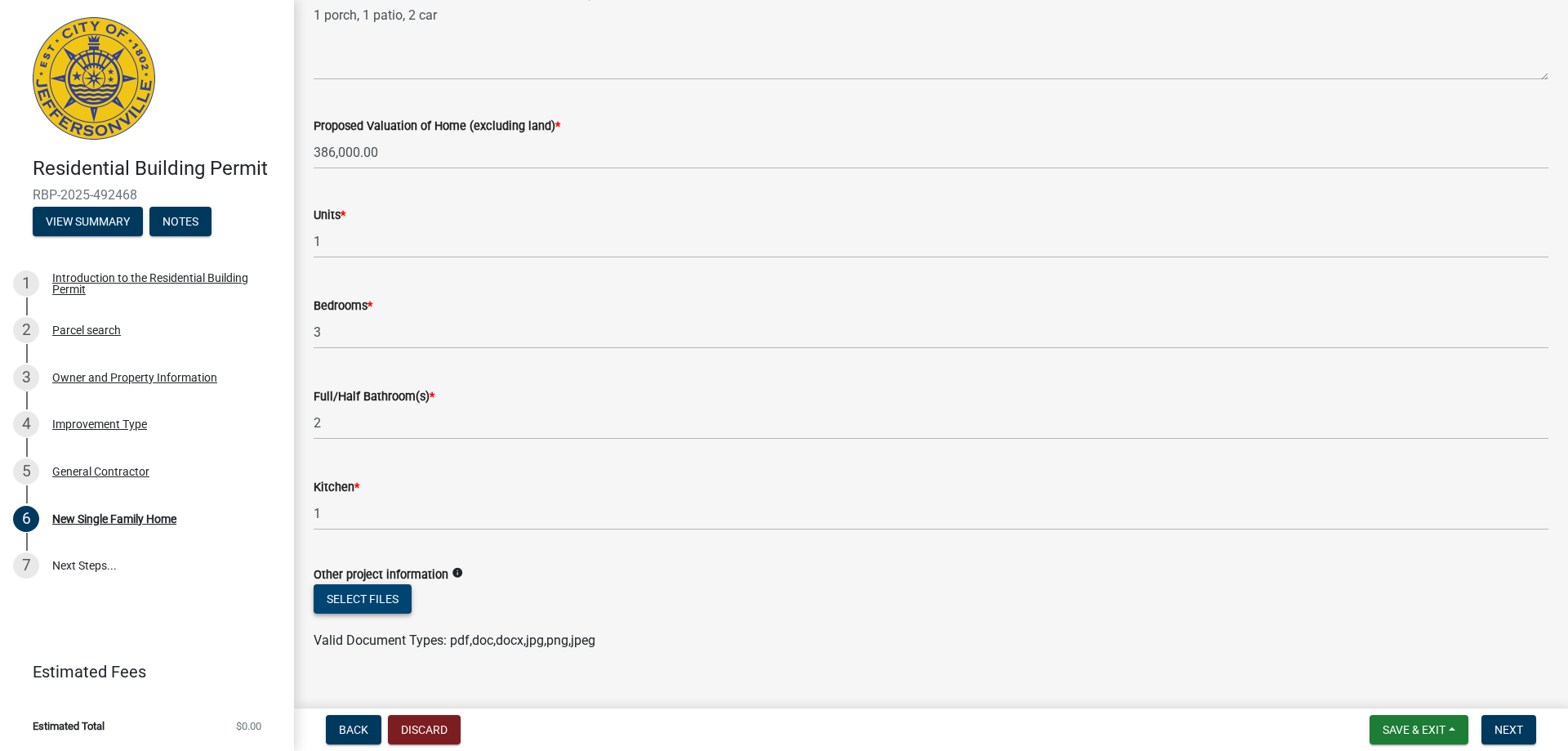
scroll to position [2281, 0]
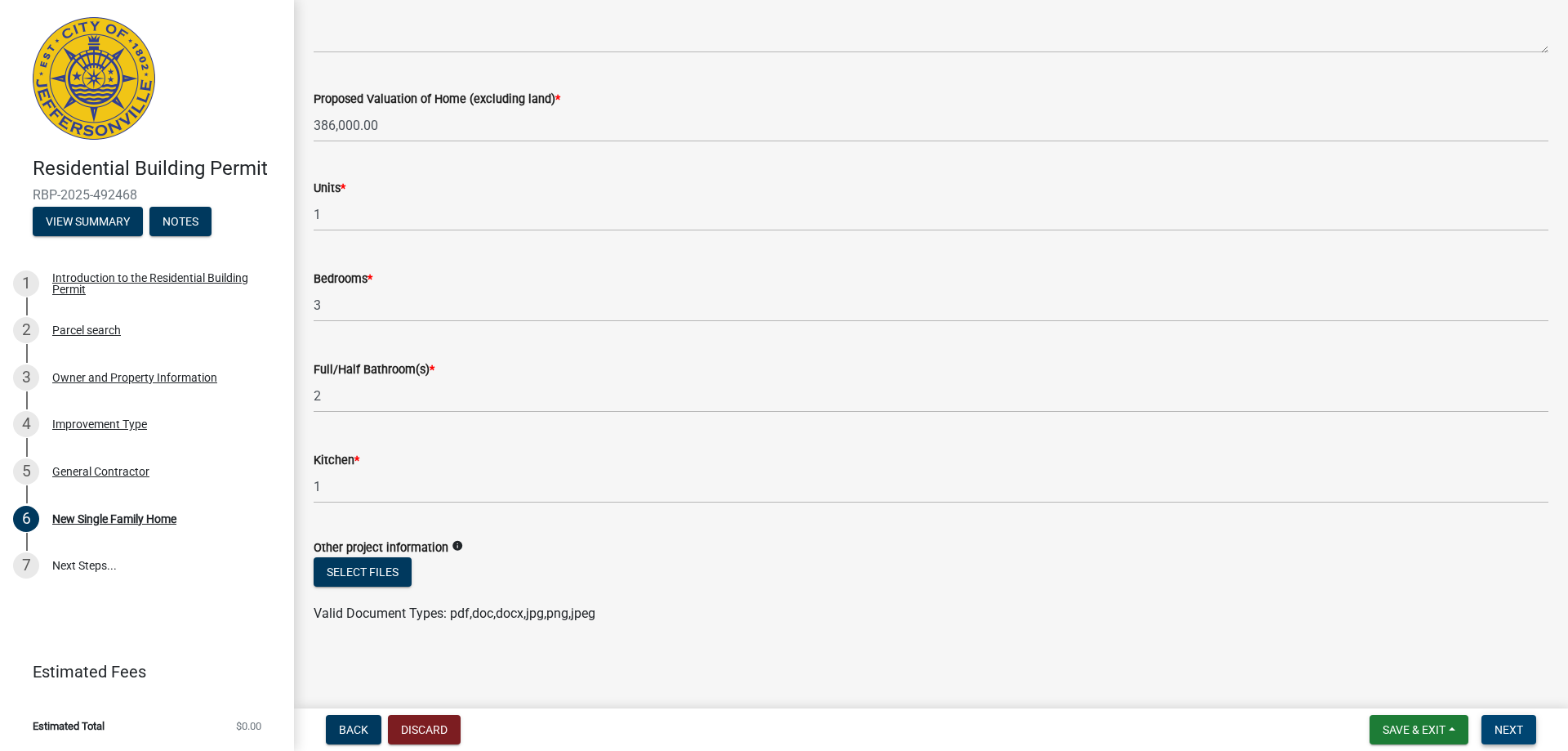
drag, startPoint x: 1521, startPoint y: 735, endPoint x: 1501, endPoint y: 730, distance: 20.6
click at [1515, 734] on span "Next" at bounding box center [1508, 730] width 29 height 13
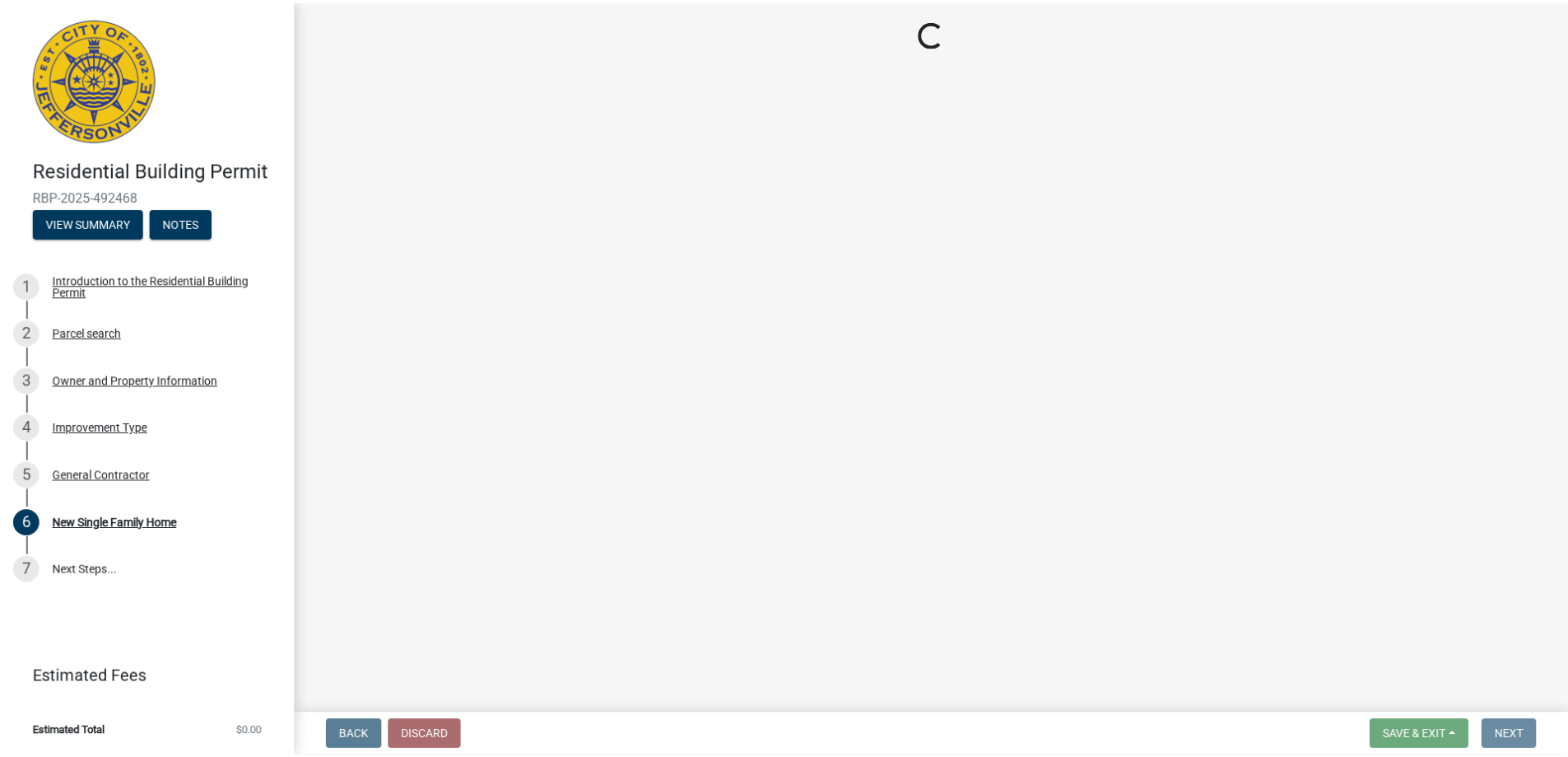
scroll to position [0, 0]
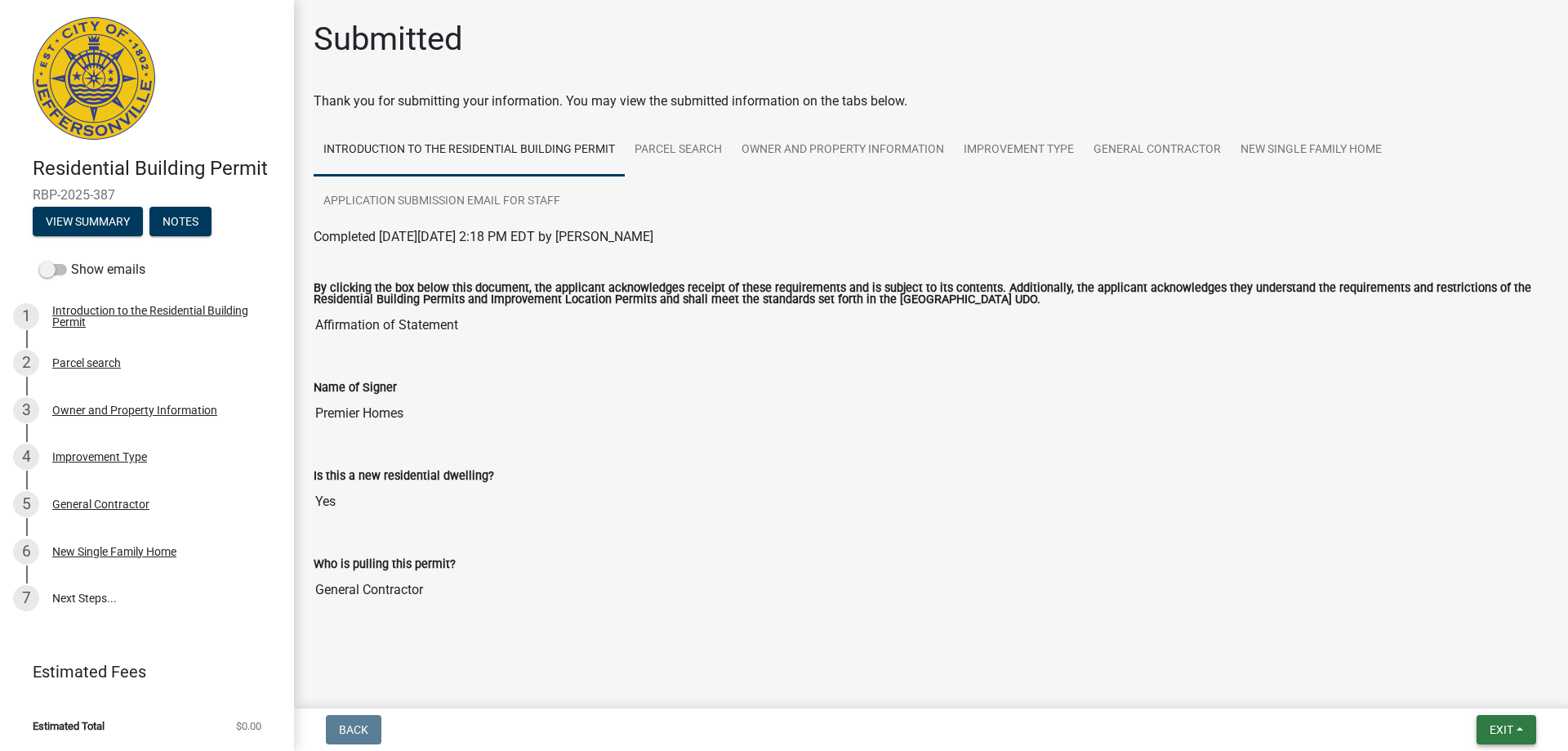
click at [1490, 726] on span "Exit" at bounding box center [1501, 730] width 24 height 13
click at [1470, 683] on button "Save & Exit" at bounding box center [1471, 687] width 131 height 39
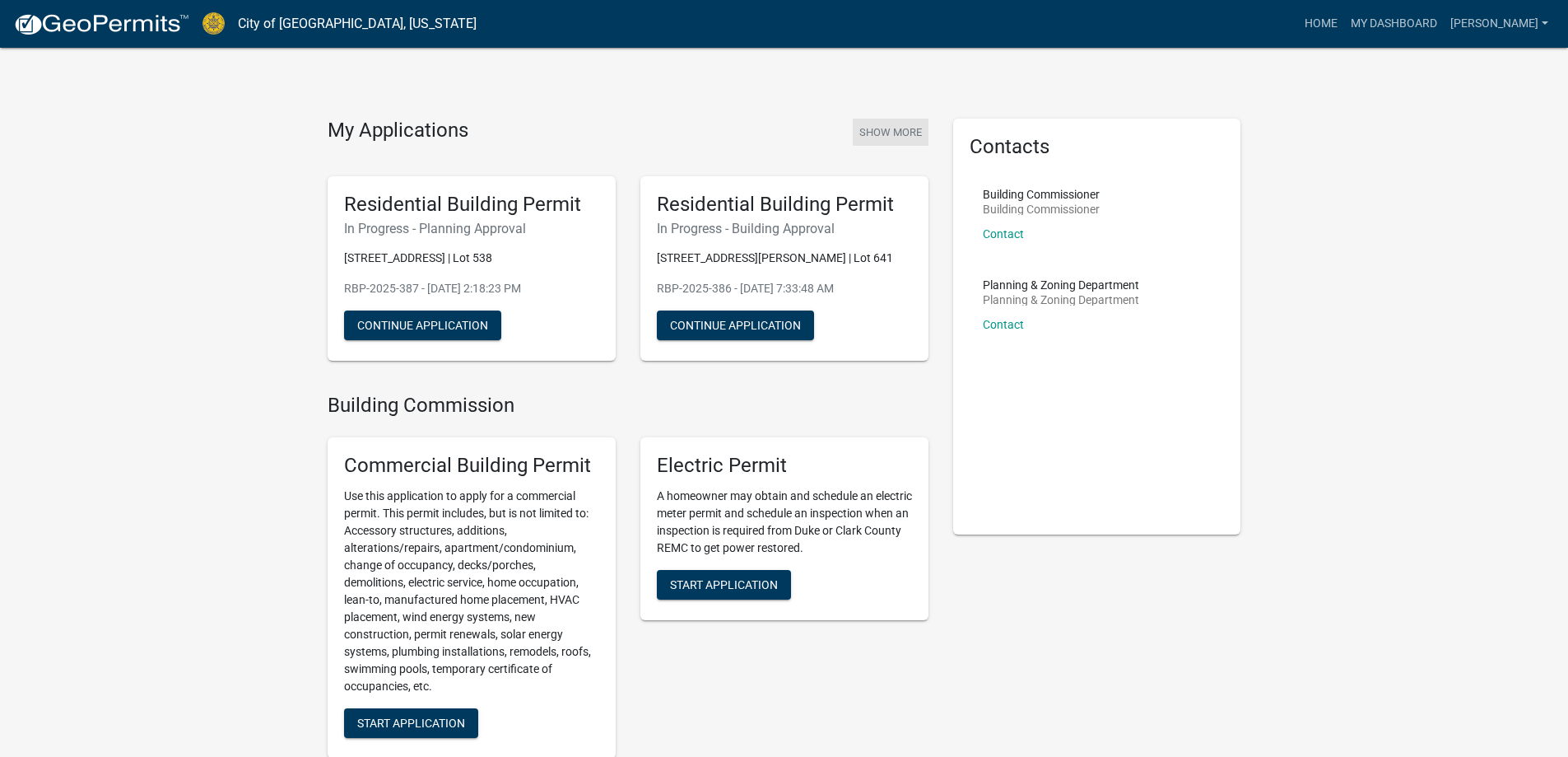
click at [883, 133] on button "Show More" at bounding box center [891, 132] width 76 height 27
